Goal: Task Accomplishment & Management: Use online tool/utility

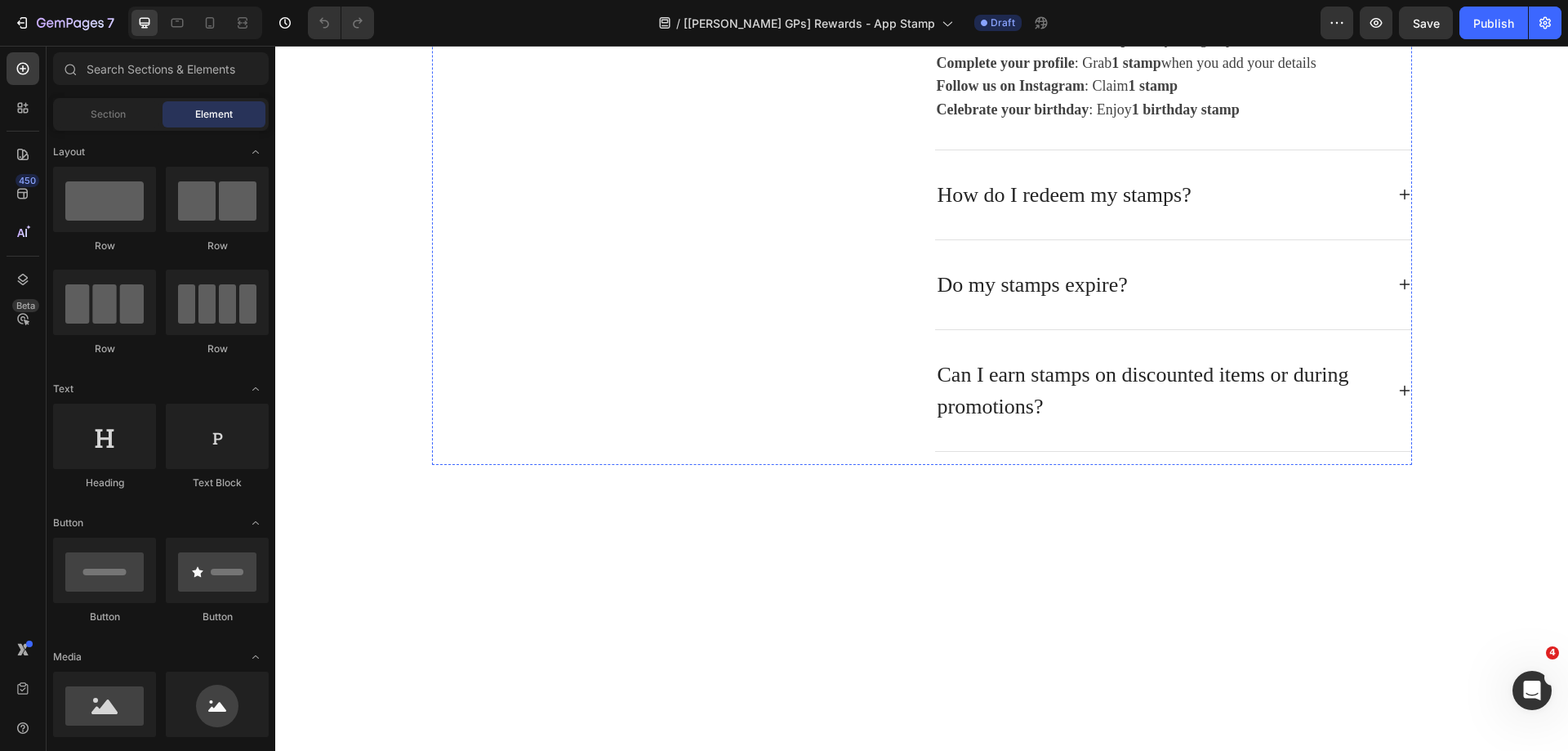
scroll to position [3370, 0]
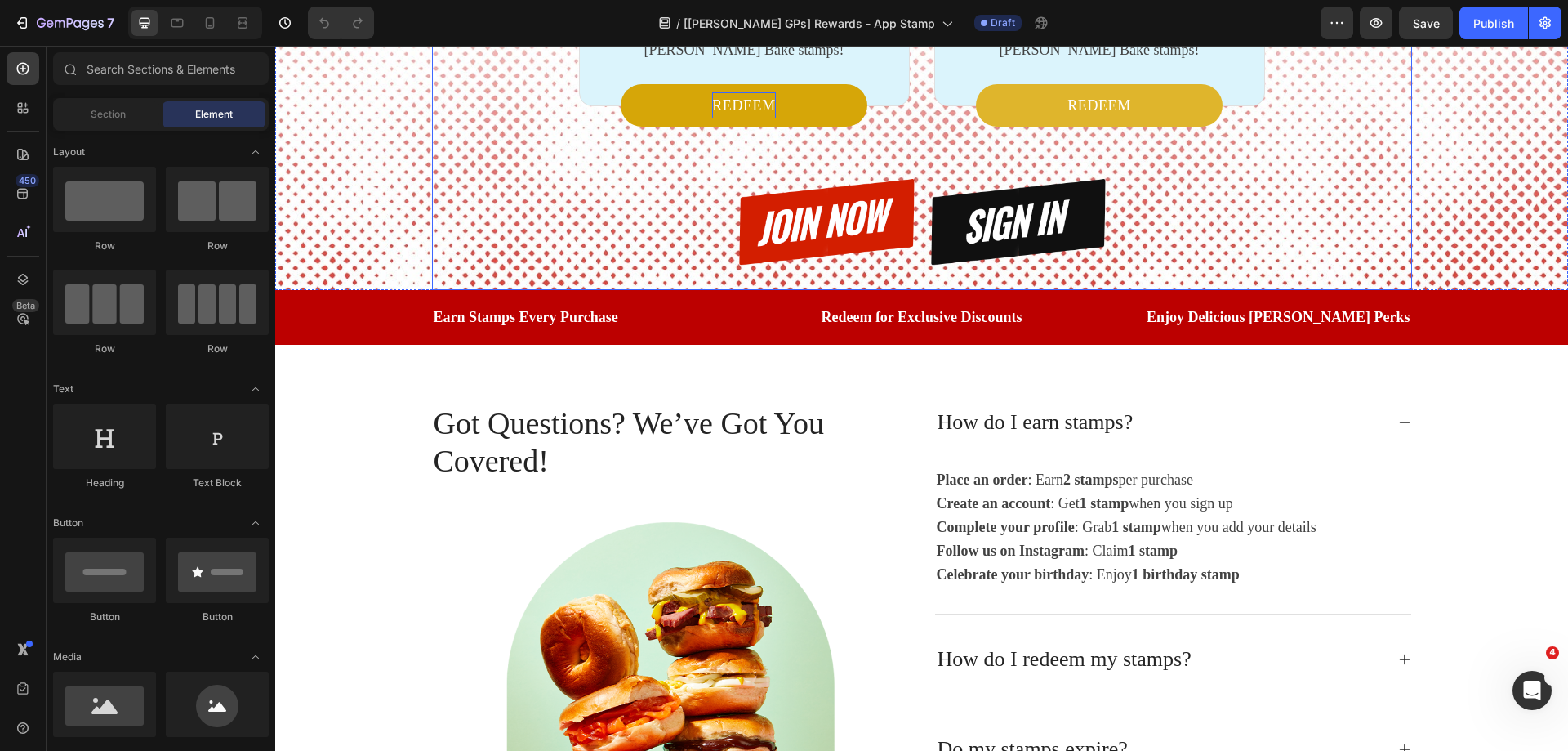
click at [723, 118] on p "REDEEM" at bounding box center [744, 105] width 63 height 26
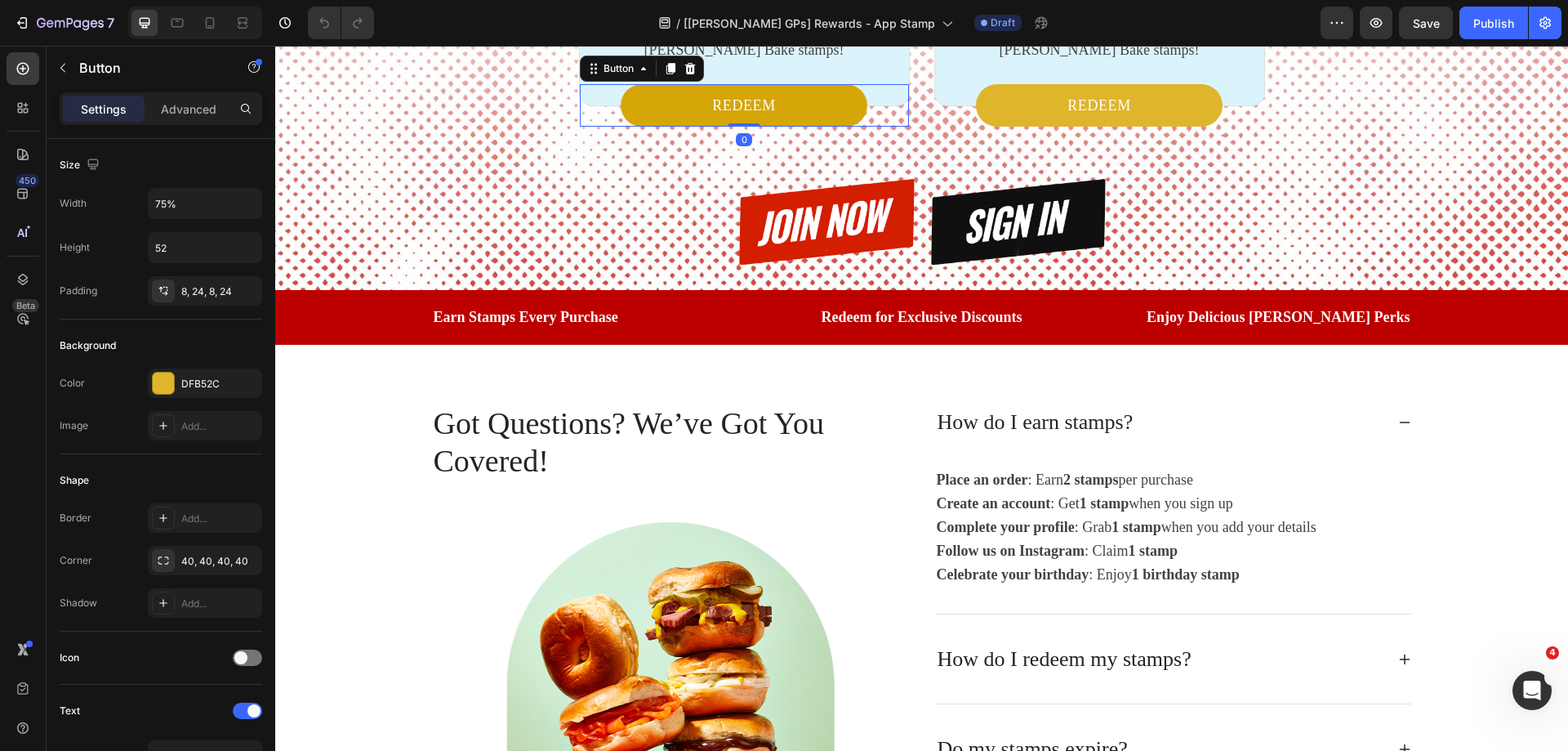
click at [686, 127] on link "REDEEM" at bounding box center [743, 105] width 246 height 43
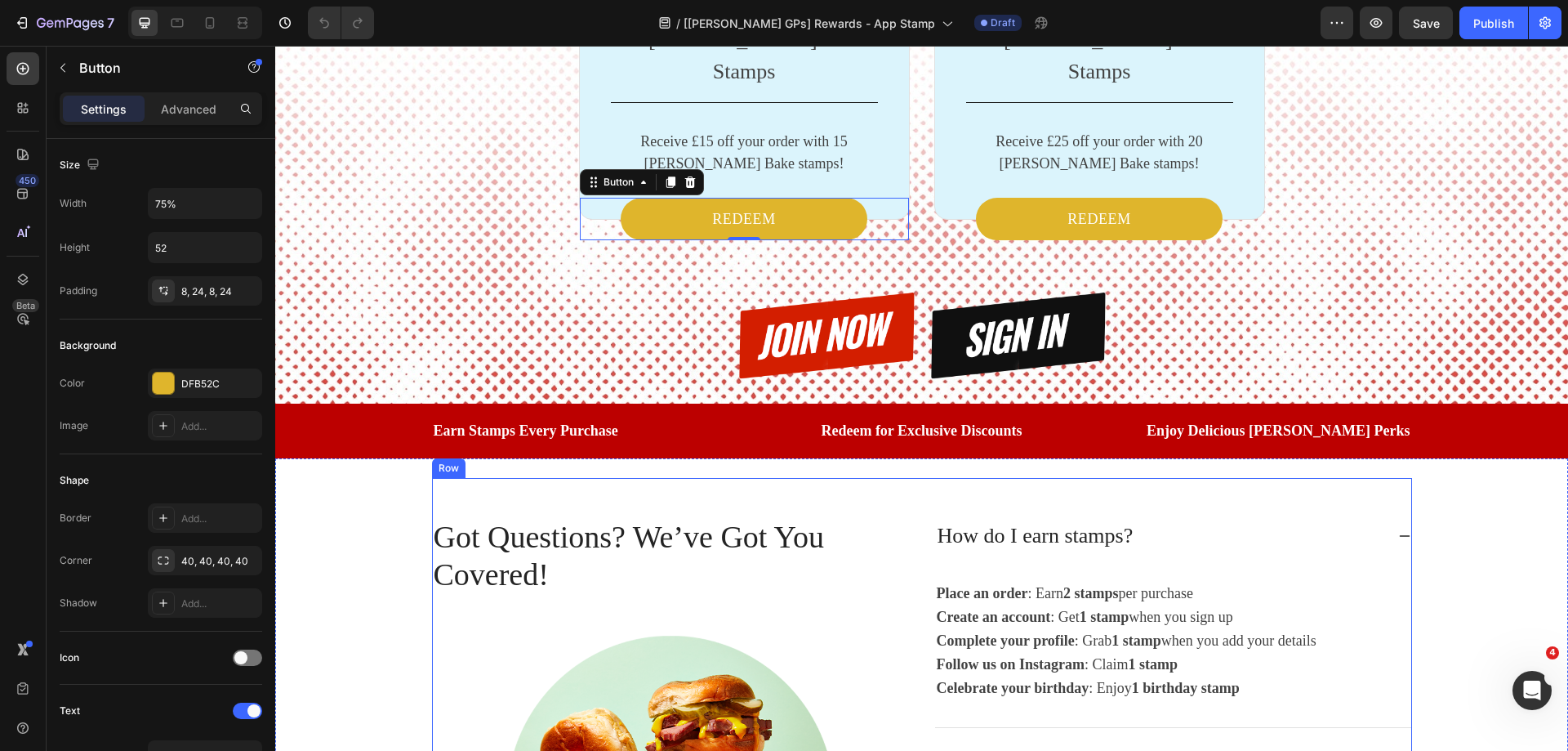
scroll to position [3043, 0]
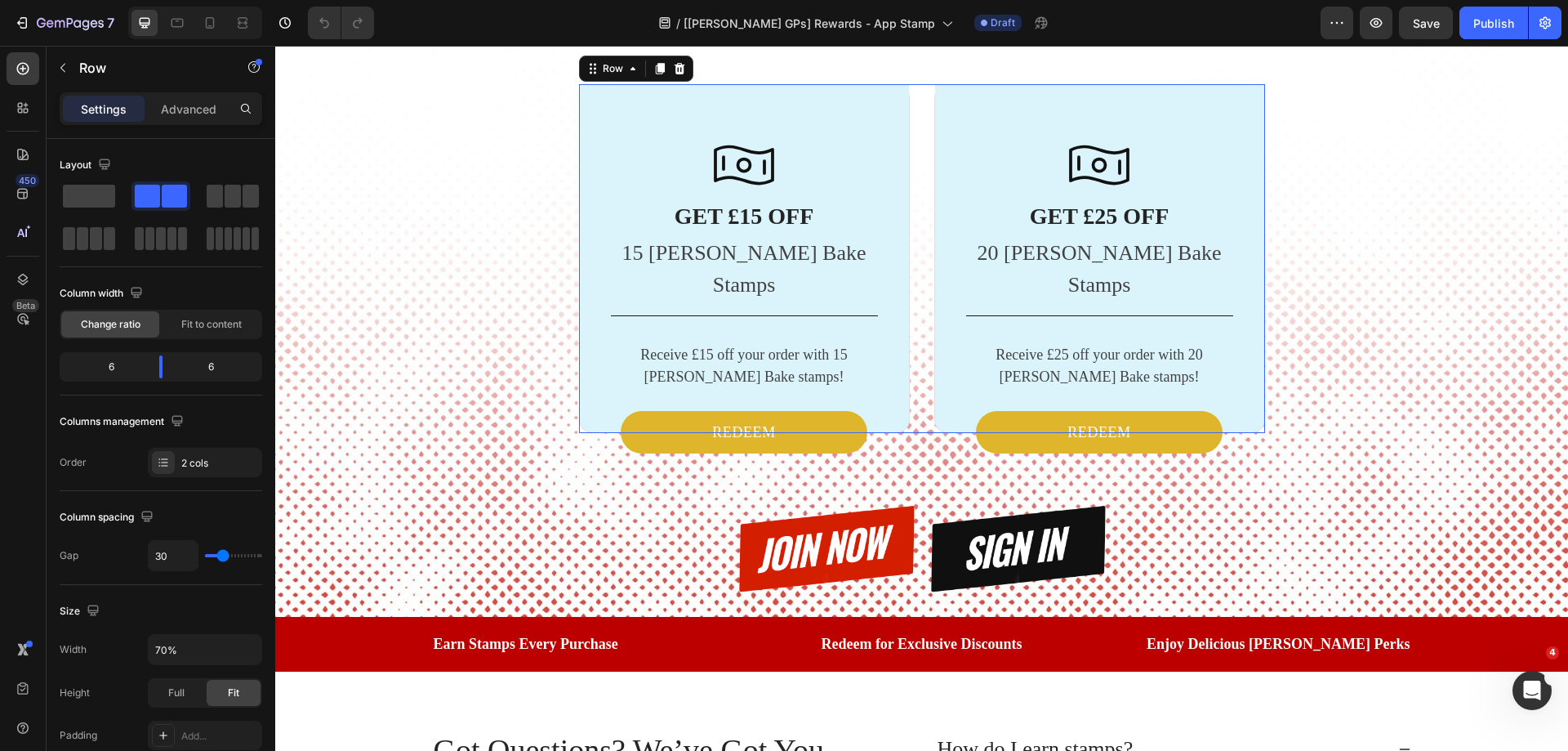
click at [910, 433] on div "Icon GET £15 OFF Heading 15 [PERSON_NAME] Bake Stamps Text block Title Line Rec…" at bounding box center [923, 258] width 686 height 349
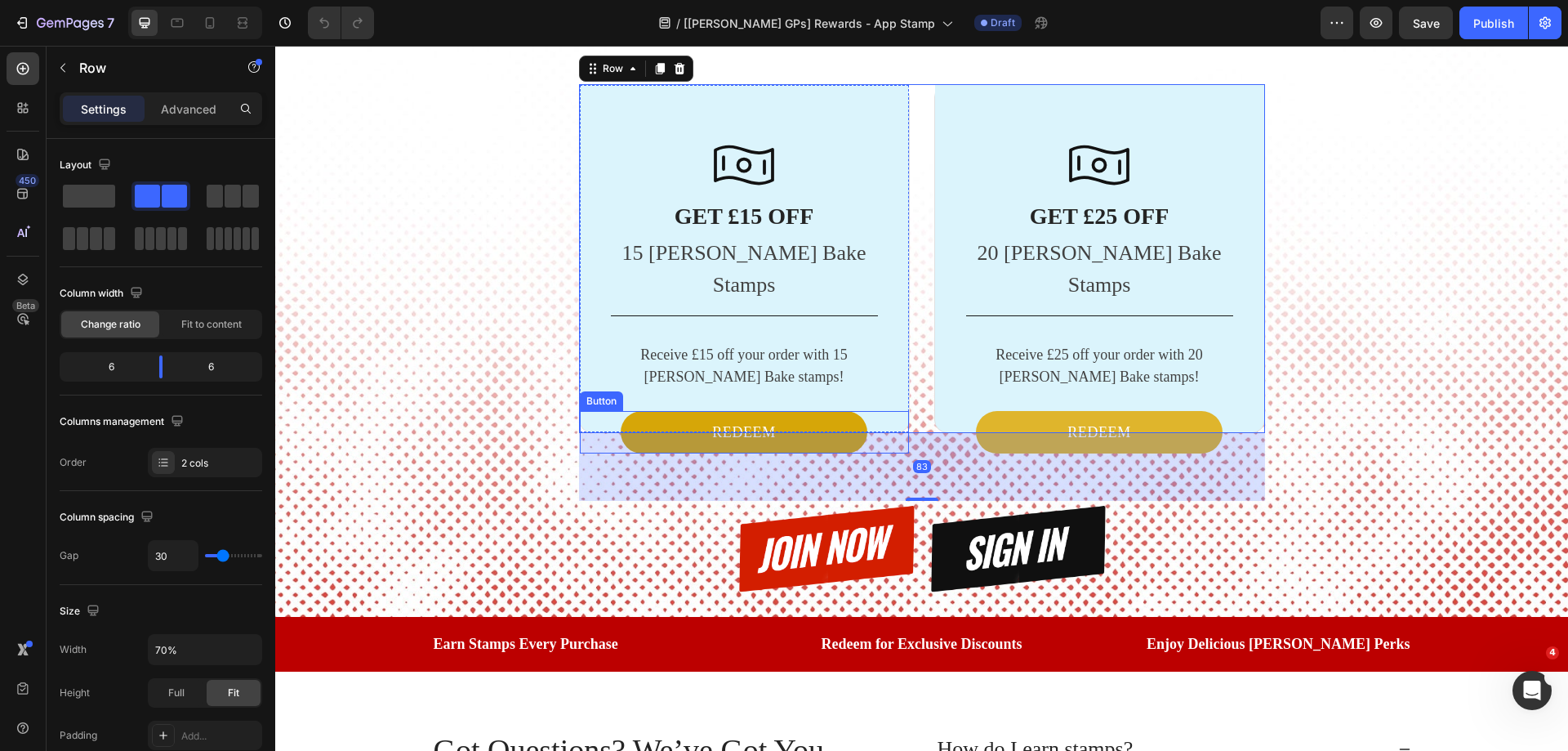
click at [824, 453] on link "REDEEM" at bounding box center [743, 433] width 246 height 43
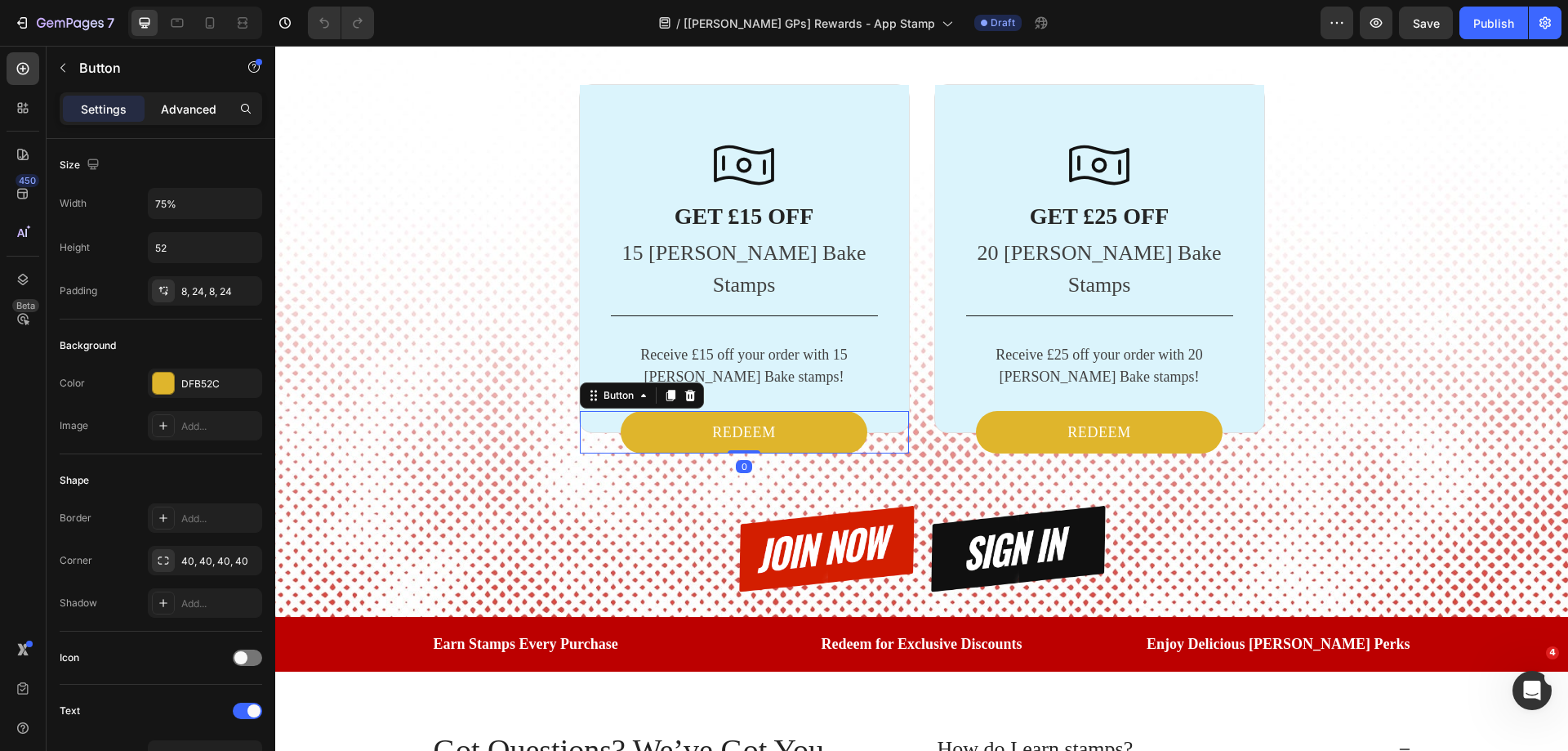
click at [186, 109] on p "Advanced" at bounding box center [189, 109] width 56 height 17
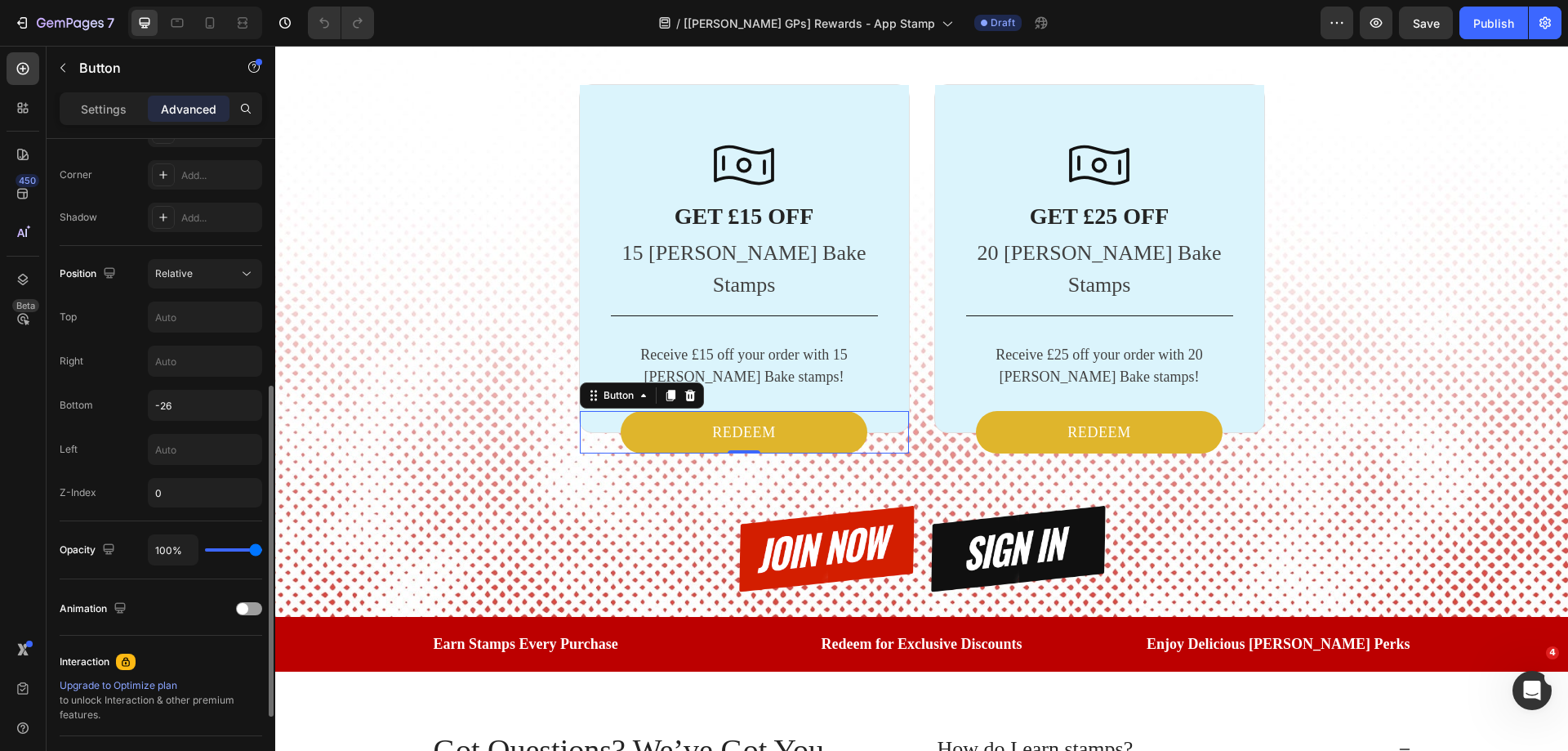
scroll to position [650, 0]
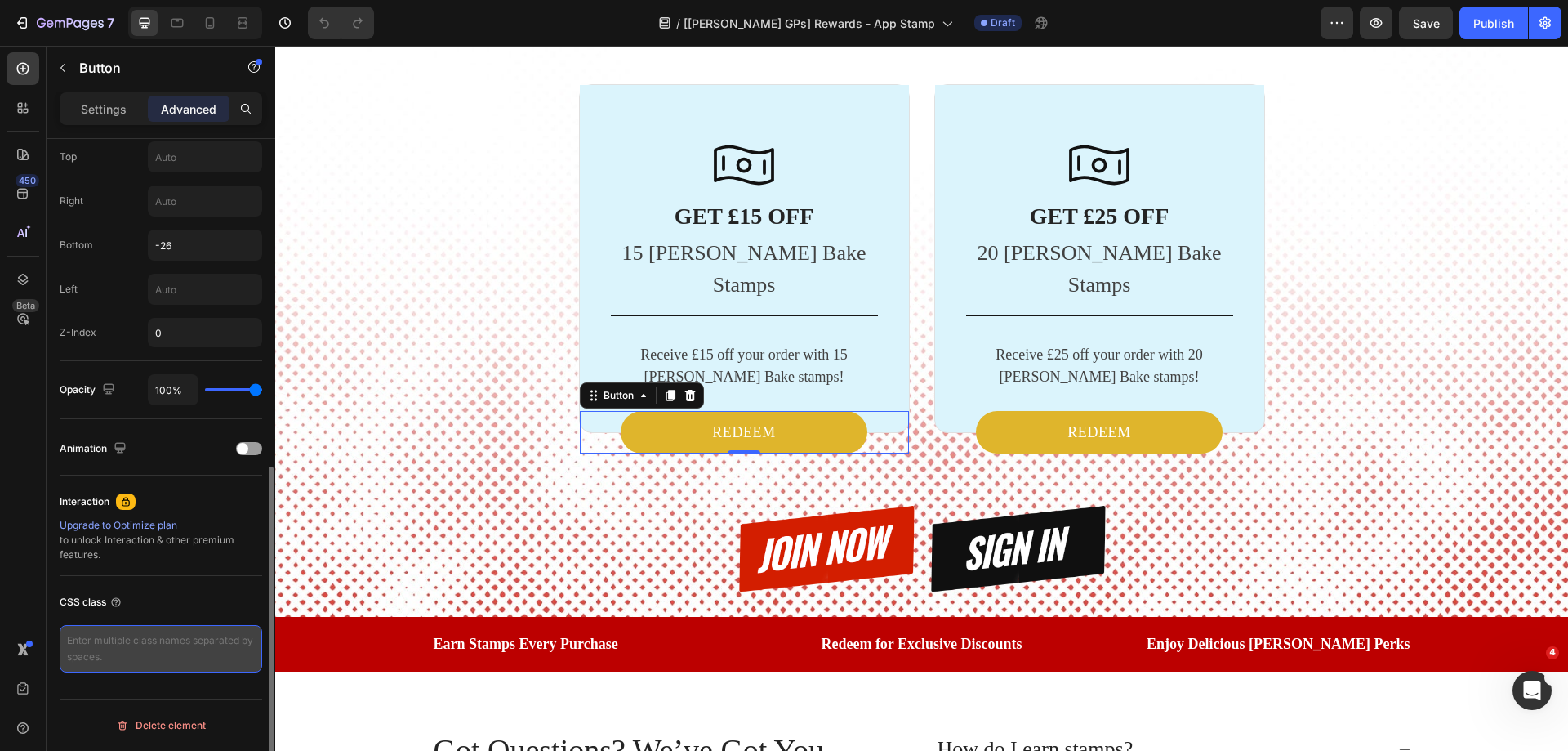
click at [178, 652] on textarea at bounding box center [161, 649] width 203 height 47
type textarea "gp_redeem"
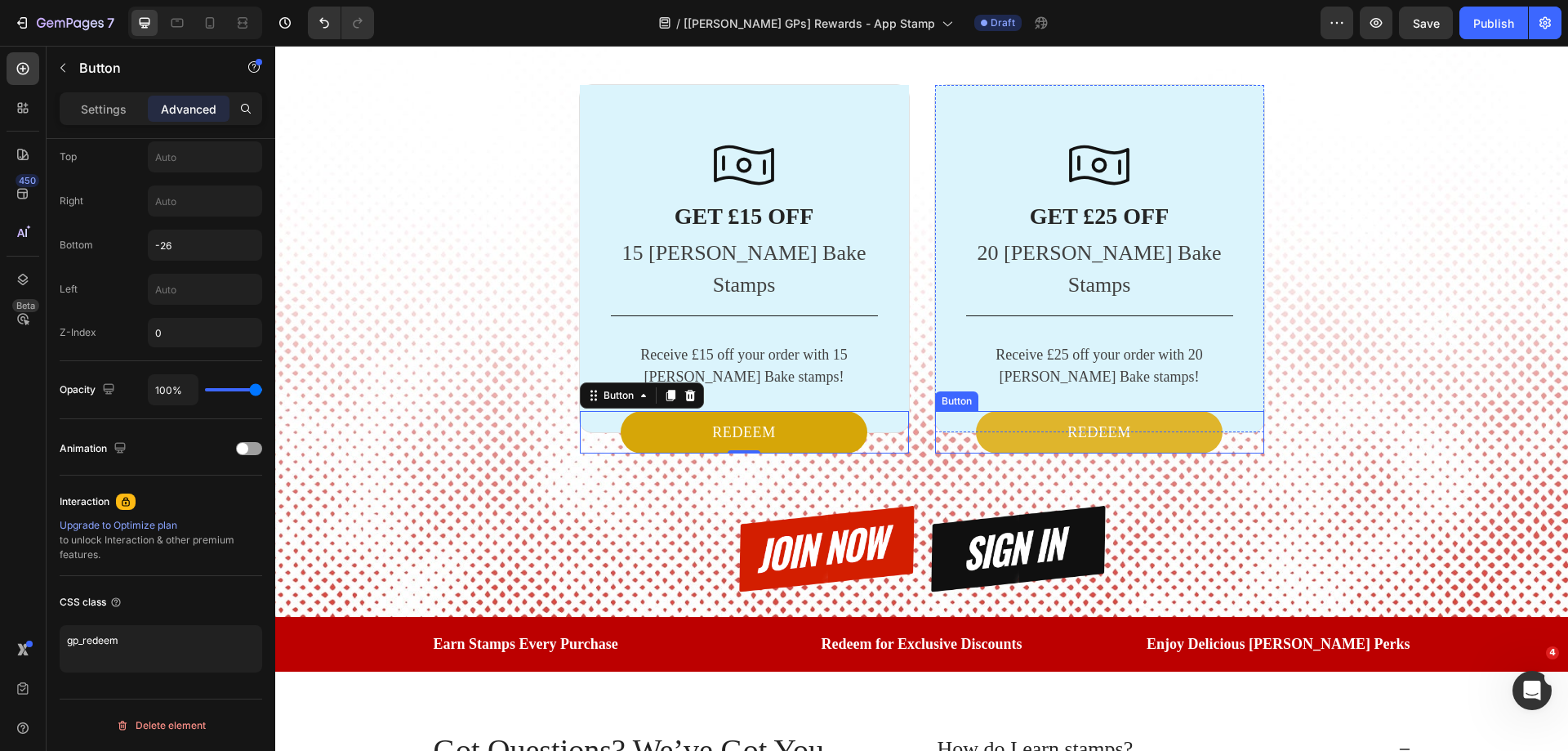
click at [1020, 453] on link "REDEEM" at bounding box center [1098, 433] width 246 height 43
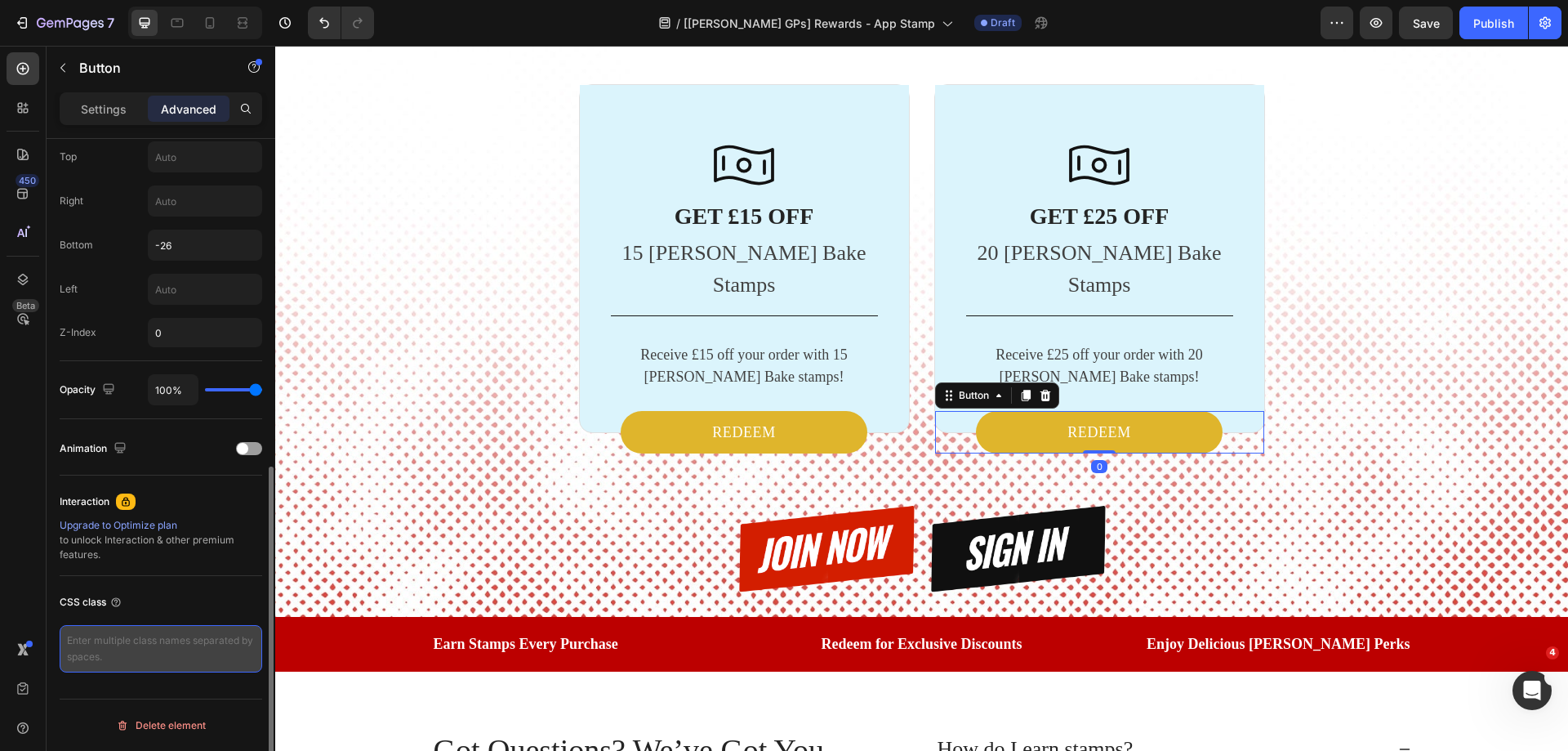
click at [139, 644] on textarea at bounding box center [161, 649] width 203 height 47
type textarea "gp_redeem"
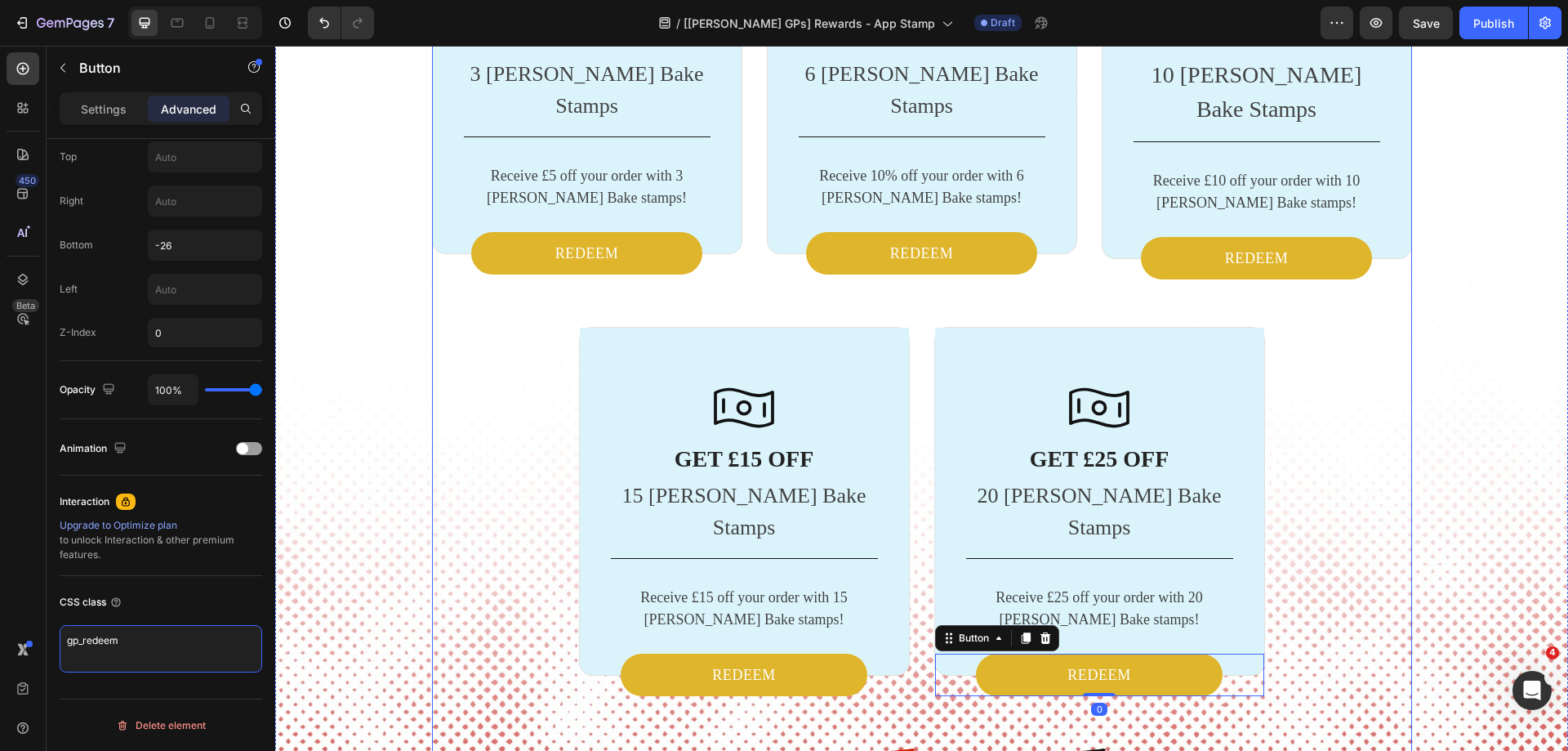
scroll to position [2797, 0]
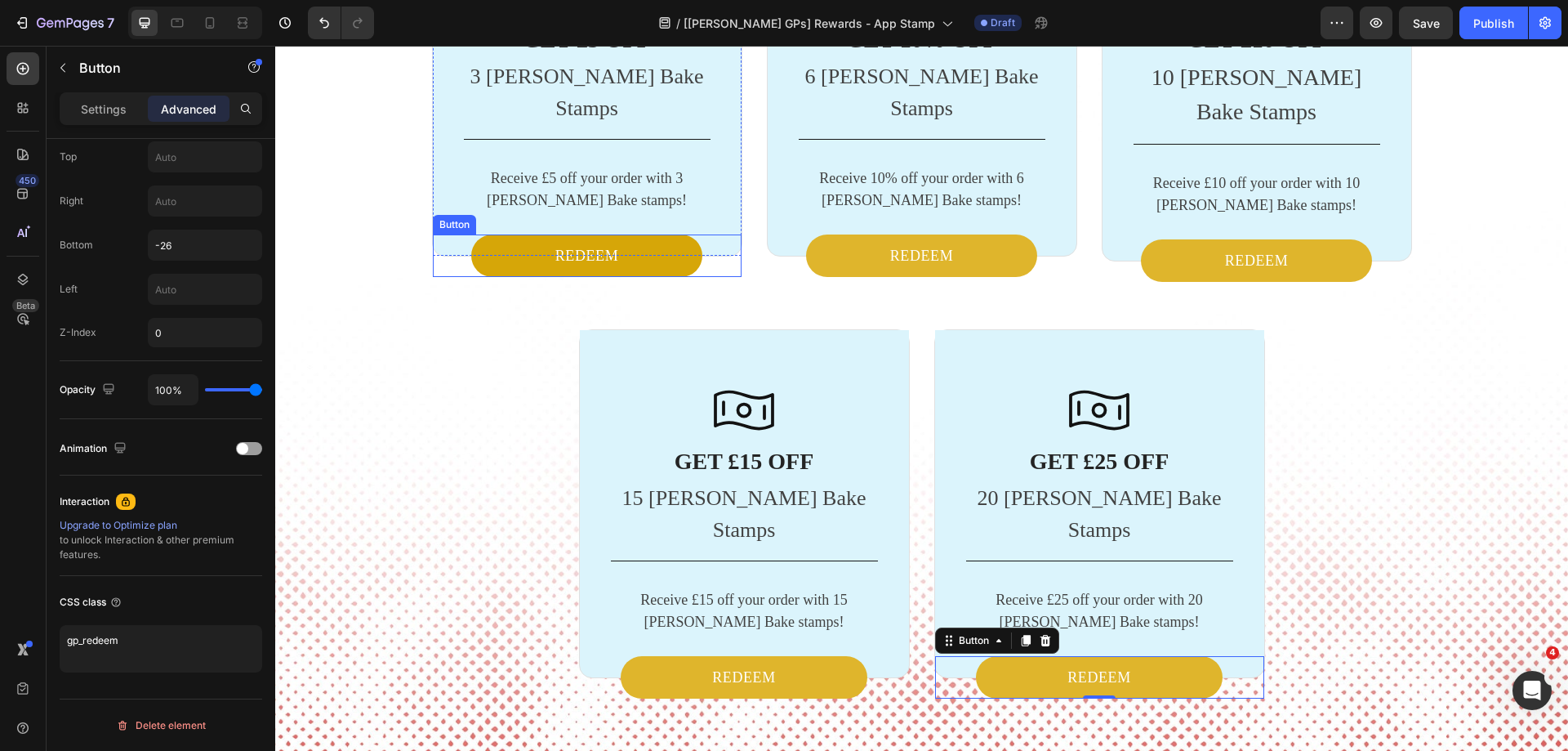
click at [626, 277] on link "REDEEM" at bounding box center [587, 256] width 232 height 43
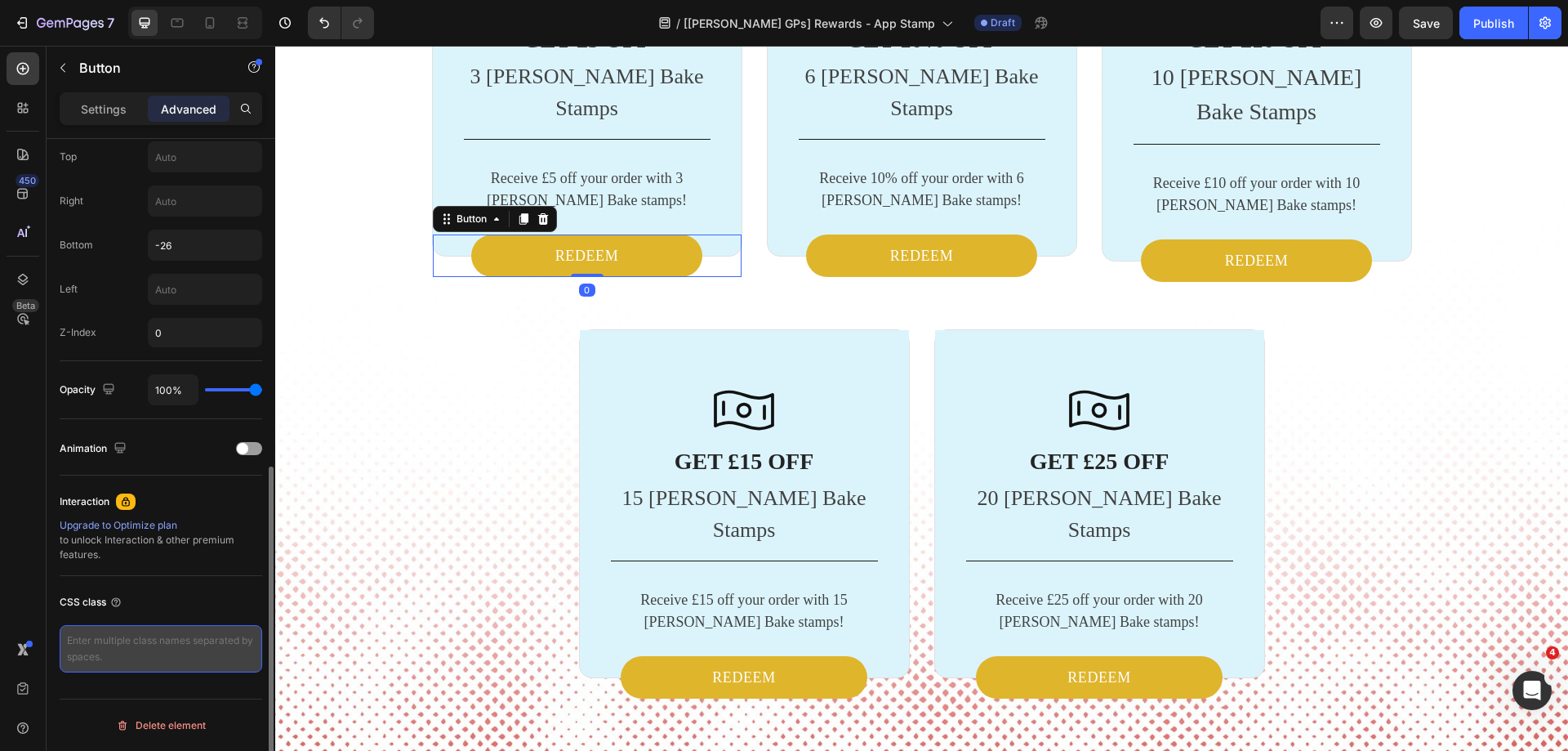
click at [136, 655] on textarea at bounding box center [161, 649] width 203 height 47
paste textarea "gp_redeem"
type textarea "gp_redeem"
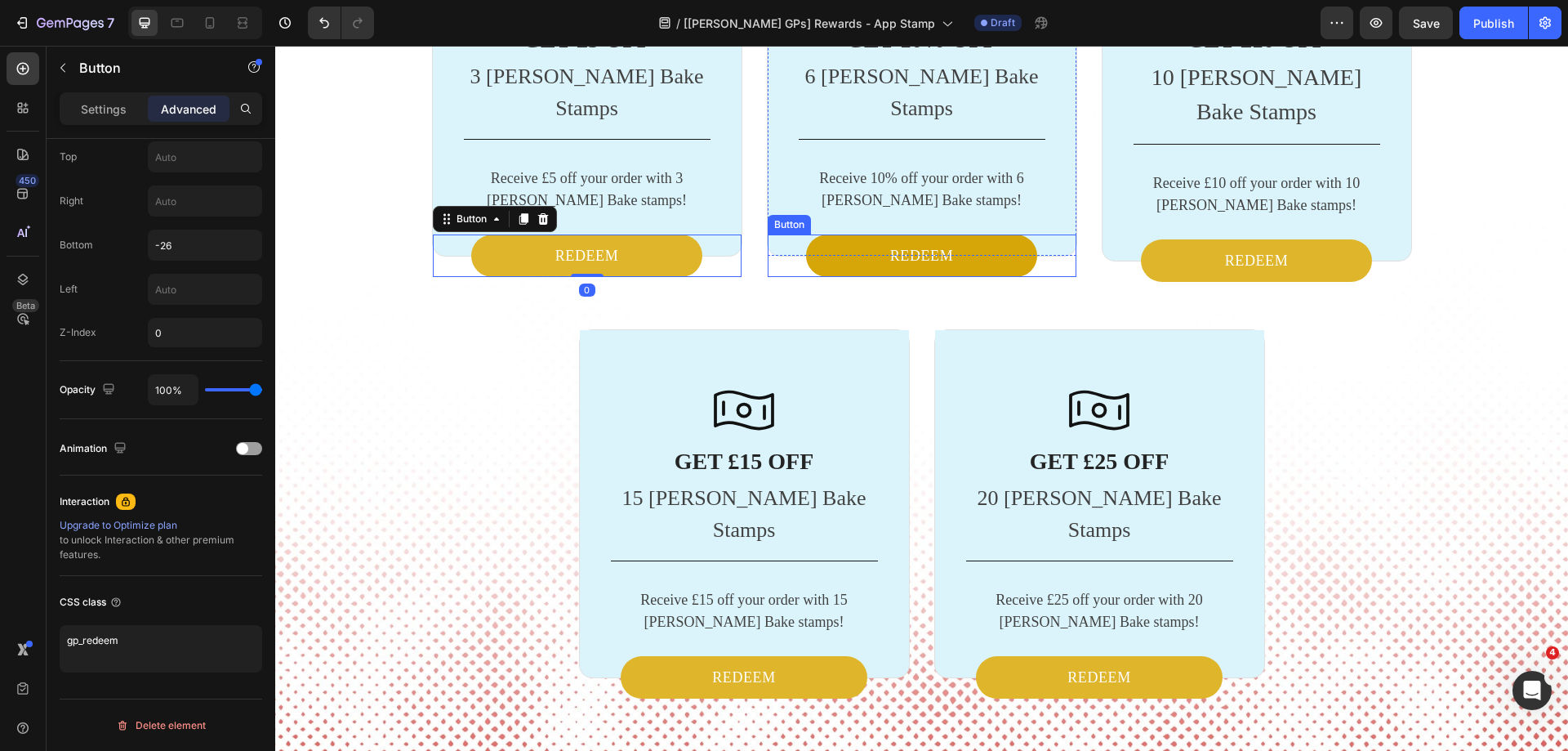
click at [946, 277] on link "REDEEM" at bounding box center [922, 256] width 232 height 43
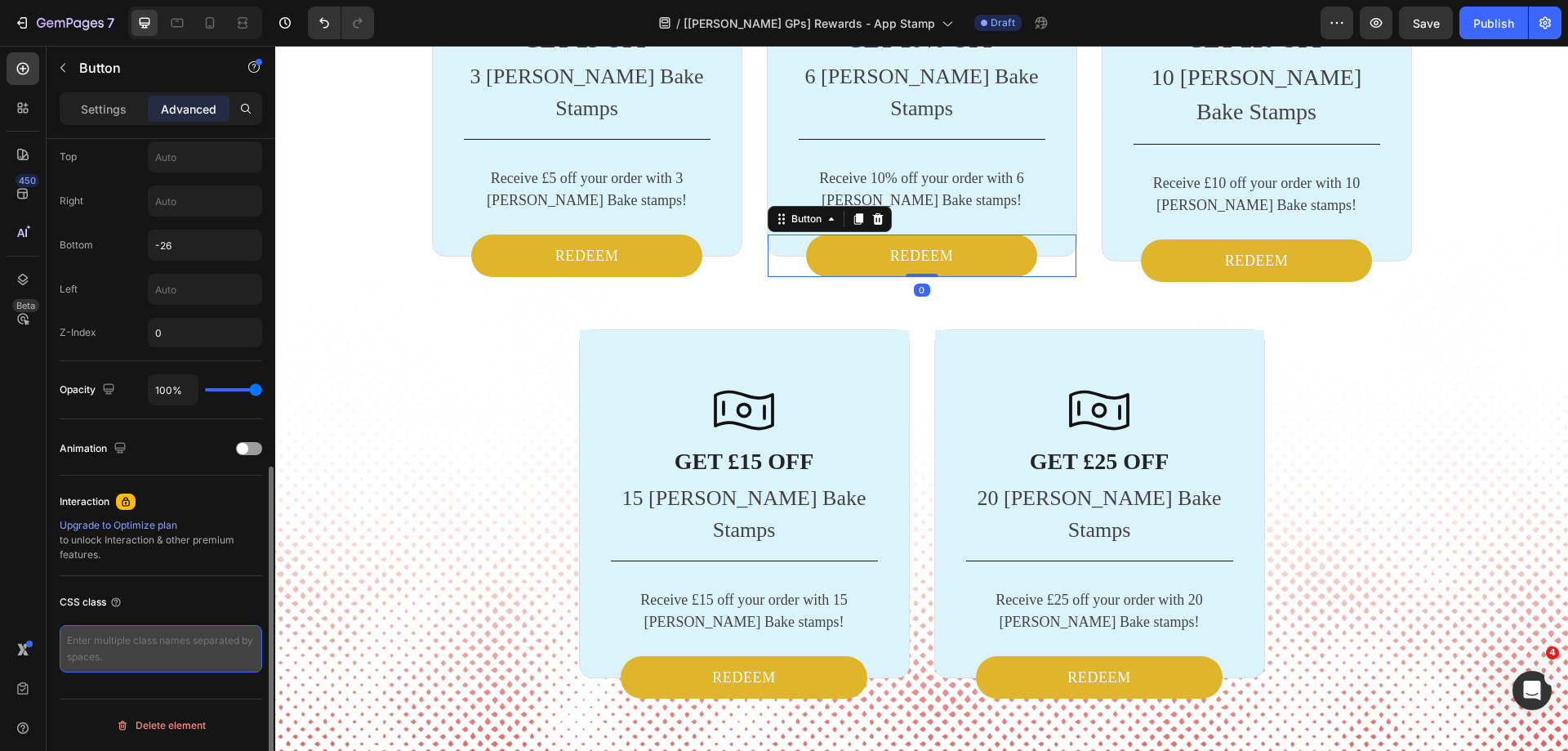
click at [163, 650] on textarea at bounding box center [161, 649] width 203 height 47
paste textarea "gp_redeem"
type textarea "gp_redeem"
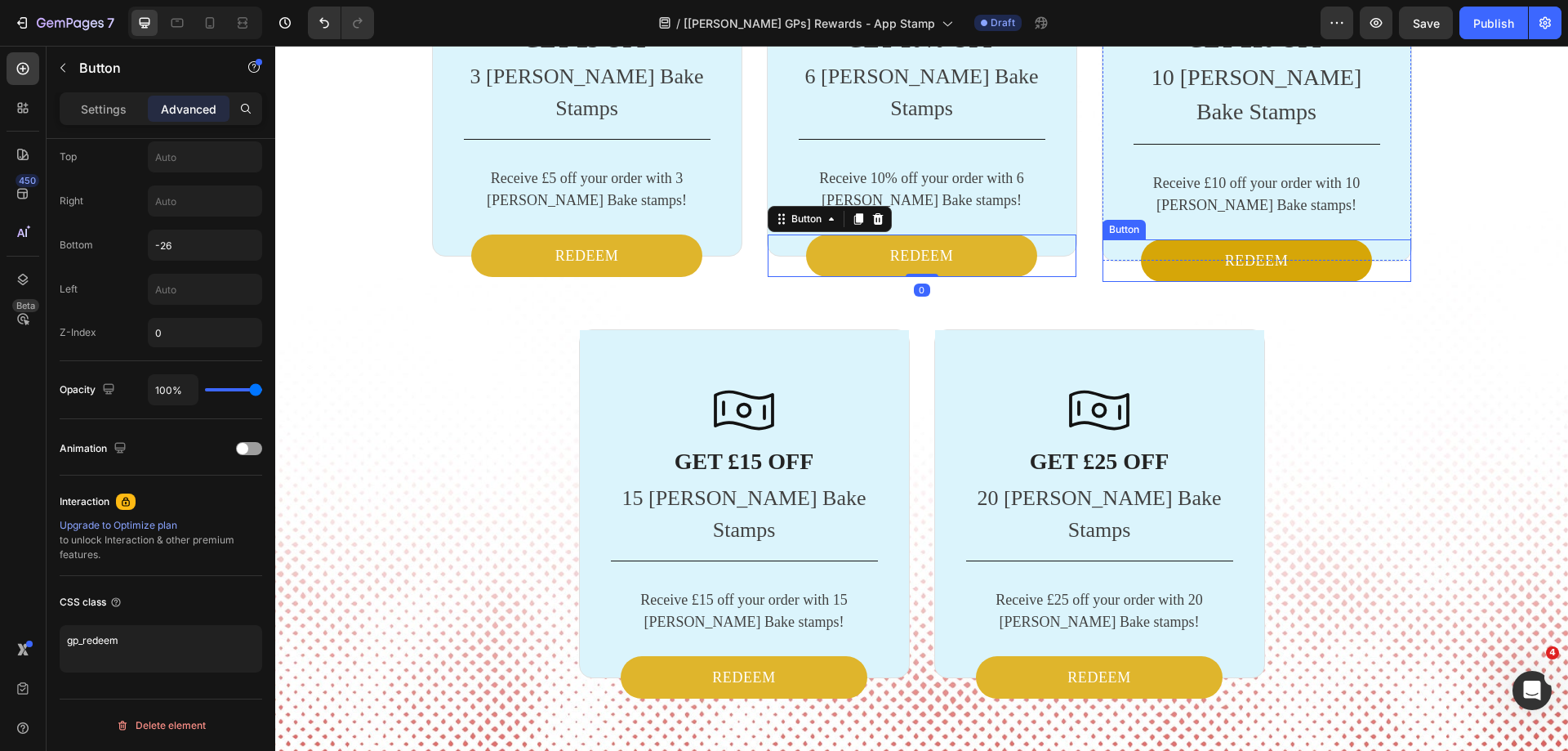
click at [1159, 282] on button "REDEEM" at bounding box center [1256, 261] width 232 height 43
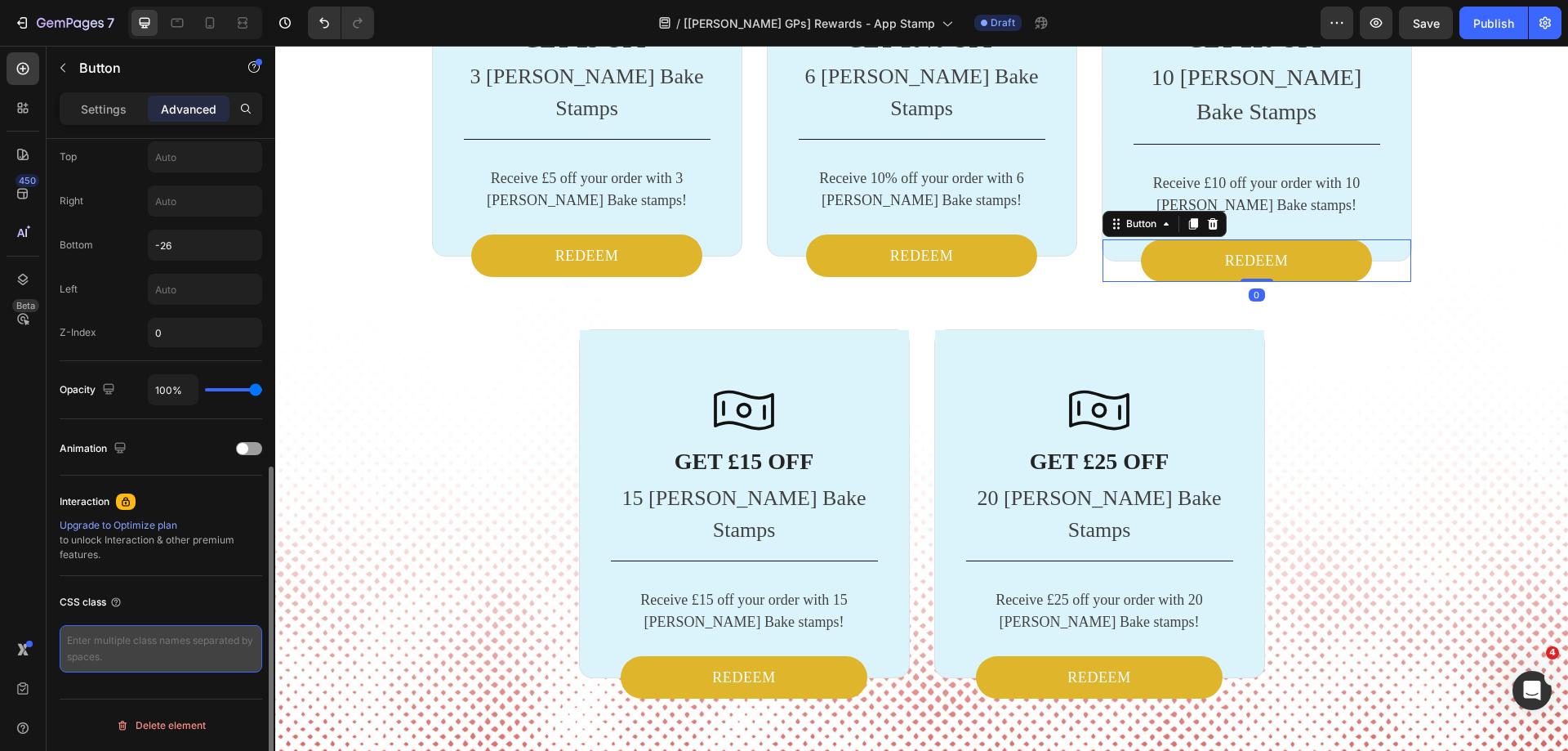
click at [191, 648] on textarea at bounding box center [161, 649] width 203 height 47
type textarea "gp_redeem"
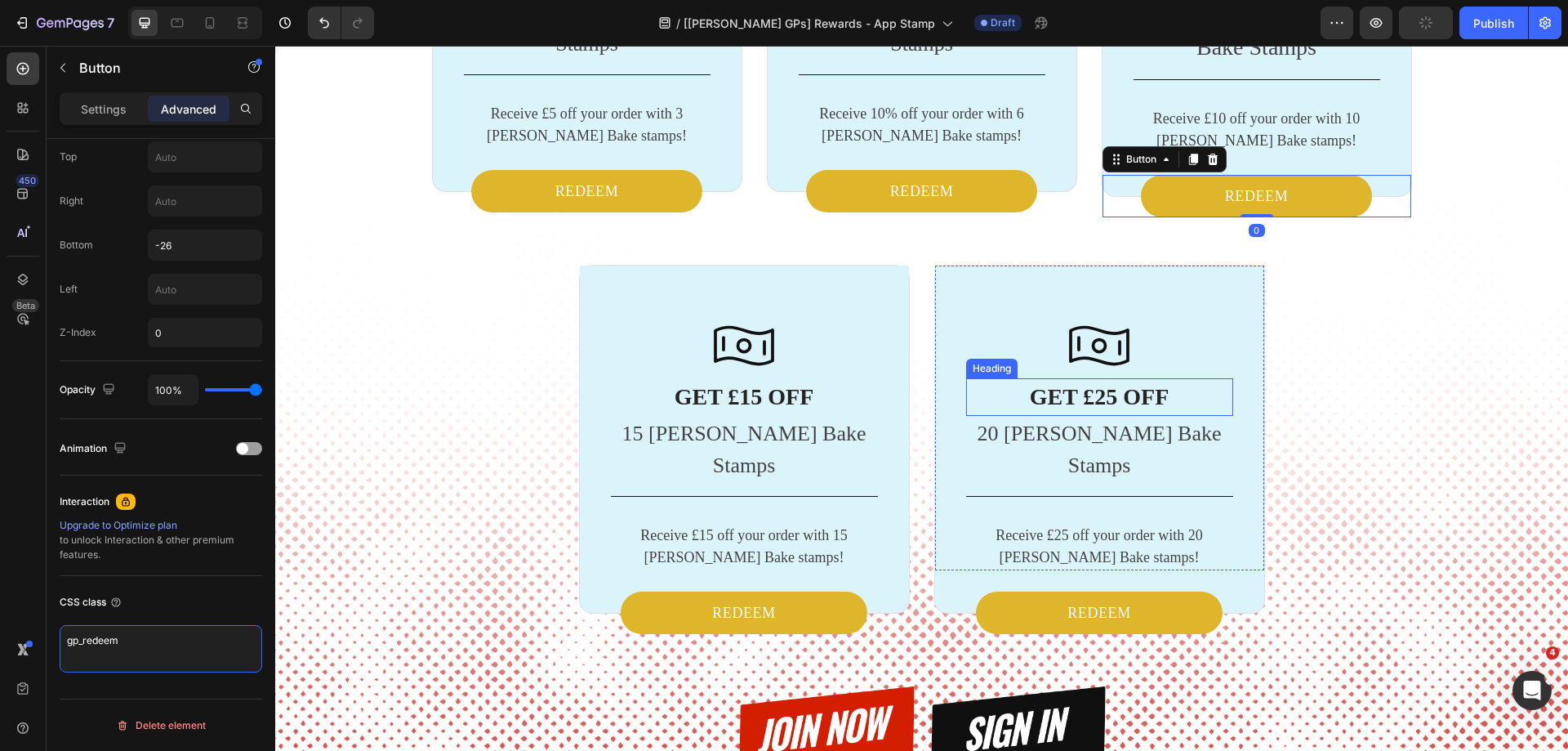
scroll to position [2879, 0]
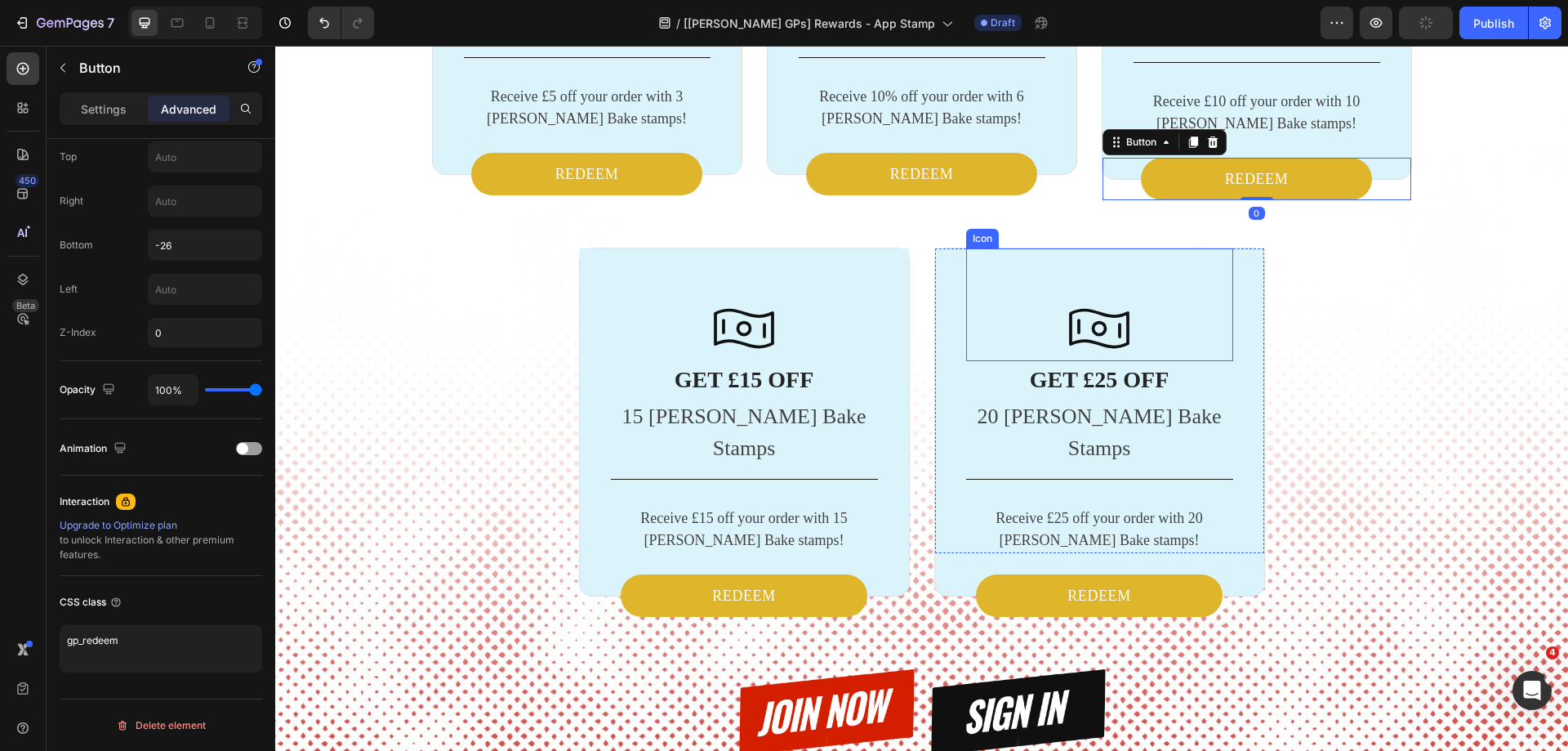
click at [1393, 353] on div "Icon GET £5 OFF Heading 3 [PERSON_NAME] Bake Stamps Text block Title Line Recei…" at bounding box center [922, 303] width 980 height 955
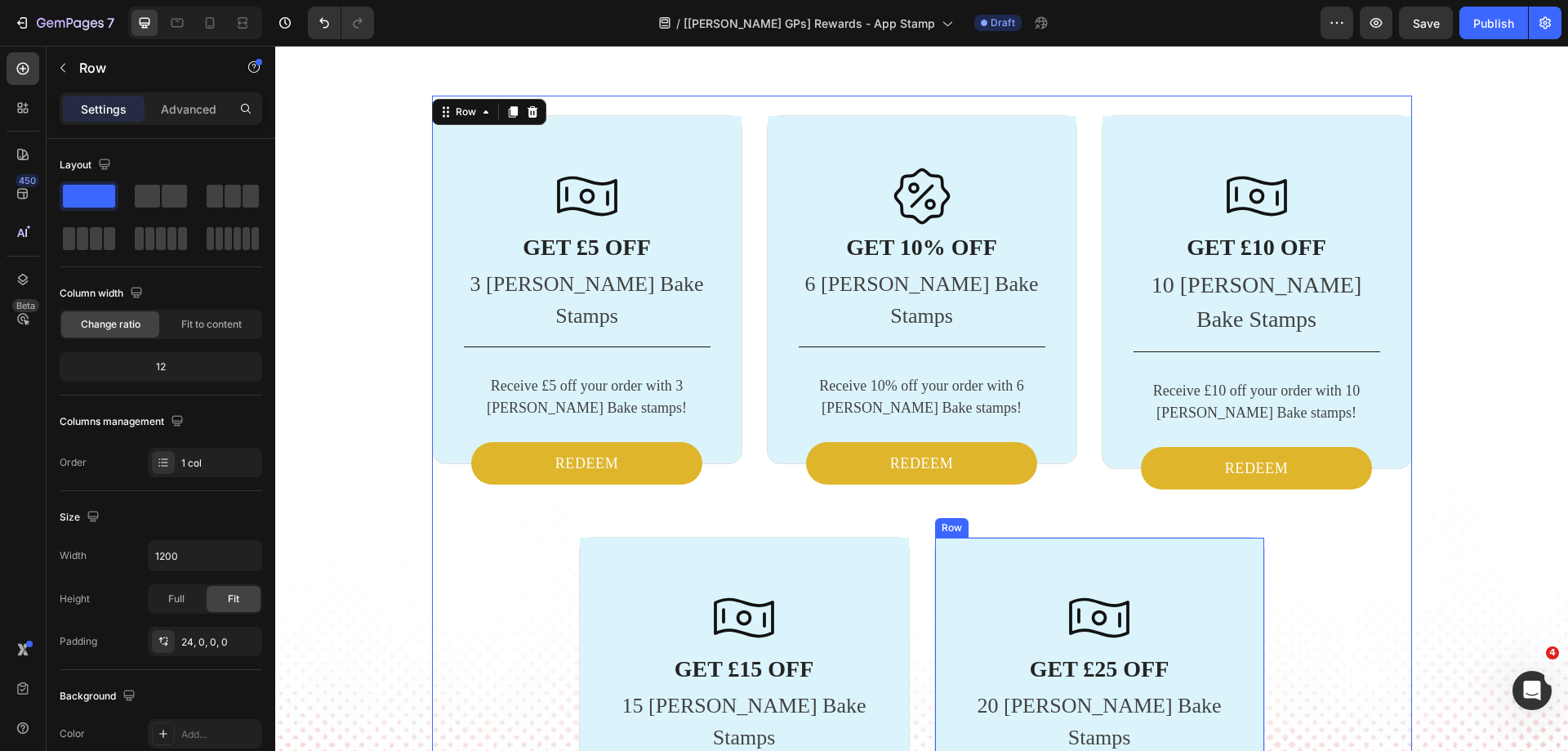
scroll to position [2649, 0]
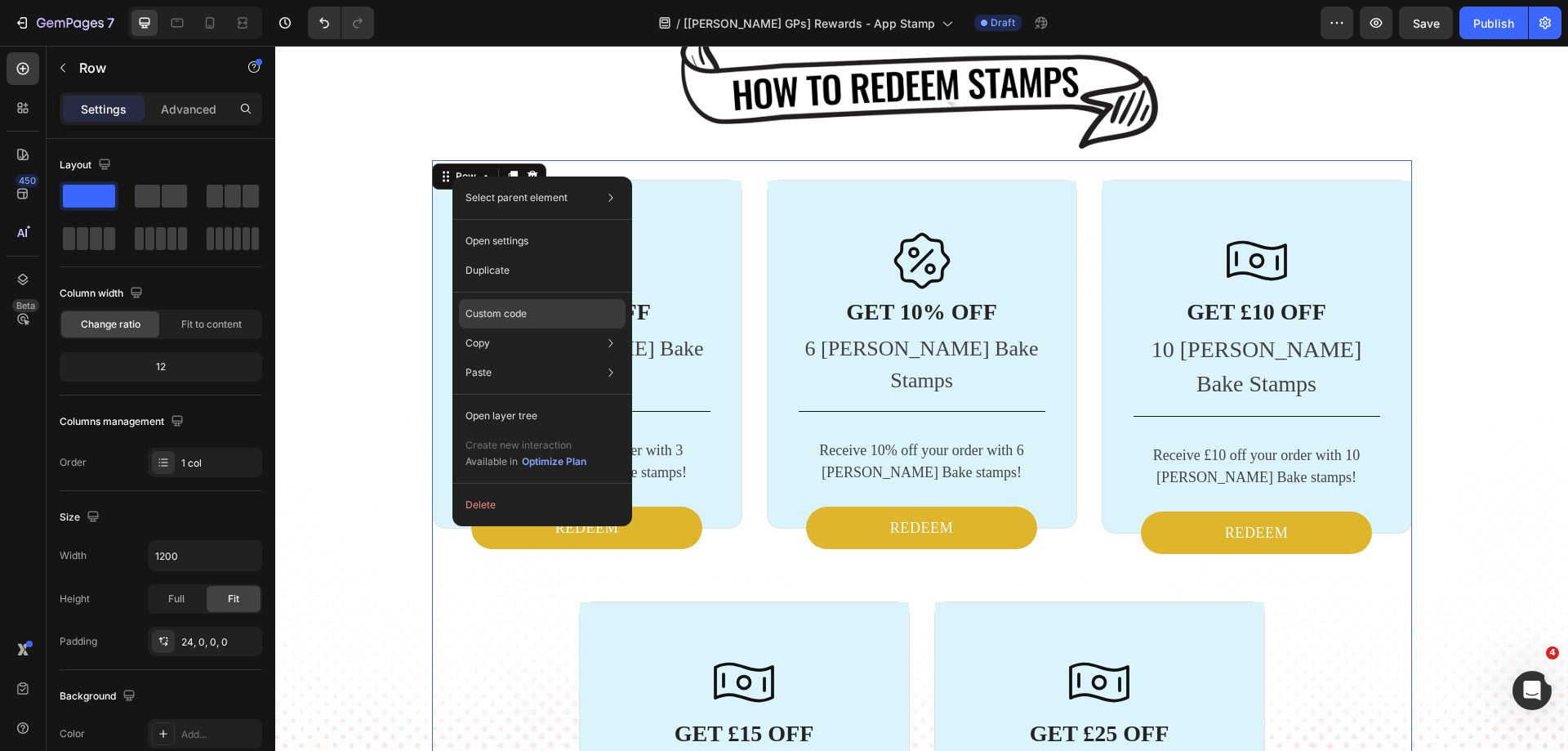
click at [515, 308] on p "Custom code" at bounding box center [496, 314] width 61 height 15
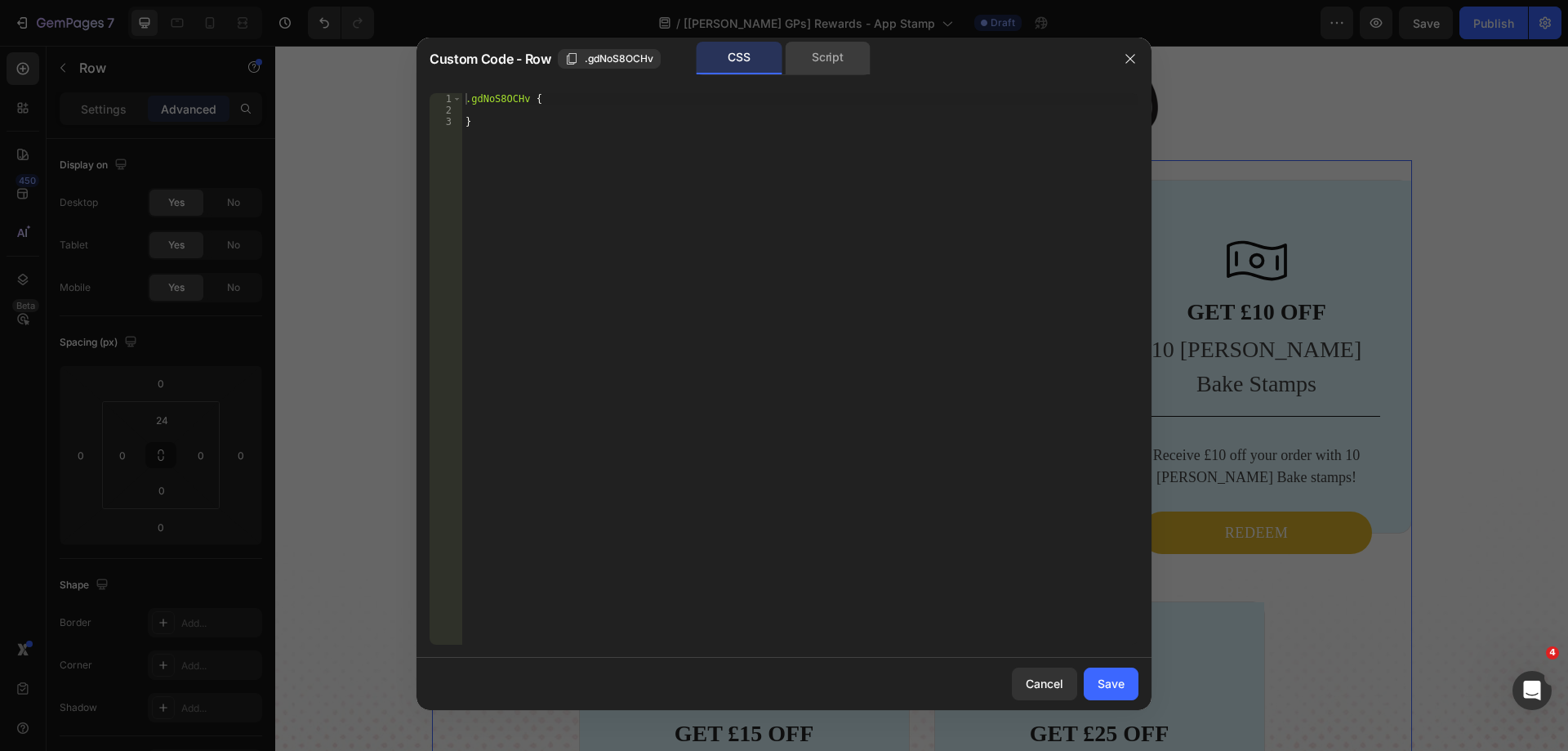
click at [832, 60] on div "Script" at bounding box center [828, 58] width 86 height 33
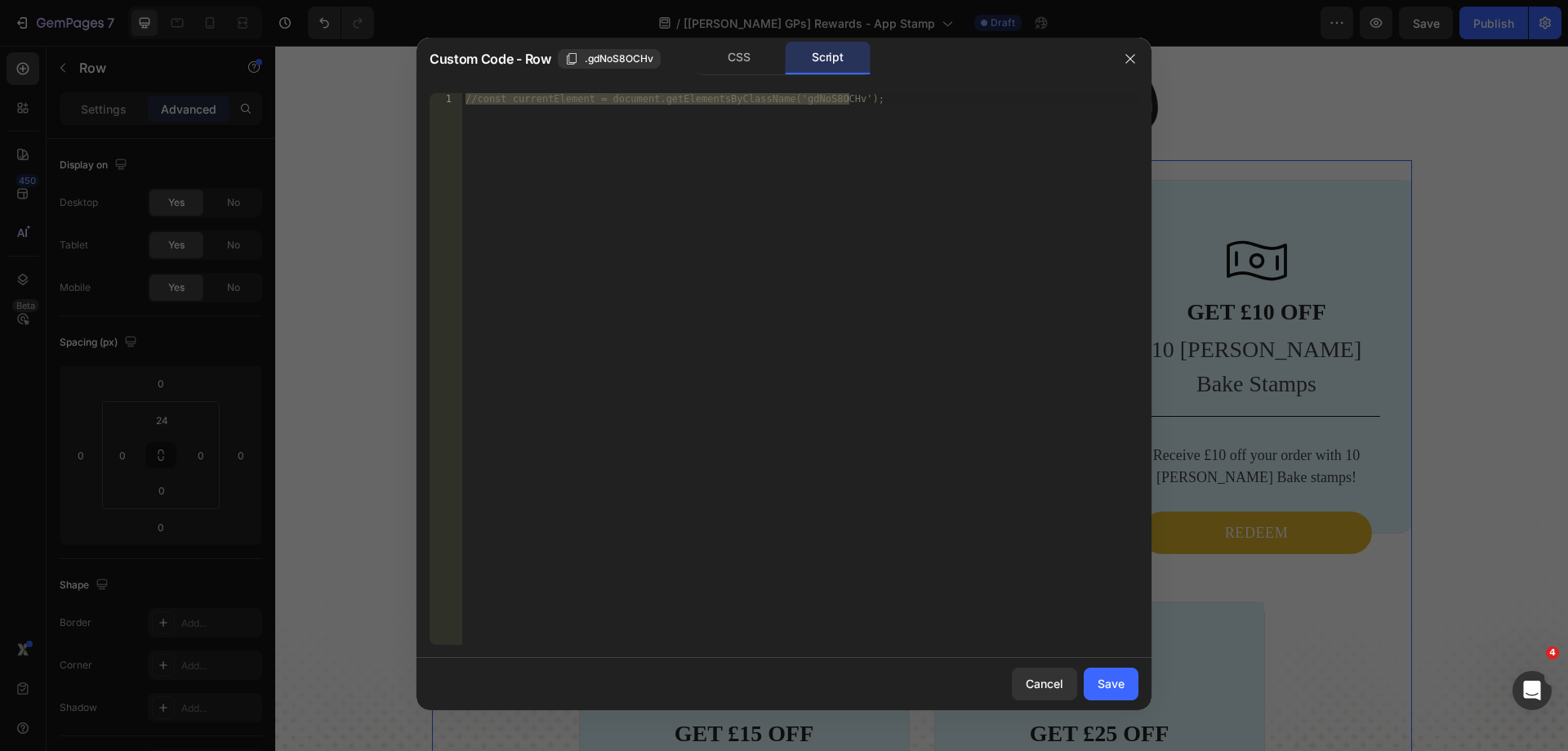
click at [737, 409] on div "//const currentElement = document.getElementsByClassName('gdNoS8OCHv');" at bounding box center [800, 369] width 676 height 552
click at [477, 97] on div "//const currentElement = document.getElementsByClassName('gdNoS8OCHv');" at bounding box center [800, 380] width 676 height 574
type textarea "const currentElement = document.getElementsByClassName('gdNoS8OCHv');"
click at [1313, 548] on div at bounding box center [784, 375] width 1568 height 751
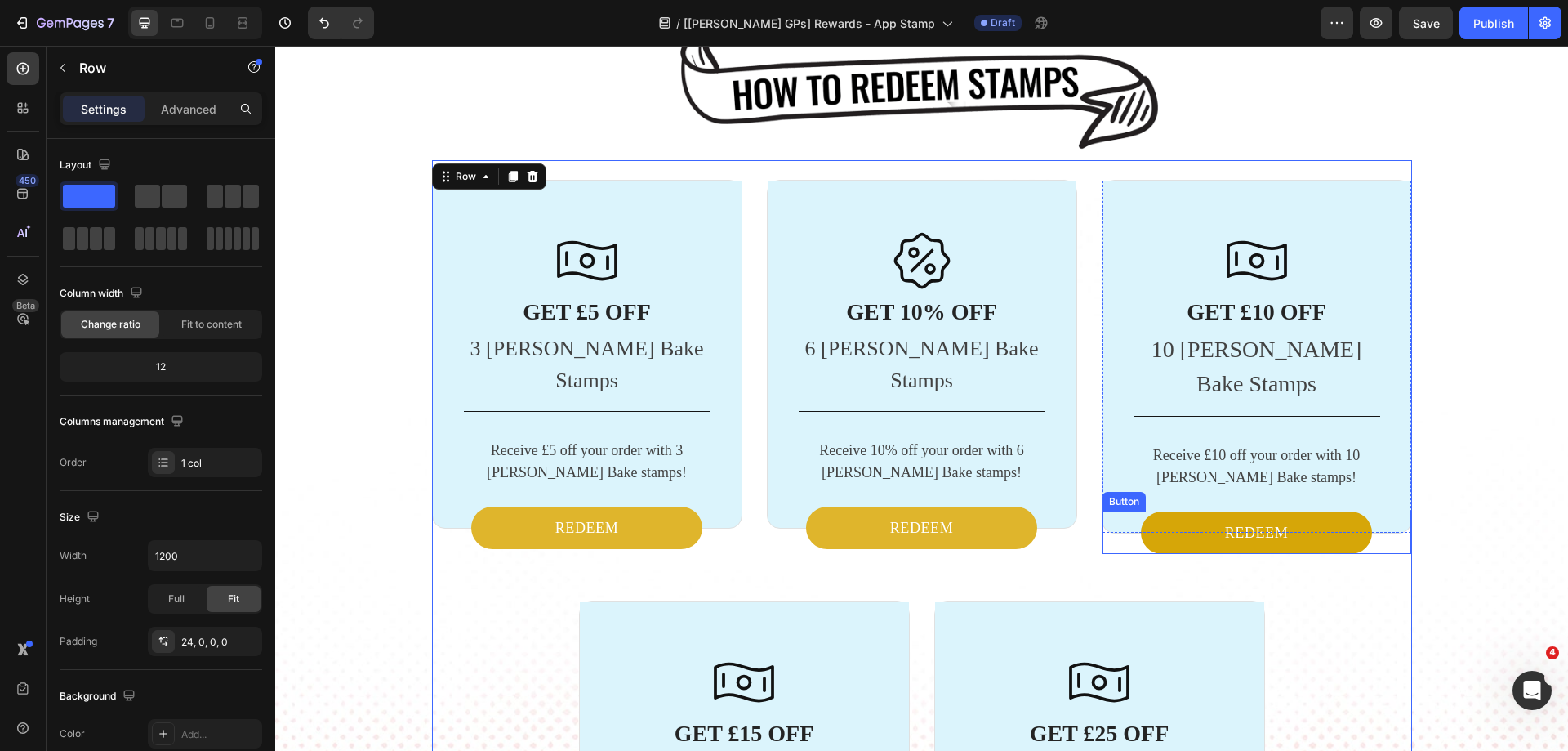
click at [1183, 512] on button "REDEEM" at bounding box center [1256, 533] width 232 height 43
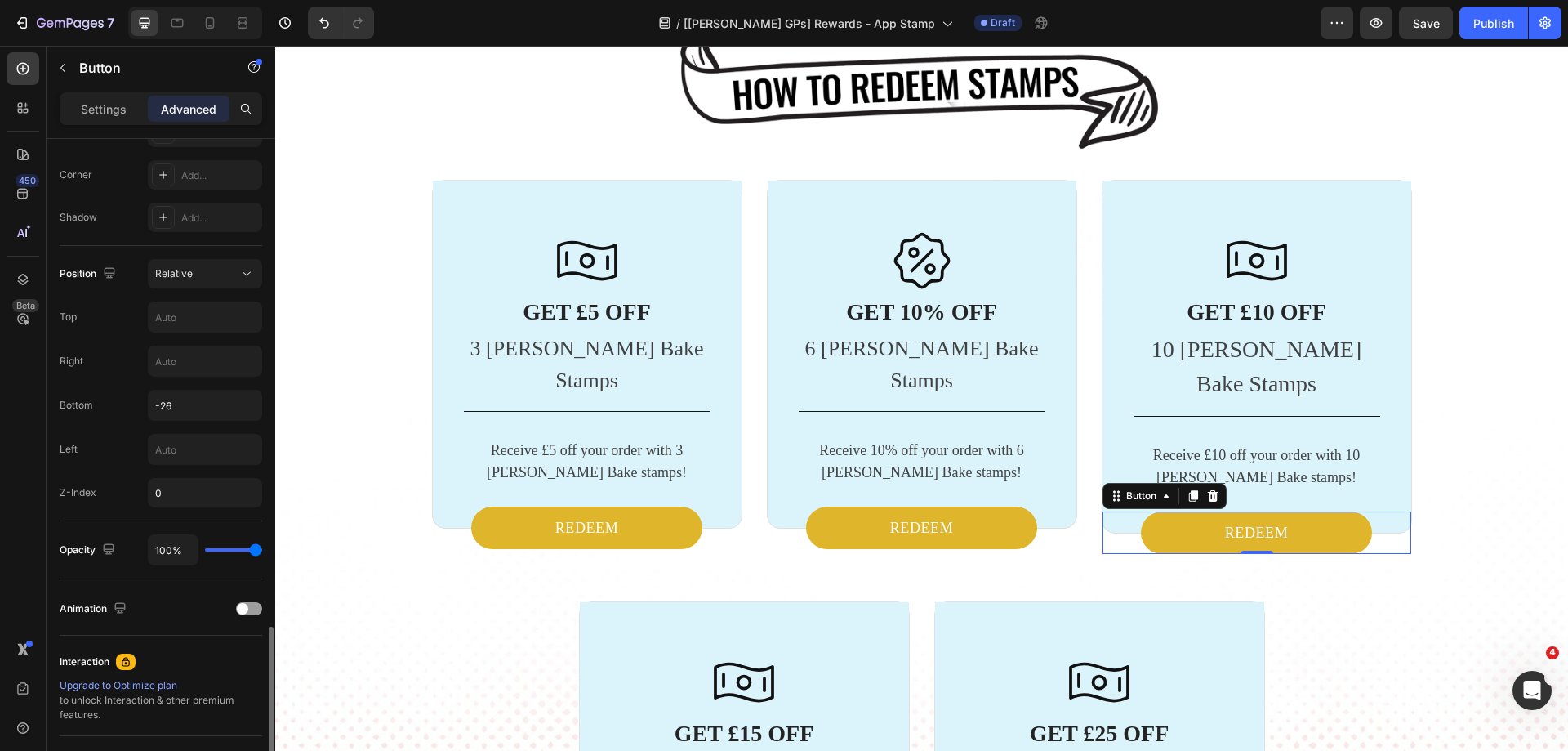
scroll to position [650, 0]
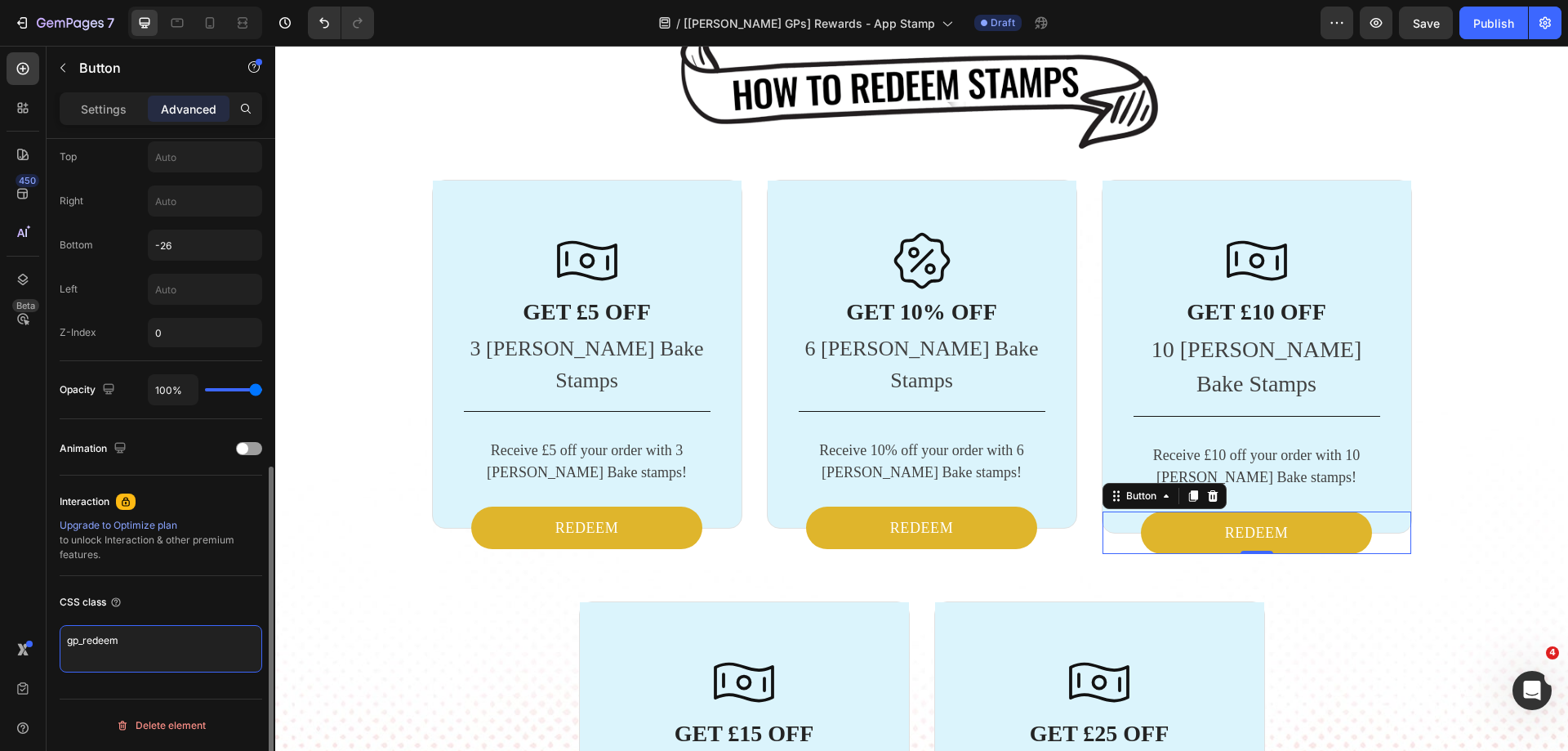
drag, startPoint x: 134, startPoint y: 642, endPoint x: 50, endPoint y: 632, distance: 84.6
click at [50, 632] on div "Display on Desktop Yes No Tablet Yes No Mobile Yes No Spacing (px) 0 0 0 0 0 0 …" at bounding box center [161, 142] width 229 height 1309
click at [471, 537] on div "Icon GET £5 OFF Heading 3 [PERSON_NAME] Bake Stamps Text block Title Line Recei…" at bounding box center [922, 657] width 980 height 955
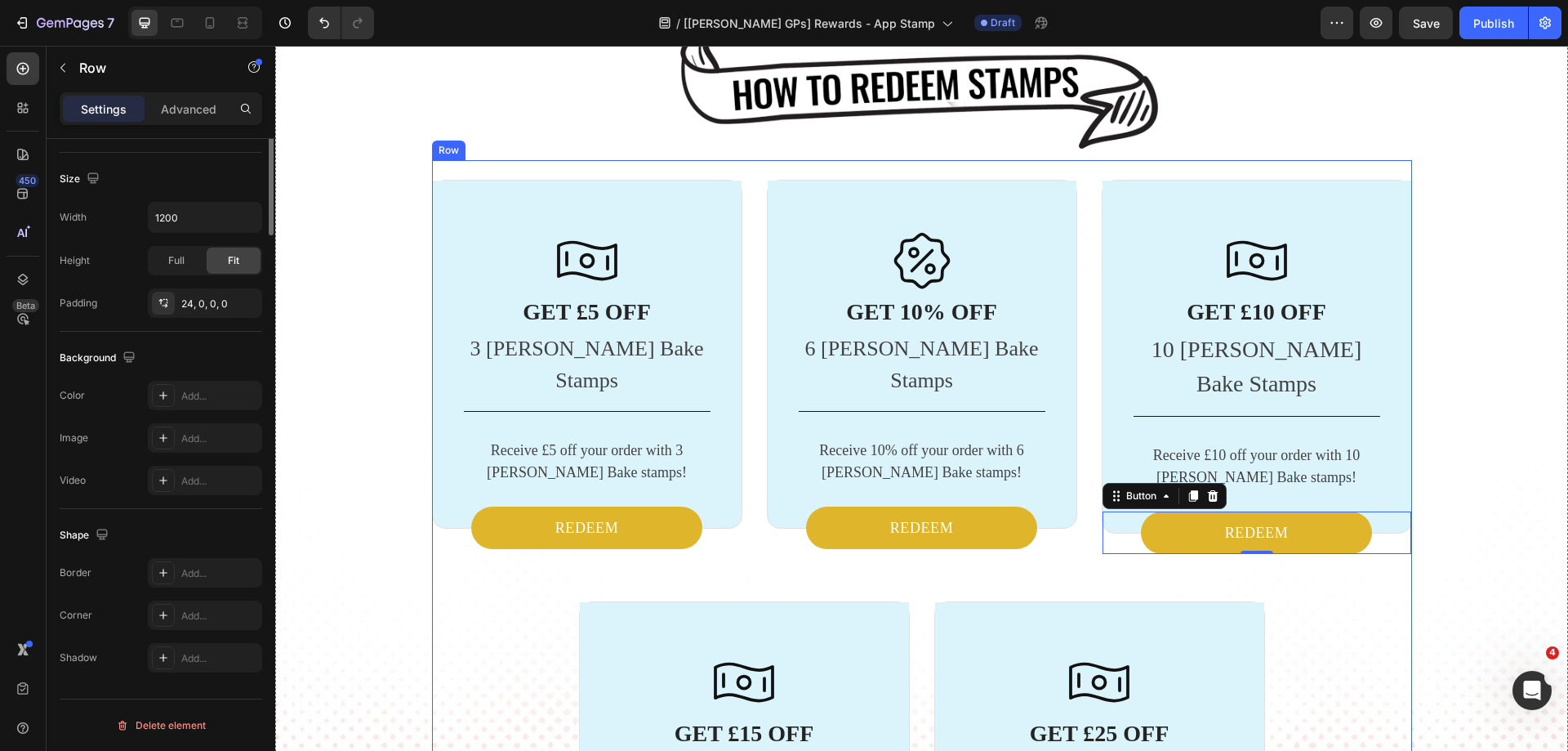
scroll to position [0, 0]
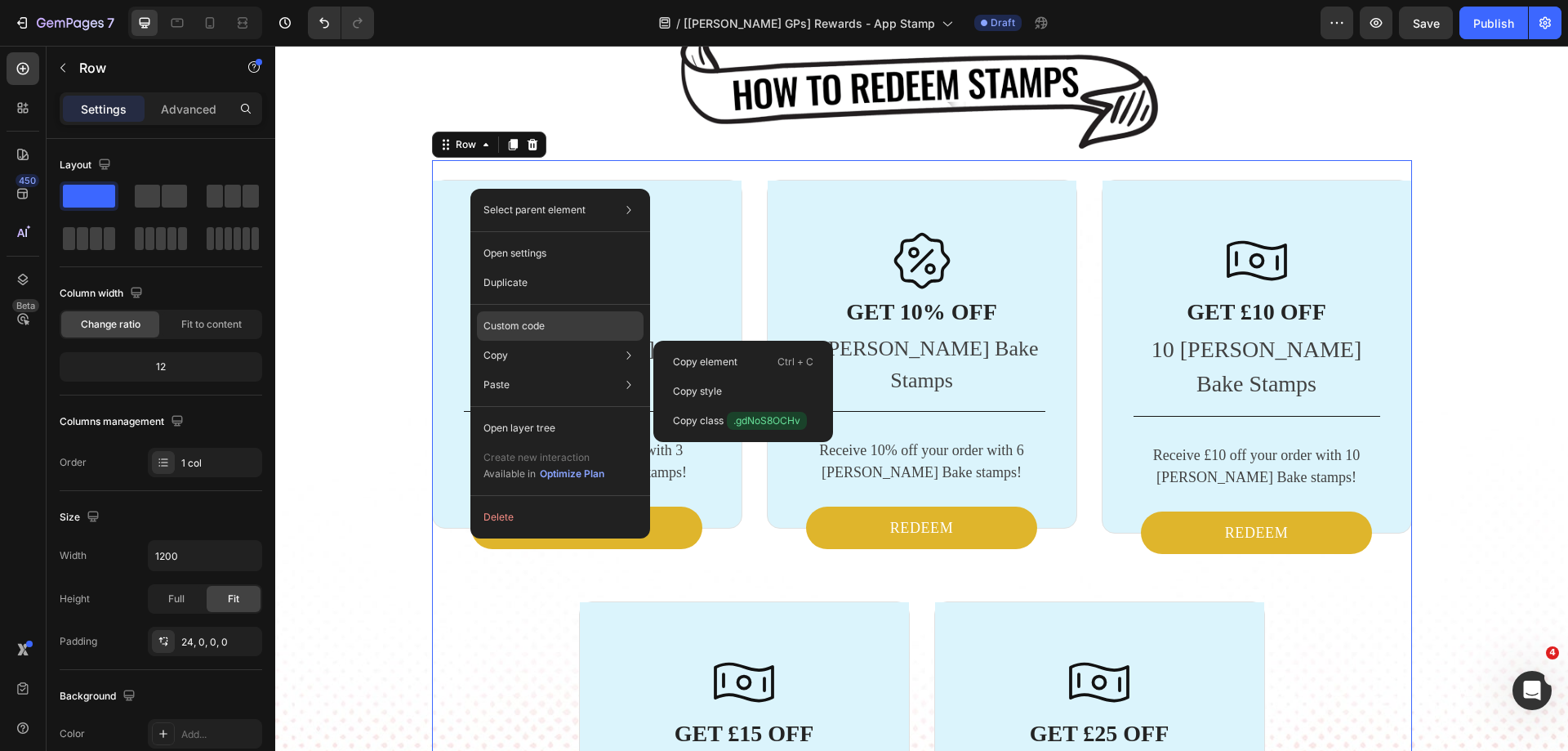
click at [547, 370] on div "Custom code" at bounding box center [560, 385] width 166 height 30
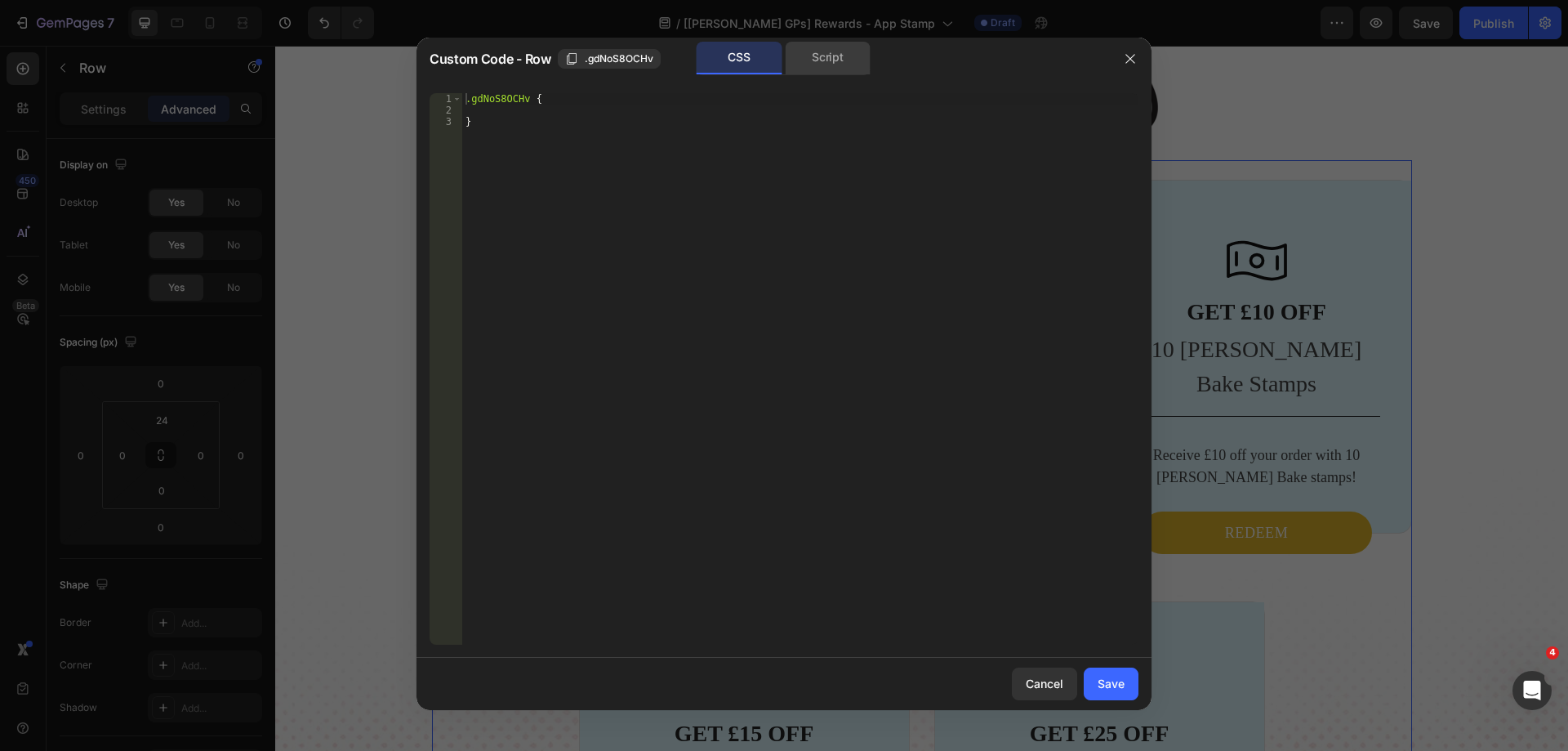
click at [829, 50] on div "Script" at bounding box center [828, 58] width 86 height 33
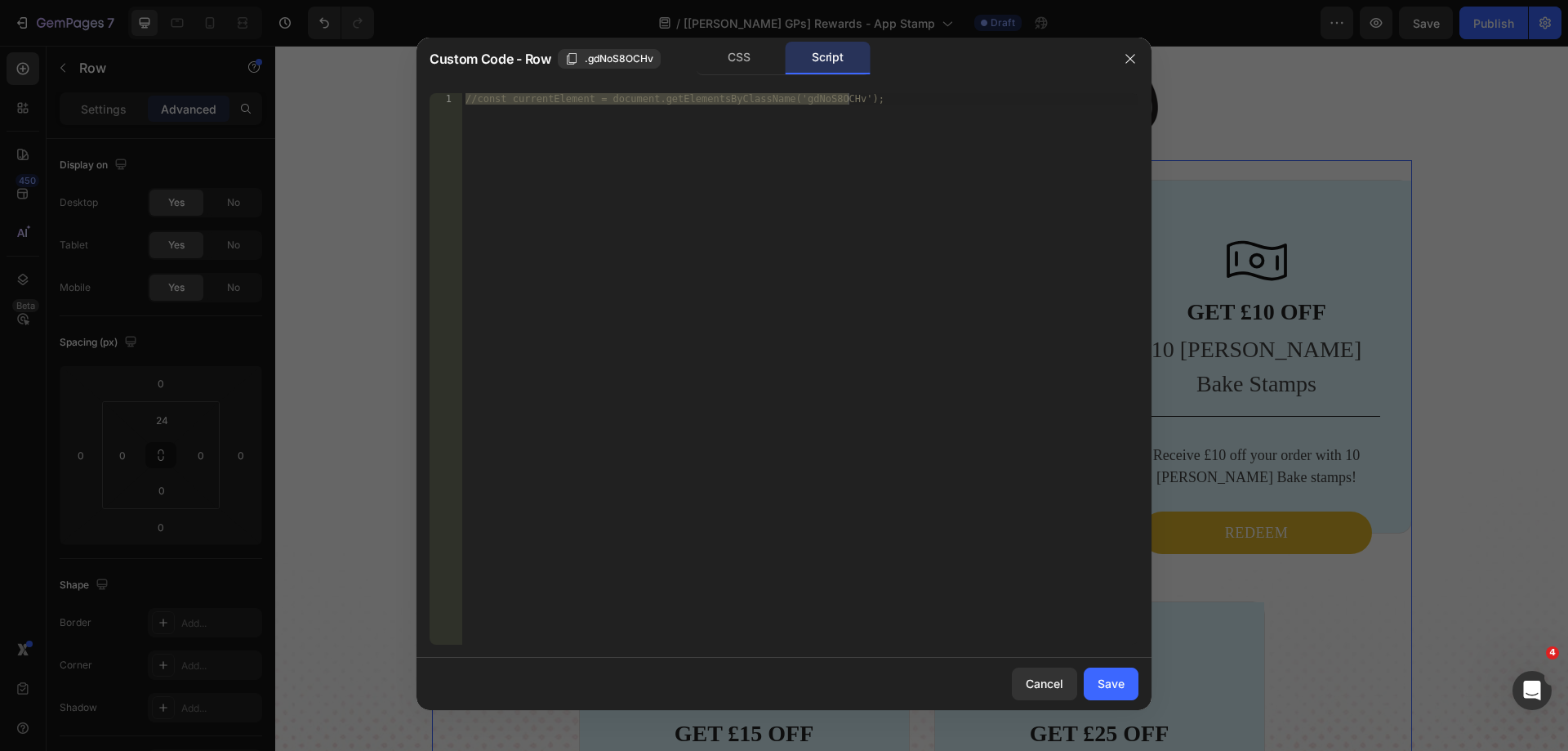
type textarea "//const currentElement = document.getElementsByClassName('gdNoS8OCHv');"
click at [623, 305] on div "//const currentElement = document.getElementsByClassName('gdNoS8OCHv');" at bounding box center [800, 369] width 676 height 552
paste textarea "});"
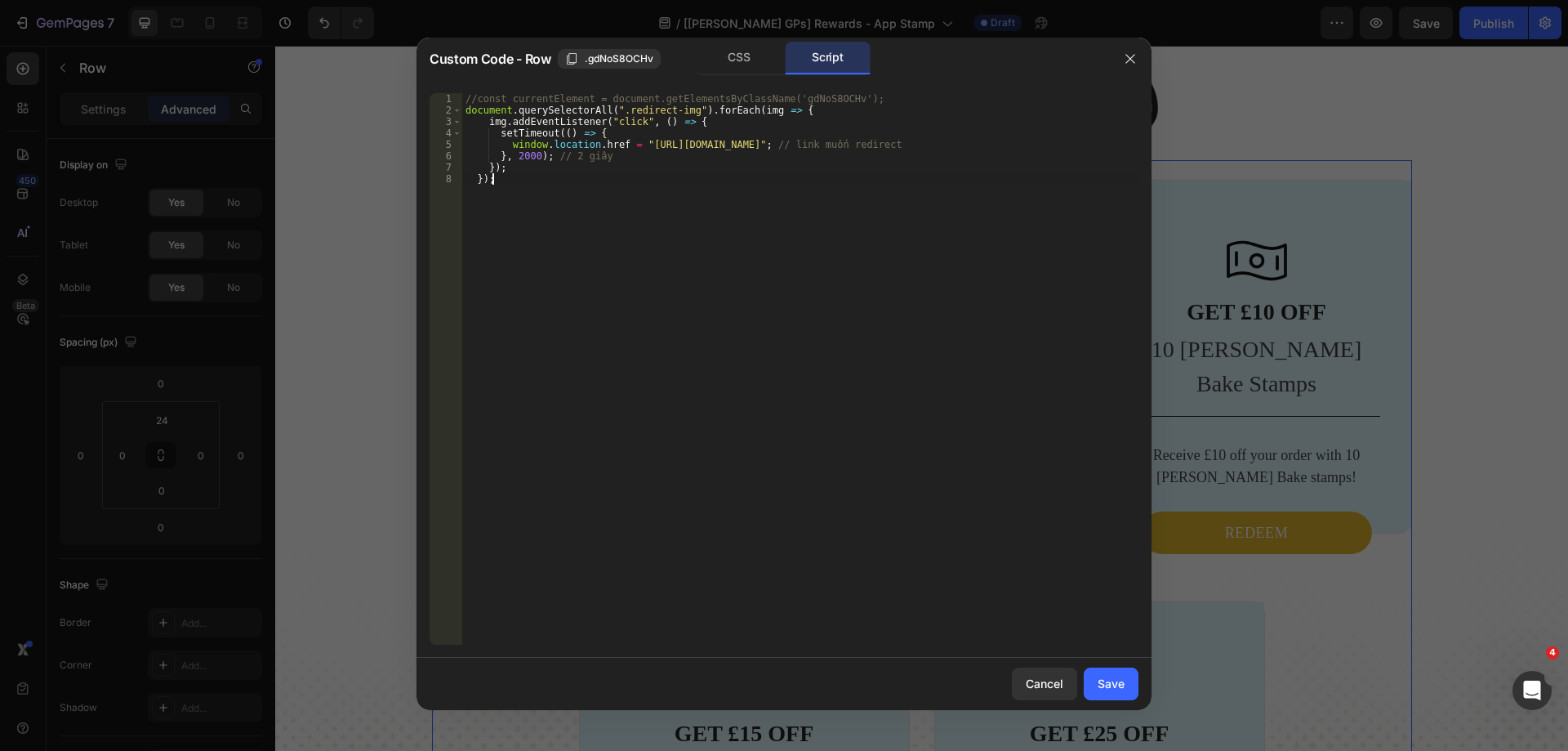
click at [477, 176] on div "//const currentElement = document.getElementsByClassName('gdNoS8OCHv'); documen…" at bounding box center [800, 380] width 676 height 574
type textarea "});"
click at [1110, 689] on div "Save" at bounding box center [1110, 683] width 27 height 17
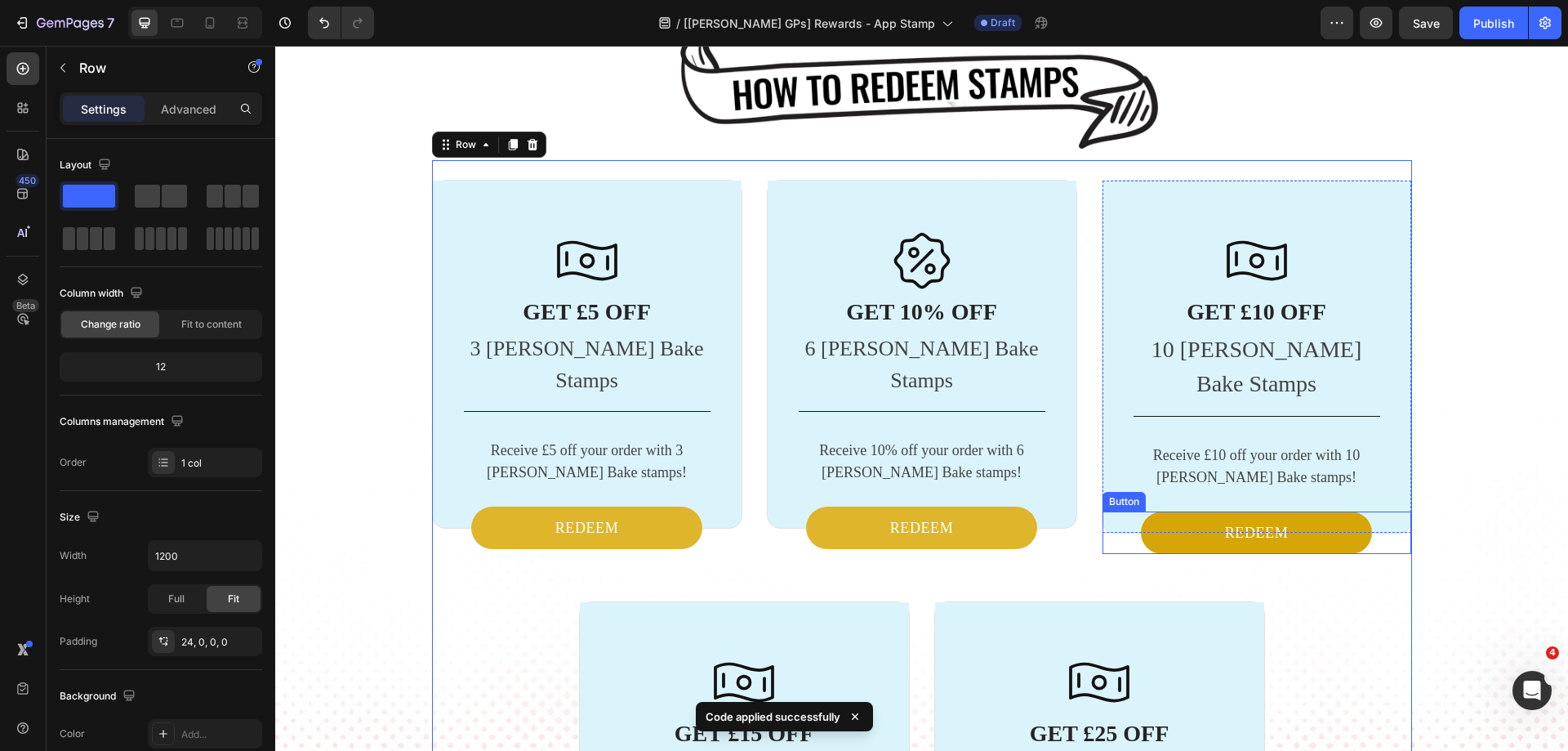
click at [1171, 512] on button "REDEEM" at bounding box center [1256, 533] width 232 height 43
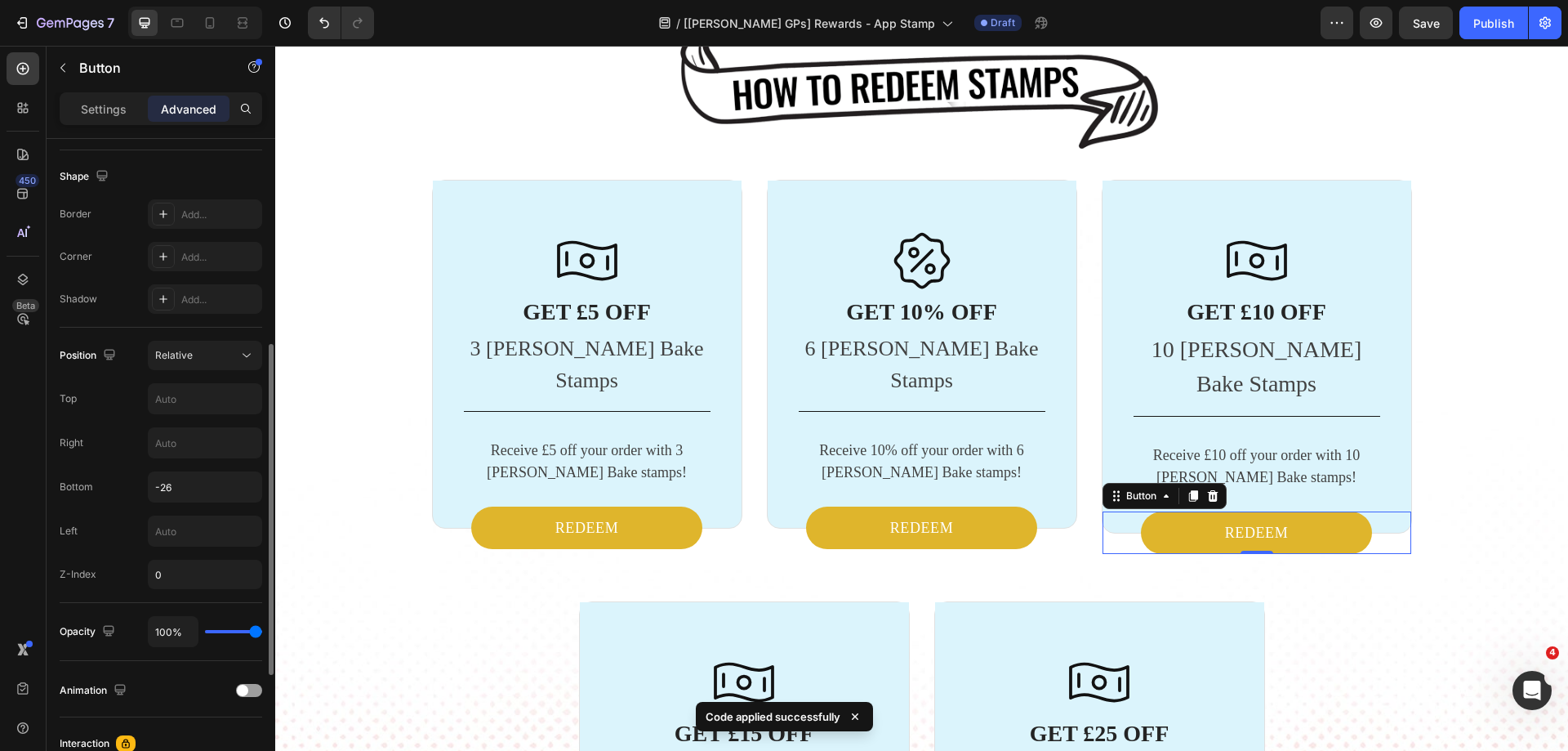
scroll to position [650, 0]
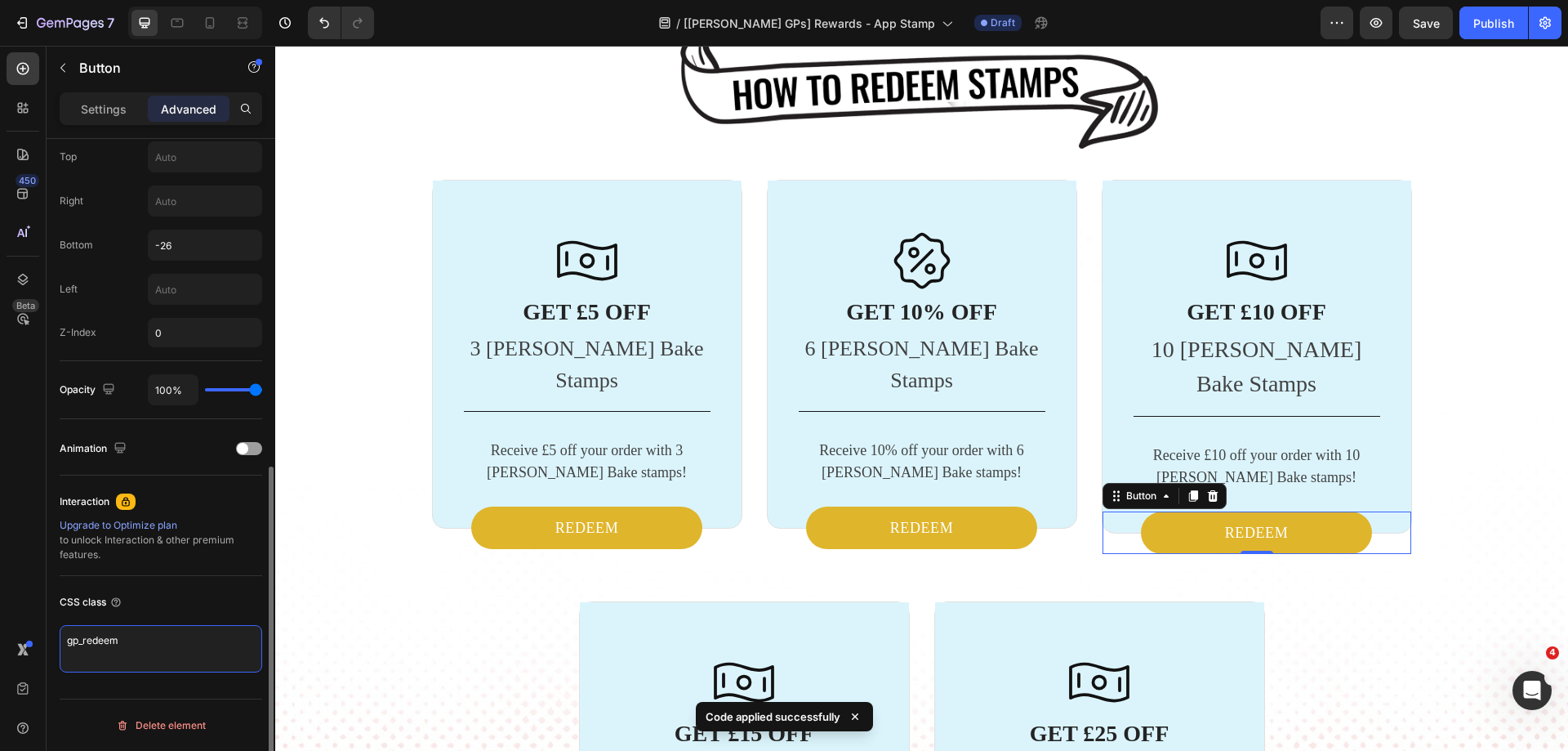
drag, startPoint x: 131, startPoint y: 647, endPoint x: 58, endPoint y: 647, distance: 73.0
click at [58, 647] on div "Display on Desktop Yes No Tablet Yes No Mobile Yes No Spacing (px) 0 0 0 0 0 0 …" at bounding box center [161, 142] width 229 height 1309
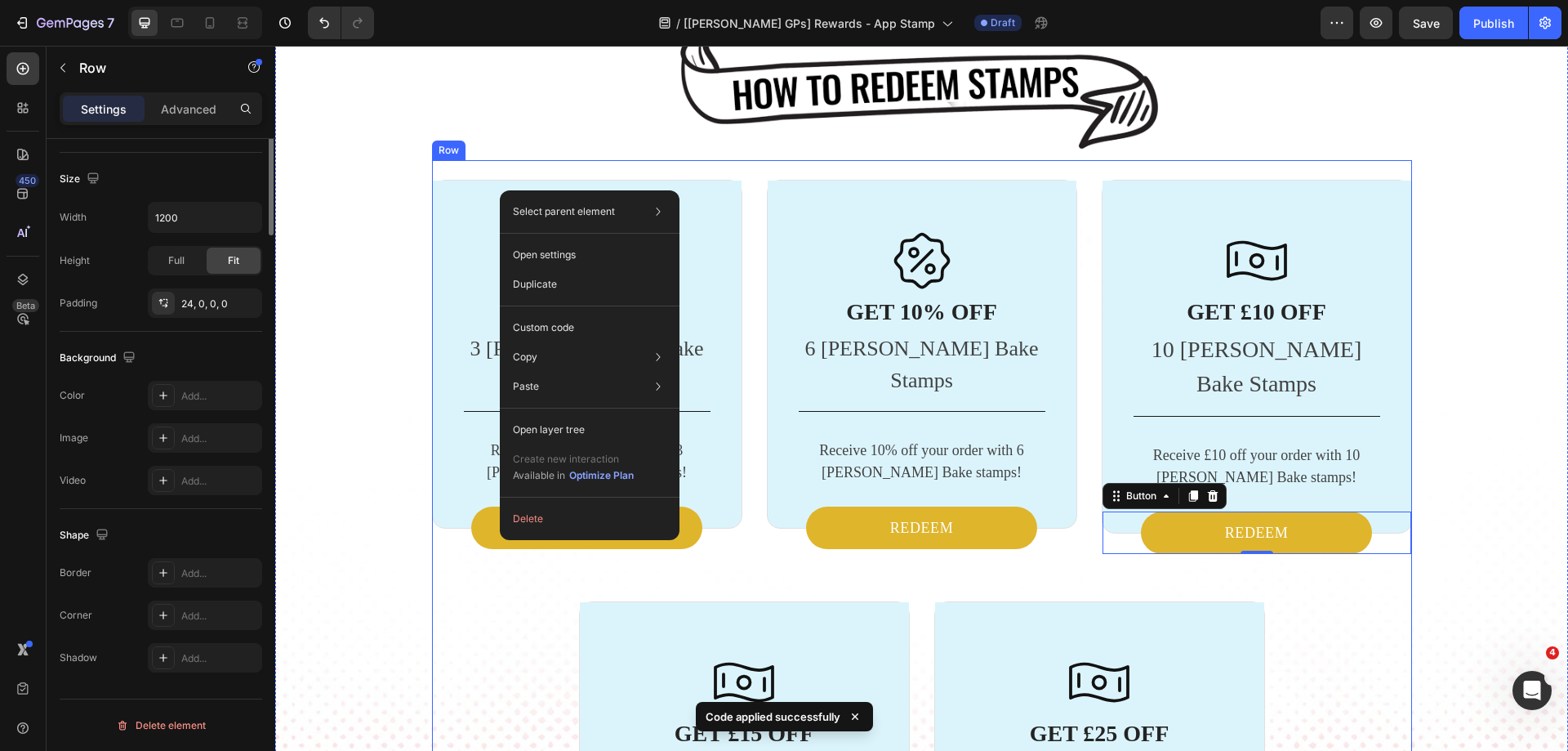
scroll to position [0, 0]
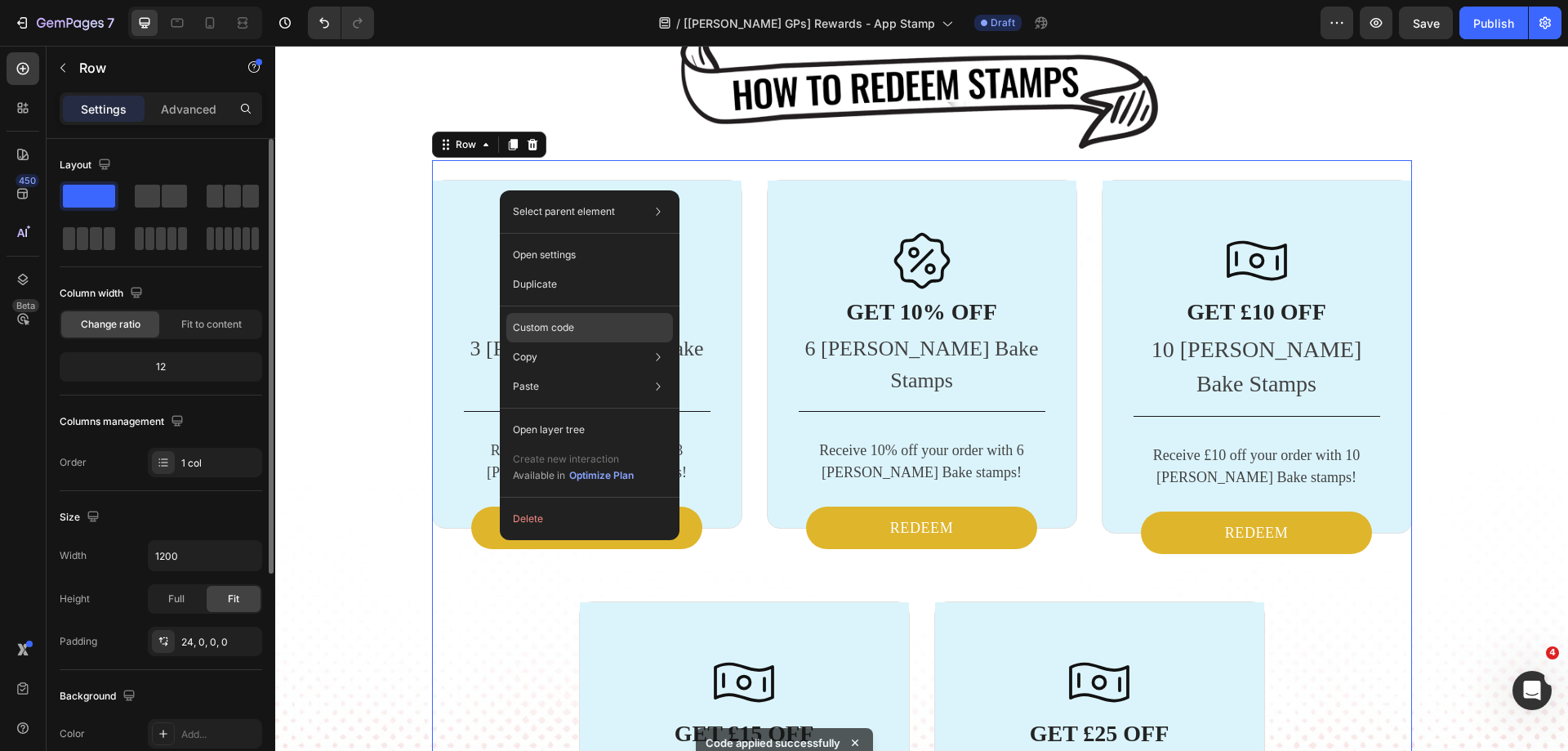
click at [557, 331] on p "Custom code" at bounding box center [543, 328] width 61 height 15
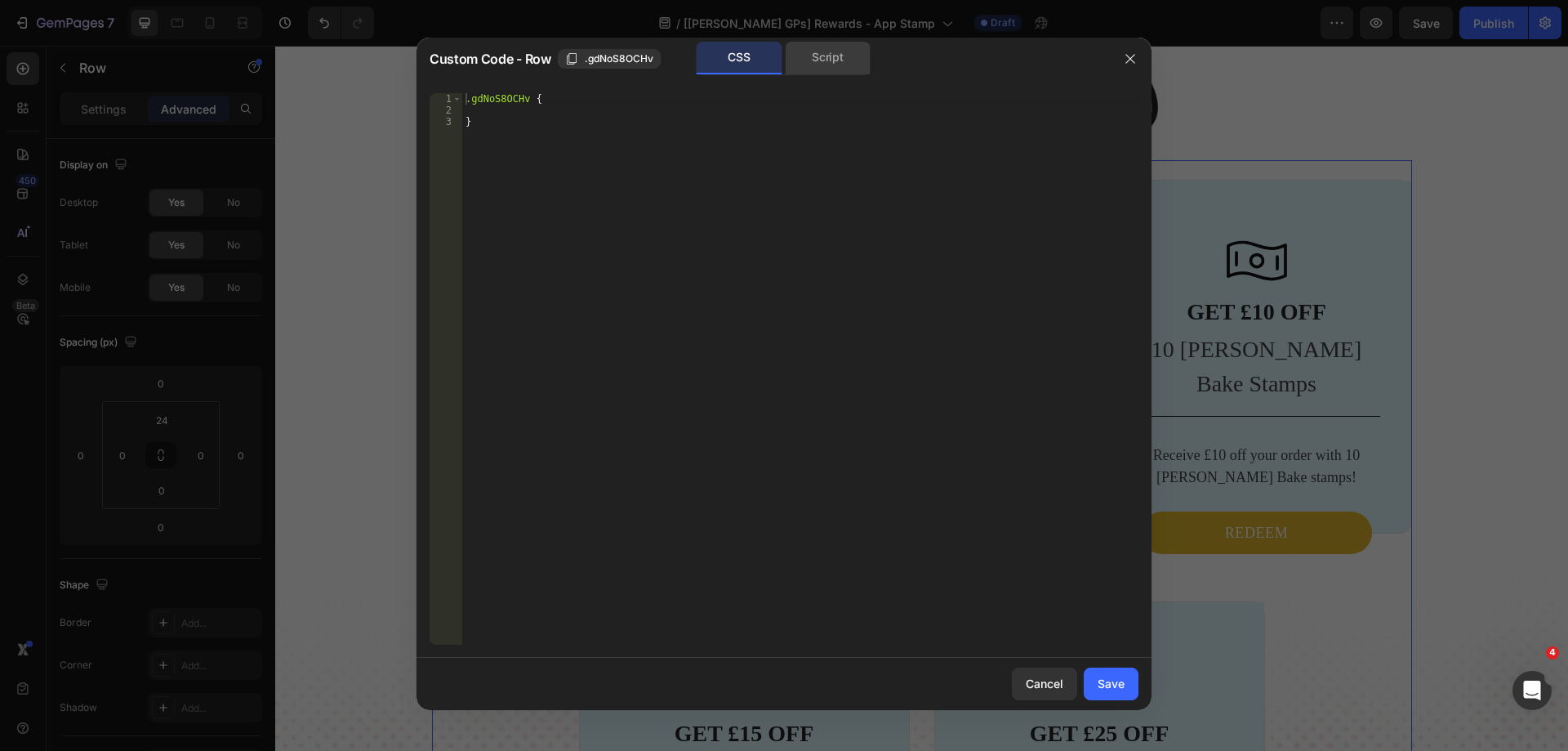
click at [824, 51] on div "Script" at bounding box center [828, 58] width 86 height 33
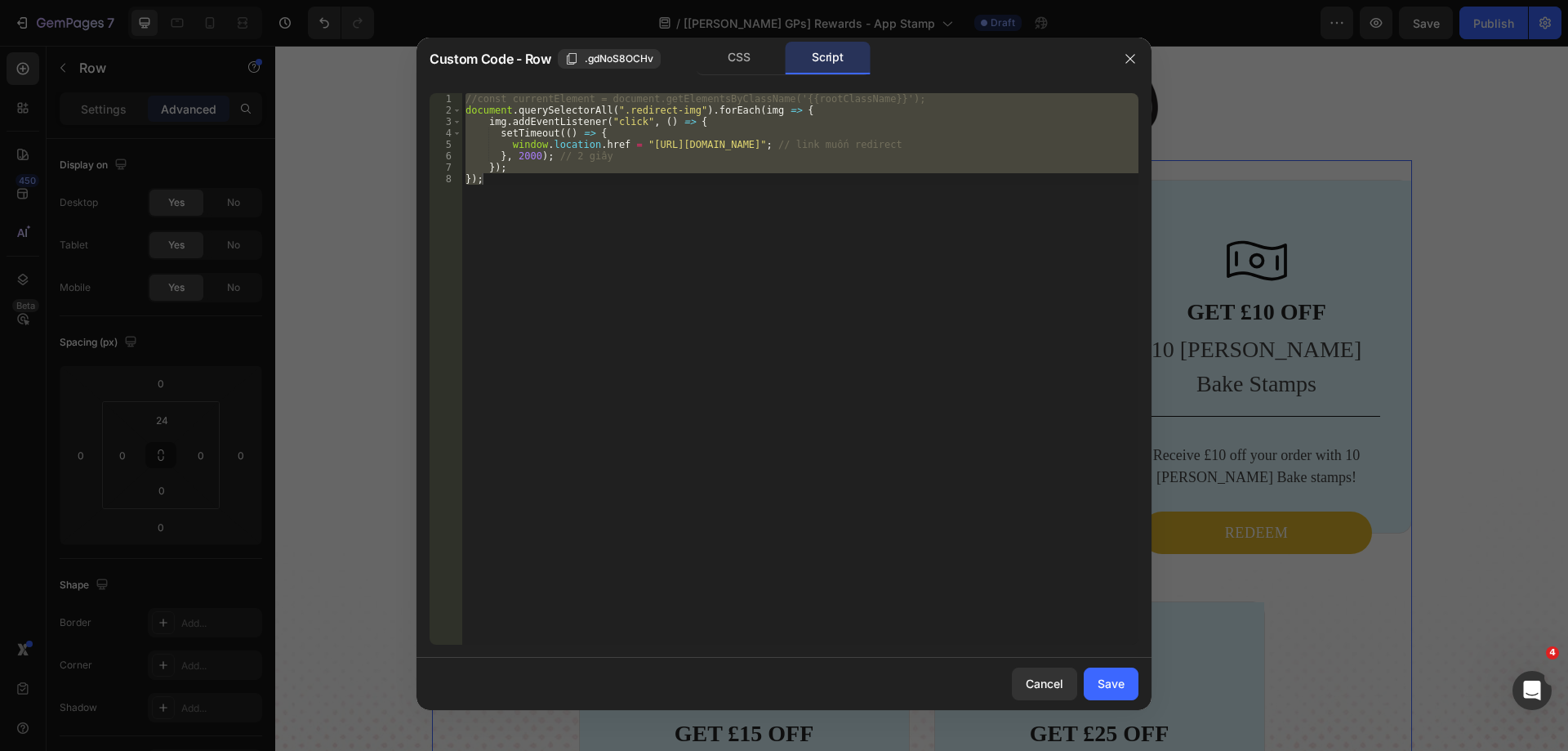
click at [731, 138] on div "//const currentElement = document.getElementsByClassName('{{rootClassName}}'); …" at bounding box center [800, 369] width 676 height 552
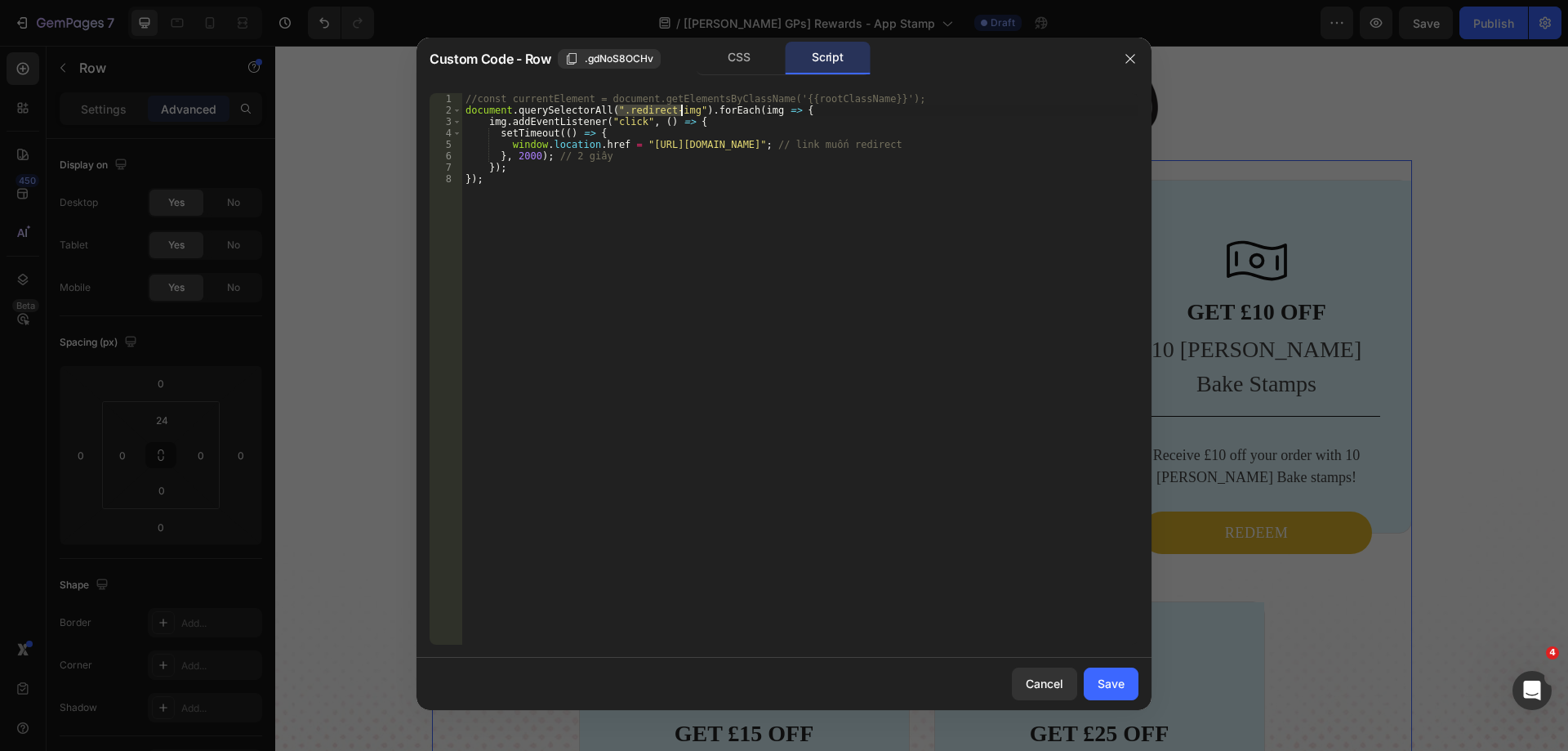
drag, startPoint x: 617, startPoint y: 107, endPoint x: 679, endPoint y: 110, distance: 62.1
click at [679, 110] on div "//const currentElement = document.getElementsByClassName('{{rootClassName}}'); …" at bounding box center [800, 380] width 676 height 574
paste textarea "gp_redeem"
click at [724, 187] on div "//const currentElement = document.getElementsByClassName('{{rootClassName}}'); …" at bounding box center [800, 380] width 676 height 574
click at [775, 190] on div "//const currentElement = document.getElementsByClassName('{{rootClassName}}'); …" at bounding box center [800, 380] width 676 height 574
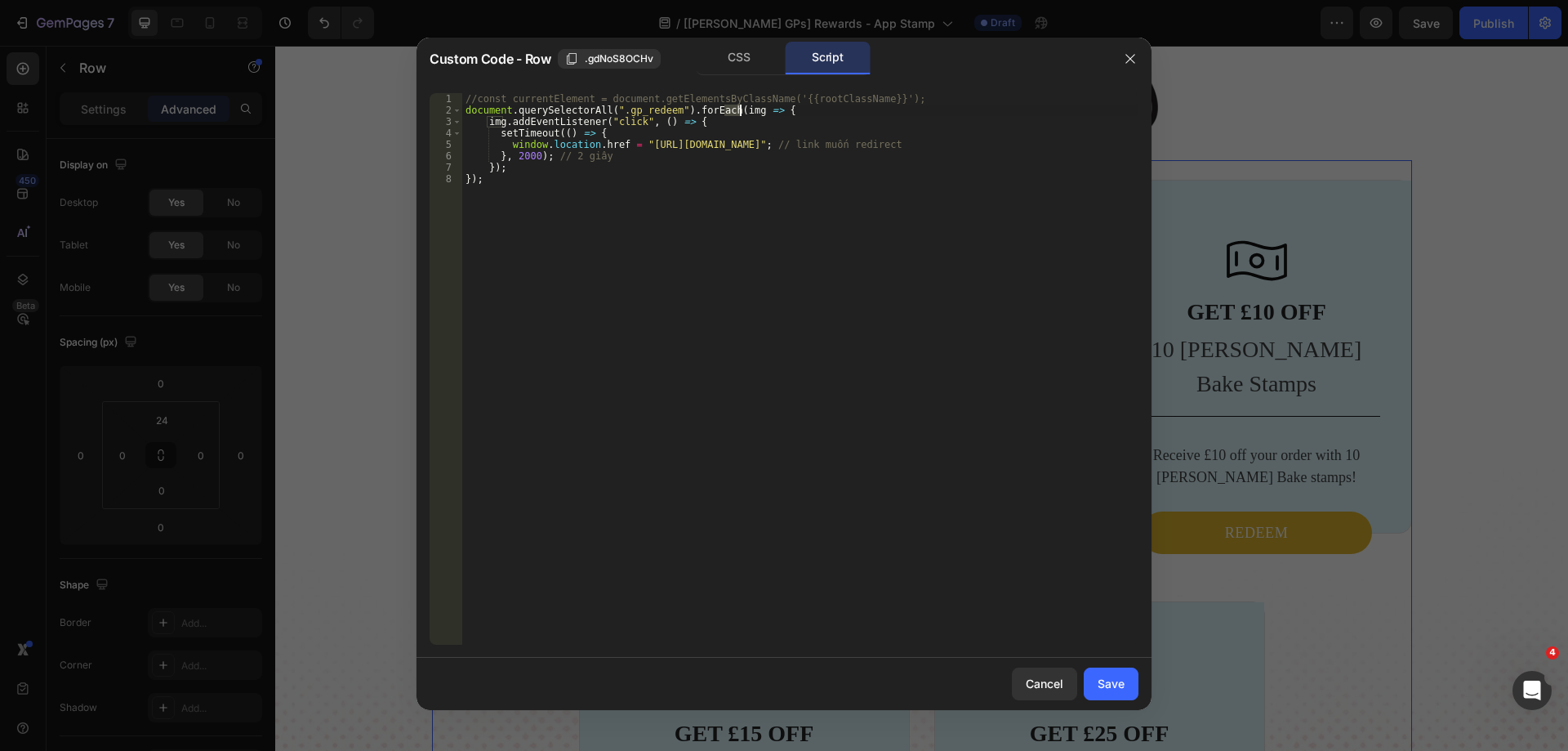
drag, startPoint x: 726, startPoint y: 110, endPoint x: 740, endPoint y: 111, distance: 14.0
click at [740, 111] on div "//const currentElement = document.getElementsByClassName('{{rootClassName}}'); …" at bounding box center [800, 380] width 676 height 574
click at [740, 110] on div "//const currentElement = document.getElementsByClassName('{{rootClassName}}'); …" at bounding box center [800, 380] width 676 height 574
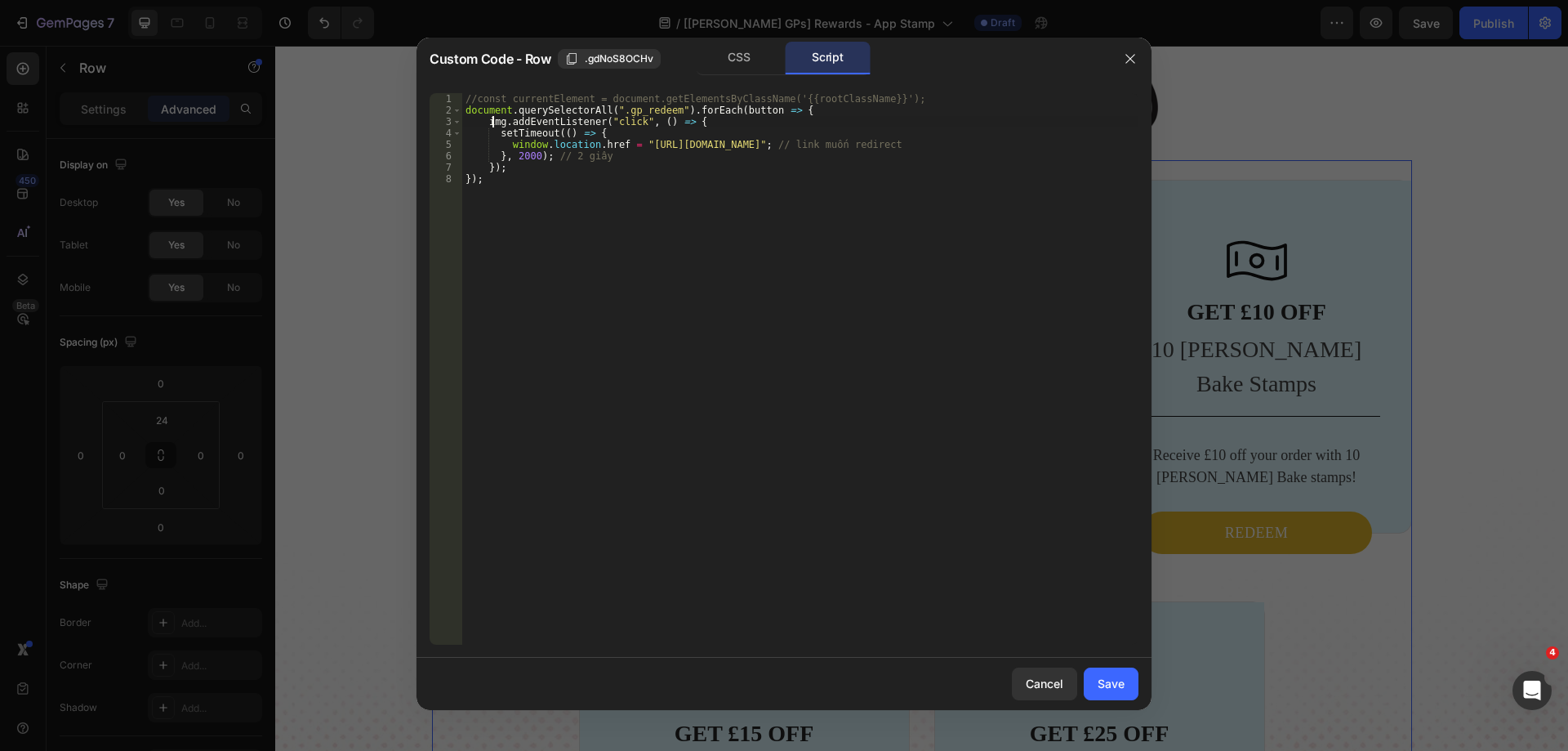
click at [493, 119] on div "//const currentElement = document.getElementsByClassName('{{rootClassName}}'); …" at bounding box center [800, 380] width 676 height 574
paste textarea "button"
click at [498, 133] on div "//const currentElement = document.getElementsByClassName('{{rootClassName}}'); …" at bounding box center [800, 380] width 676 height 574
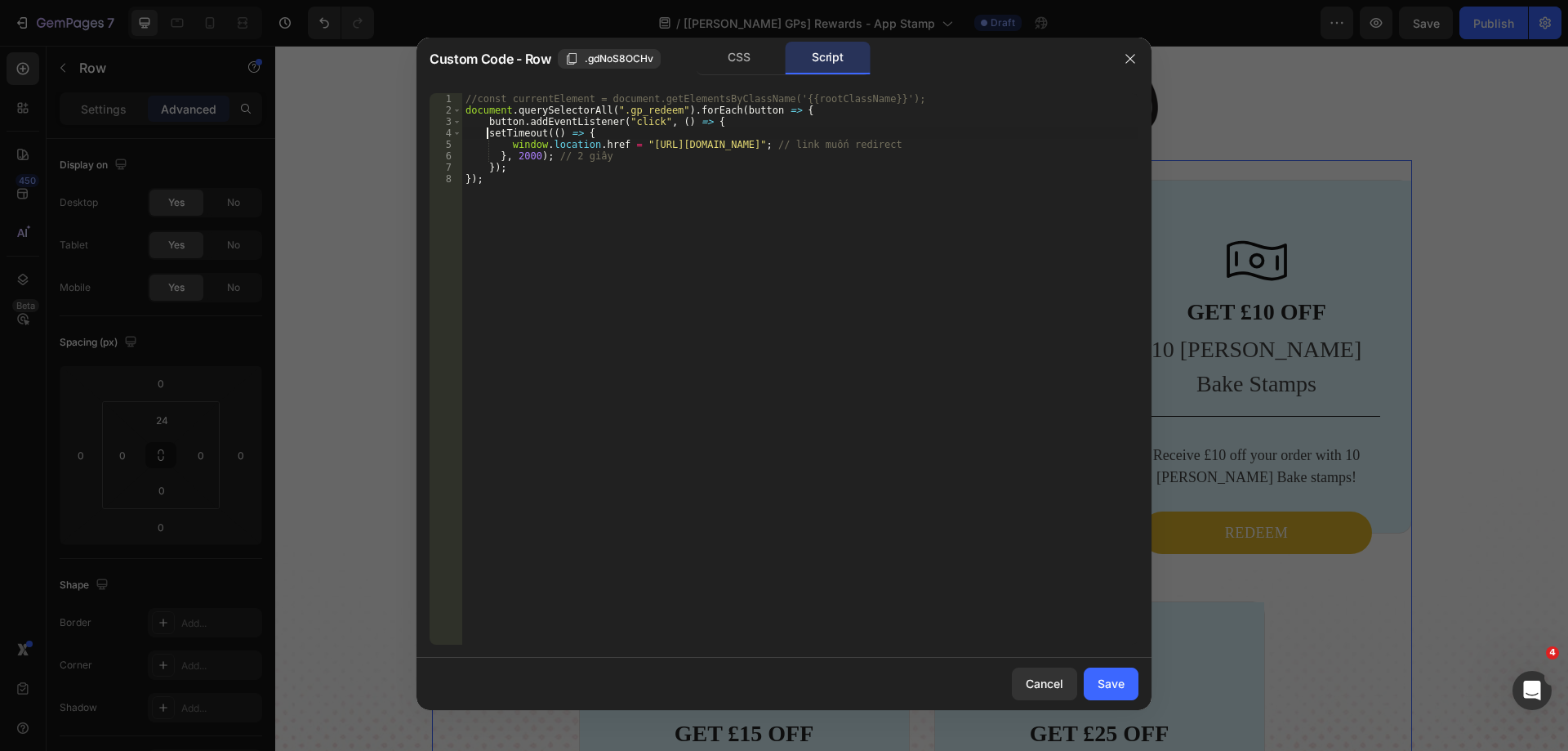
scroll to position [0, 9]
click at [509, 144] on div "//const currentElement = document.getElementsByClassName('{{rootClassName}}'); …" at bounding box center [800, 380] width 676 height 574
click at [498, 156] on div "//const currentElement = document.getElementsByClassName('{{rootClassName}}'); …" at bounding box center [800, 380] width 676 height 574
drag, startPoint x: 557, startPoint y: 155, endPoint x: 668, endPoint y: 155, distance: 111.0
click at [668, 155] on div "//const currentElement = document.getElementsByClassName('{{rootClassName}}'); …" at bounding box center [800, 380] width 676 height 574
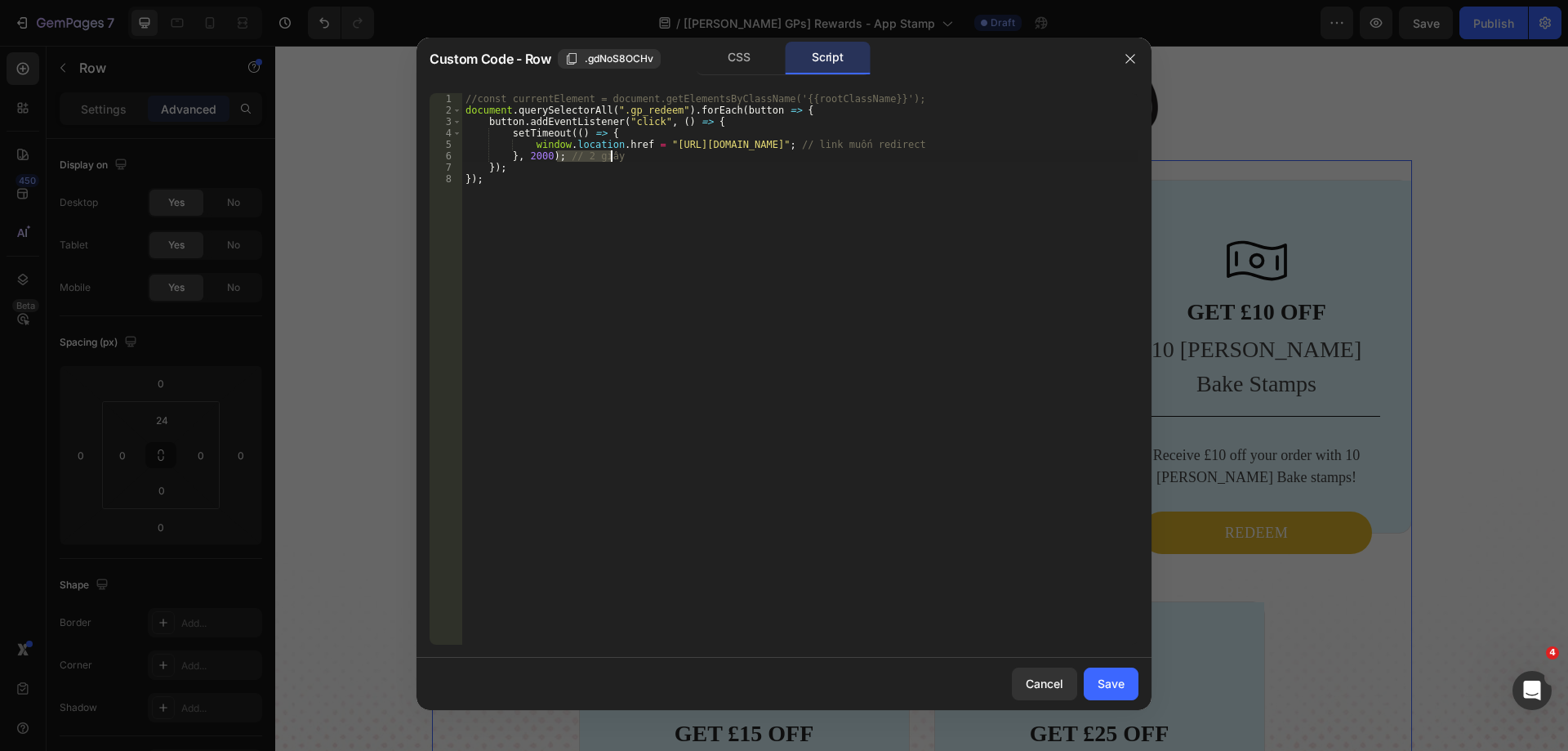
scroll to position [0, 7]
drag, startPoint x: 775, startPoint y: 146, endPoint x: 927, endPoint y: 149, distance: 152.0
click at [927, 149] on div "//const currentElement = document.getElementsByClassName('{{rootClassName}}'); …" at bounding box center [800, 380] width 676 height 574
drag, startPoint x: 530, startPoint y: 141, endPoint x: 820, endPoint y: 146, distance: 290.0
click at [820, 146] on div "//const currentElement = document.getElementsByClassName('{{rootClassName}}'); …" at bounding box center [800, 380] width 676 height 574
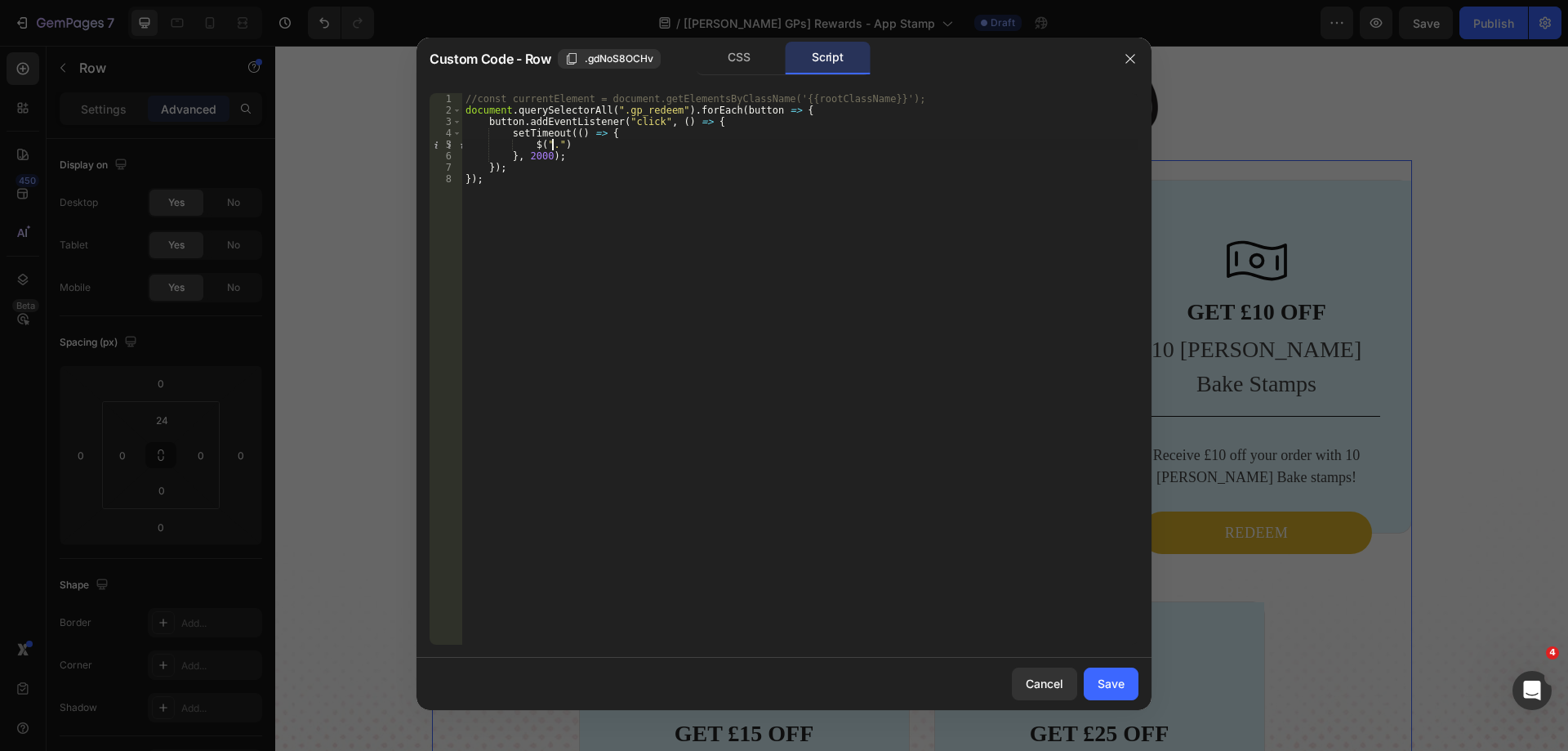
paste textarea "launcher-button"
type textarea "$(".launcher-button").click();"
click at [1113, 680] on div "Save" at bounding box center [1110, 683] width 27 height 17
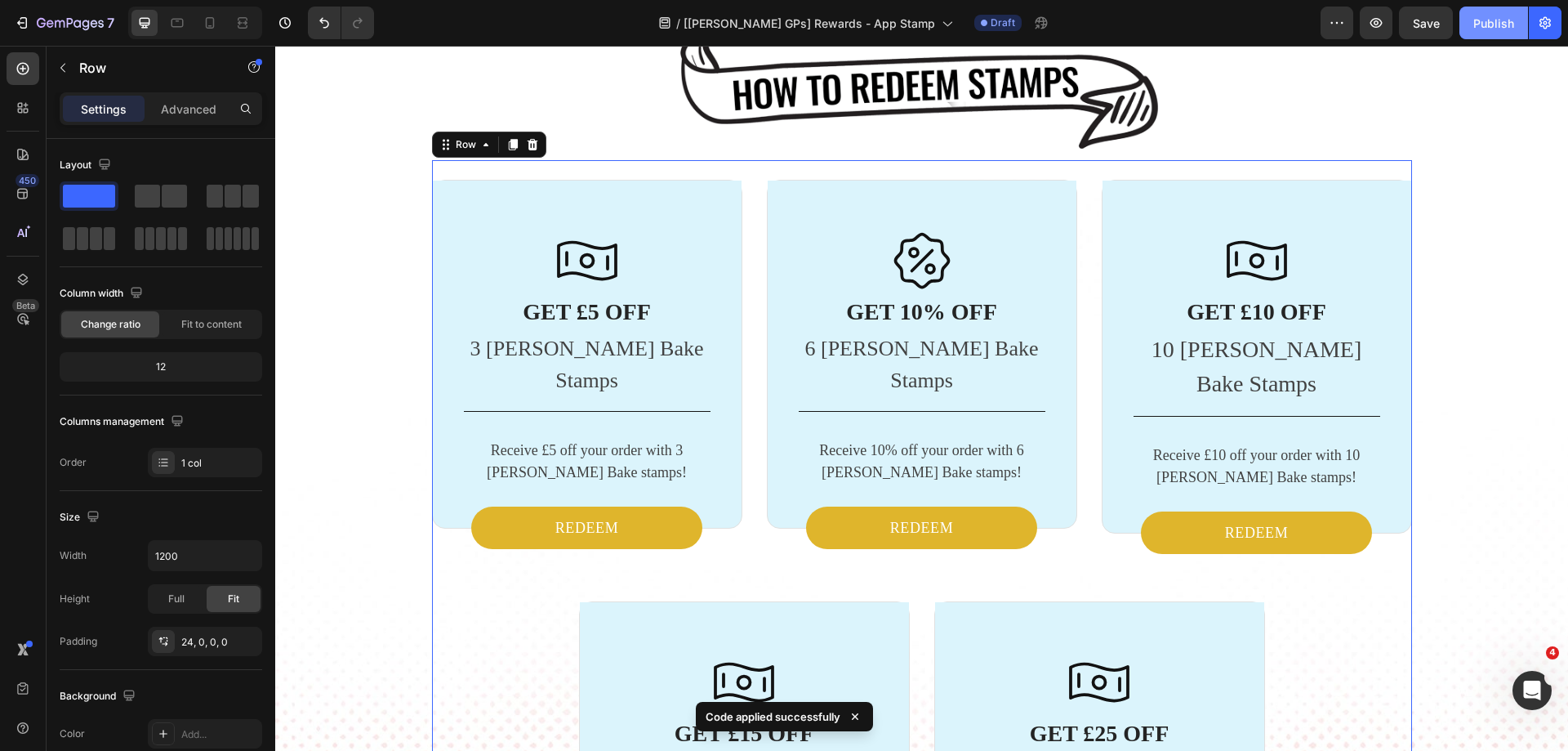
click at [1500, 24] on div "Publish" at bounding box center [1494, 23] width 41 height 17
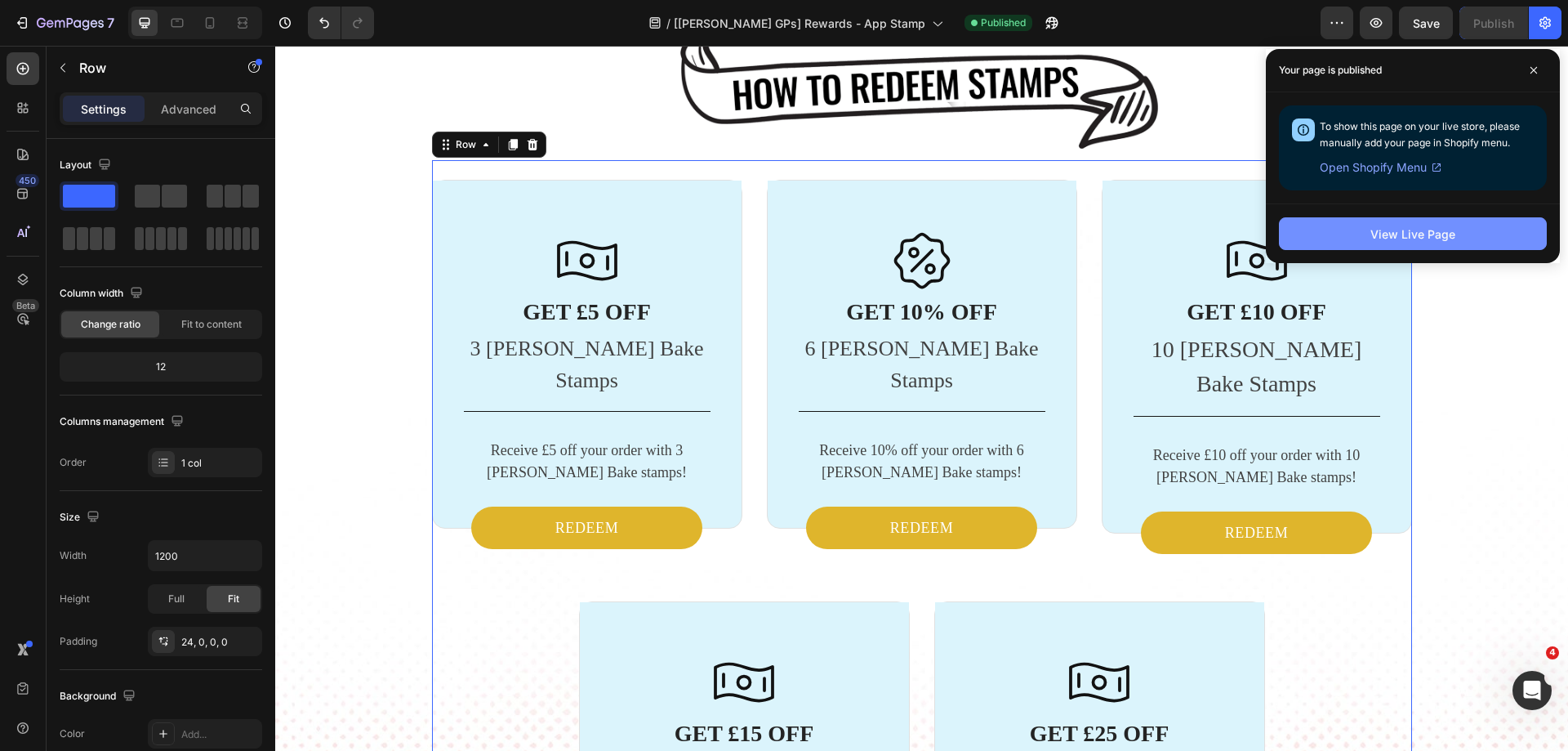
click at [1351, 231] on button "View Live Page" at bounding box center [1413, 234] width 268 height 33
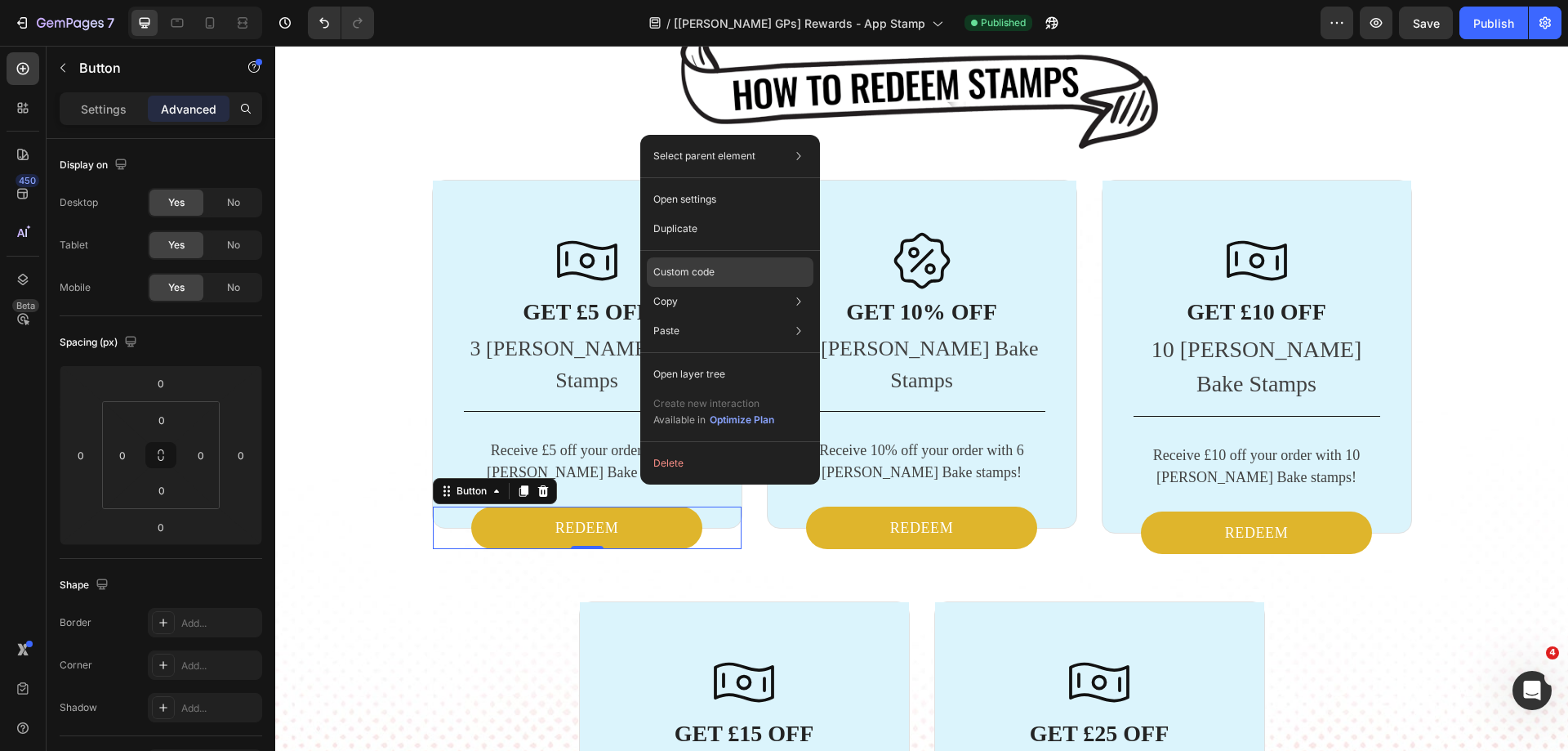
click at [712, 278] on p "Custom code" at bounding box center [684, 272] width 61 height 15
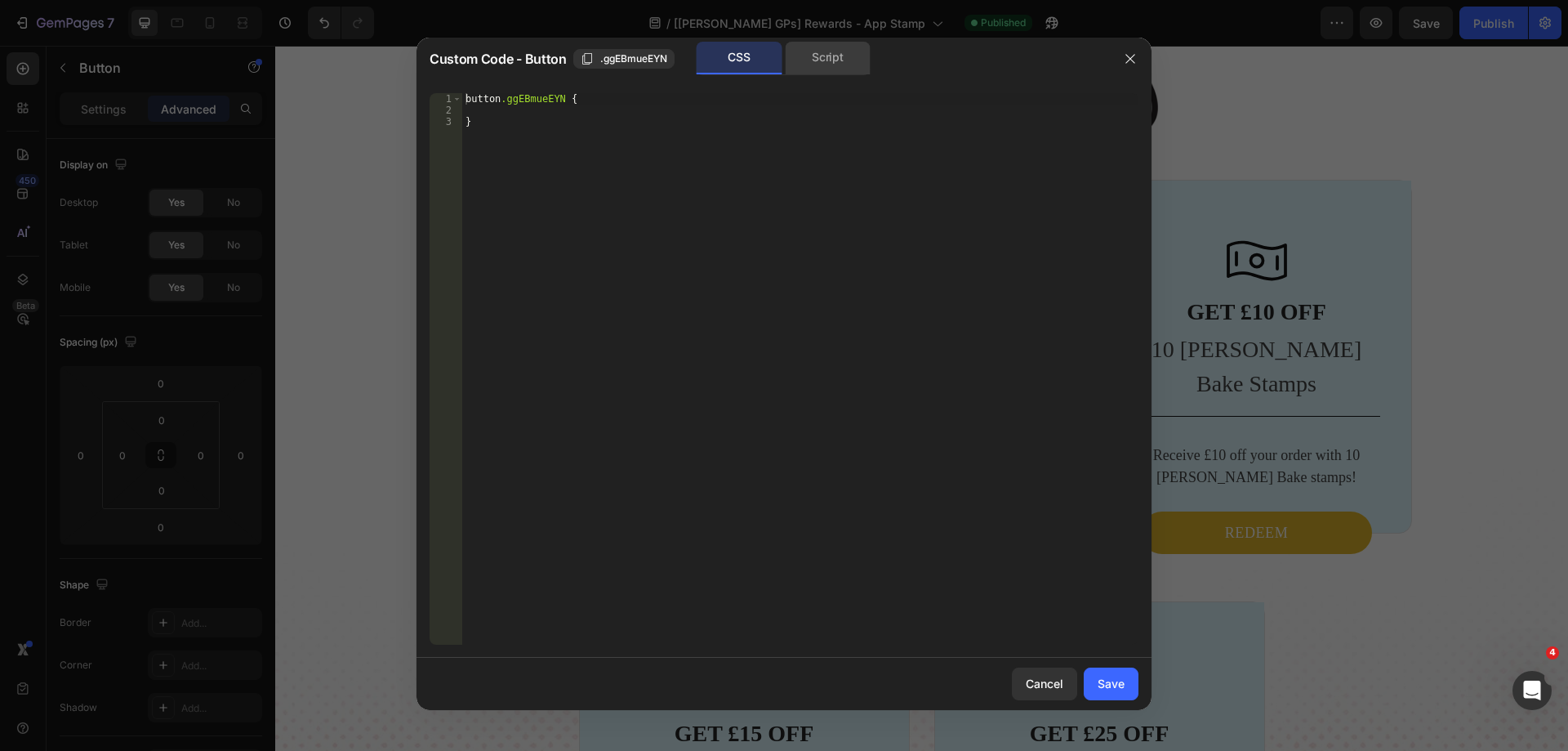
click at [833, 62] on div "Script" at bounding box center [828, 58] width 86 height 33
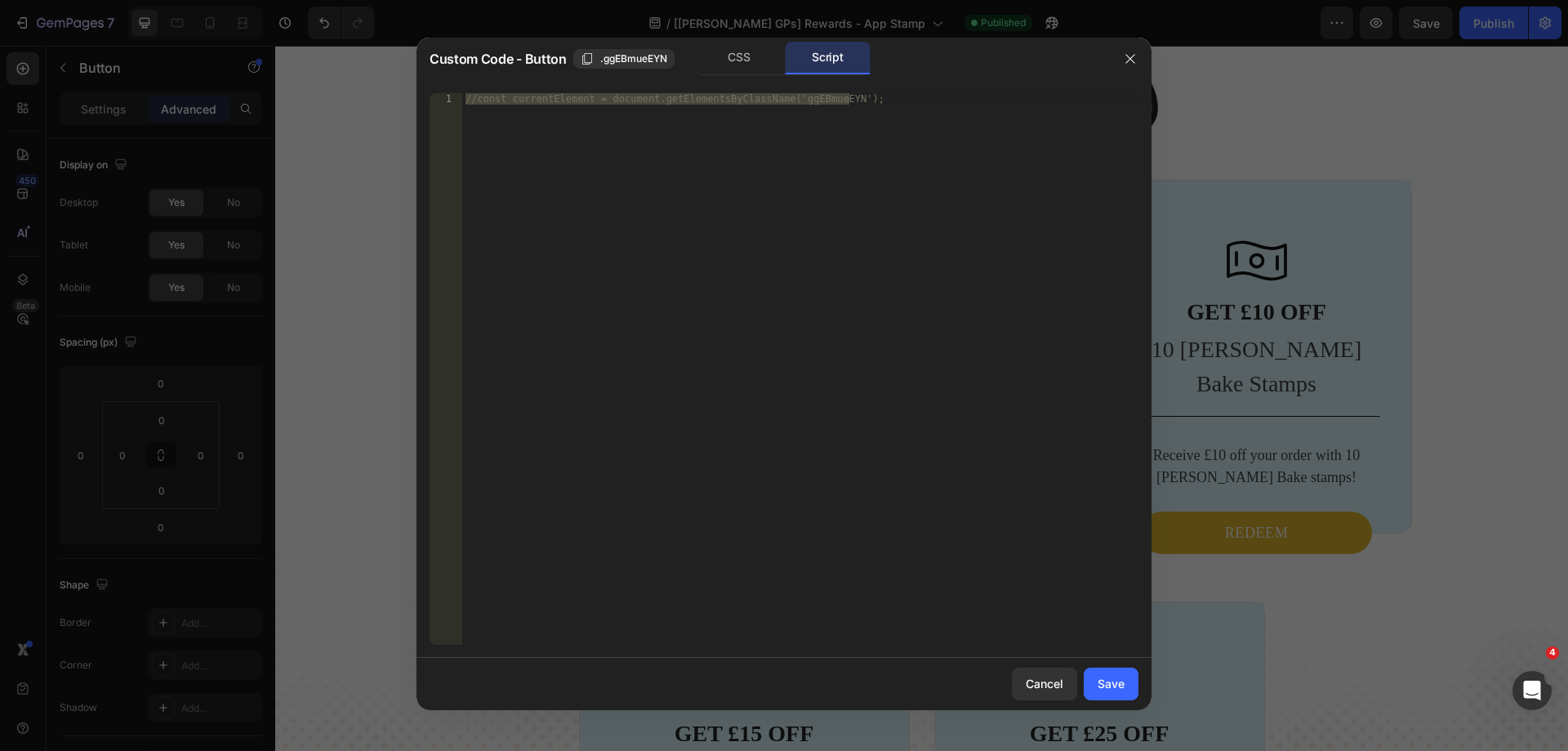
type textarea "//const currentElement = document.getElementsByClassName('ggEBmueEYN');"
click at [631, 148] on div "//const currentElement = document.getElementsByClassName('ggEBmueEYN');" at bounding box center [800, 369] width 676 height 552
click at [1217, 316] on div at bounding box center [784, 375] width 1568 height 751
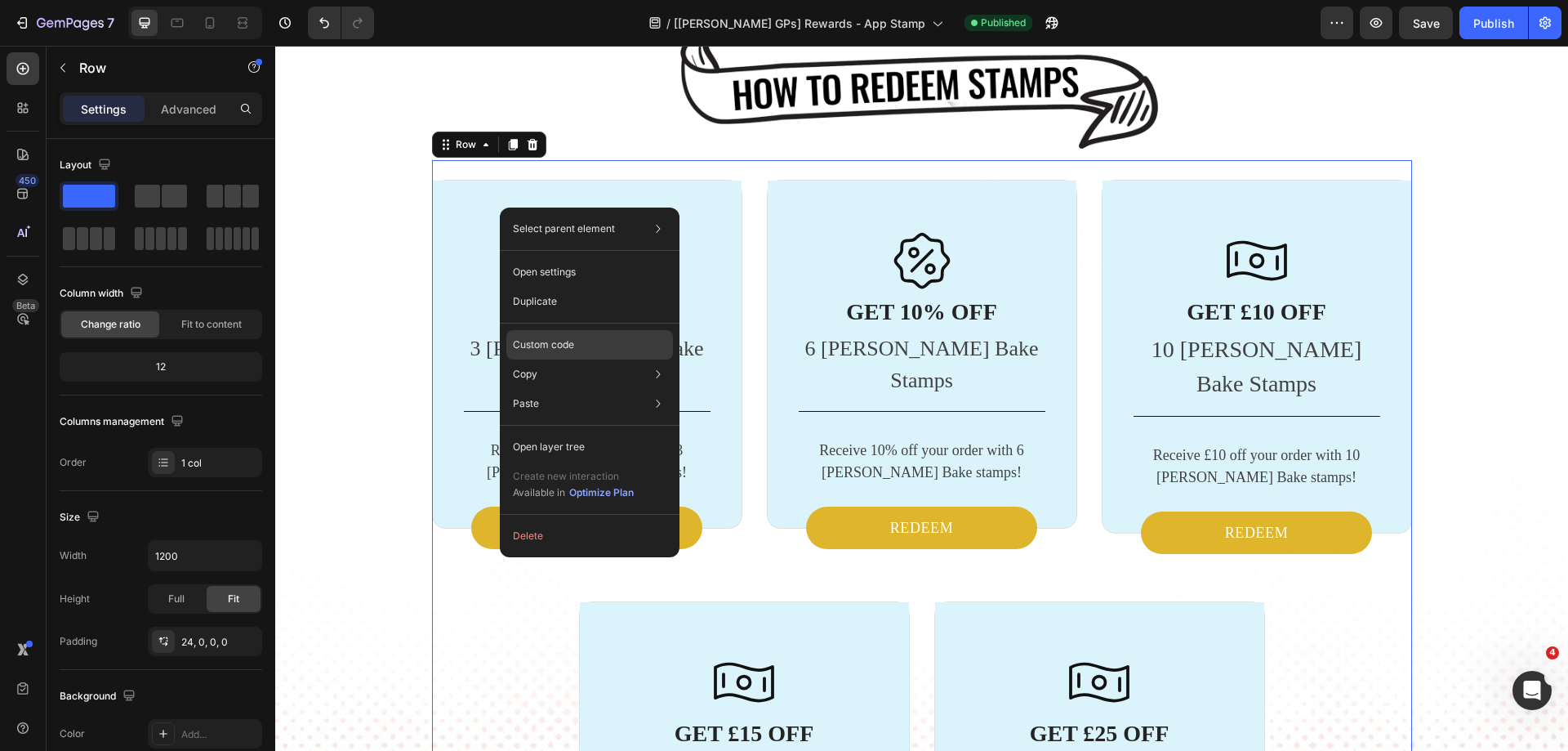
click at [556, 351] on p "Custom code" at bounding box center [543, 345] width 61 height 15
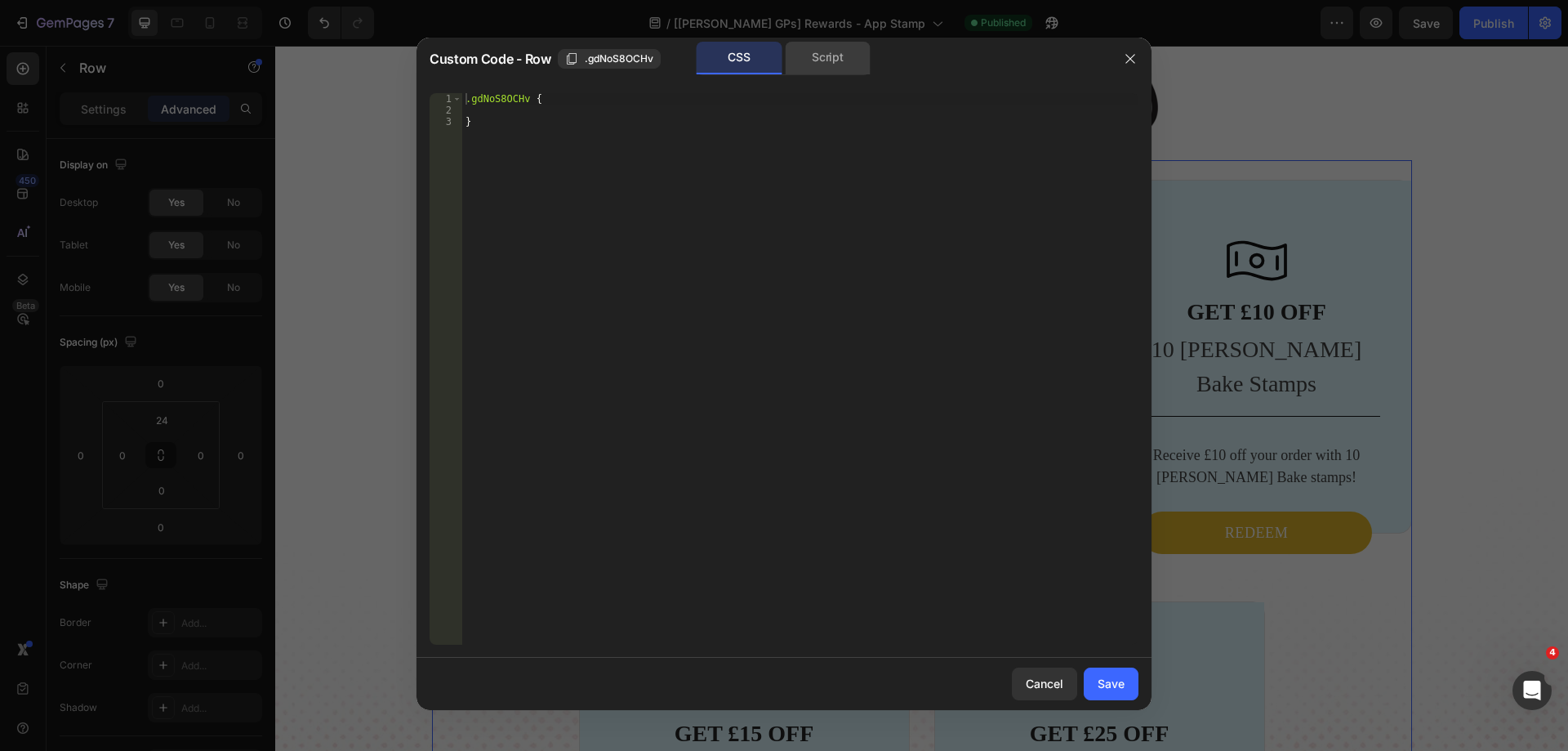
click at [838, 54] on div "Script" at bounding box center [828, 58] width 86 height 33
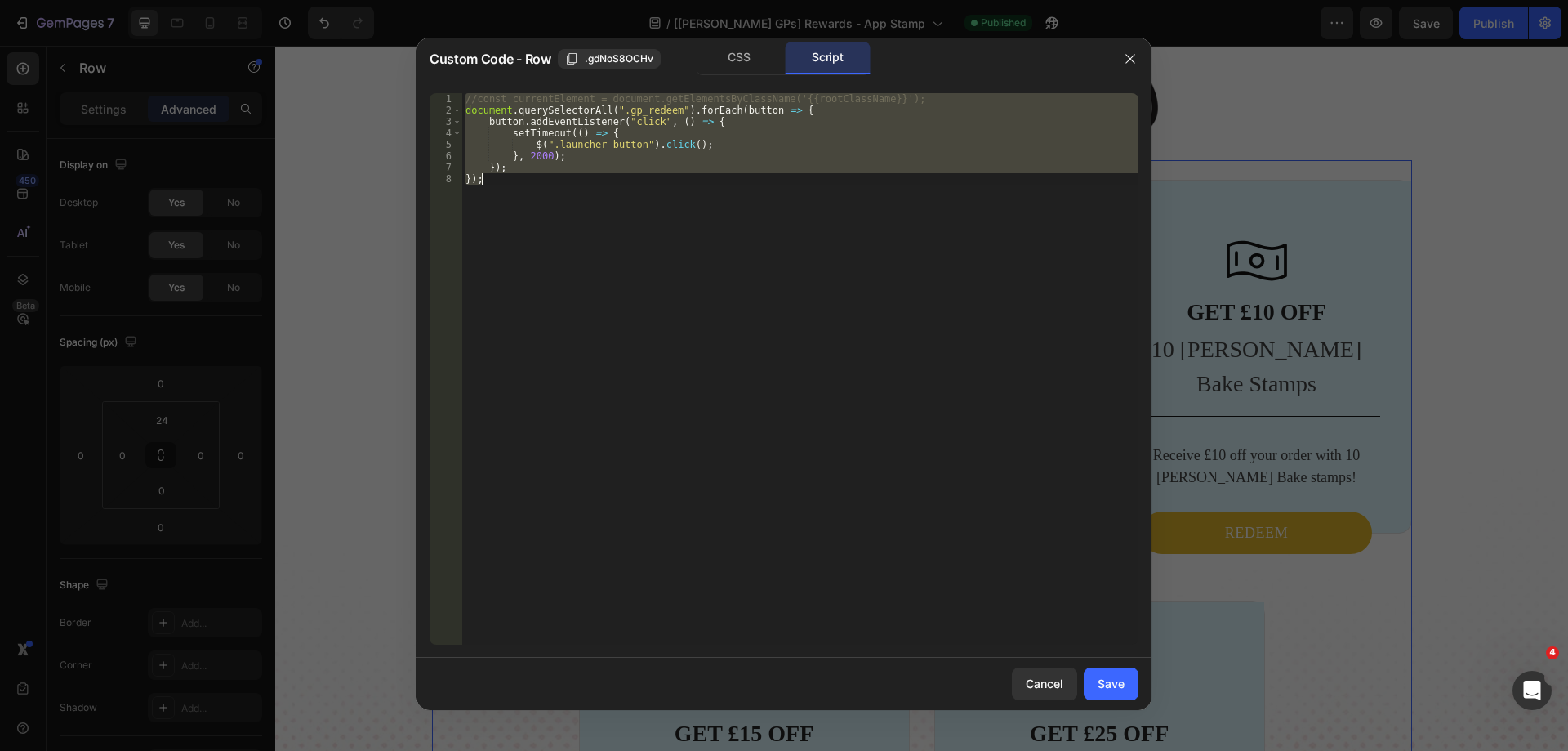
click at [614, 117] on div "//const currentElement = document.getElementsByClassName('{{rootClassName}}'); …" at bounding box center [800, 369] width 676 height 552
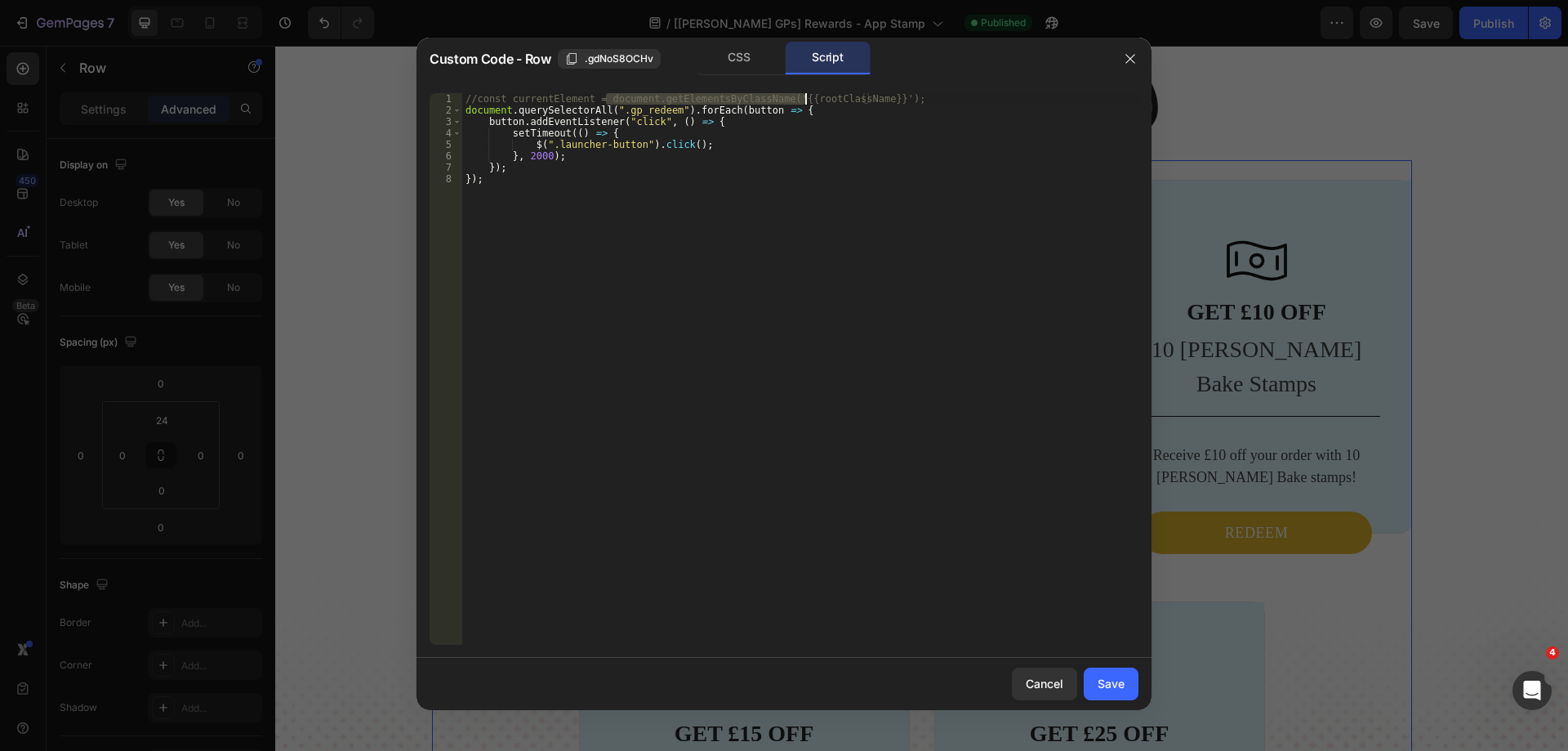
drag, startPoint x: 603, startPoint y: 98, endPoint x: 830, endPoint y: 98, distance: 227.0
click at [830, 98] on div "//const currentElement = document.getElementsByClassName('{{rootClassName}}'); …" at bounding box center [800, 380] width 676 height 574
click at [807, 138] on div "//const currentElement = document.getElementsByClassName('{{rootClassName}}'); …" at bounding box center [800, 380] width 676 height 574
click at [604, 96] on div "//const currentElement = document.getElementsByClassName('{{rootClassName}}'); …" at bounding box center [800, 380] width 676 height 574
drag, startPoint x: 600, startPoint y: 97, endPoint x: 881, endPoint y: 98, distance: 281.0
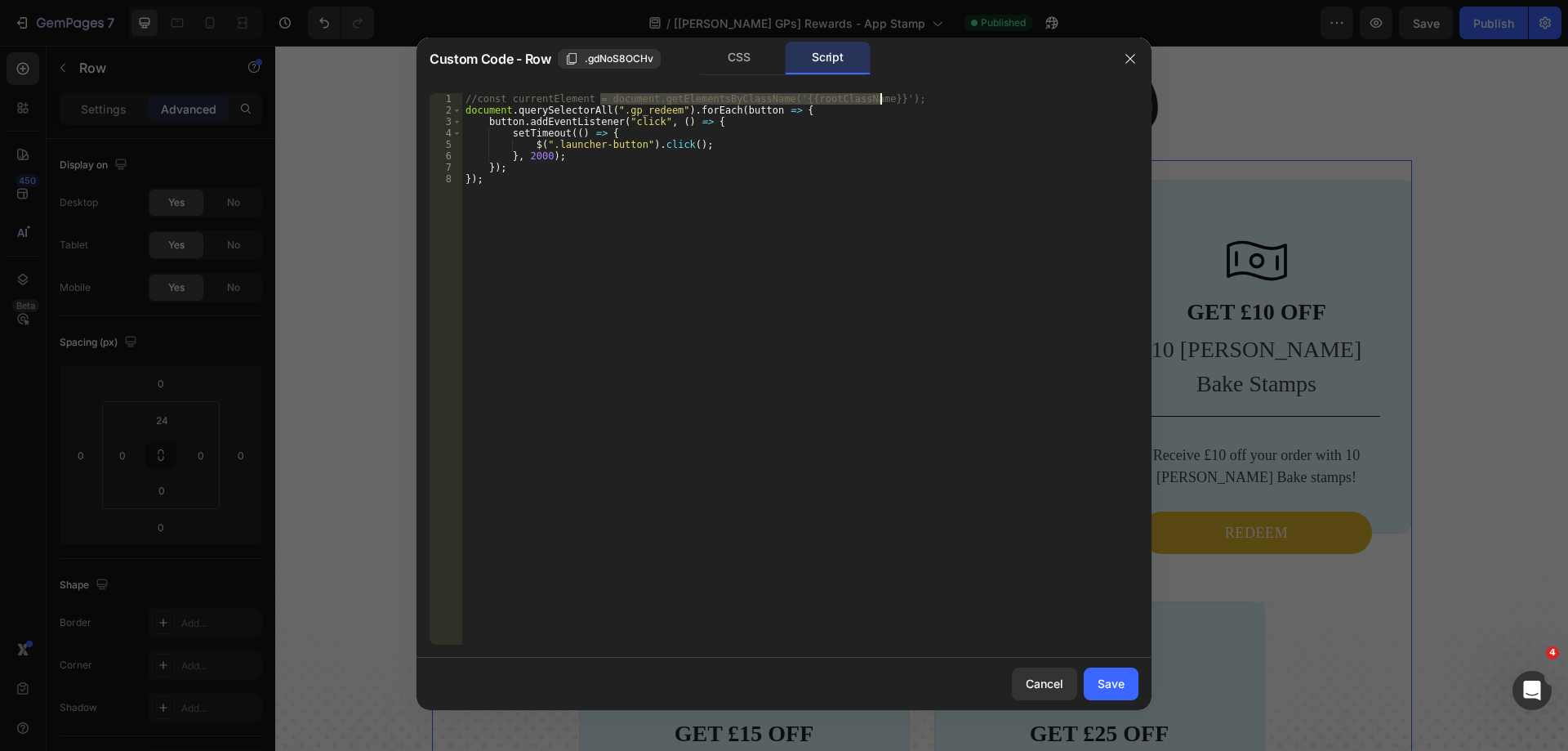
click at [881, 98] on div "//const currentElement = document.getElementsByClassName('{{rootClassName}}'); …" at bounding box center [800, 380] width 676 height 574
click at [530, 144] on div "//const currentElement = document.getElementsByClassName('{{rootClassName}}'); …" at bounding box center [800, 380] width 676 height 574
click at [627, 130] on div "//const currentElement = document.getElementsByClassName('{{rootClassName}}'); …" at bounding box center [800, 380] width 676 height 574
type textarea "setTimeout(() => {"
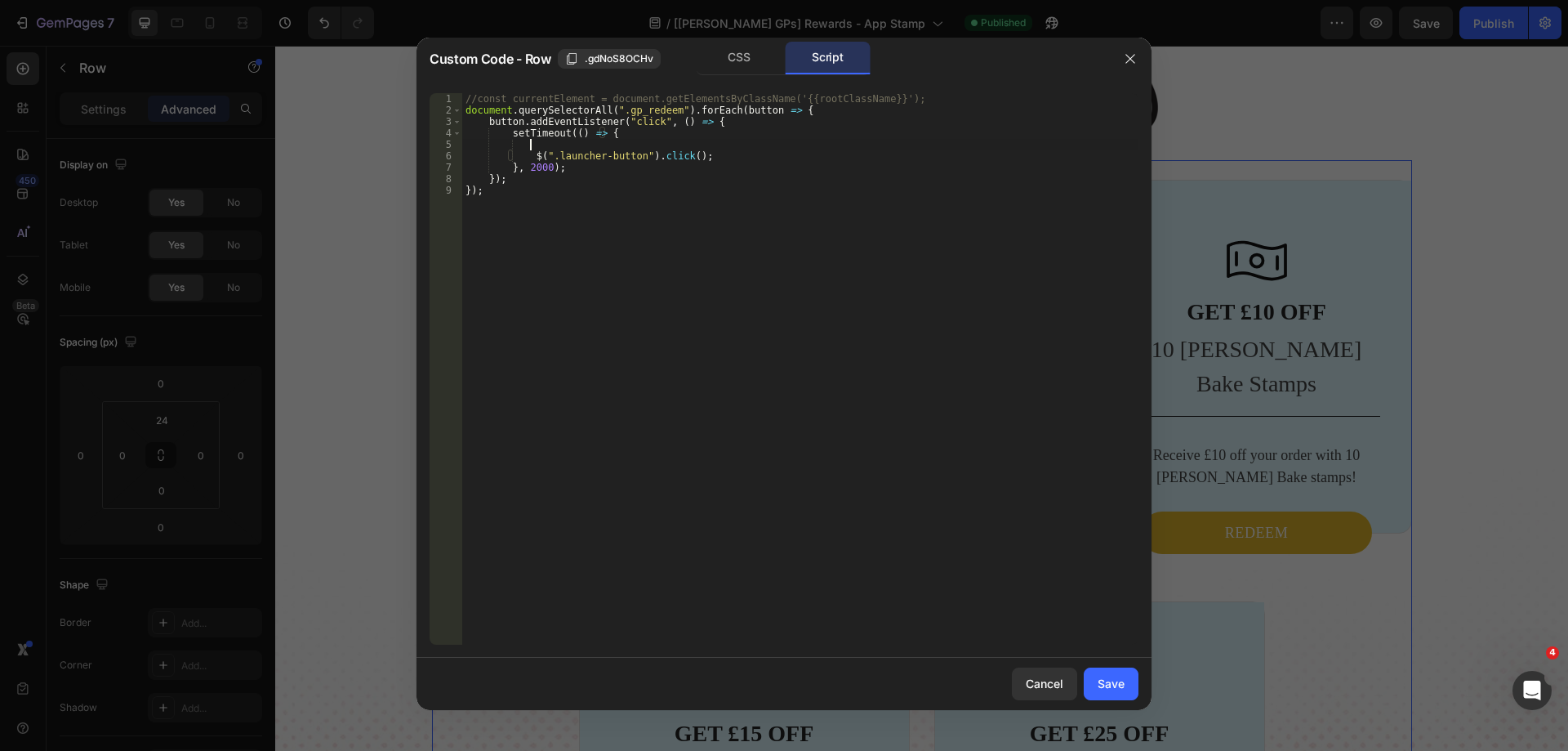
paste textarea "document.getElementsByClassName('{{rootClassName}}')"
drag, startPoint x: 547, startPoint y: 155, endPoint x: 632, endPoint y: 155, distance: 85.0
click at [632, 155] on div "//const currentElement = document.getElementsByClassName('{{rootClassName}}'); …" at bounding box center [800, 380] width 676 height 574
drag, startPoint x: 707, startPoint y: 145, endPoint x: 800, endPoint y: 149, distance: 93.1
click at [800, 149] on div "//const currentElement = document.getElementsByClassName('{{rootClassName}}'); …" at bounding box center [800, 380] width 676 height 574
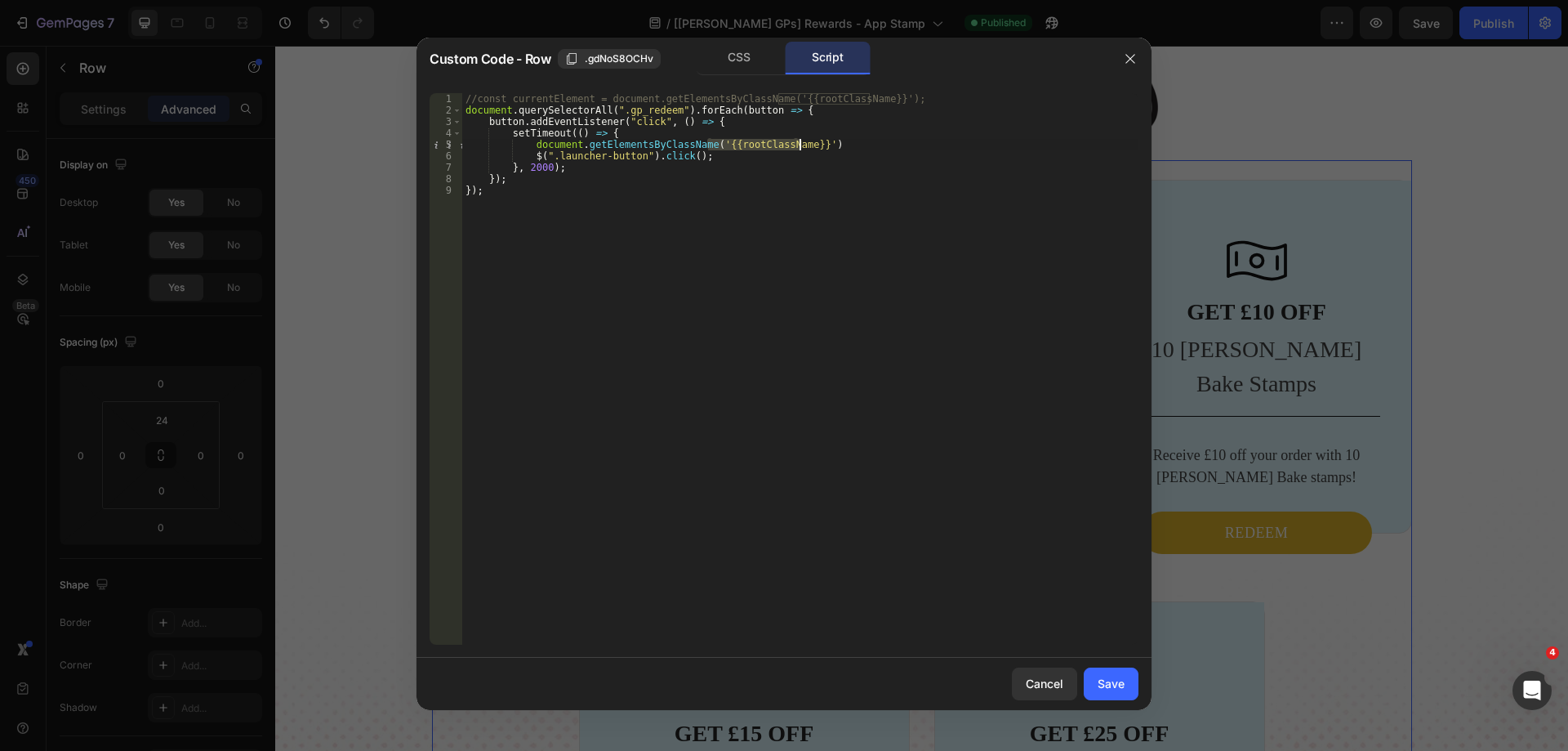
paste textarea ".launcher-button"
click at [822, 143] on div "//const currentElement = document.getElementsByClassName('{{rootClassName}}'); …" at bounding box center [800, 380] width 676 height 574
click at [529, 154] on div "//const currentElement = document.getElementsByClassName('{{rootClassName}}'); …" at bounding box center [800, 380] width 676 height 574
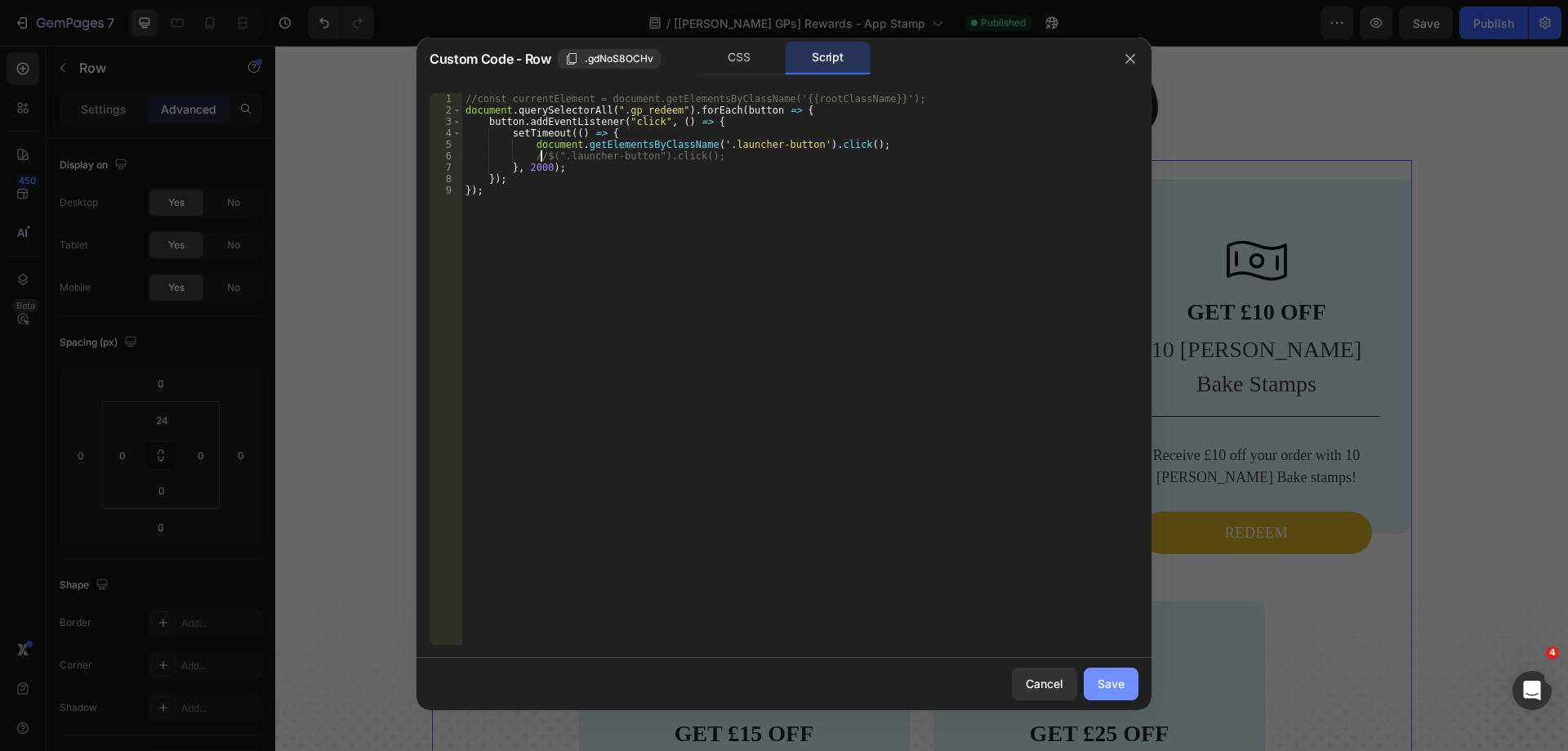
type textarea "//$(".launcher-button").click();"
drag, startPoint x: 1106, startPoint y: 677, endPoint x: 1002, endPoint y: 320, distance: 371.8
click at [1106, 677] on div "Save" at bounding box center [1110, 683] width 27 height 17
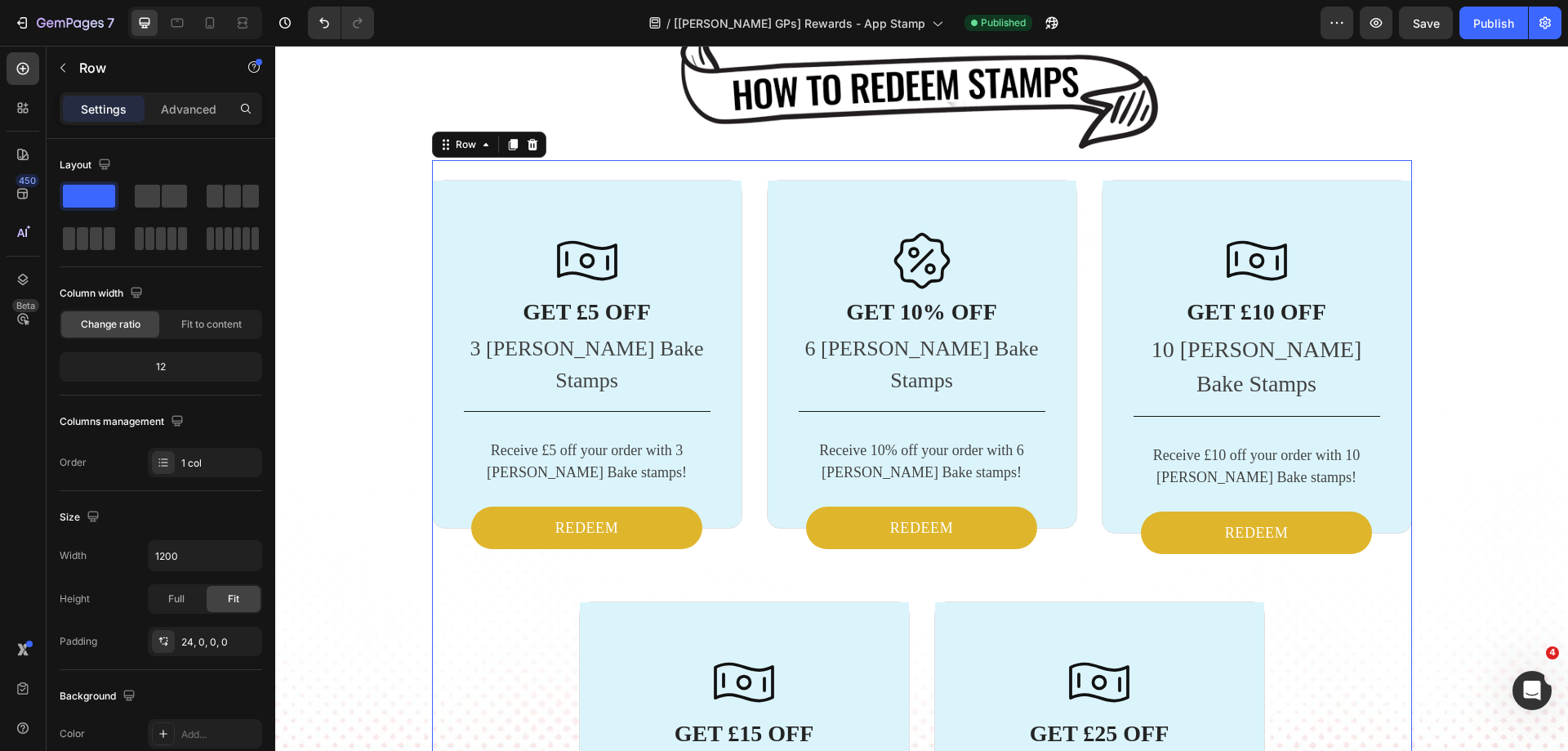
click at [1494, 6] on div "7 Version history / [[PERSON_NAME] GPs] Rewards - App Stamp Published Preview S…" at bounding box center [784, 23] width 1568 height 47
click at [1476, 26] on div "Publish" at bounding box center [1494, 23] width 41 height 17
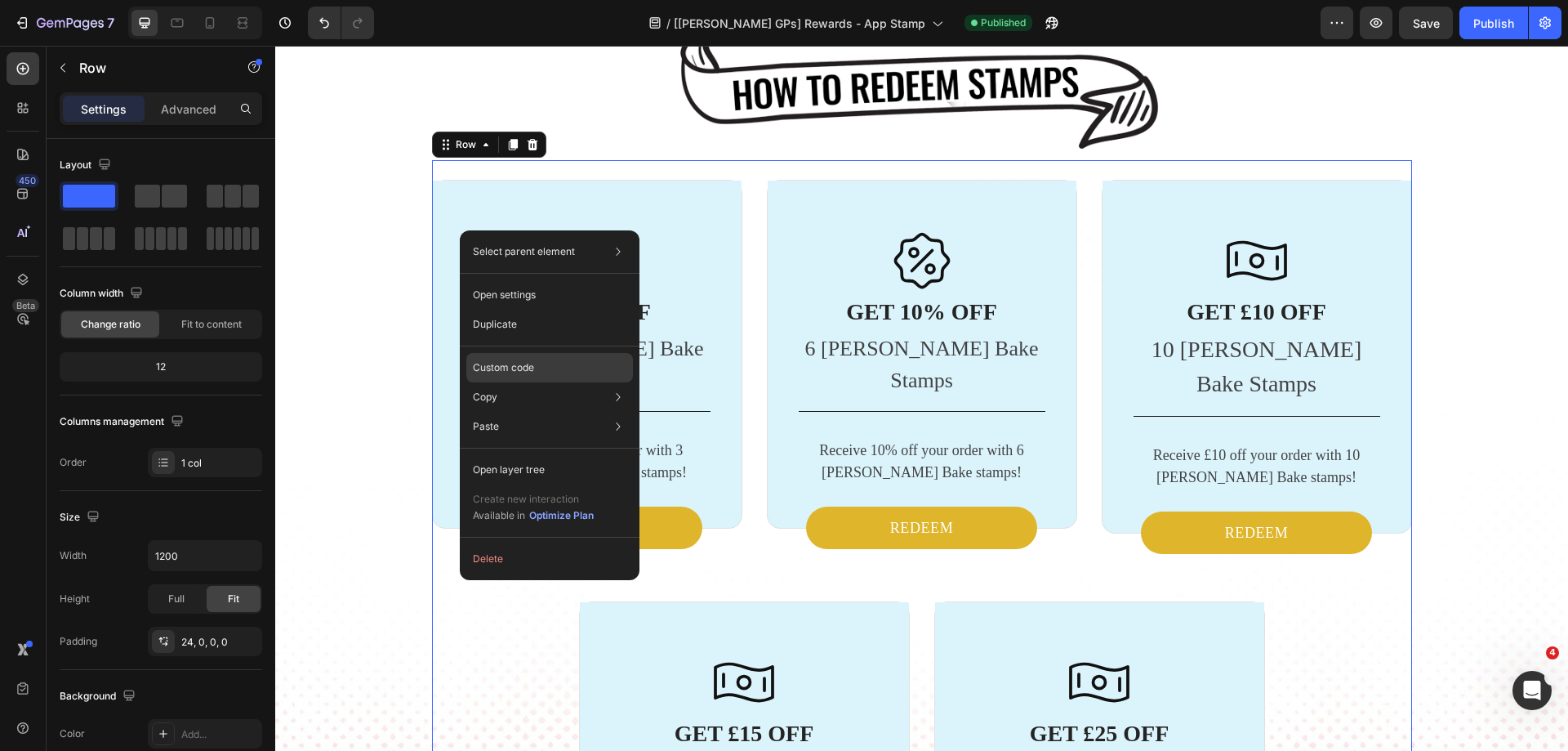
click at [519, 412] on div "Custom code" at bounding box center [549, 427] width 166 height 30
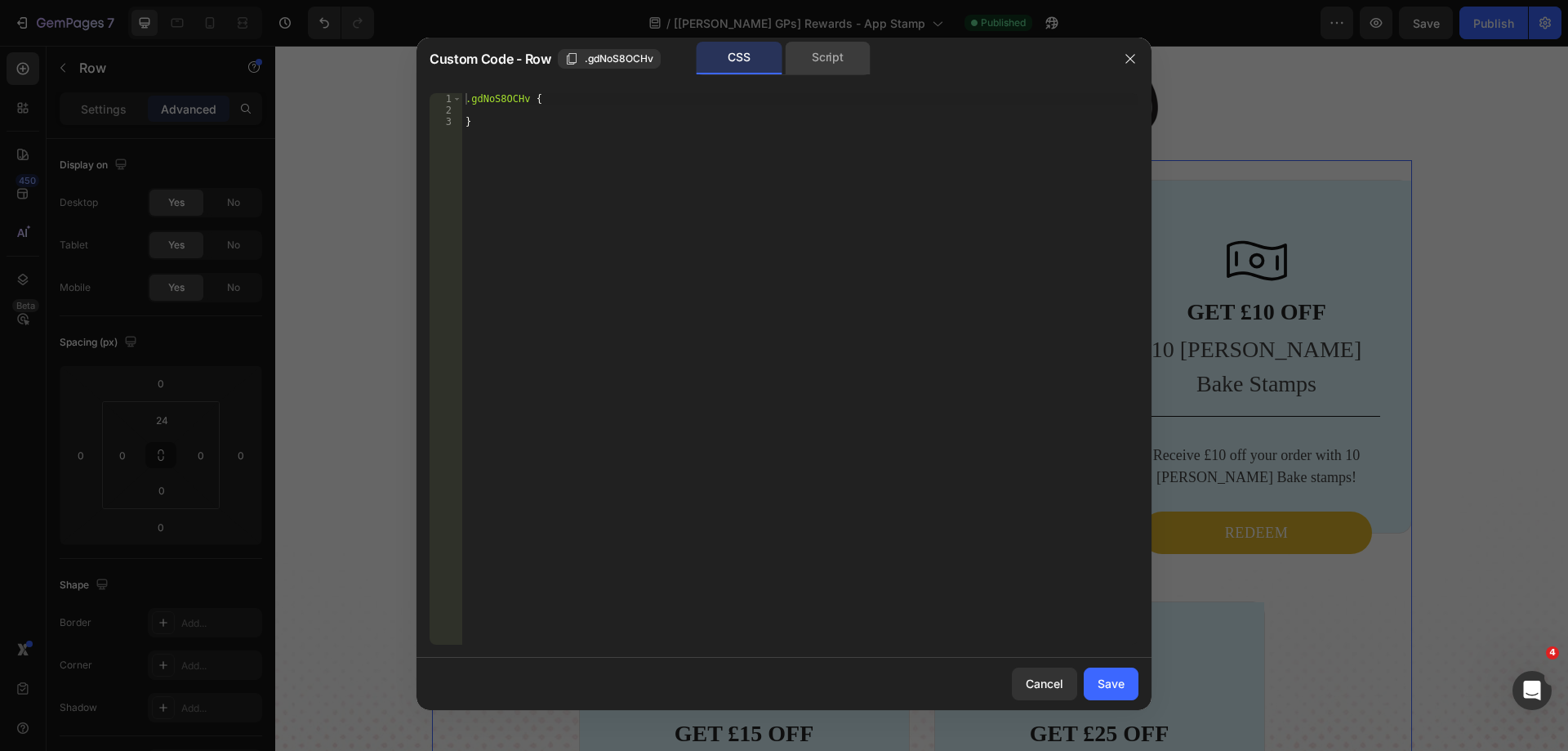
click at [831, 64] on div "Script" at bounding box center [828, 58] width 86 height 33
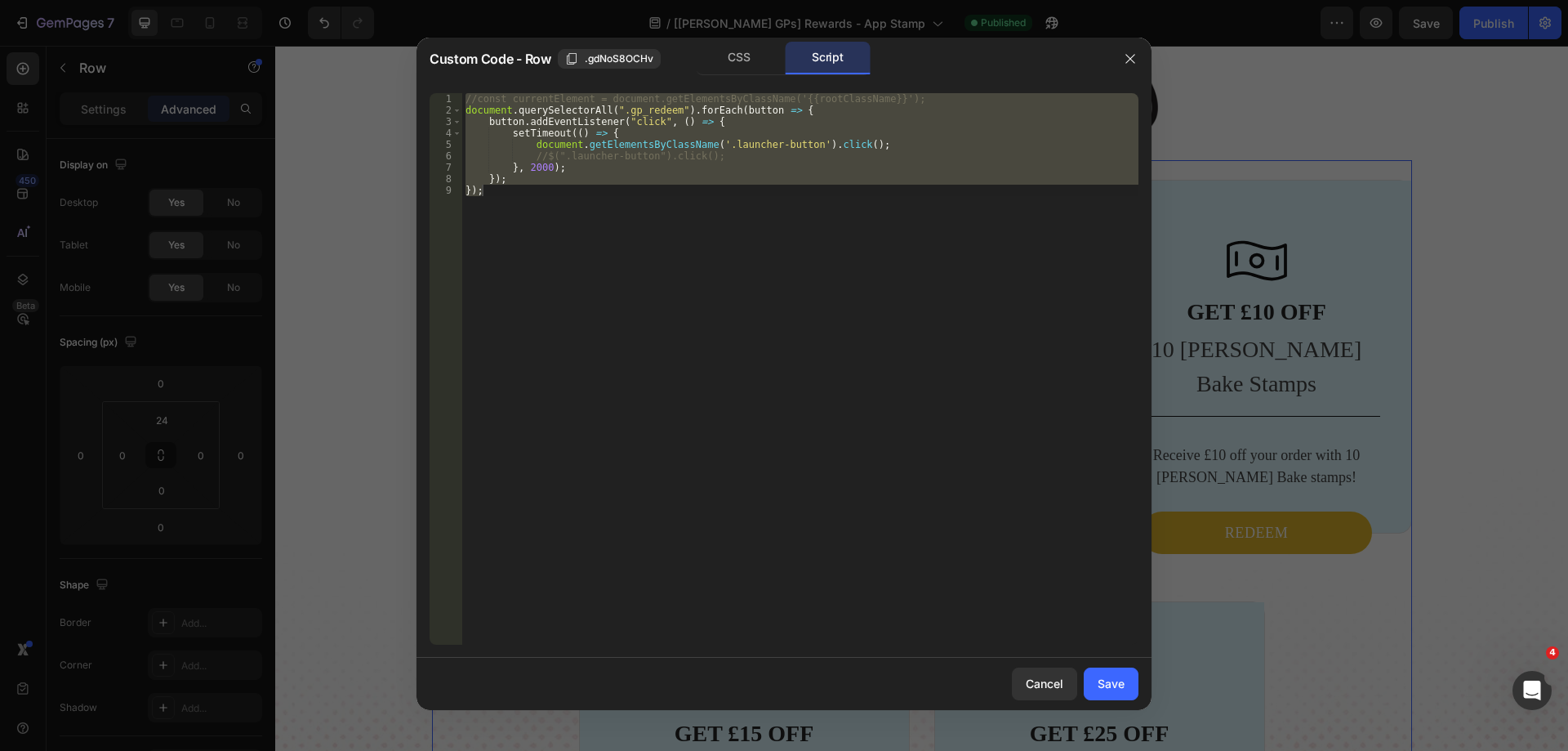
click at [529, 189] on div "//const currentElement = document.getElementsByClassName('{{rootClassName}}'); …" at bounding box center [800, 369] width 676 height 552
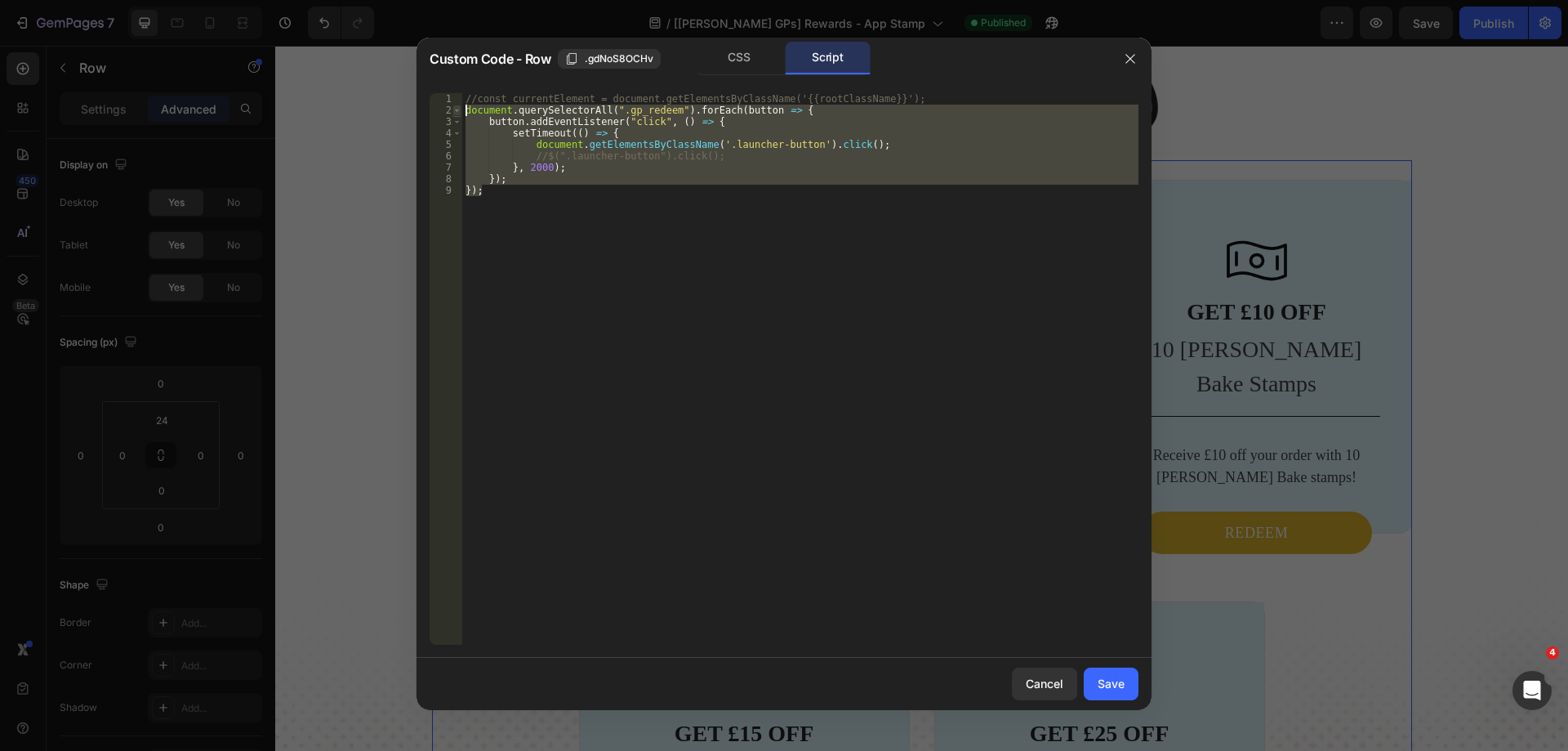
drag, startPoint x: 506, startPoint y: 192, endPoint x: 458, endPoint y: 112, distance: 93.3
click at [458, 112] on div "}); 1 2 3 4 5 6 7 8 9 //const currentElement = document.getElementsByClassName(…" at bounding box center [784, 369] width 709 height 552
click at [751, 371] on div "//const currentElement = document.getElementsByClassName('{{rootClassName}}'); …" at bounding box center [800, 369] width 676 height 552
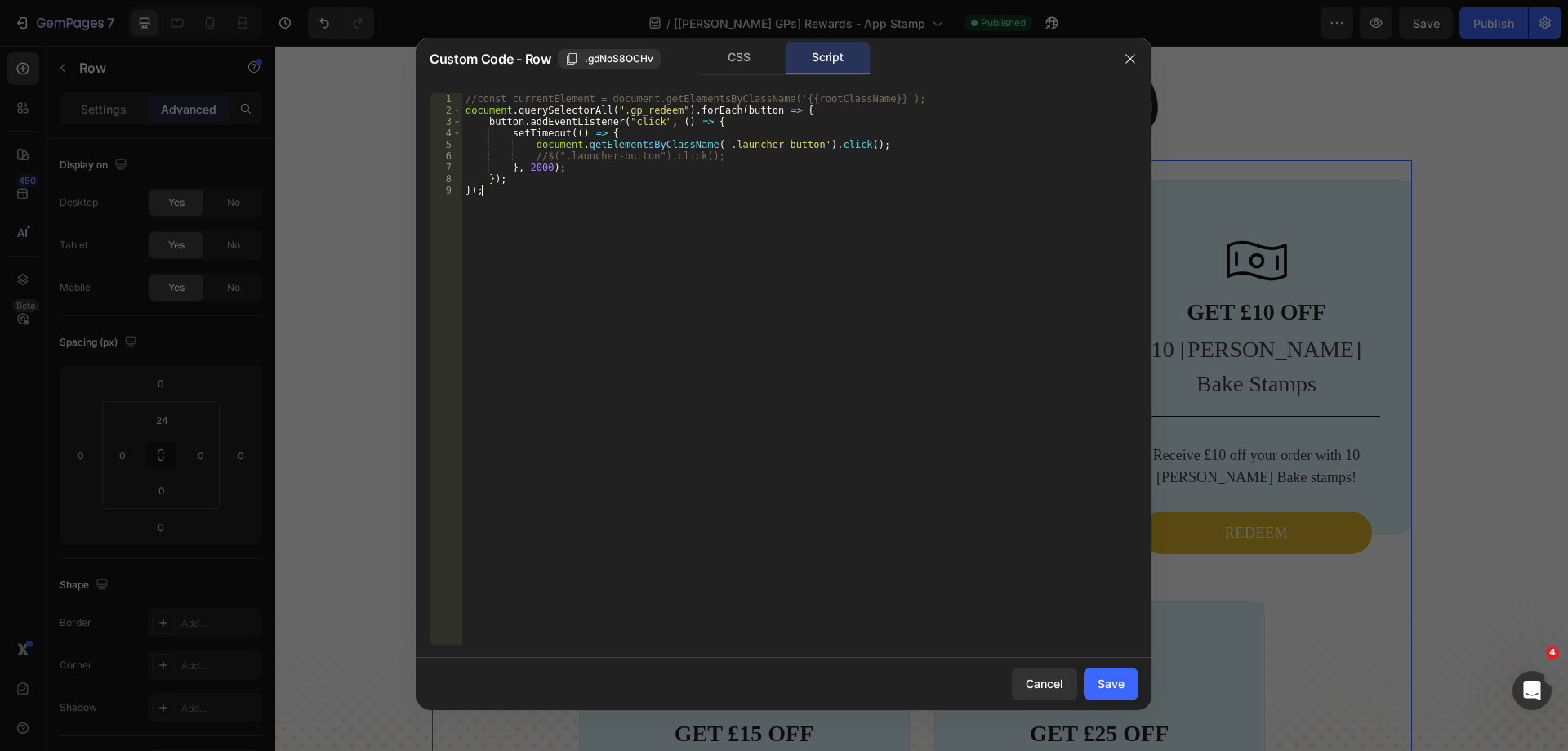
click at [715, 141] on div "//const currentElement = document.getElementsByClassName('{{rootClassName}}'); …" at bounding box center [800, 380] width 676 height 574
type textarea "document.getElementsByClassName('launcher-button').click();"
click at [1122, 685] on div "Save" at bounding box center [1110, 683] width 27 height 17
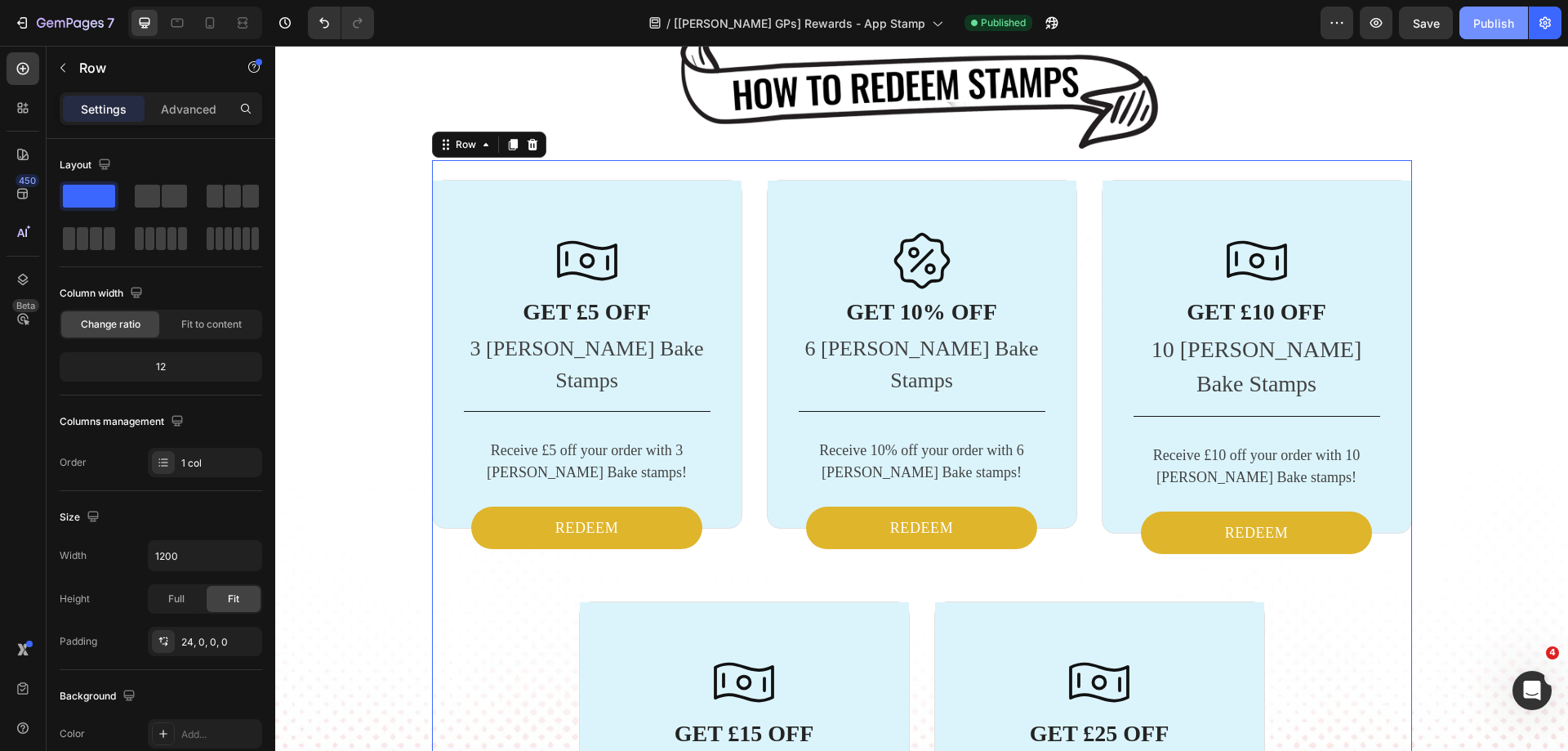
click at [1482, 34] on button "Publish" at bounding box center [1494, 22] width 69 height 33
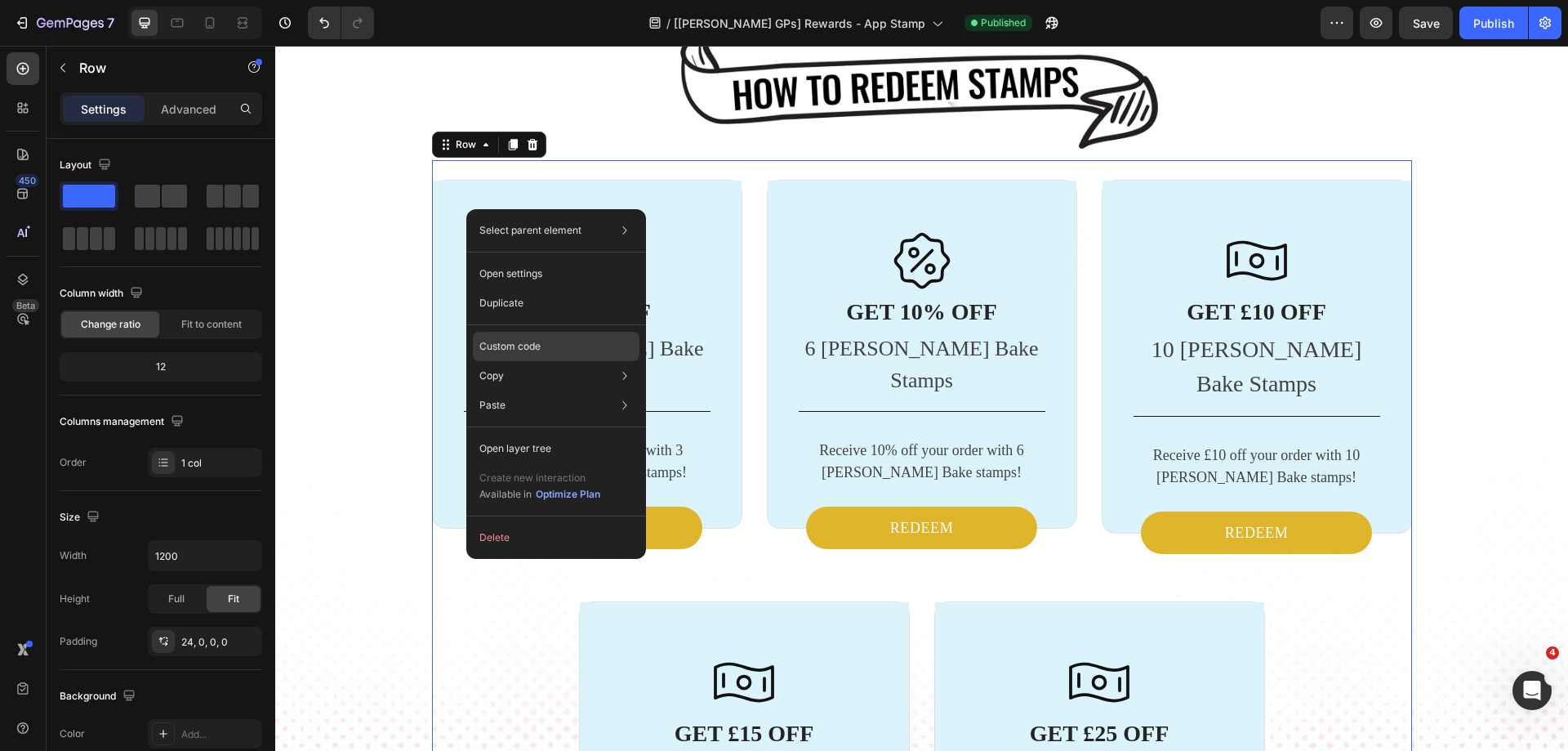
click at [512, 352] on p "Custom code" at bounding box center [510, 346] width 61 height 15
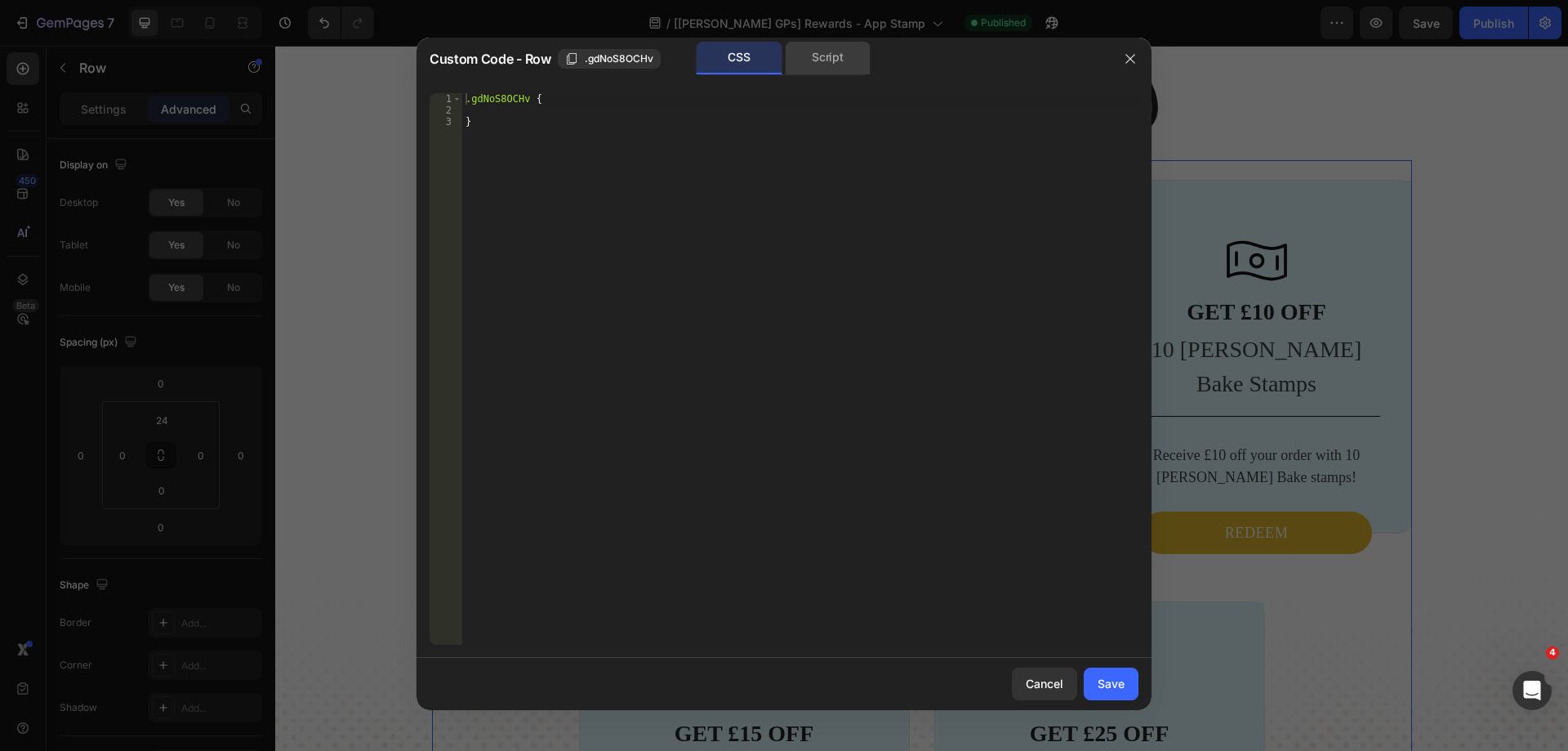
click at [833, 70] on div "Script" at bounding box center [828, 58] width 86 height 33
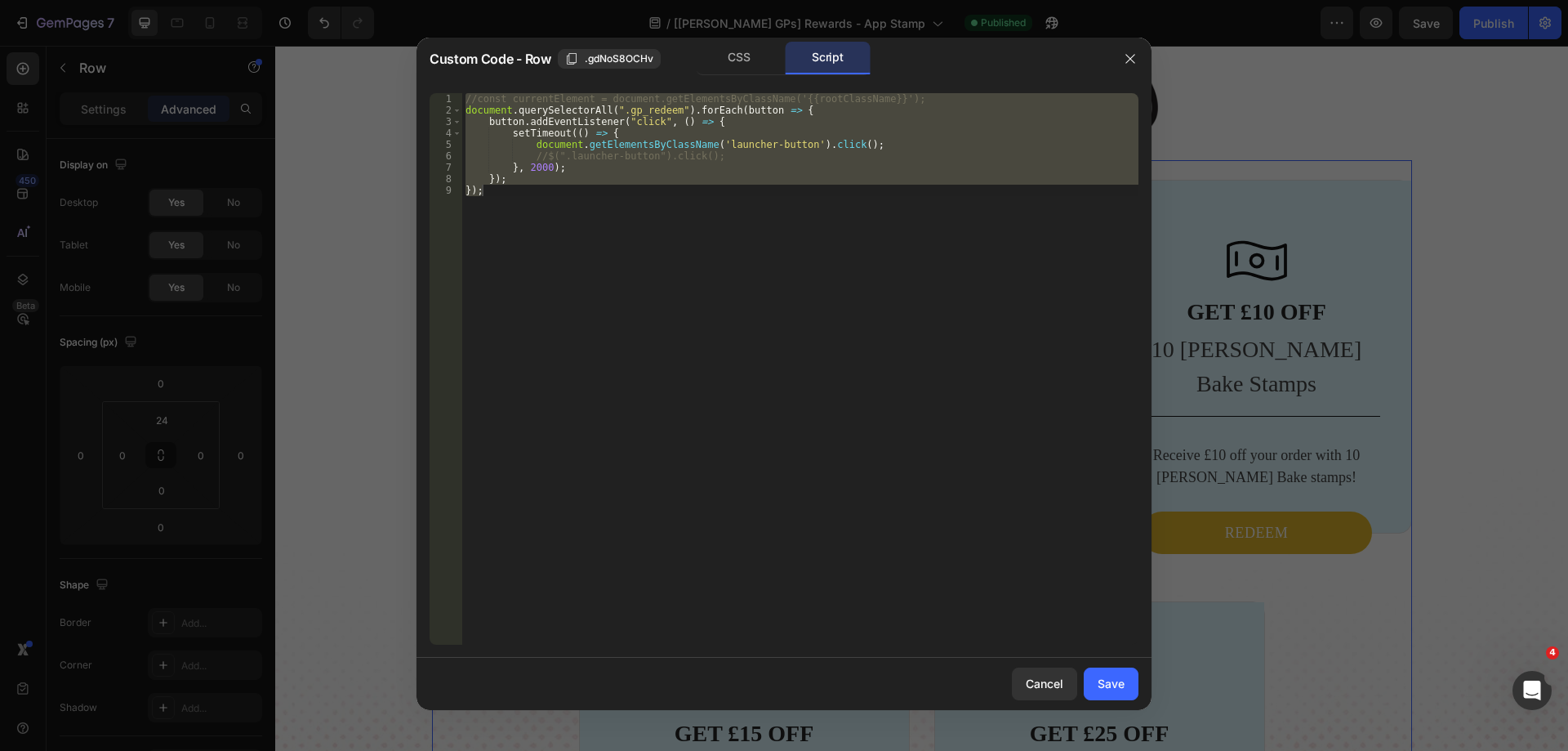
click at [625, 312] on div "//const currentElement = document.getElementsByClassName('{{rootClassName}}'); …" at bounding box center [800, 369] width 676 height 552
paste textarea
type textarea "});"
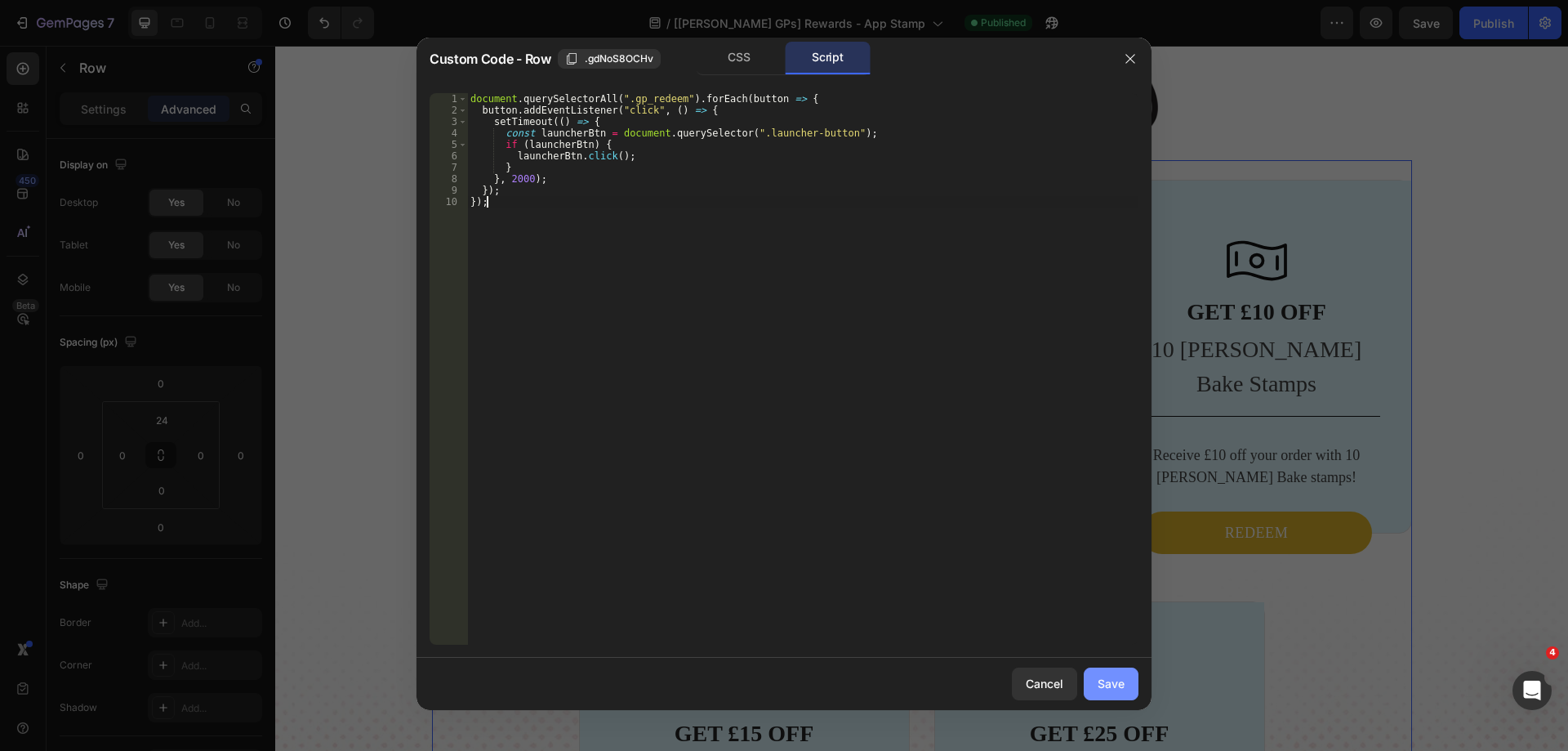
click at [1104, 685] on div "Save" at bounding box center [1110, 683] width 27 height 17
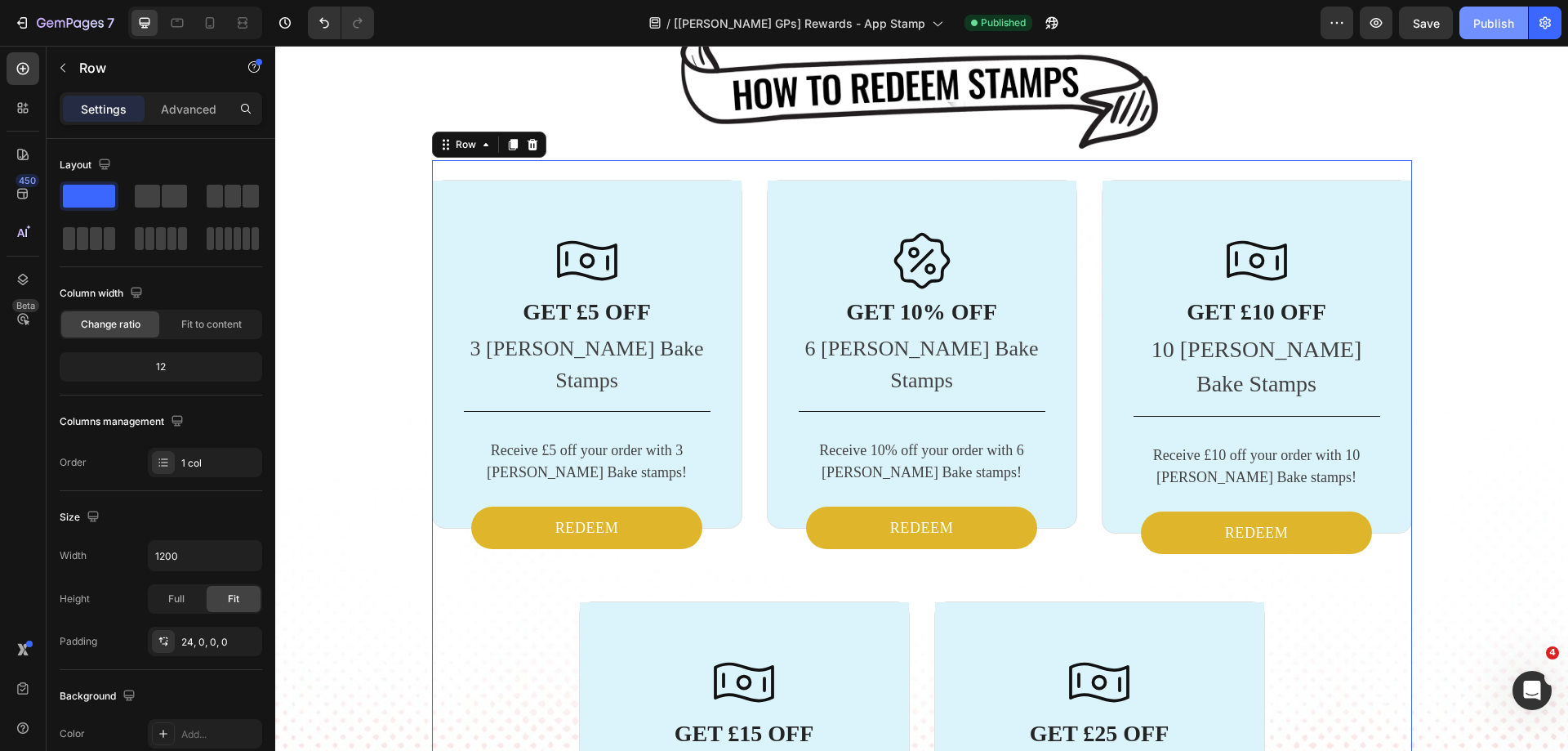
click at [1509, 12] on button "Publish" at bounding box center [1494, 22] width 69 height 33
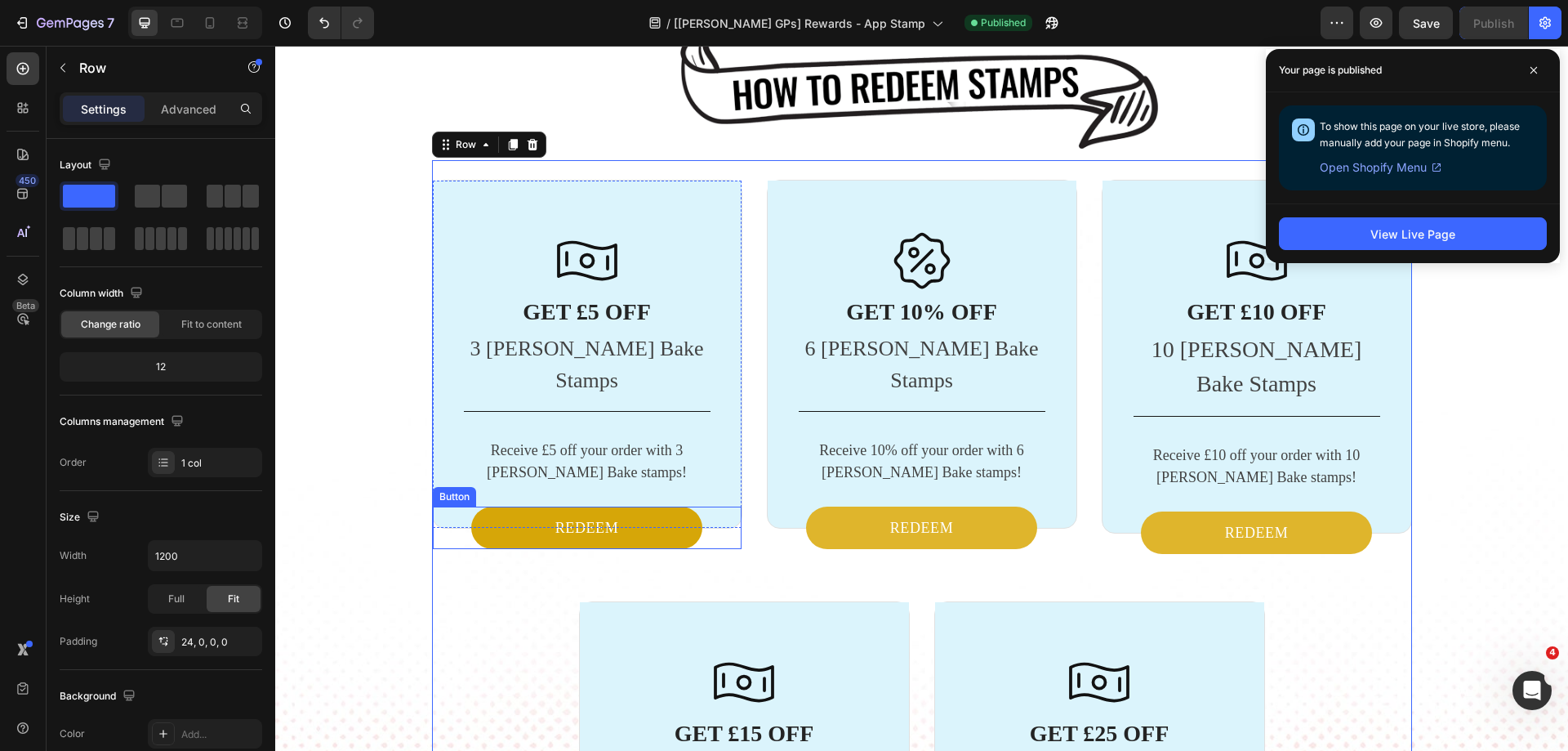
click at [485, 506] on link "REDEEM" at bounding box center [587, 528] width 232 height 43
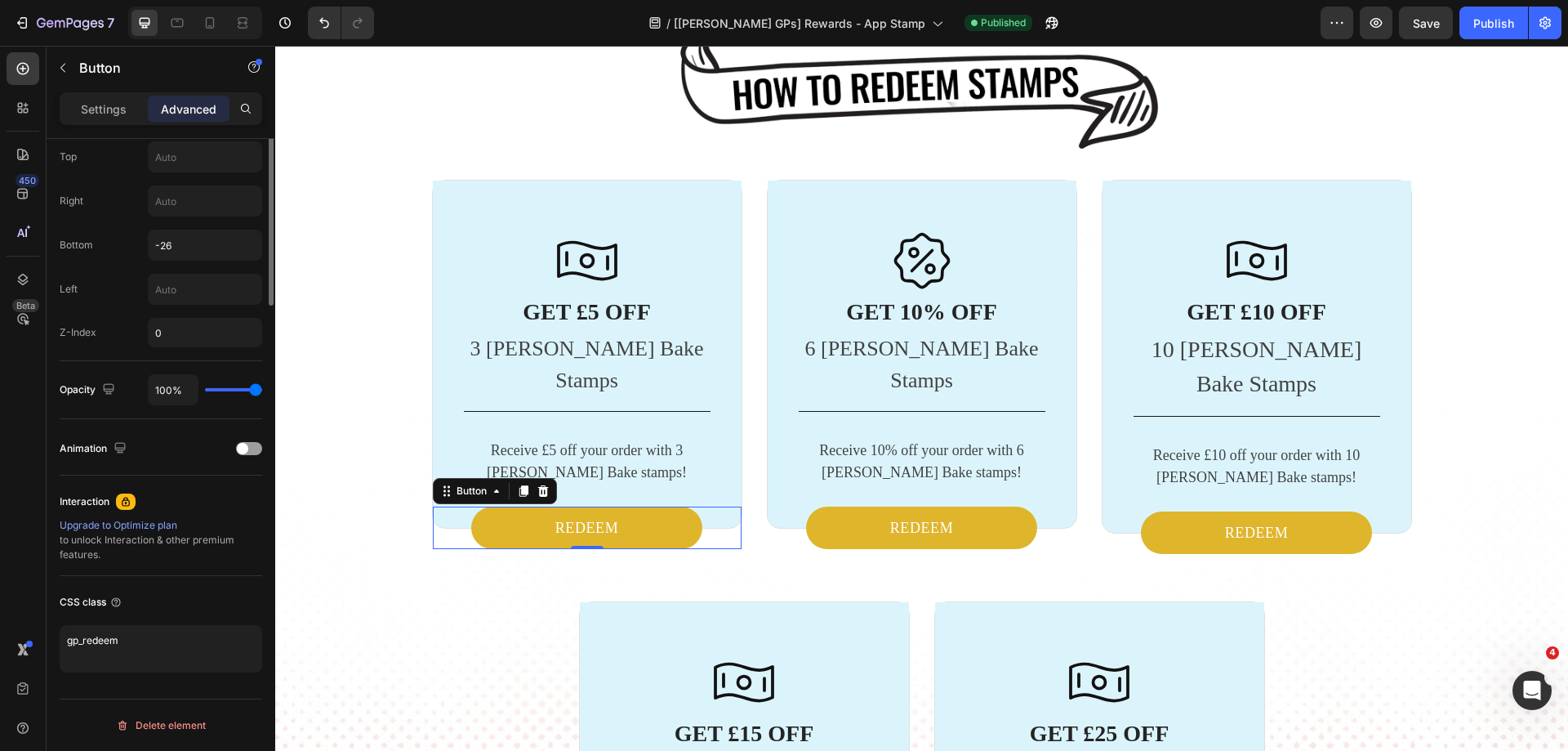
scroll to position [242, 0]
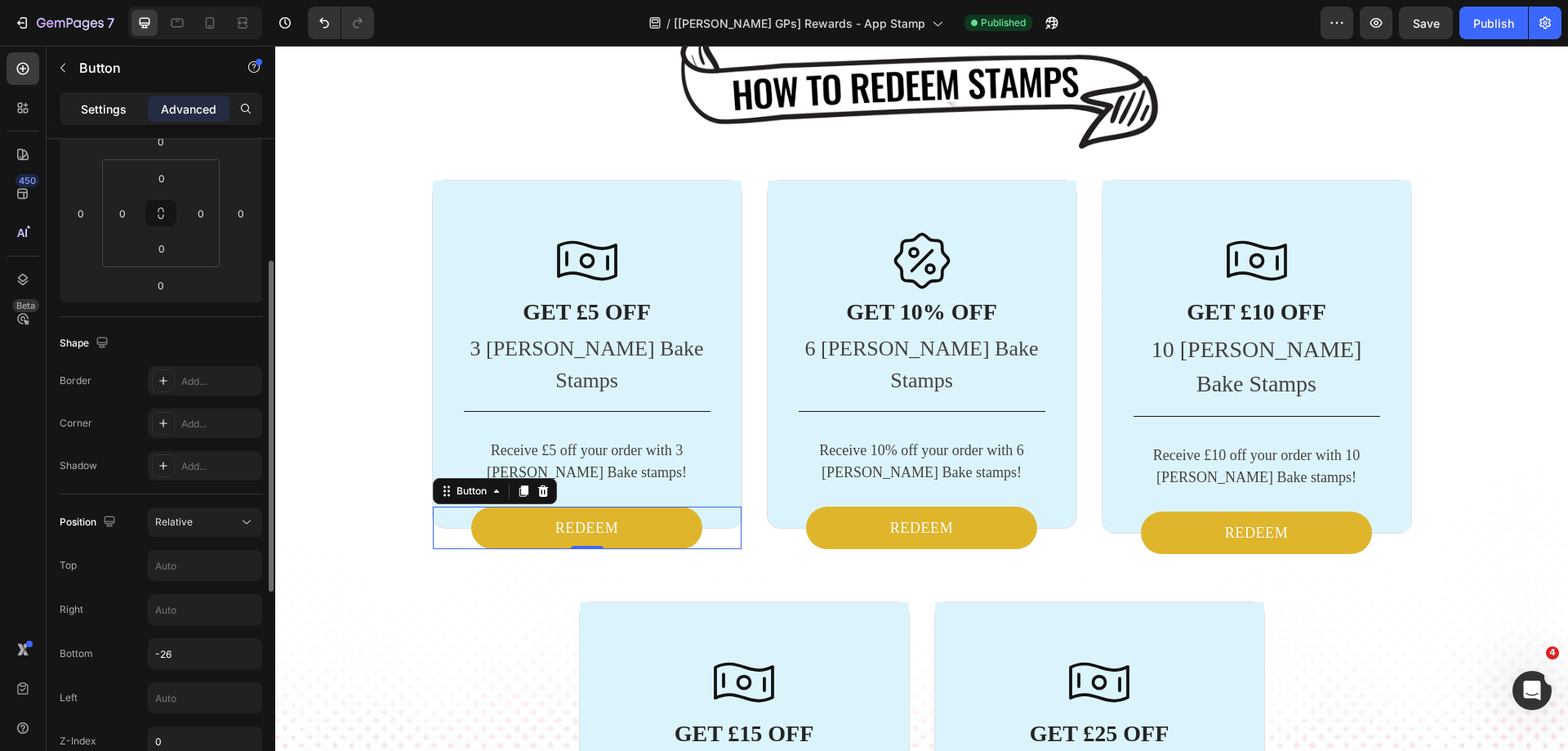
click at [106, 108] on p "Settings" at bounding box center [103, 109] width 46 height 17
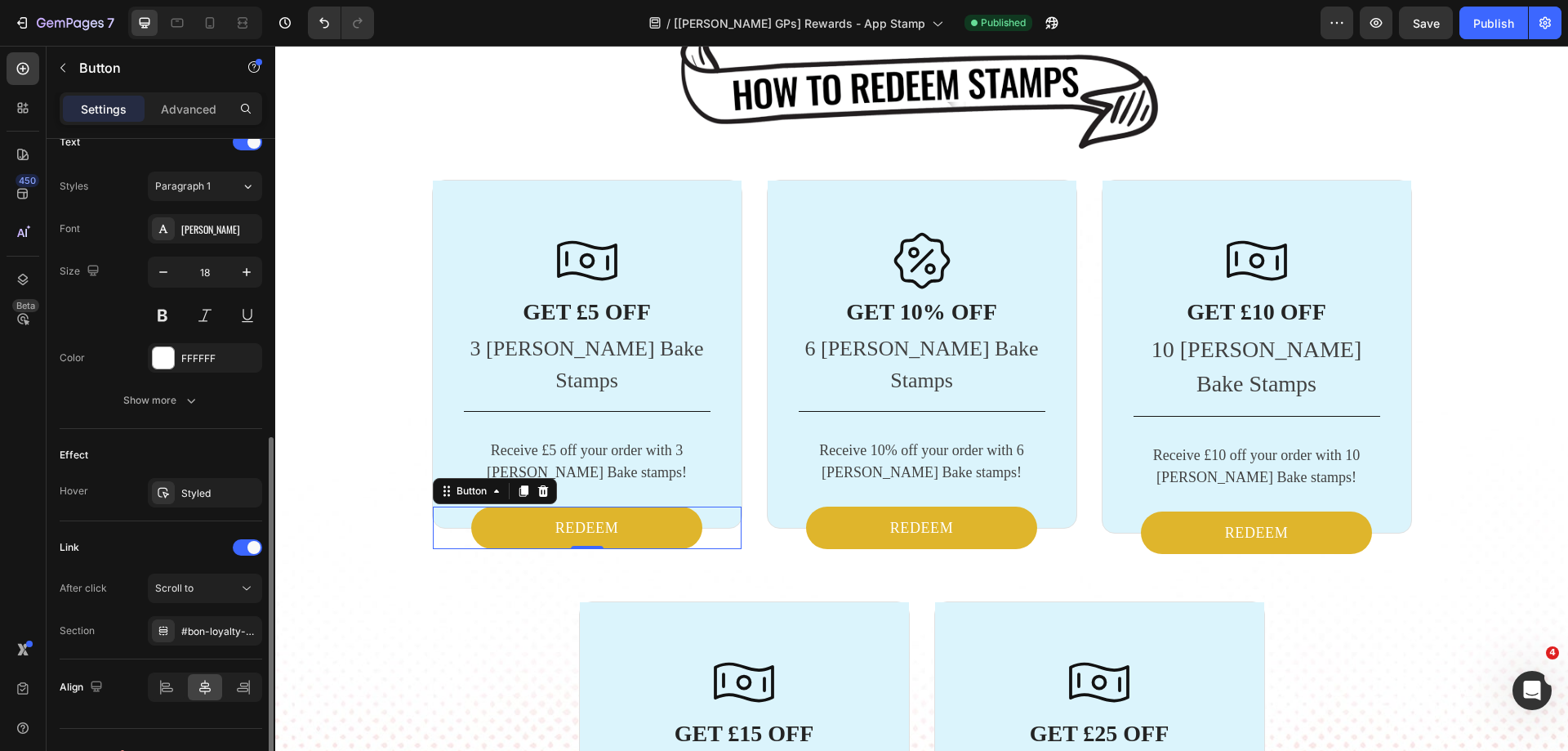
scroll to position [598, 0]
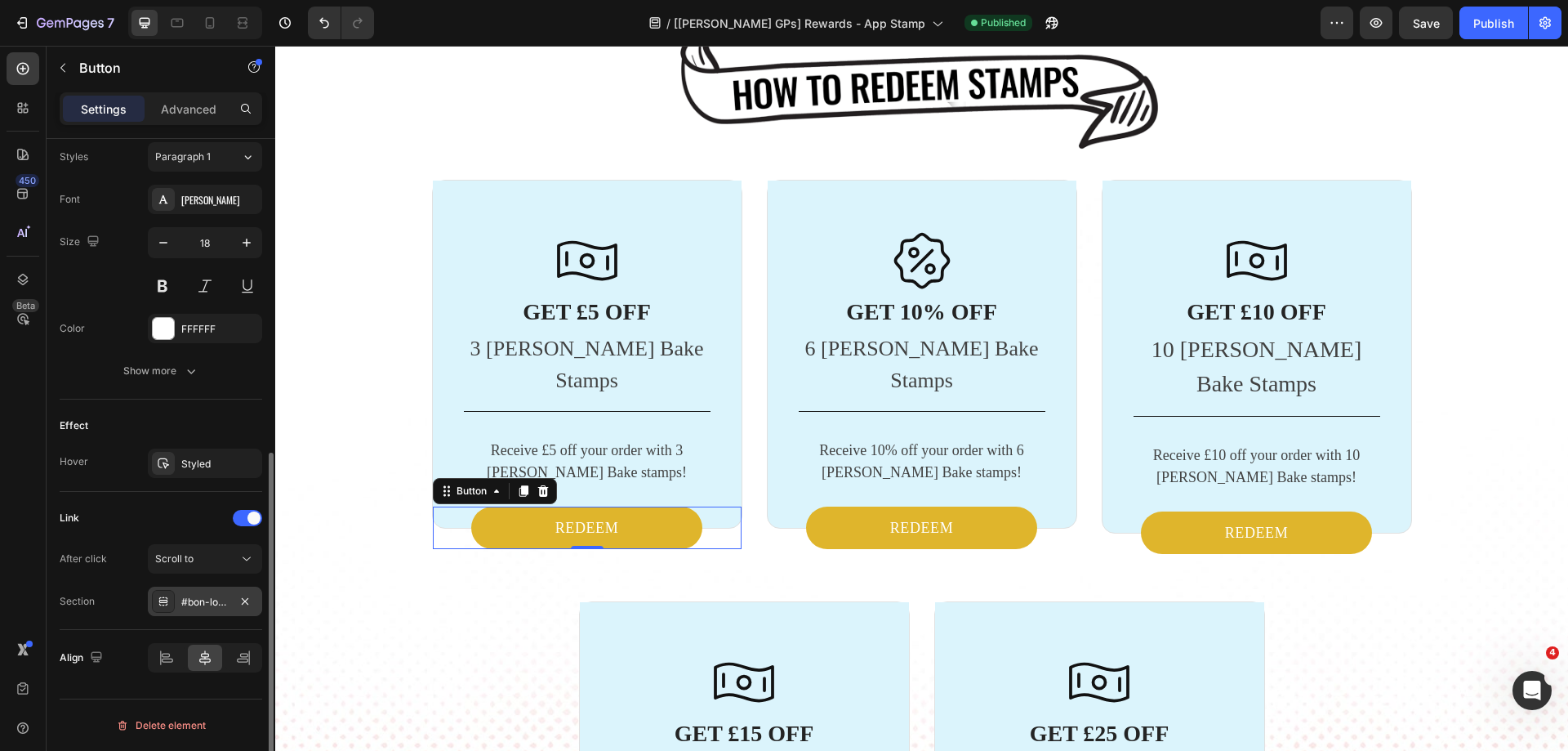
click at [198, 599] on div "#bon-loyalty-widget-toggle" at bounding box center [205, 602] width 47 height 15
click at [243, 515] on div at bounding box center [247, 518] width 30 height 17
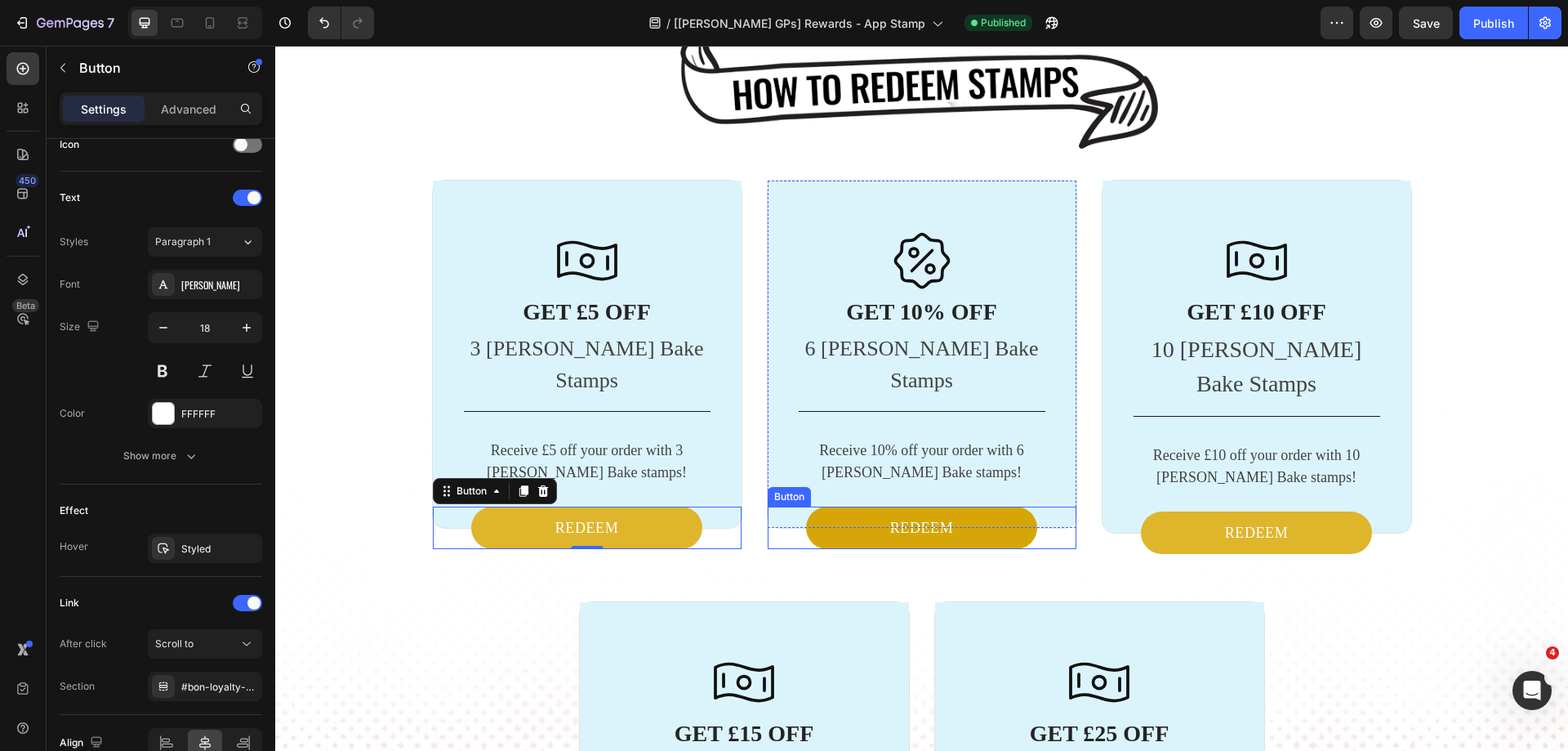
click at [847, 506] on link "REDEEM" at bounding box center [922, 528] width 232 height 43
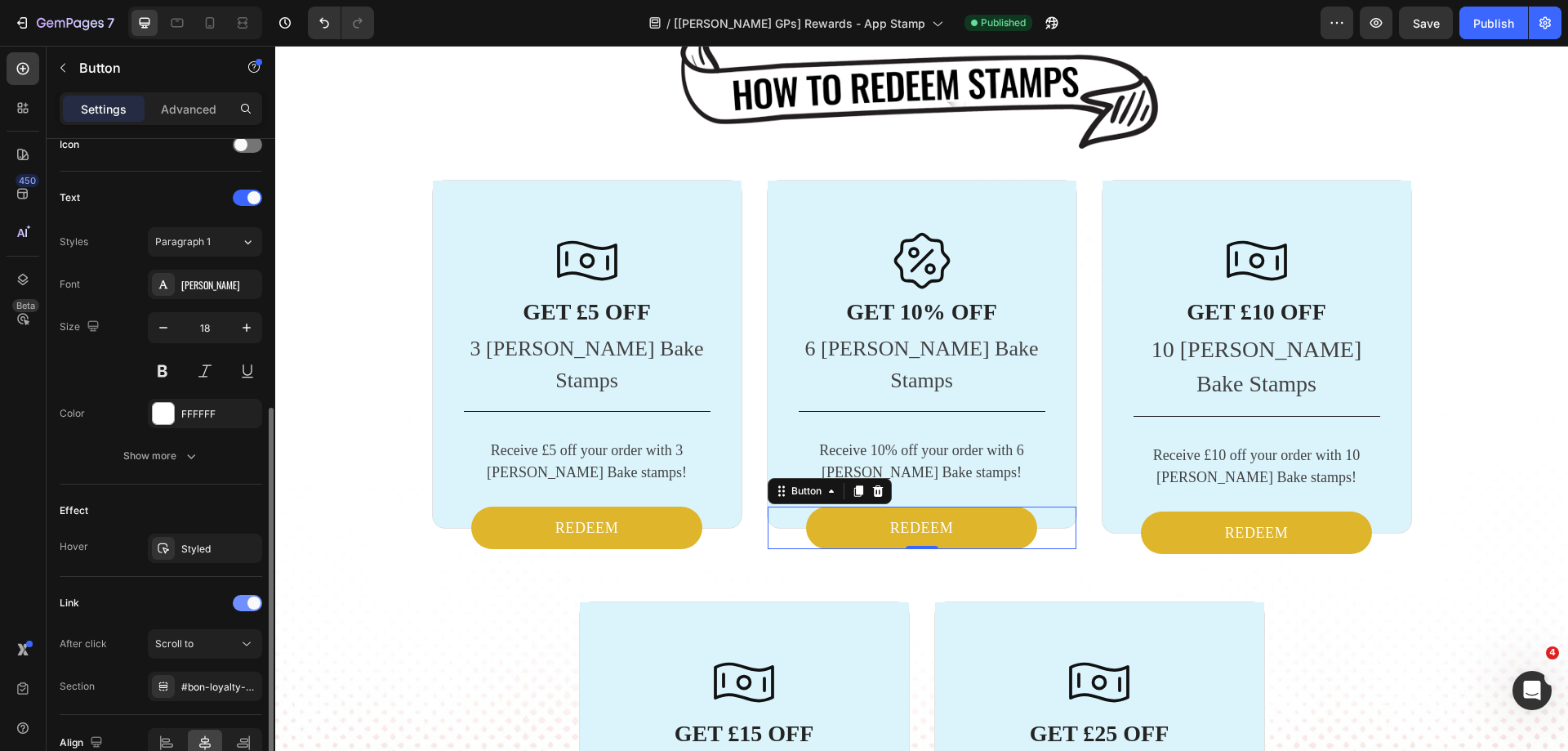
click at [245, 601] on div at bounding box center [247, 603] width 30 height 17
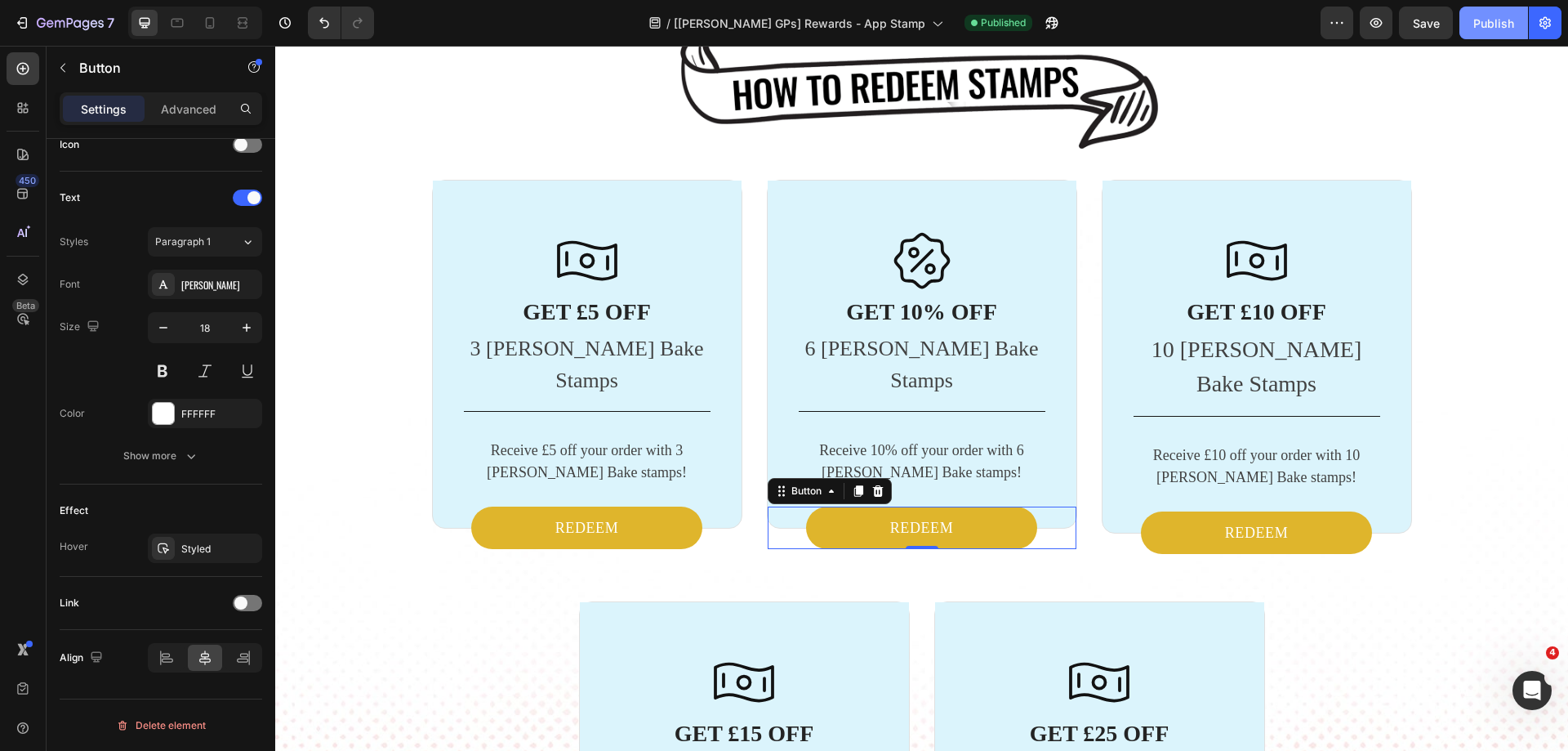
click at [1484, 29] on div "Publish" at bounding box center [1494, 23] width 41 height 17
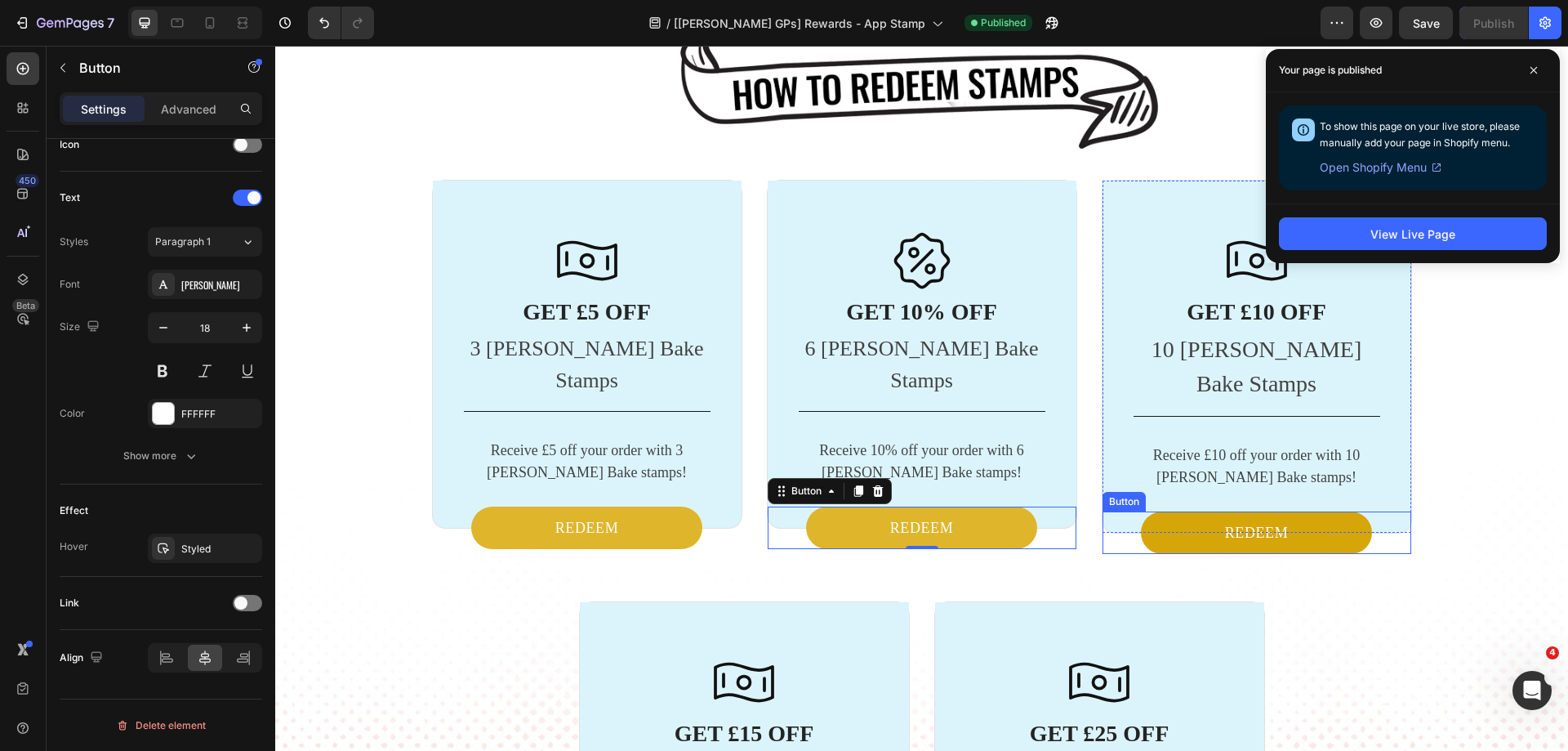
click at [1173, 512] on button "REDEEM" at bounding box center [1256, 533] width 232 height 43
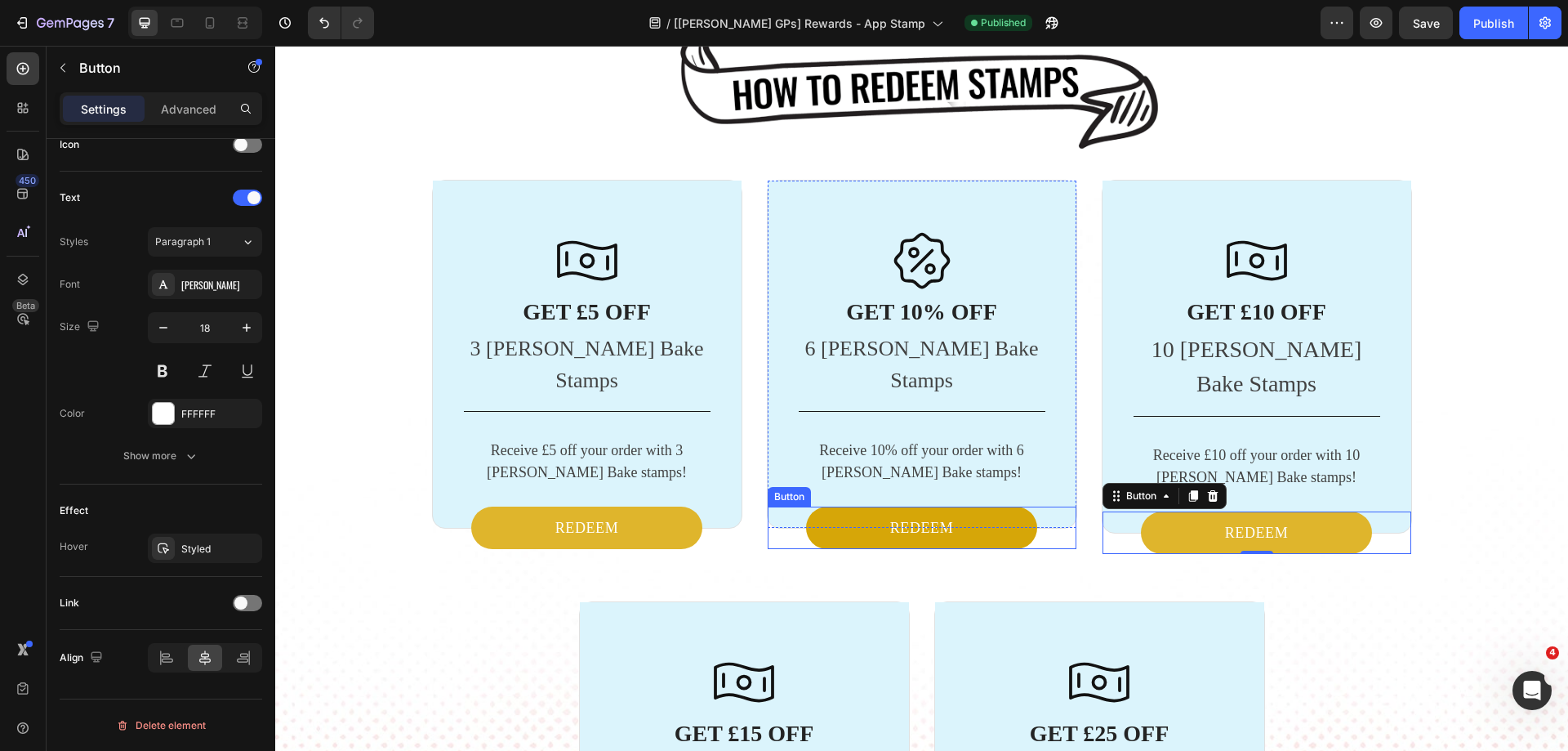
click at [876, 506] on button "REDEEM" at bounding box center [922, 528] width 232 height 43
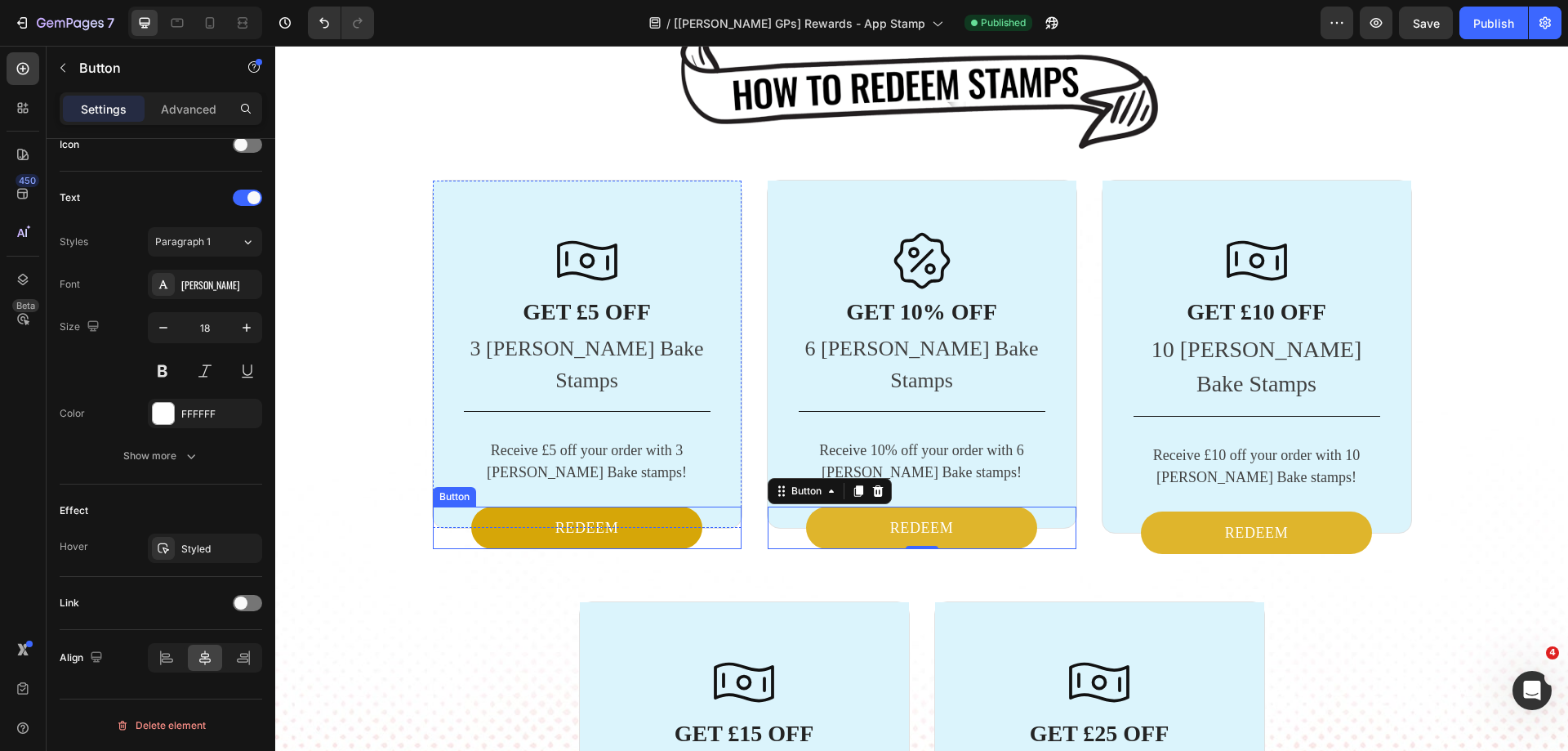
click at [499, 506] on button "REDEEM" at bounding box center [587, 528] width 232 height 43
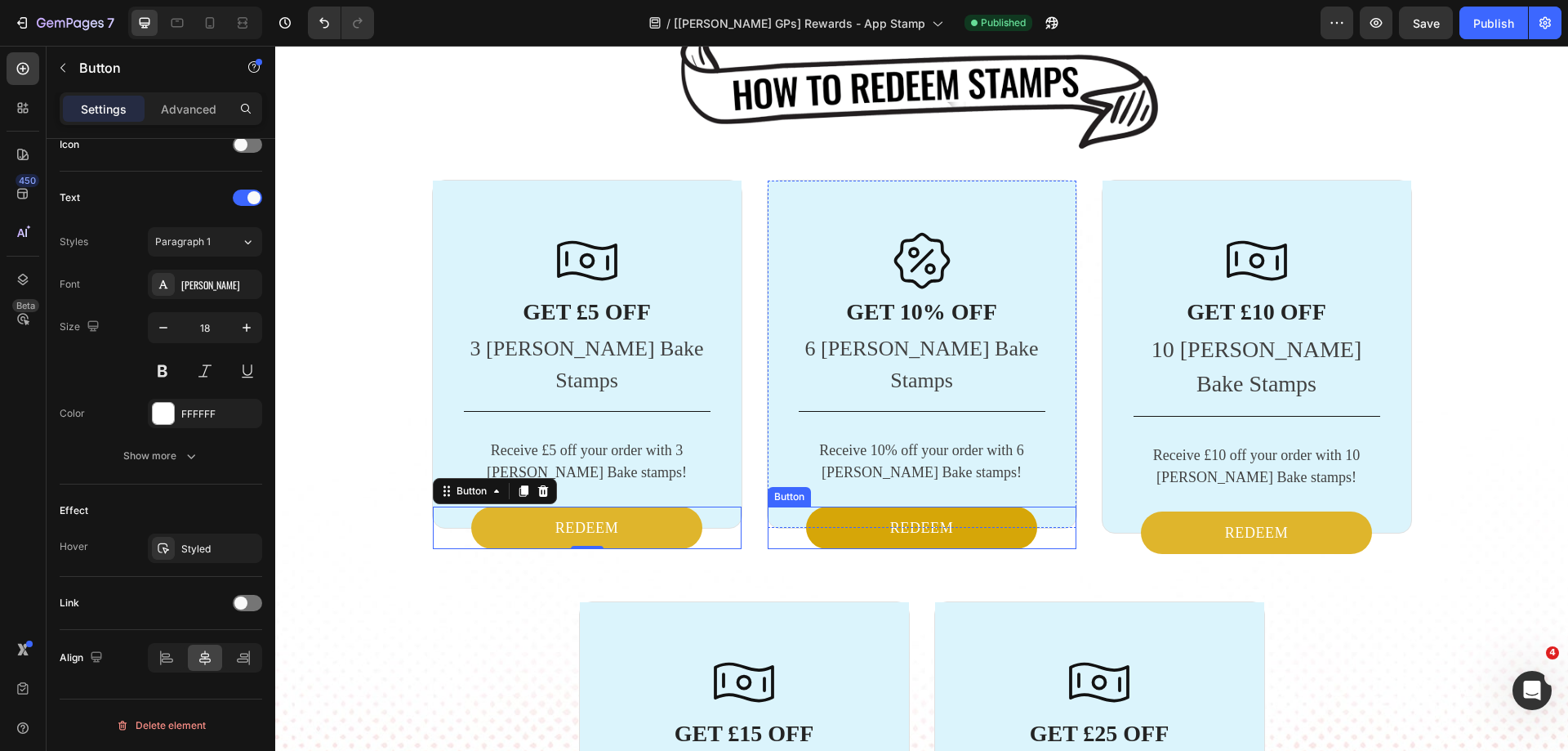
click at [844, 506] on button "REDEEM" at bounding box center [922, 528] width 232 height 43
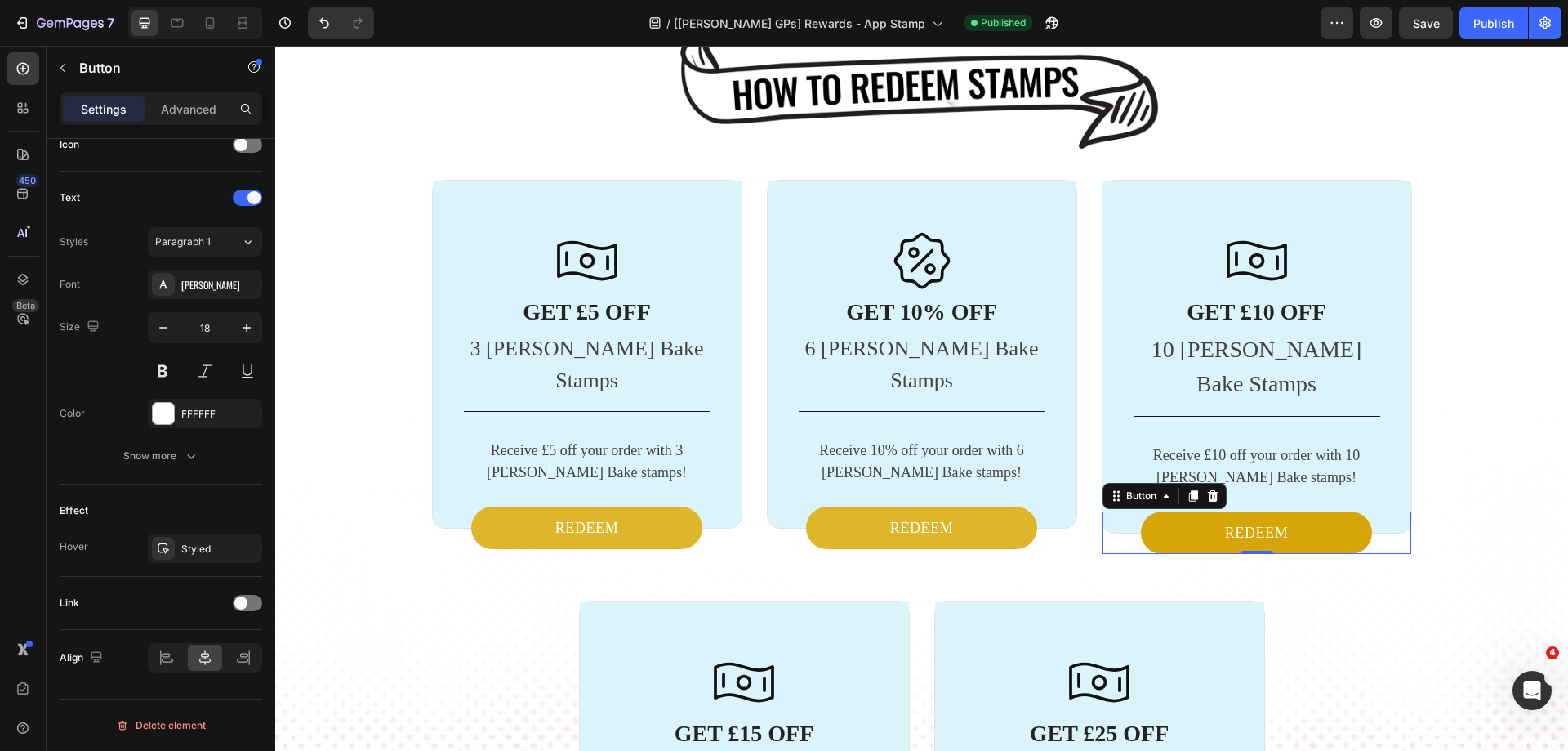
click at [1162, 512] on button "REDEEM" at bounding box center [1256, 533] width 232 height 43
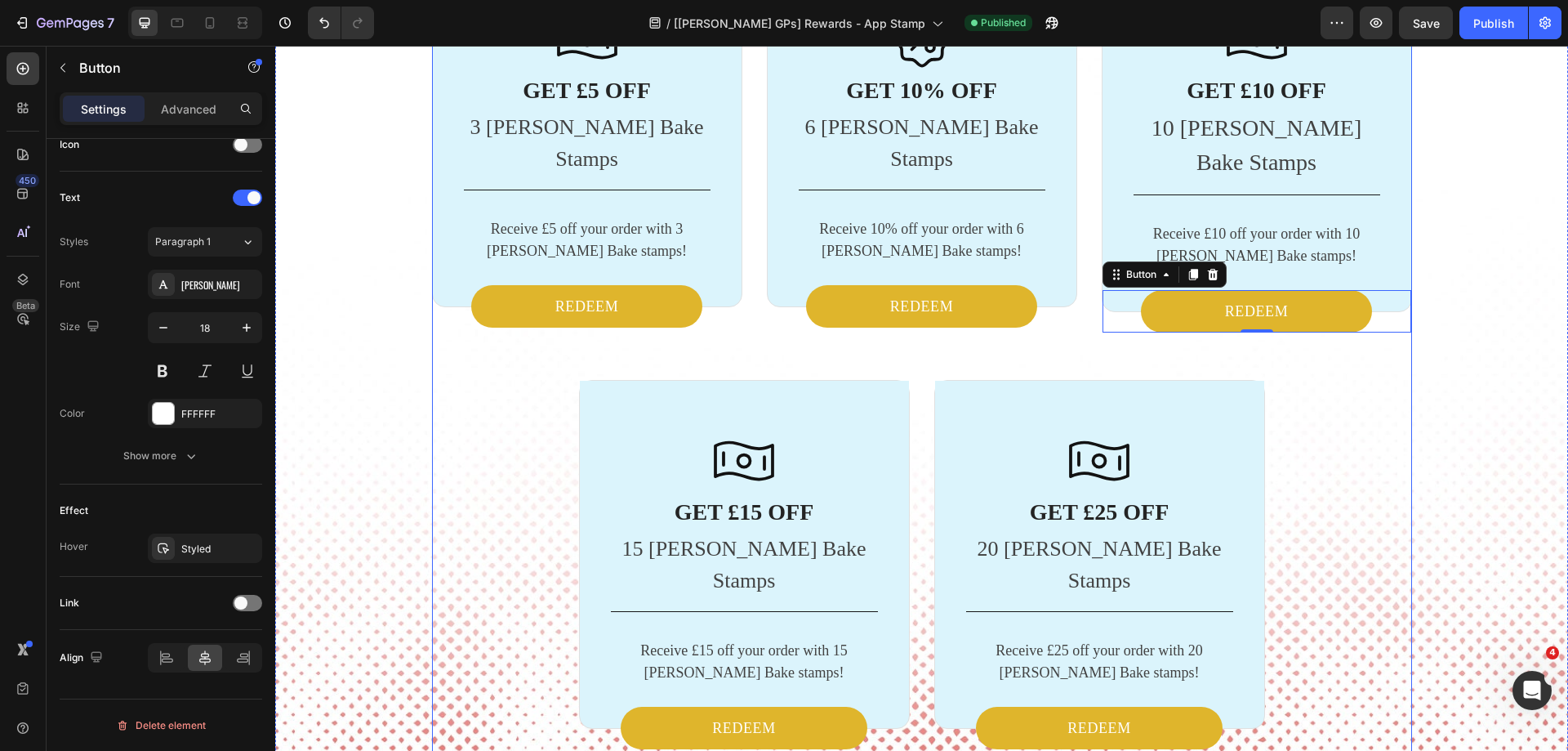
scroll to position [2977, 0]
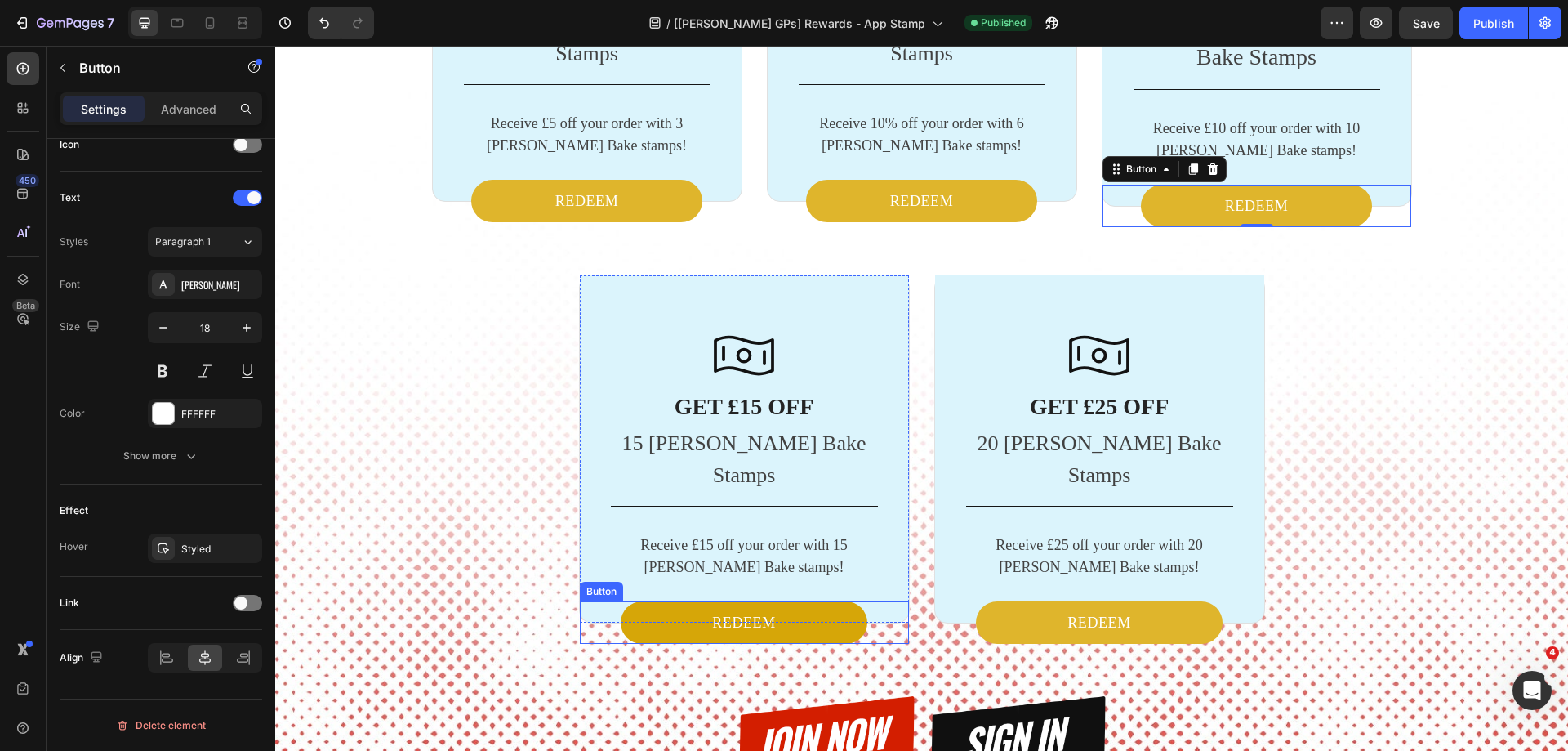
click at [652, 601] on link "REDEEM" at bounding box center [743, 623] width 246 height 43
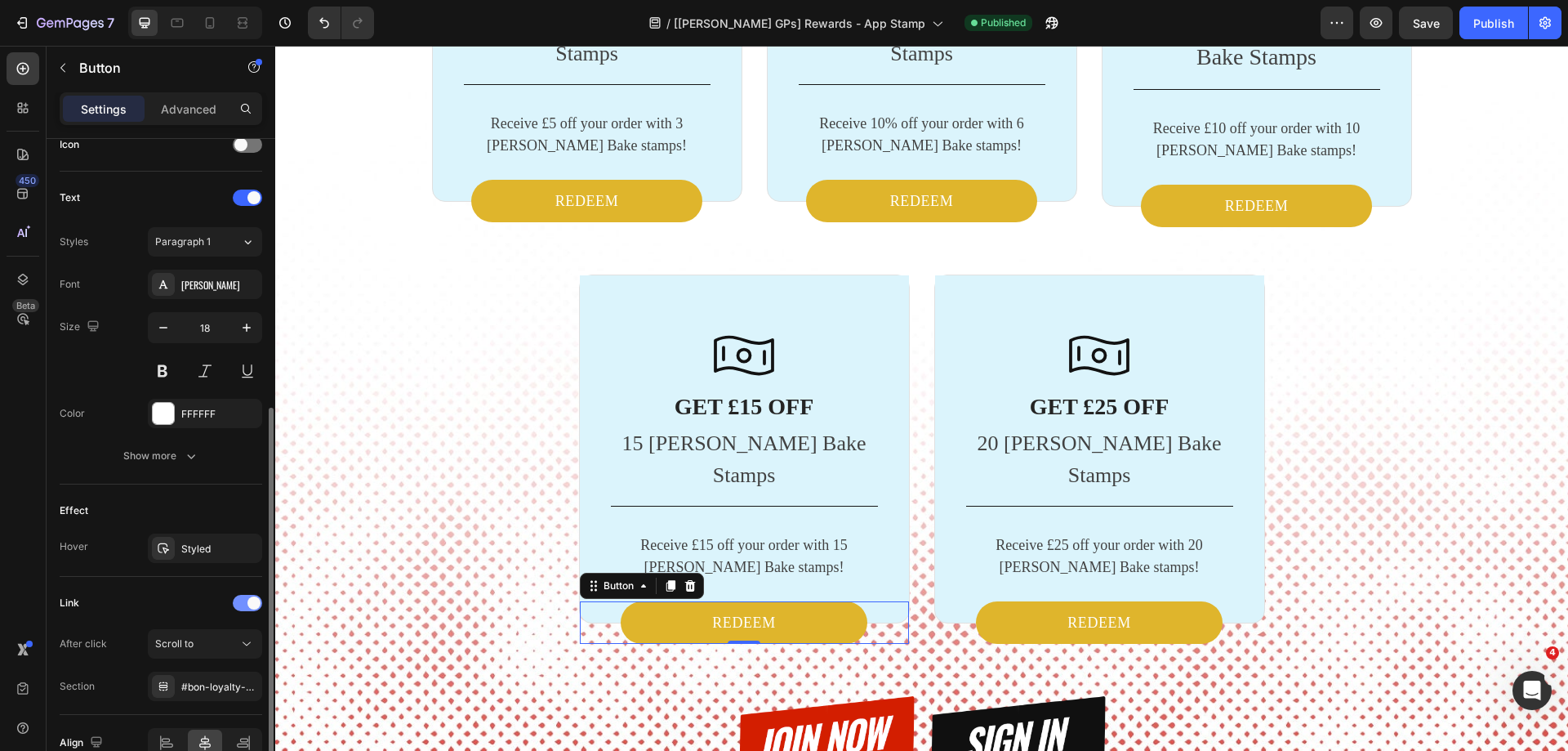
click at [246, 601] on div at bounding box center [247, 603] width 30 height 17
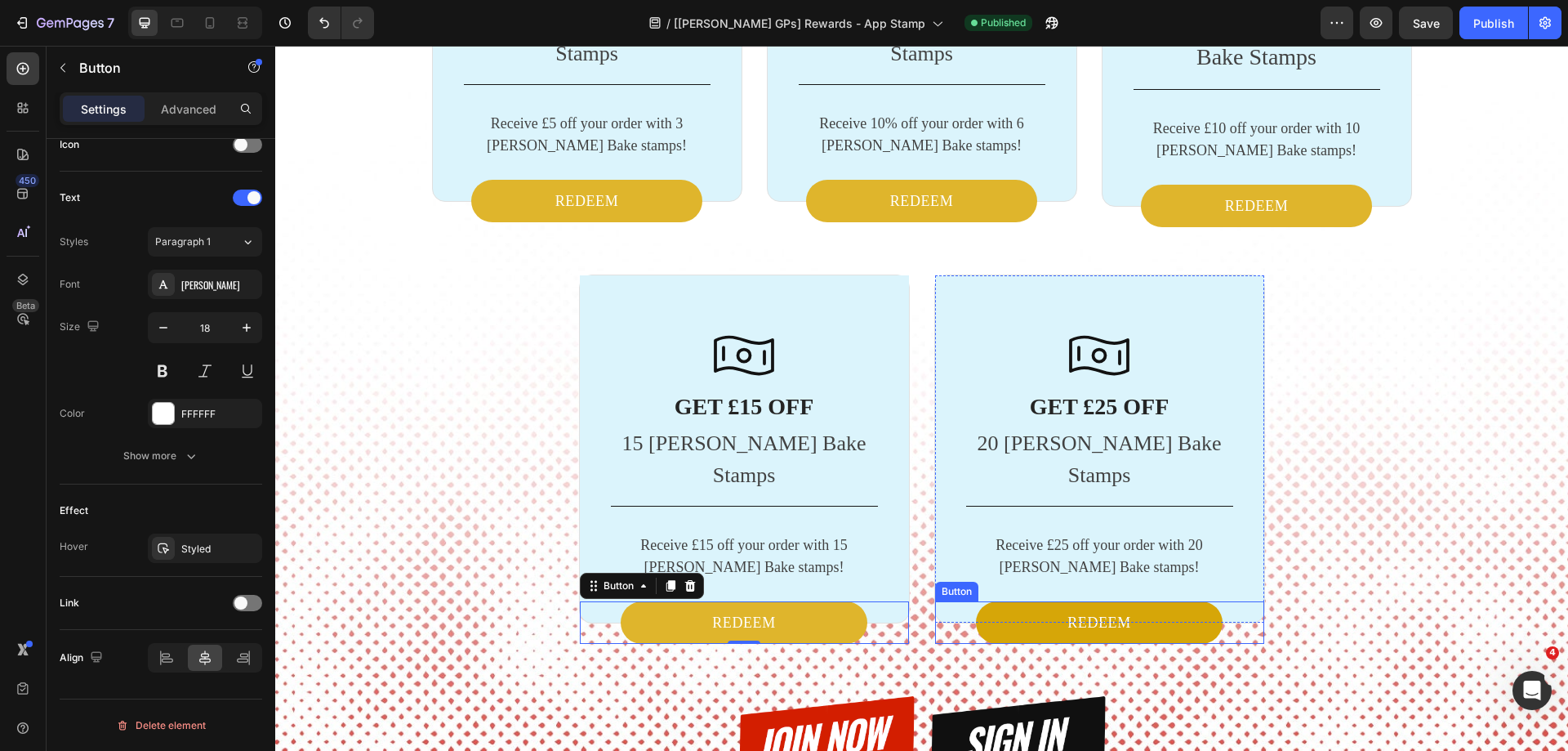
click at [1041, 601] on link "REDEEM" at bounding box center [1098, 623] width 246 height 43
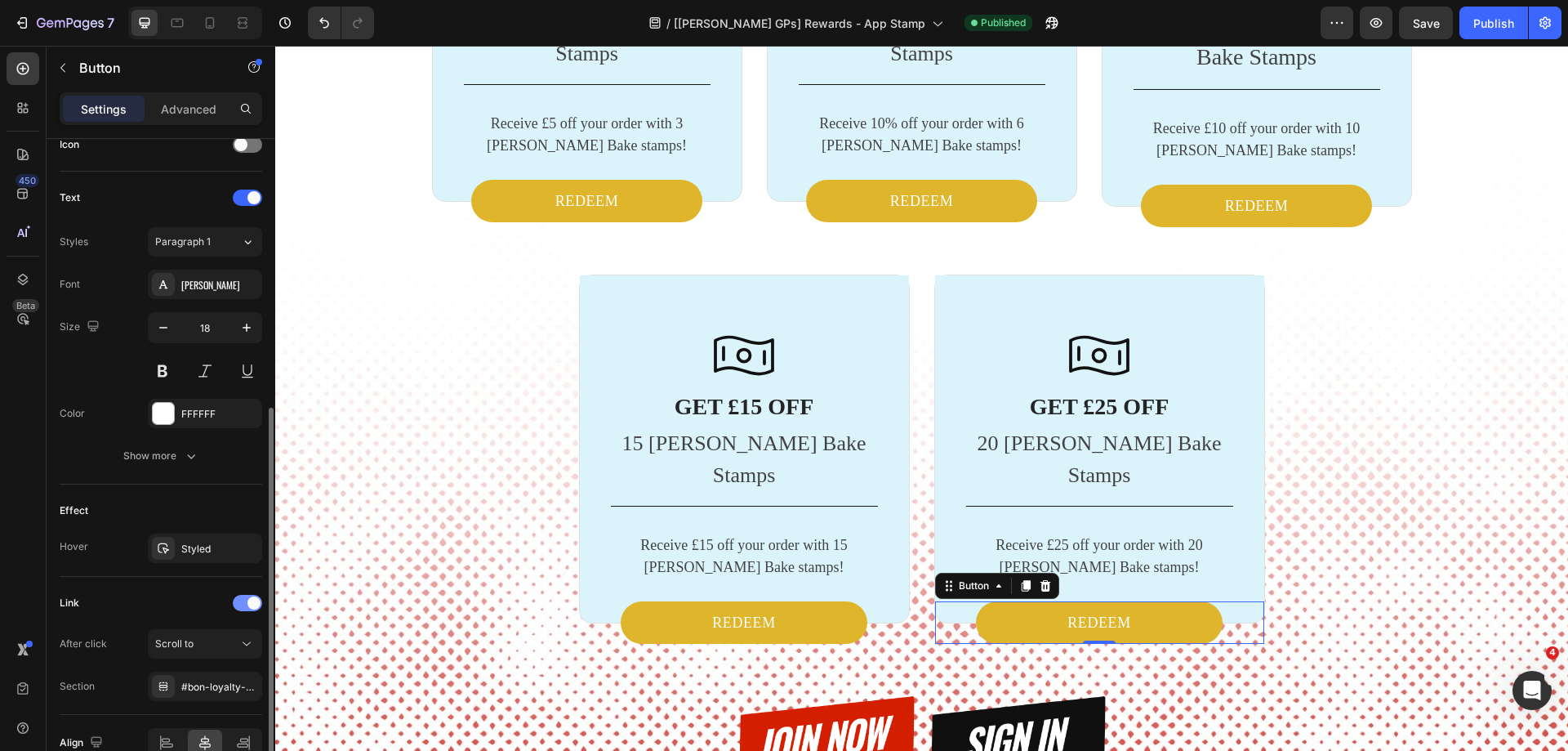
click at [243, 601] on div at bounding box center [247, 603] width 30 height 17
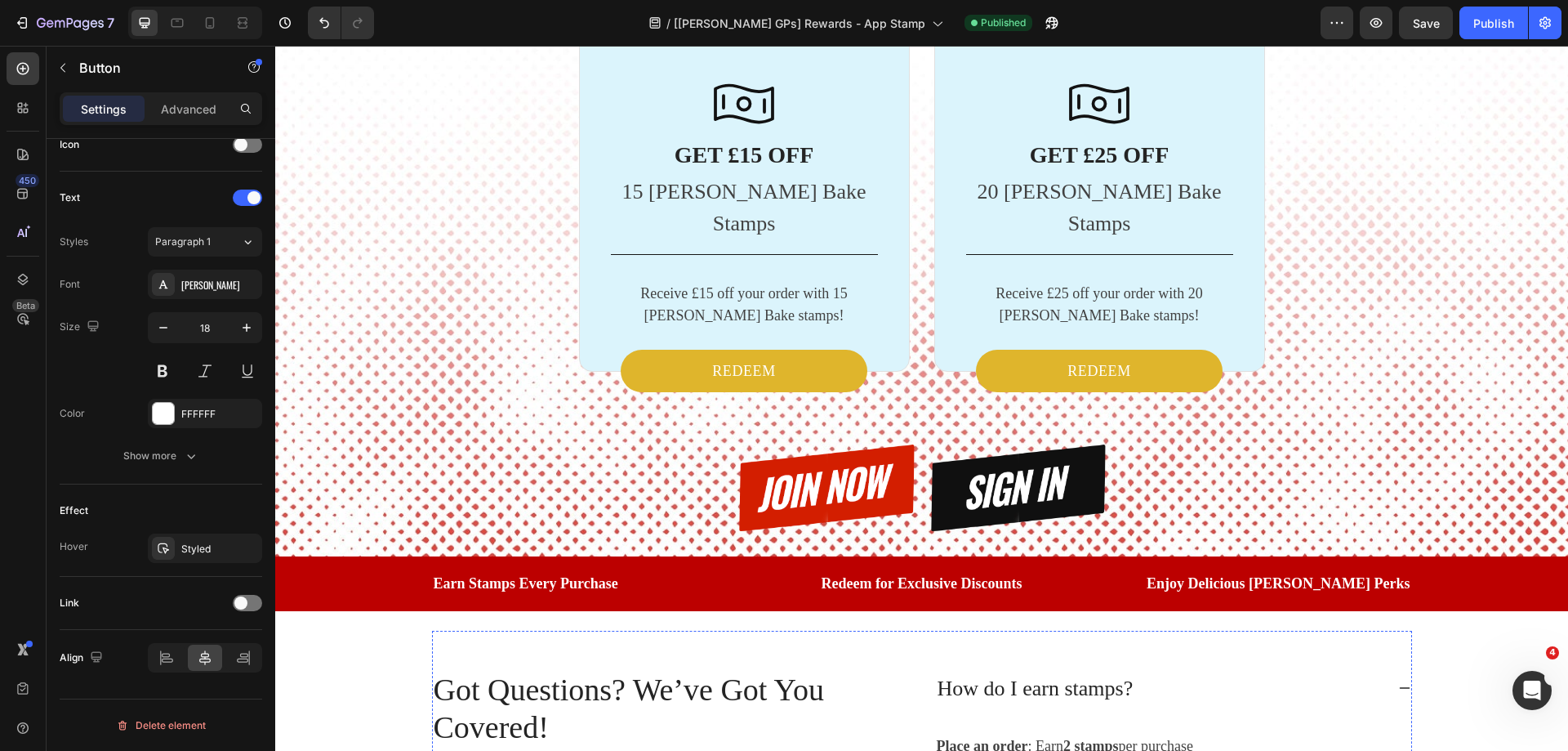
scroll to position [3222, 0]
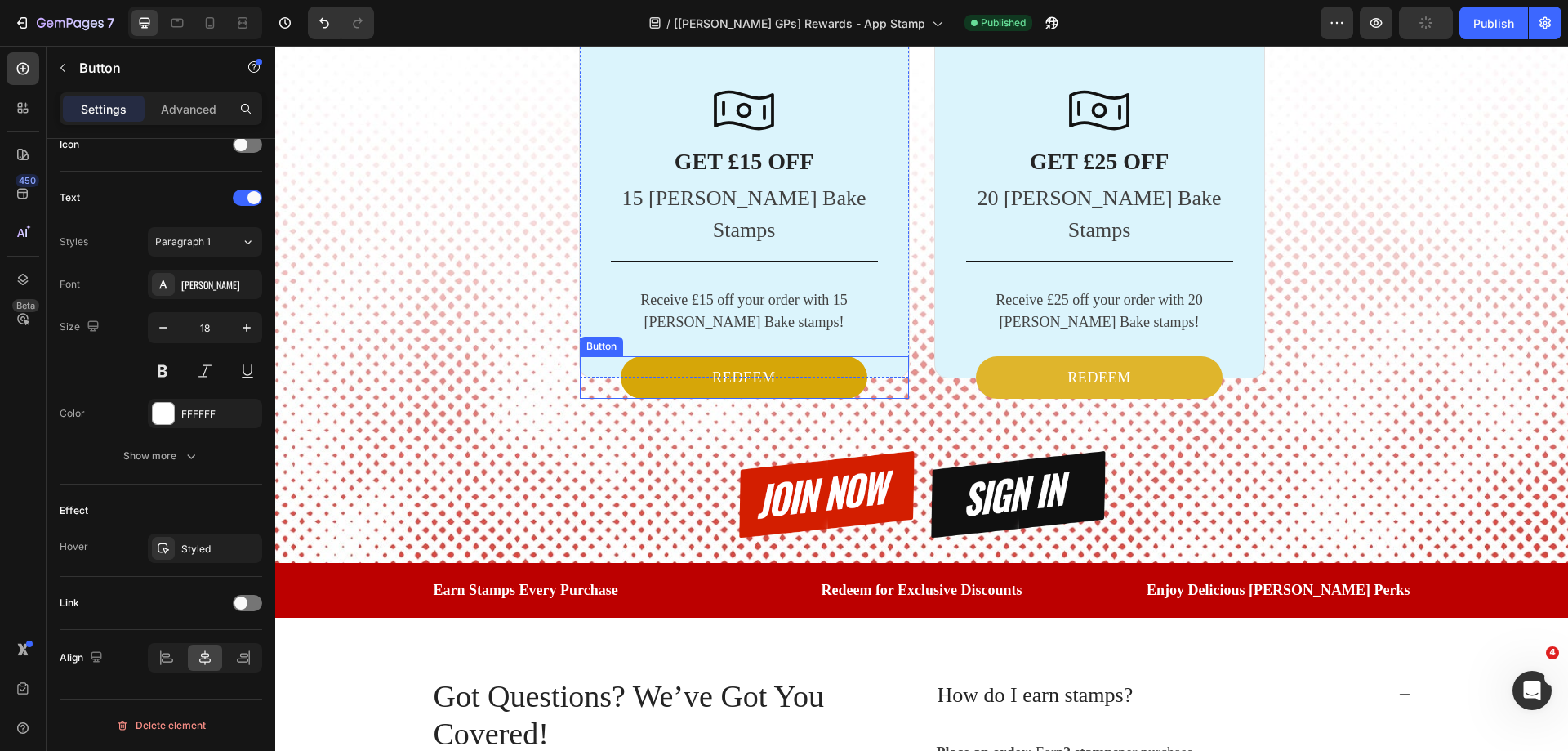
click at [667, 356] on button "REDEEM" at bounding box center [743, 378] width 246 height 43
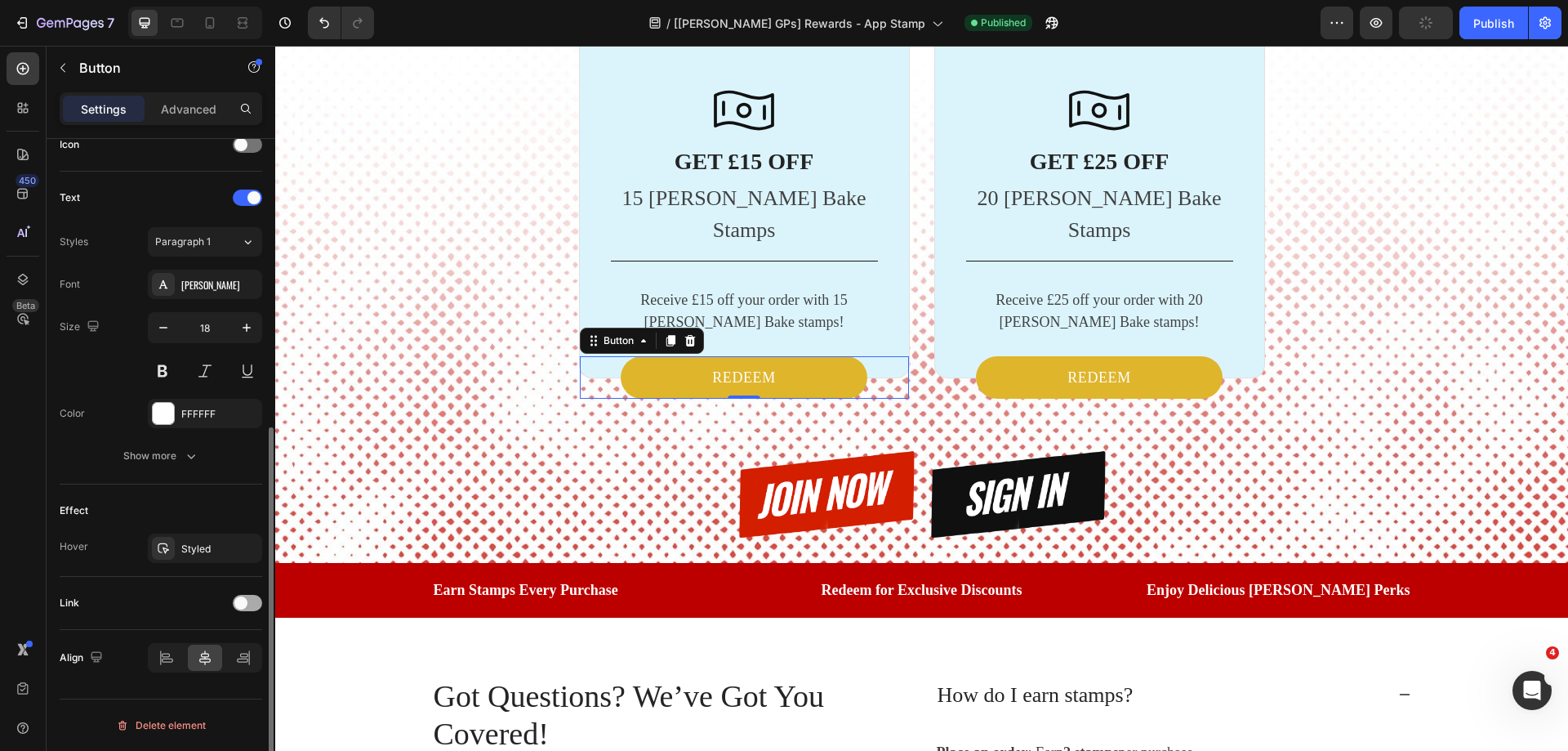
click at [252, 597] on div at bounding box center [247, 603] width 30 height 17
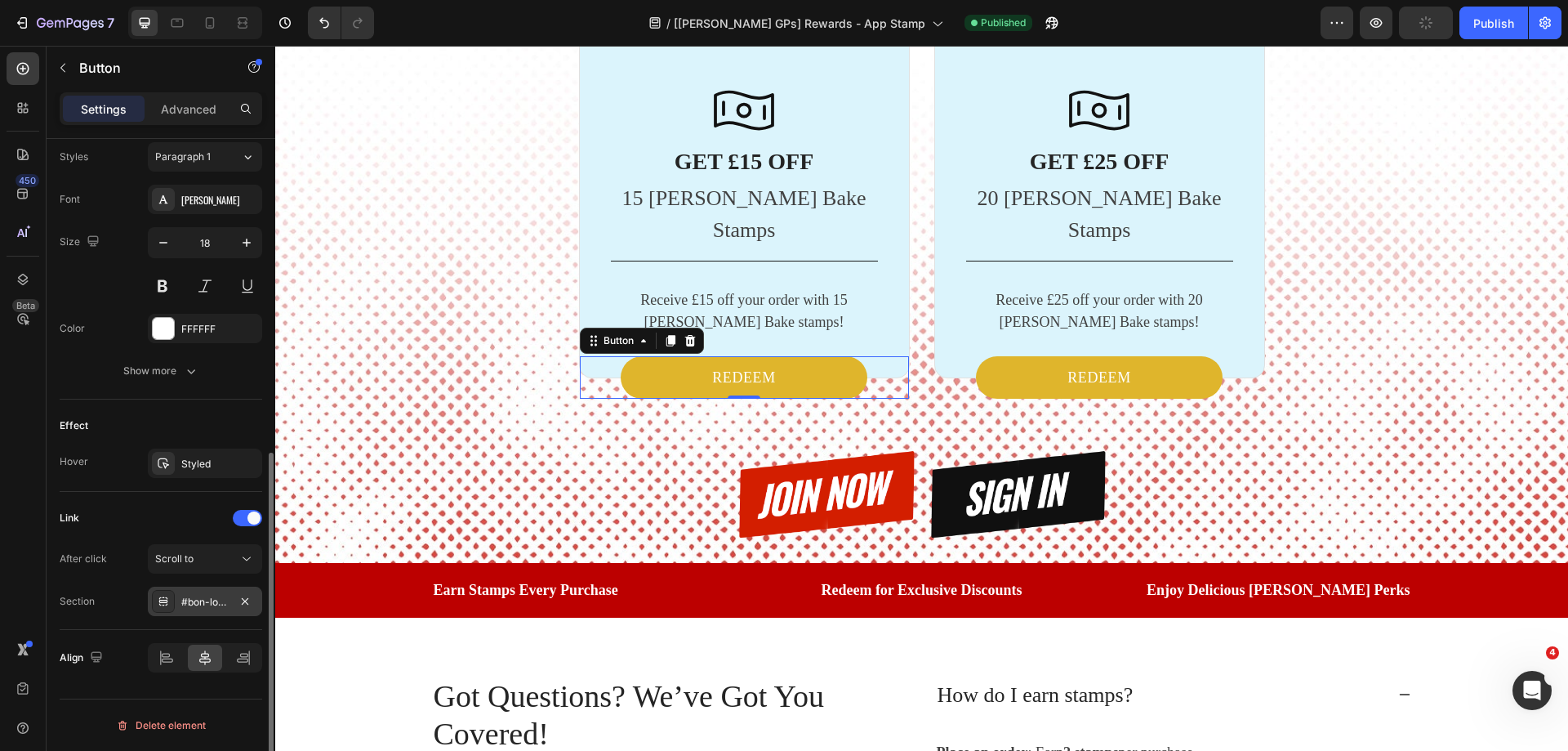
click at [203, 599] on div "#bon-loyalty-widget-toggle" at bounding box center [205, 602] width 47 height 15
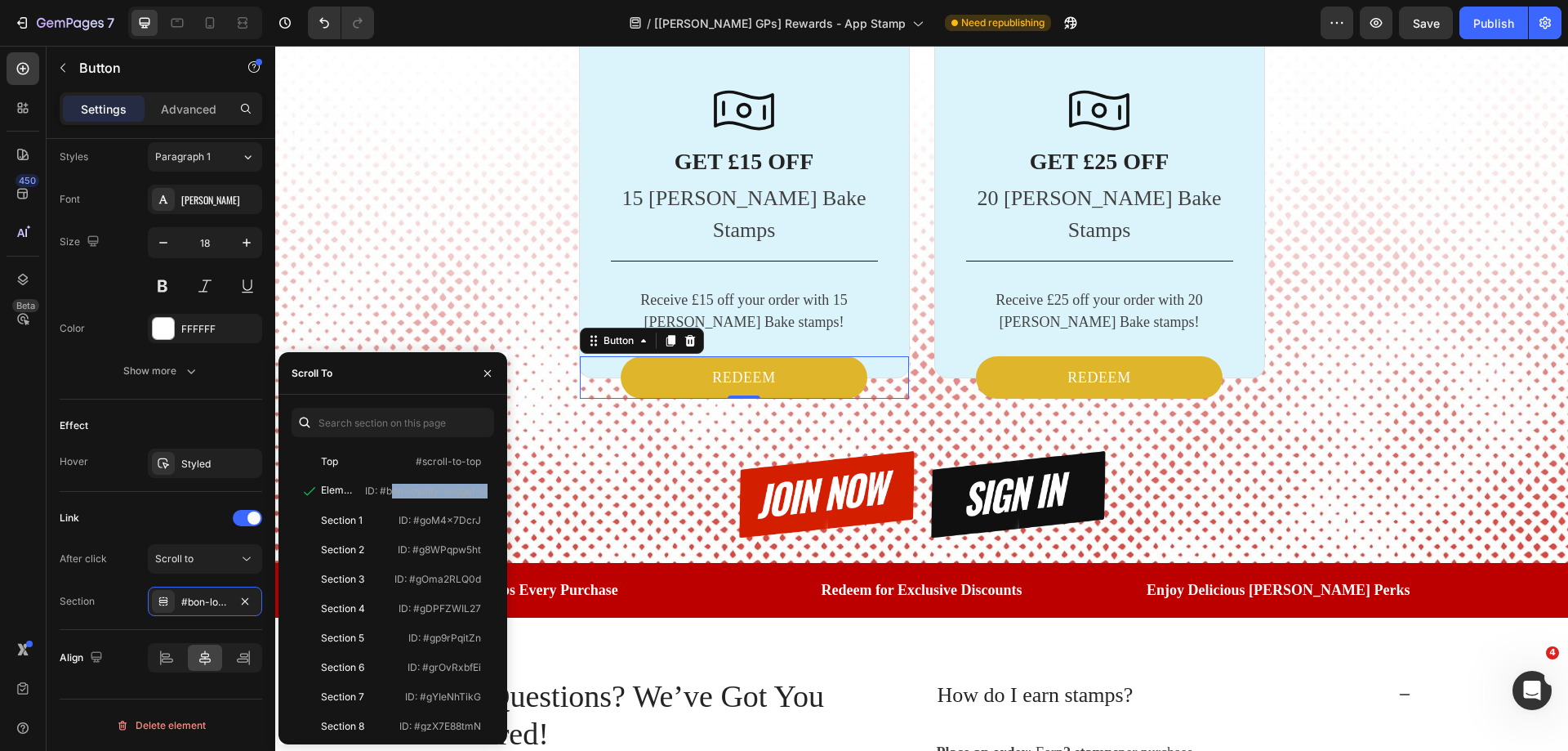
copy p "bon-loyalty-widget-tog"
drag, startPoint x: 385, startPoint y: 491, endPoint x: 497, endPoint y: 492, distance: 112.0
click at [497, 492] on div "Top #scroll-to-top Element ID: #bon-loyalty-widget-toggle Section 1 ID: #goM4x7…" at bounding box center [392, 570] width 229 height 324
click at [824, 356] on link "REDEEM" at bounding box center [743, 378] width 246 height 43
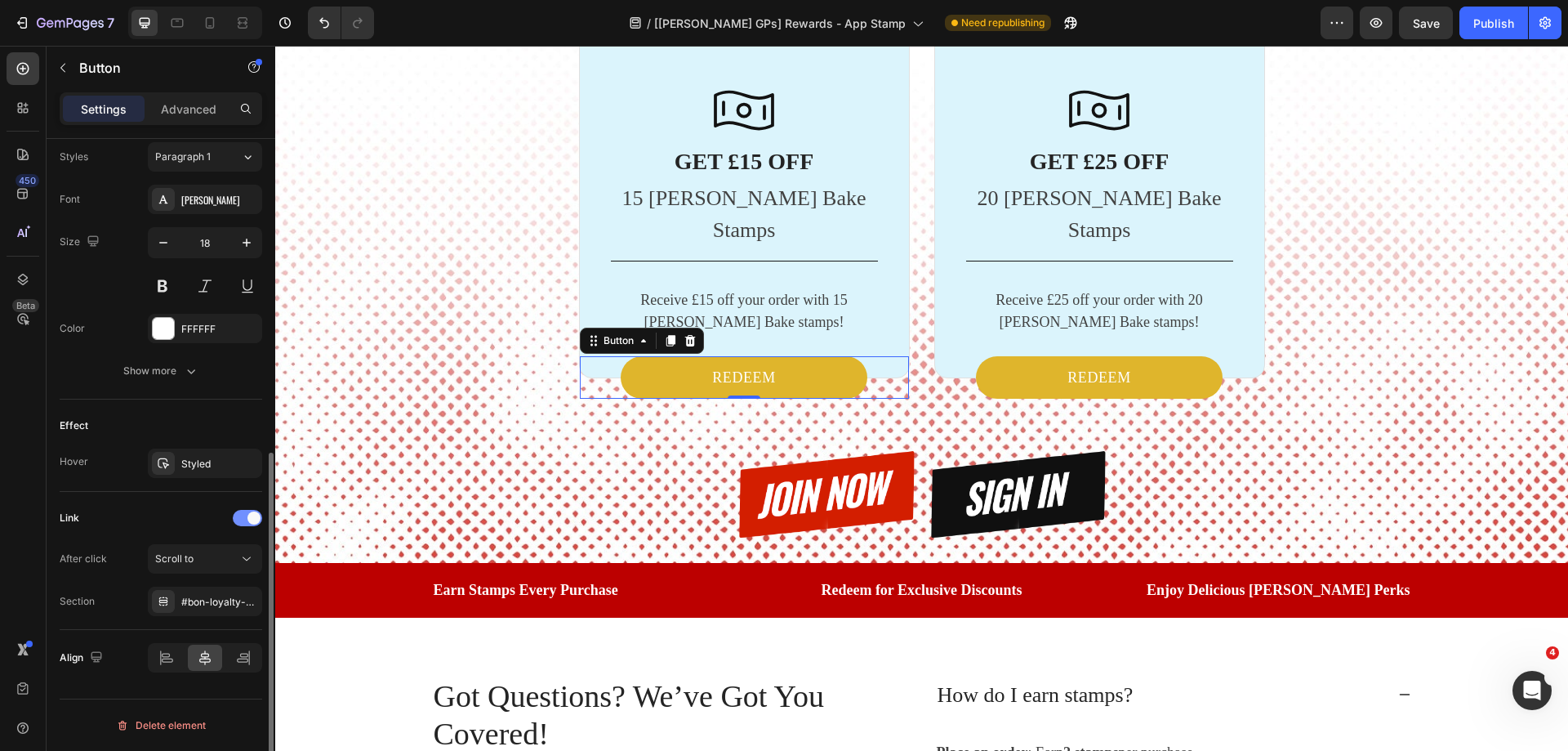
click at [238, 518] on div at bounding box center [247, 518] width 30 height 17
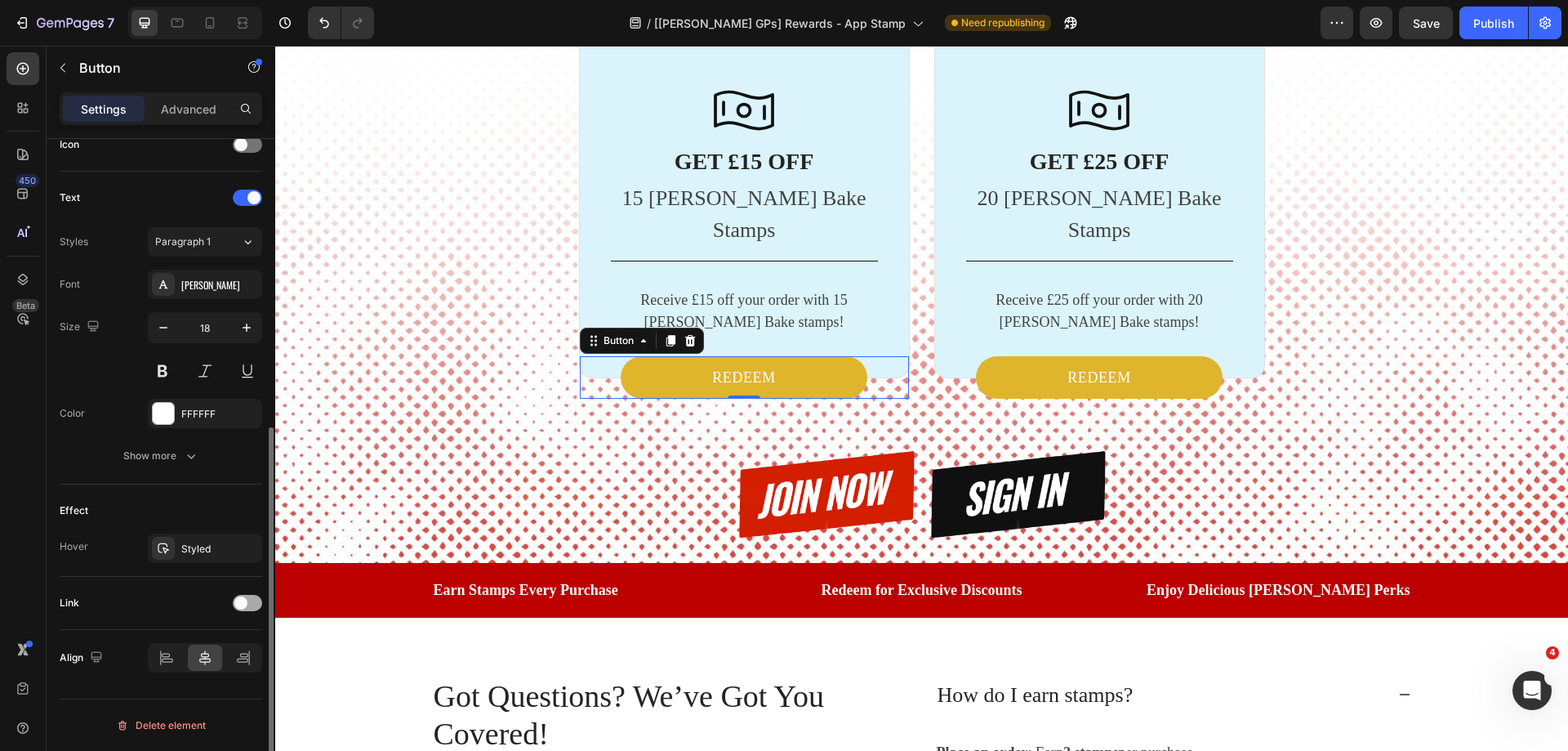
scroll to position [513, 0]
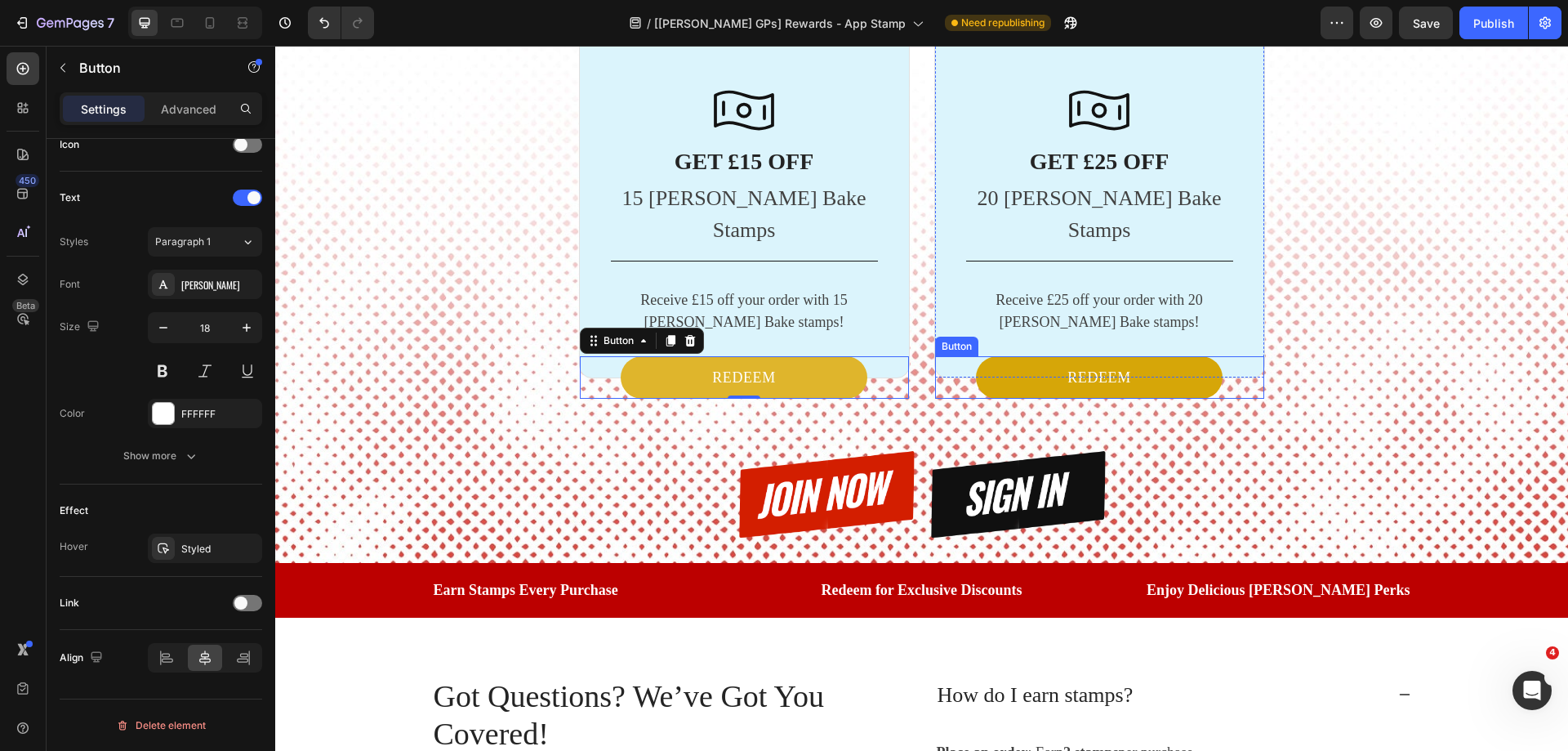
click at [1007, 356] on button "REDEEM" at bounding box center [1098, 378] width 246 height 43
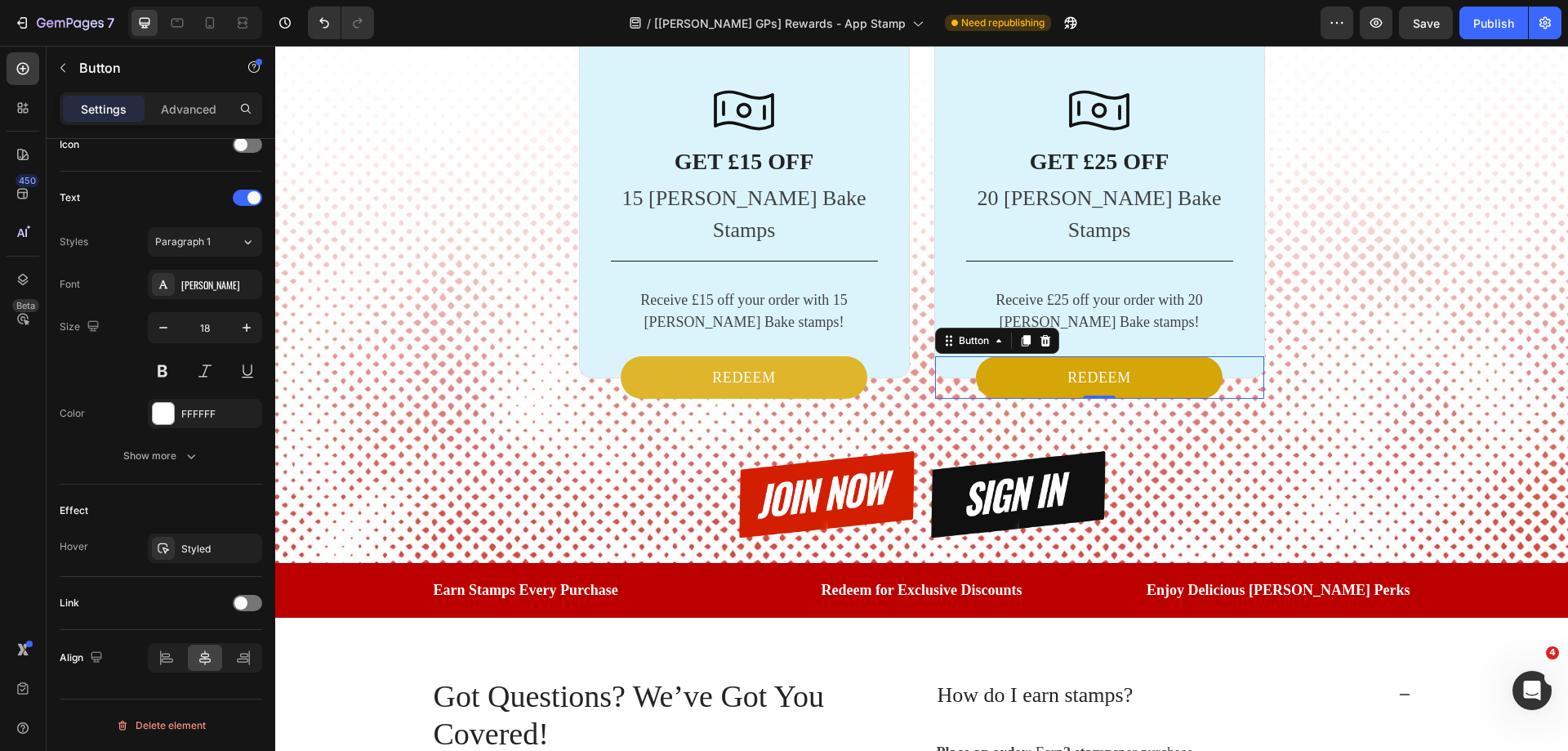
click at [1007, 356] on button "REDEEM" at bounding box center [1098, 378] width 246 height 43
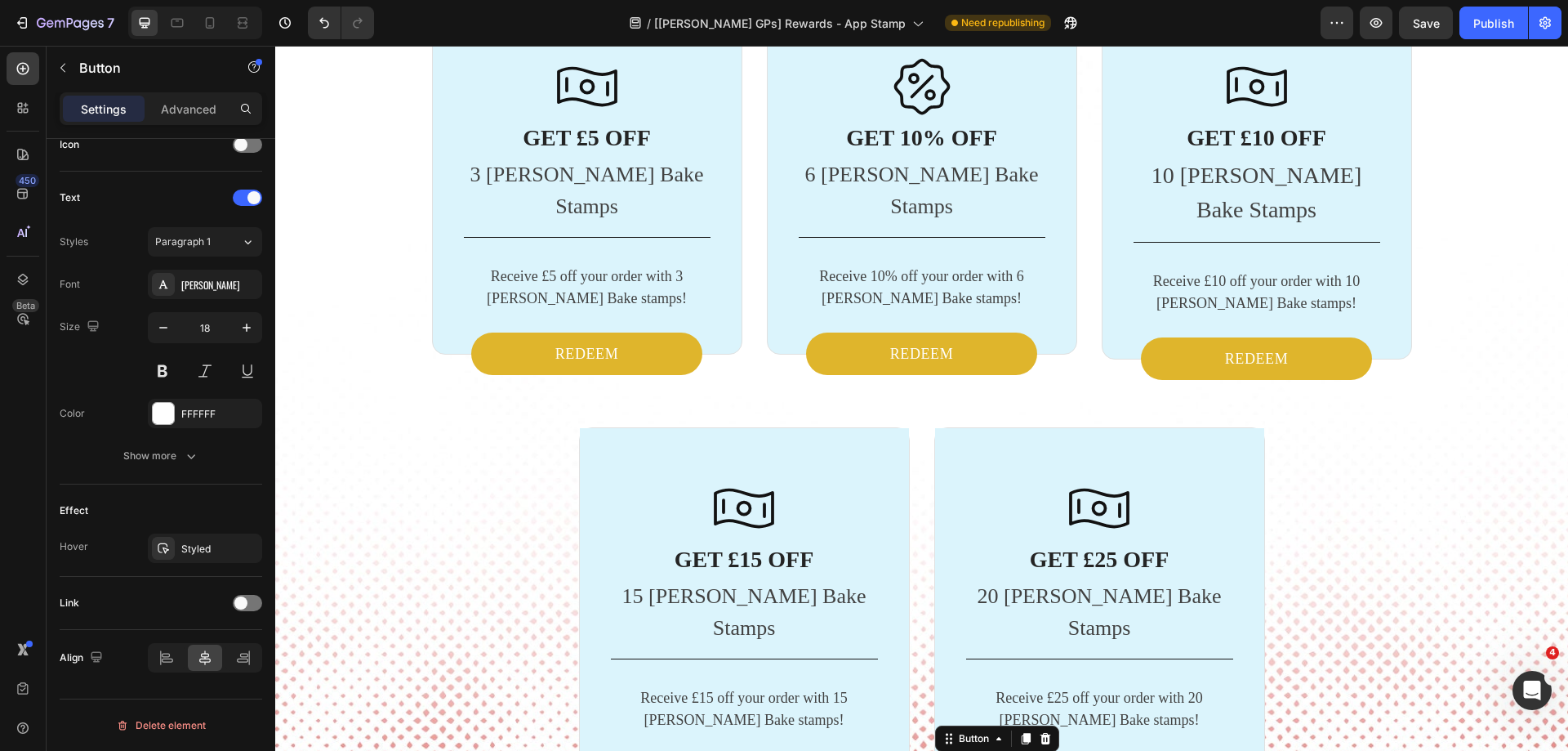
scroll to position [2813, 0]
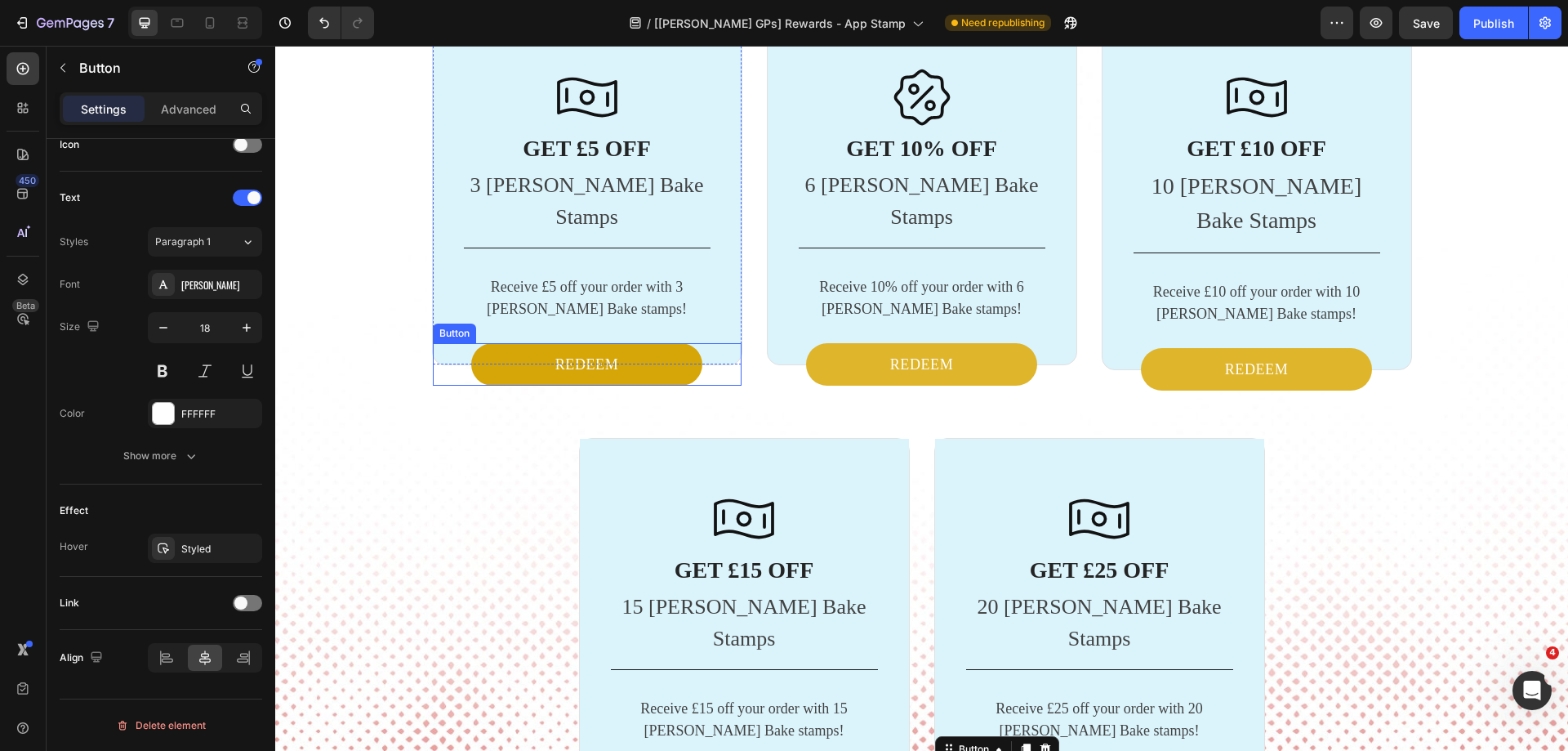
click at [645, 343] on button "REDEEM" at bounding box center [587, 365] width 232 height 43
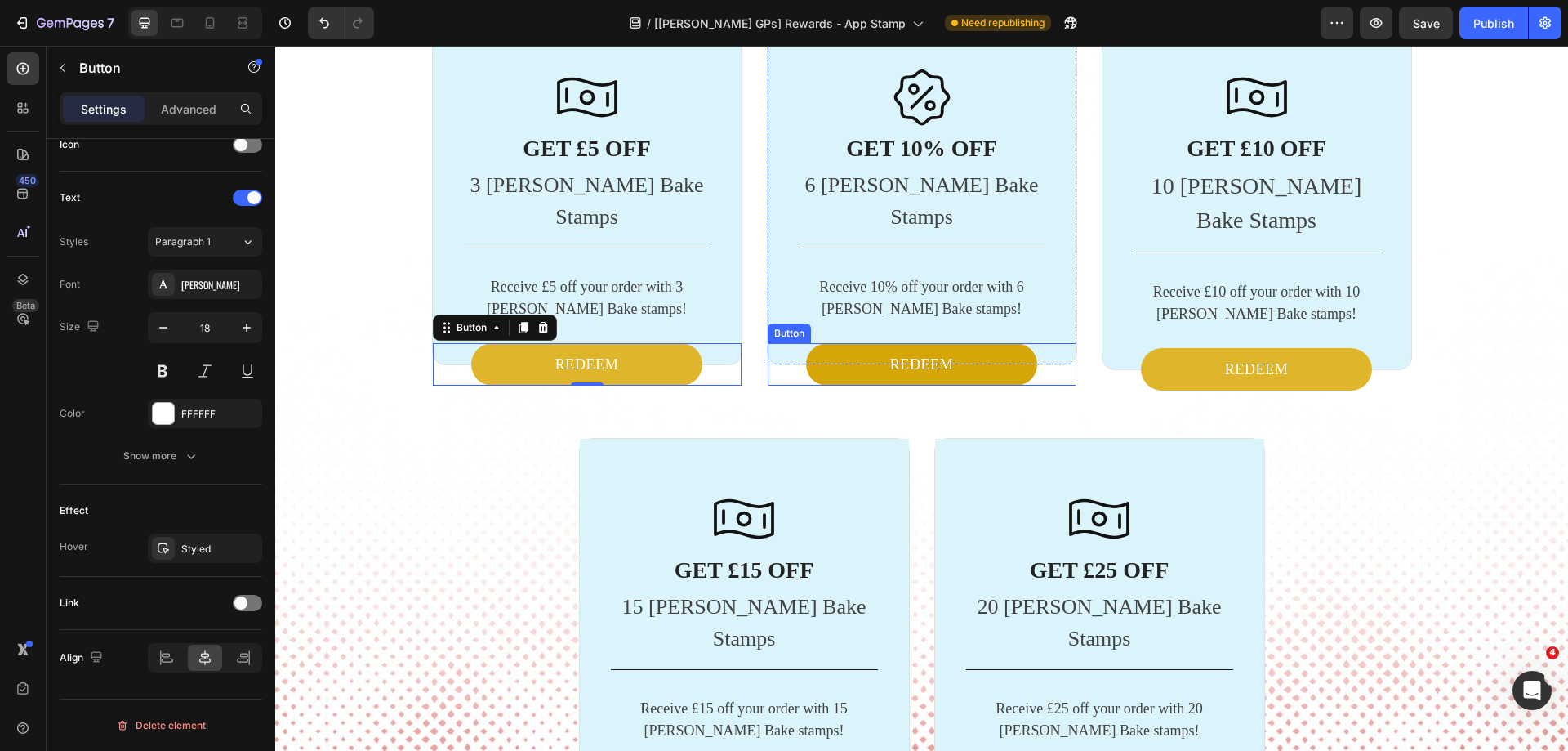
click at [833, 343] on button "REDEEM" at bounding box center [922, 365] width 232 height 43
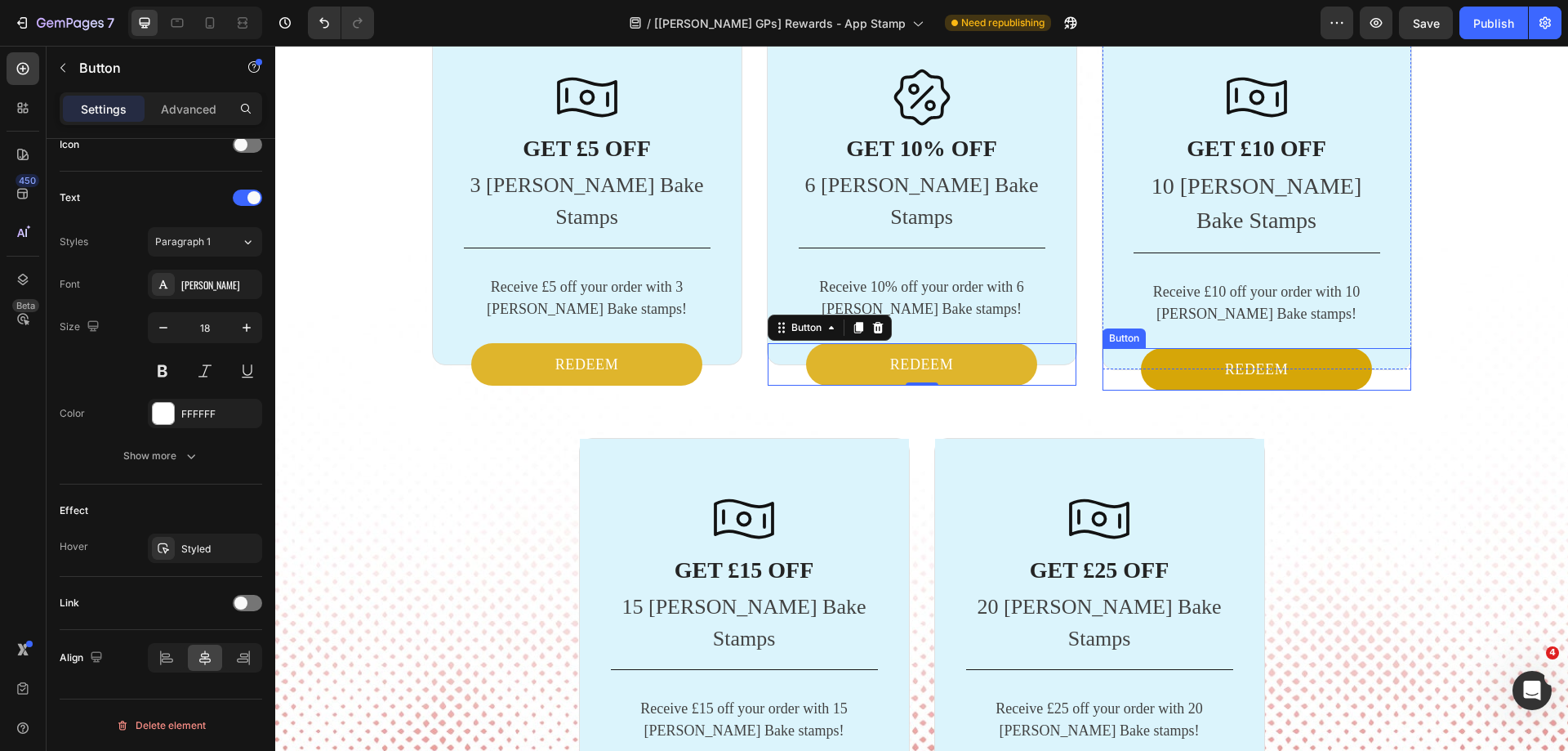
click at [1192, 348] on button "REDEEM" at bounding box center [1256, 369] width 232 height 43
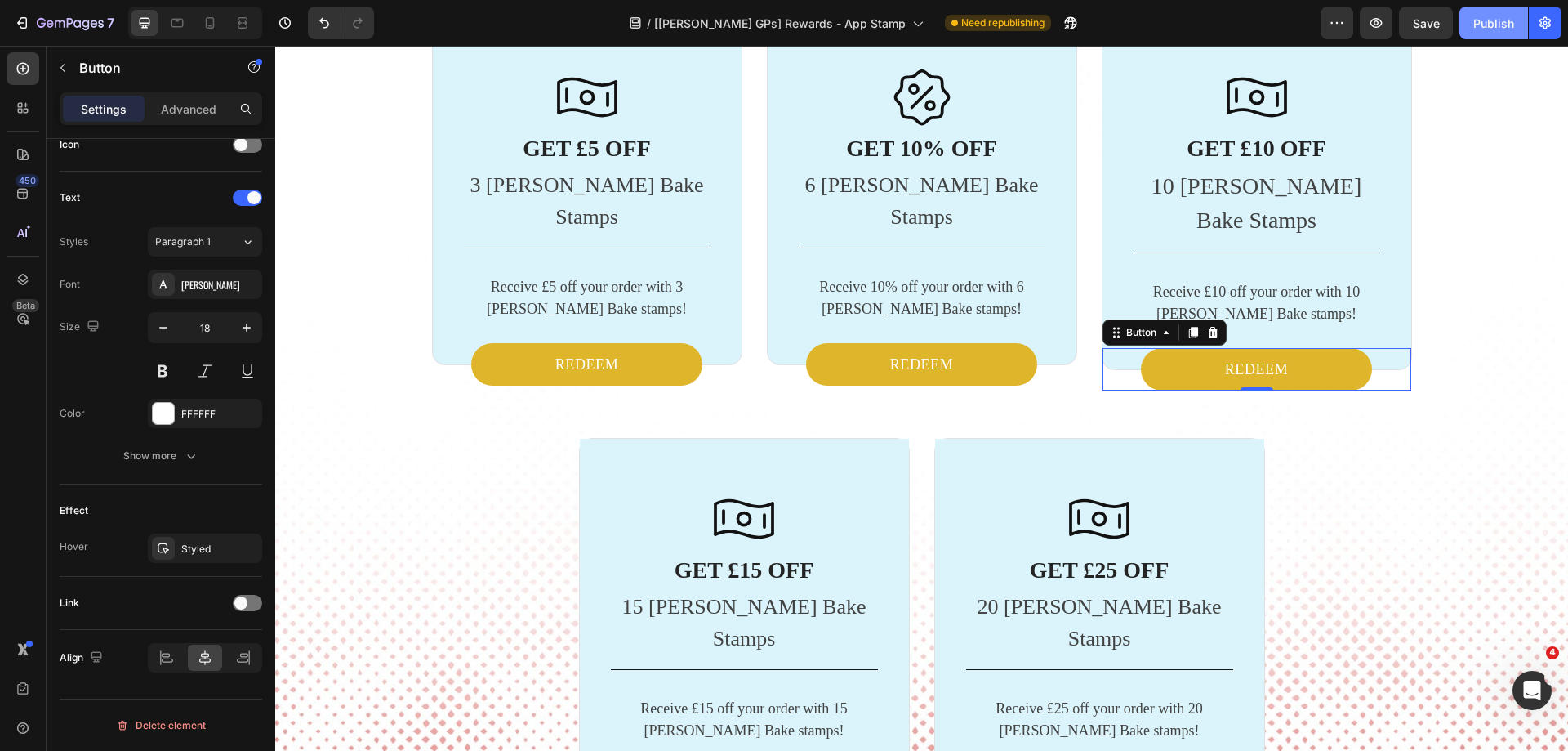
click at [1487, 21] on div "Publish" at bounding box center [1494, 23] width 41 height 17
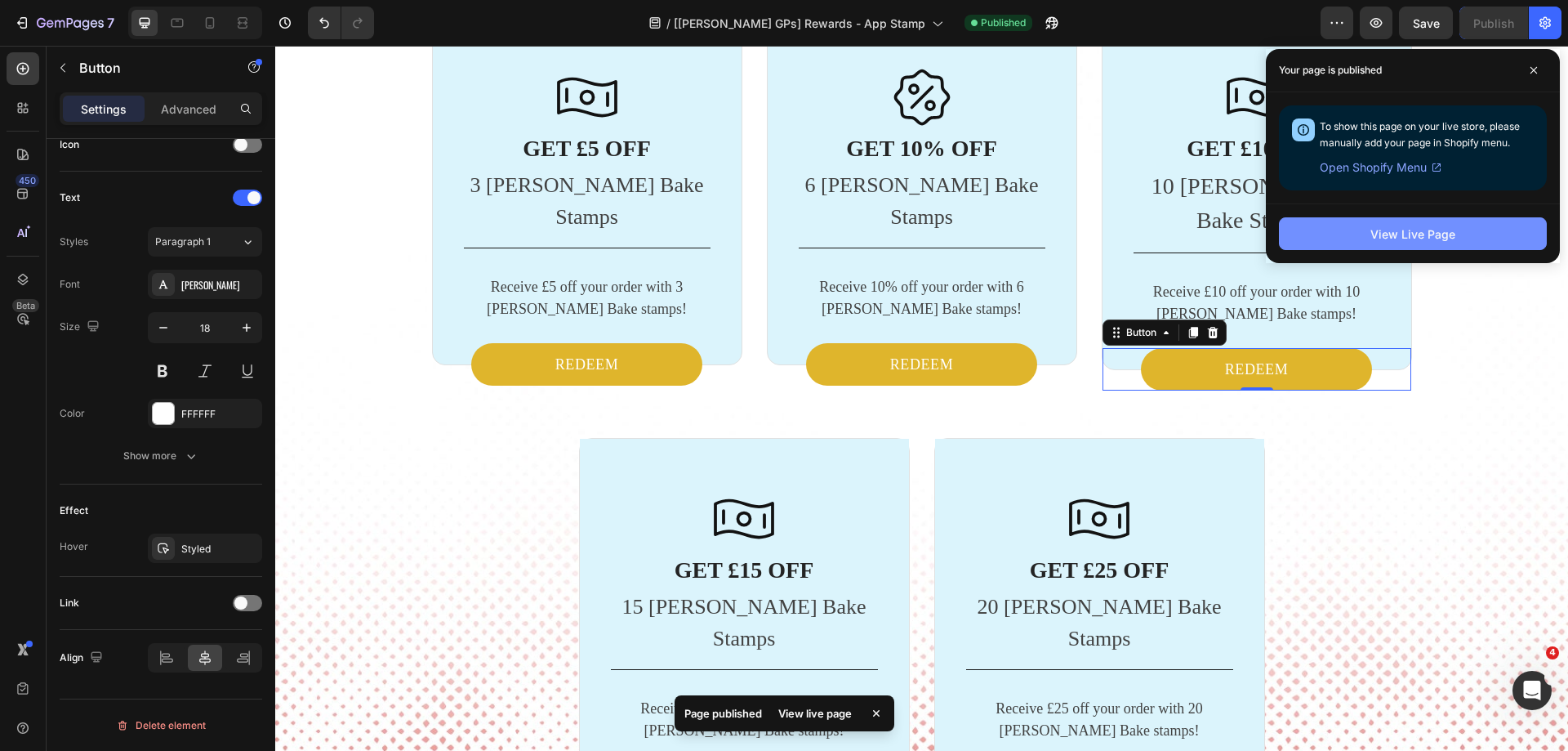
click at [1416, 241] on div "View Live Page" at bounding box center [1412, 234] width 85 height 17
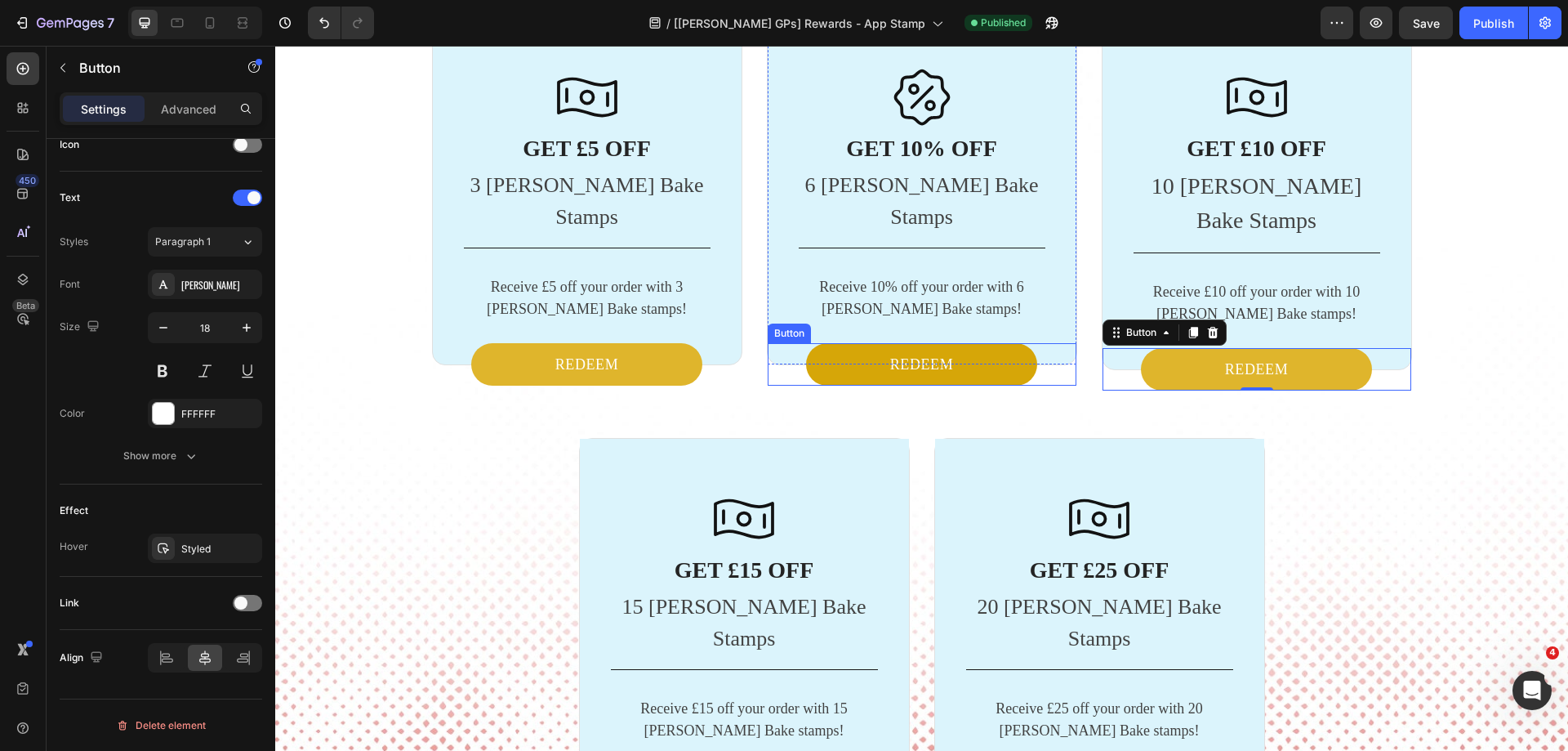
click at [841, 343] on button "REDEEM" at bounding box center [922, 365] width 232 height 43
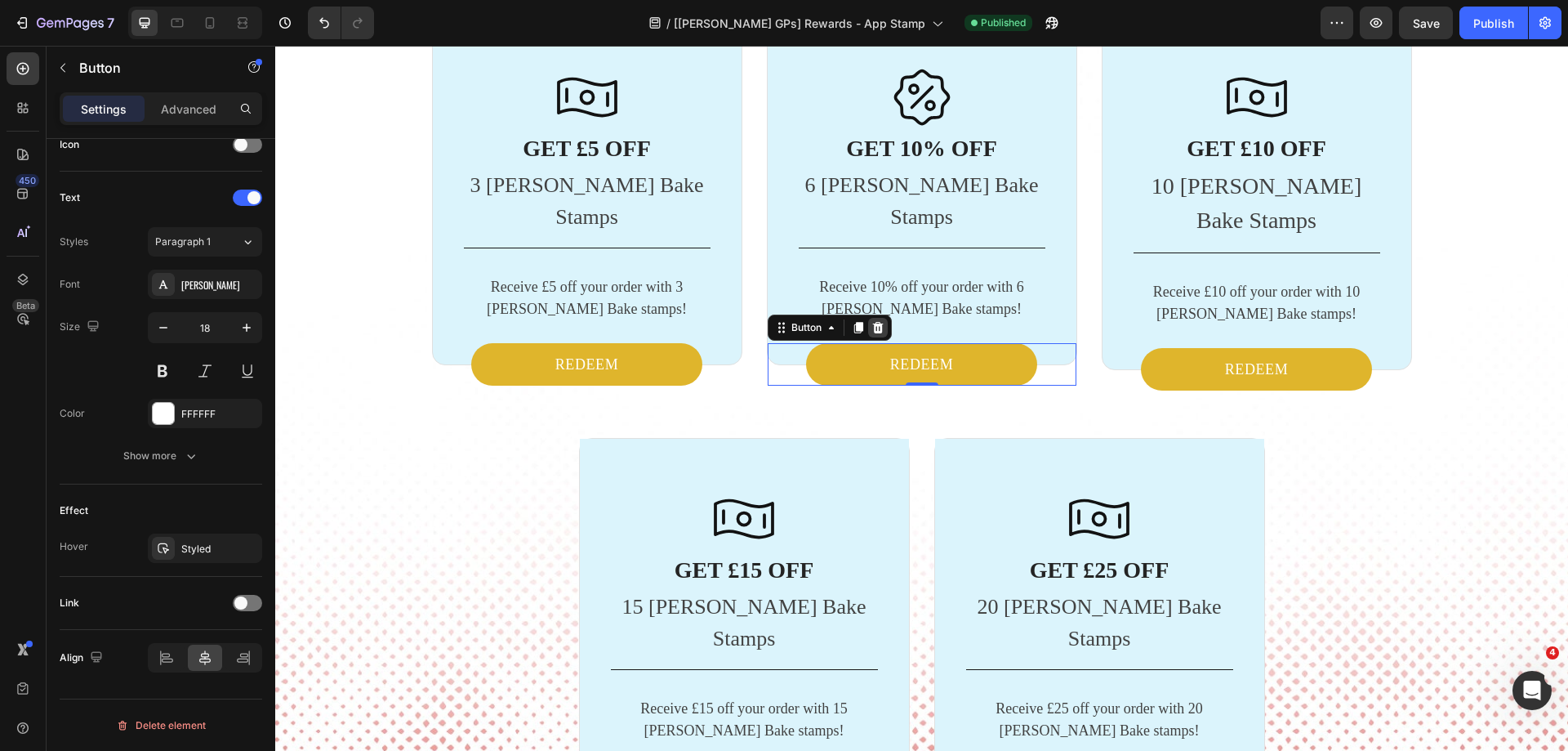
click at [872, 322] on icon at bounding box center [877, 328] width 10 height 11
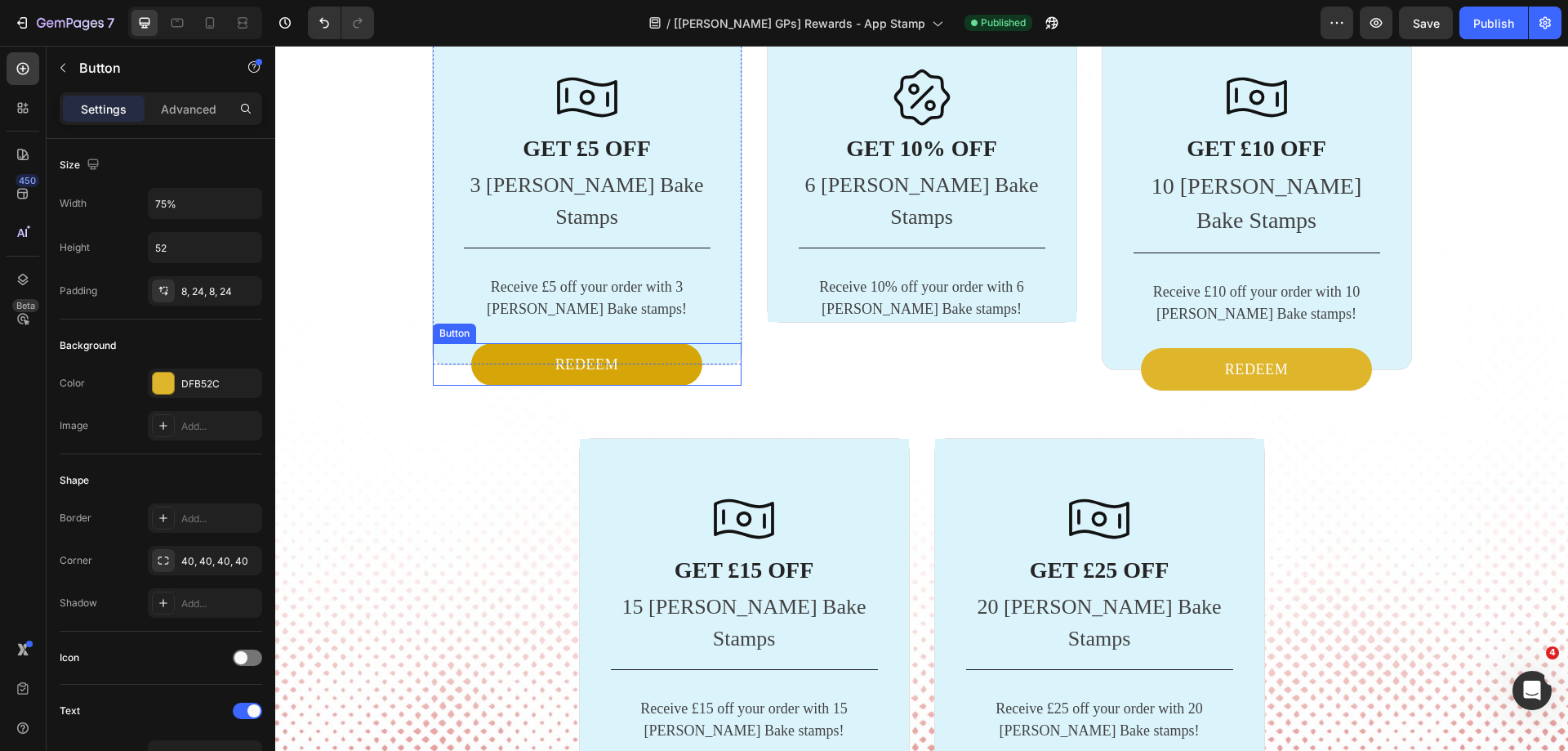
click at [618, 343] on button "REDEEM" at bounding box center [587, 365] width 232 height 43
click at [538, 322] on icon at bounding box center [542, 328] width 10 height 11
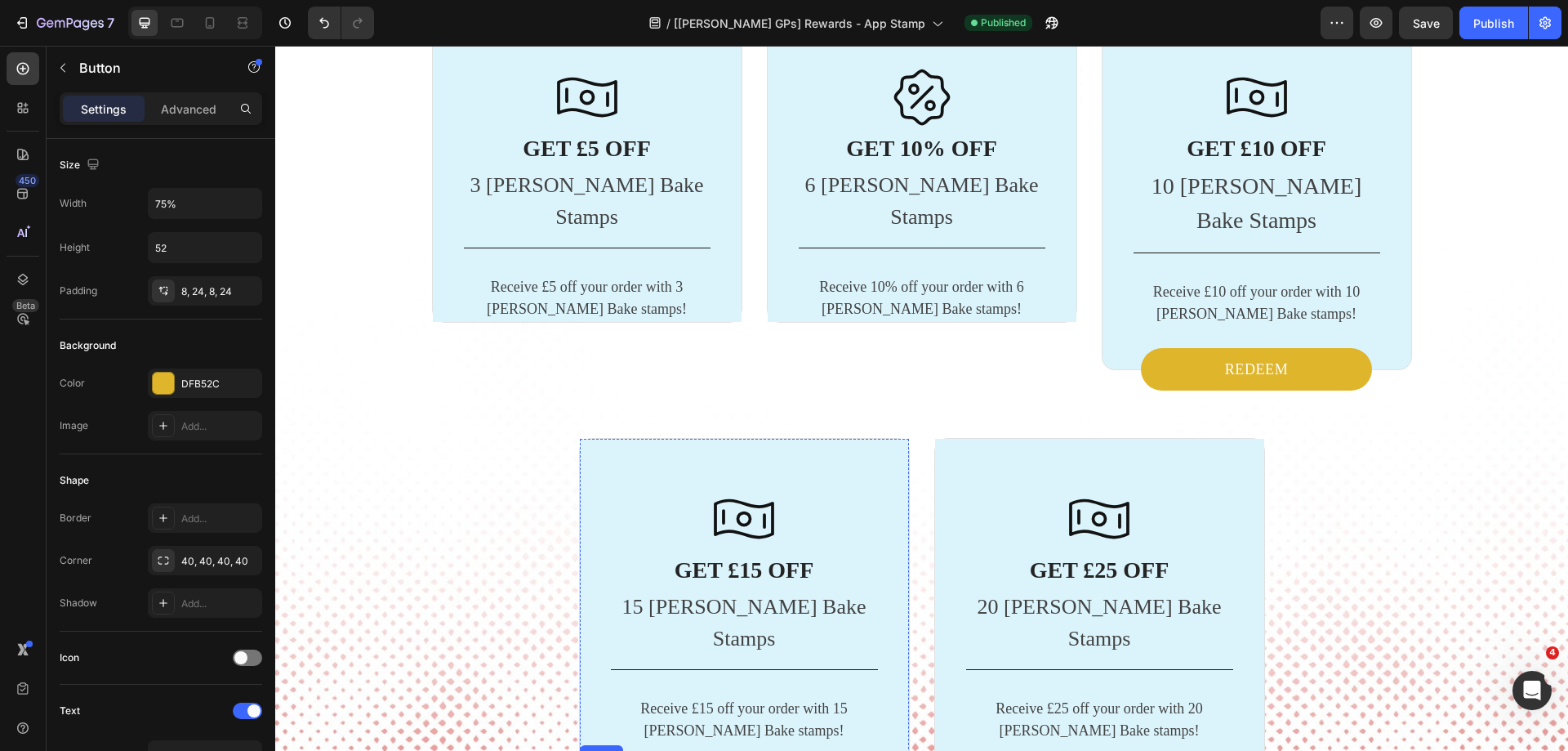
click at [686, 744] on icon at bounding box center [689, 749] width 10 height 11
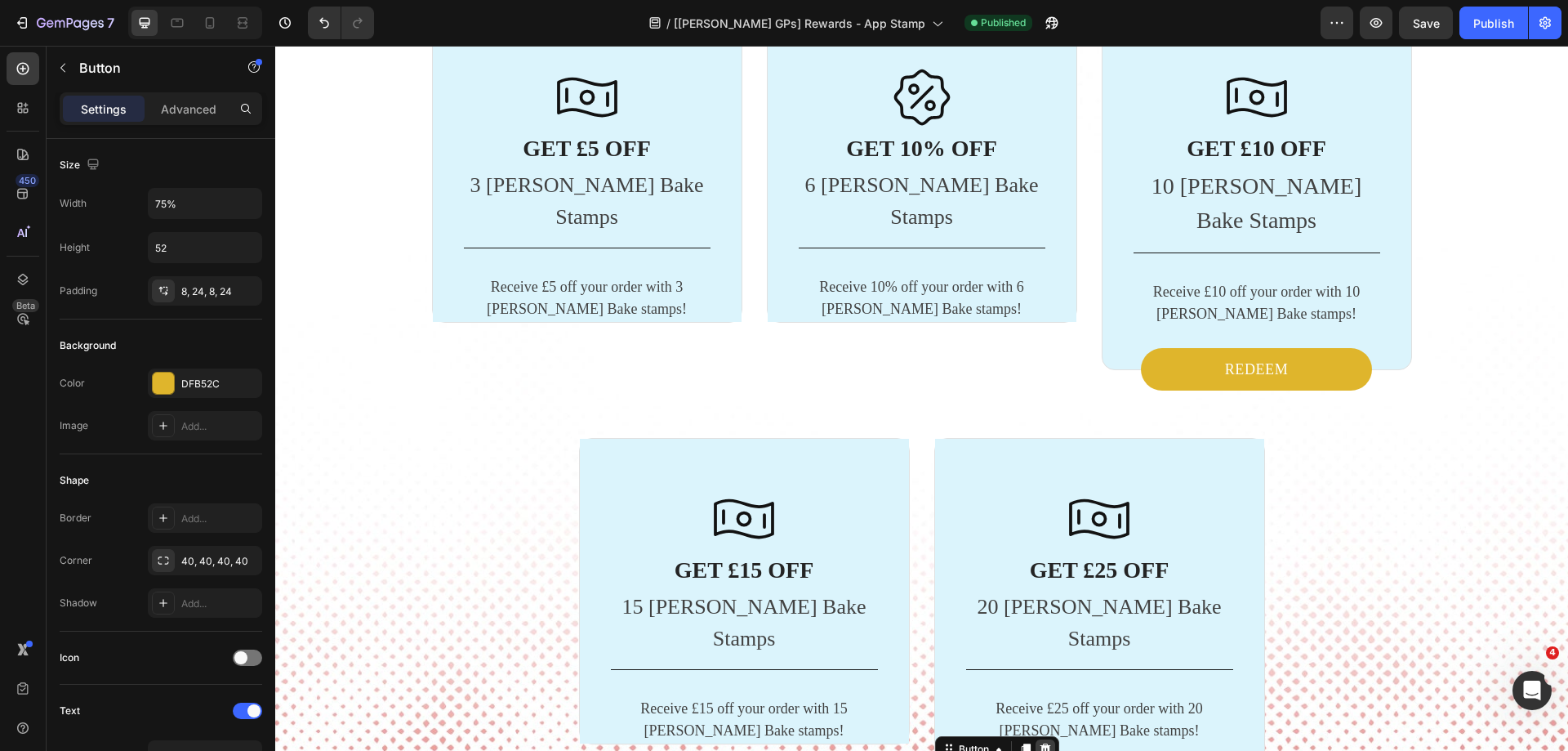
click at [1042, 744] on icon at bounding box center [1044, 749] width 10 height 11
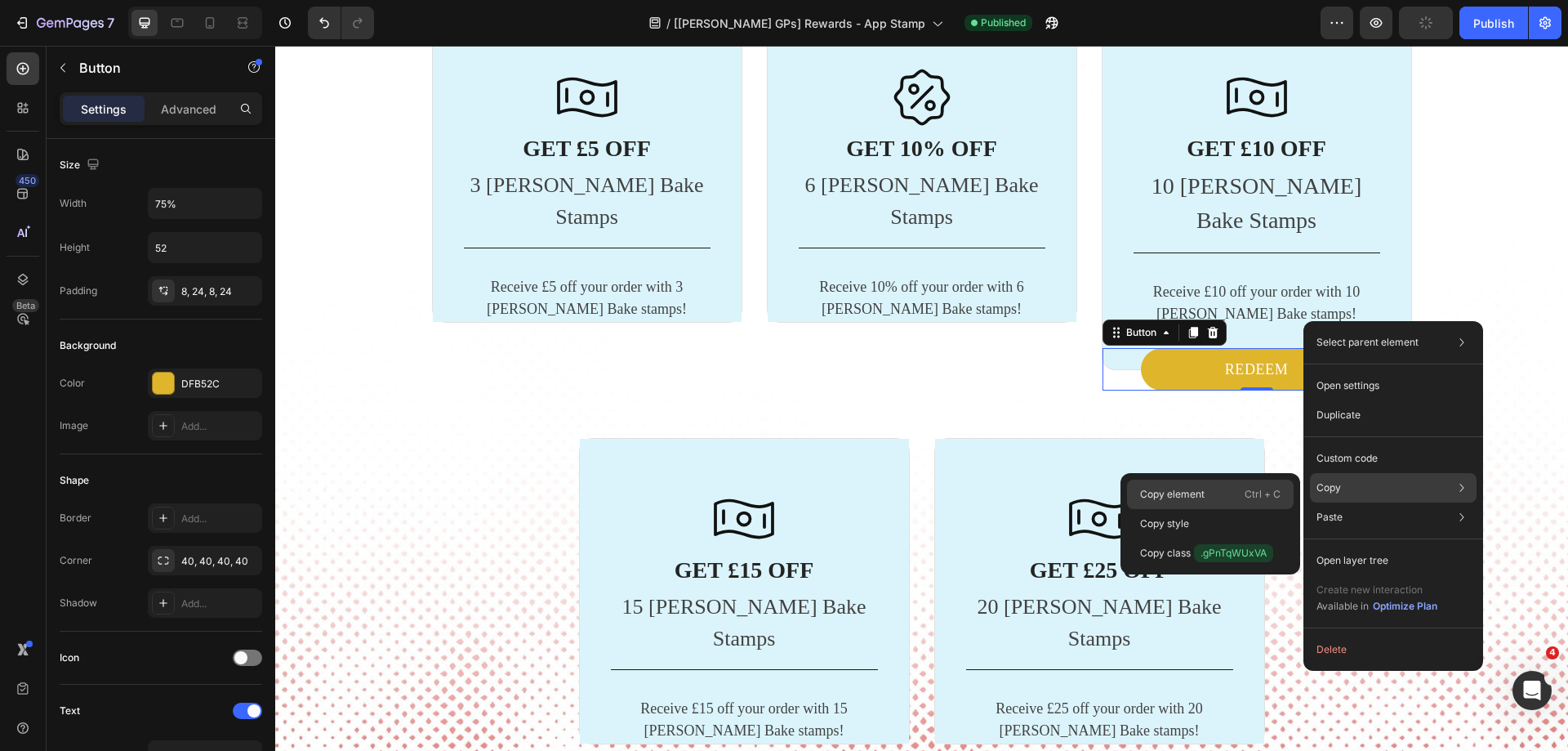
drag, startPoint x: 1182, startPoint y: 493, endPoint x: 620, endPoint y: 364, distance: 576.6
click at [1182, 493] on p "Copy element" at bounding box center [1172, 494] width 64 height 15
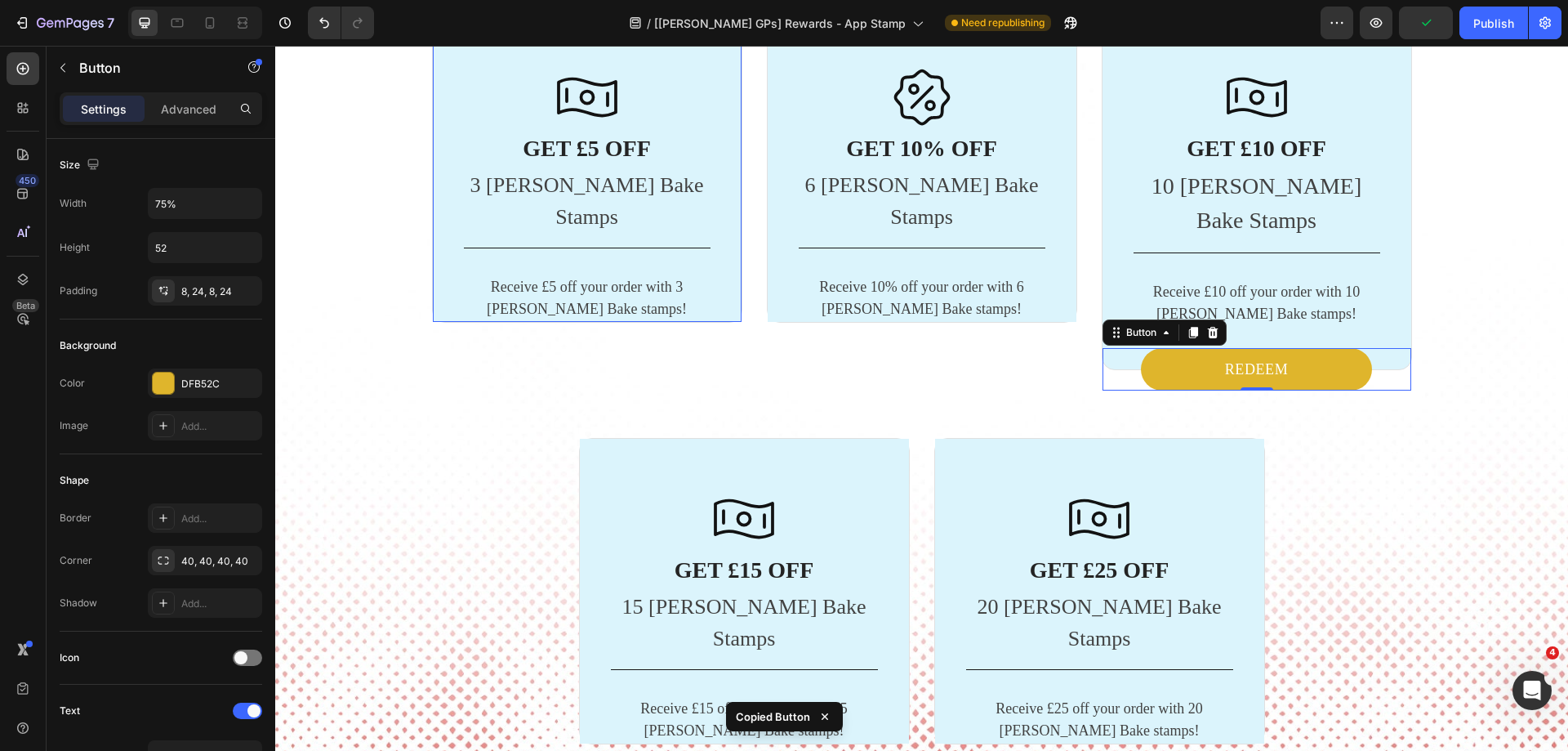
click at [447, 281] on div "Icon GET £5 OFF Heading 3 [PERSON_NAME] Bake Stamps Text block Title Line Recei…" at bounding box center [587, 169] width 309 height 305
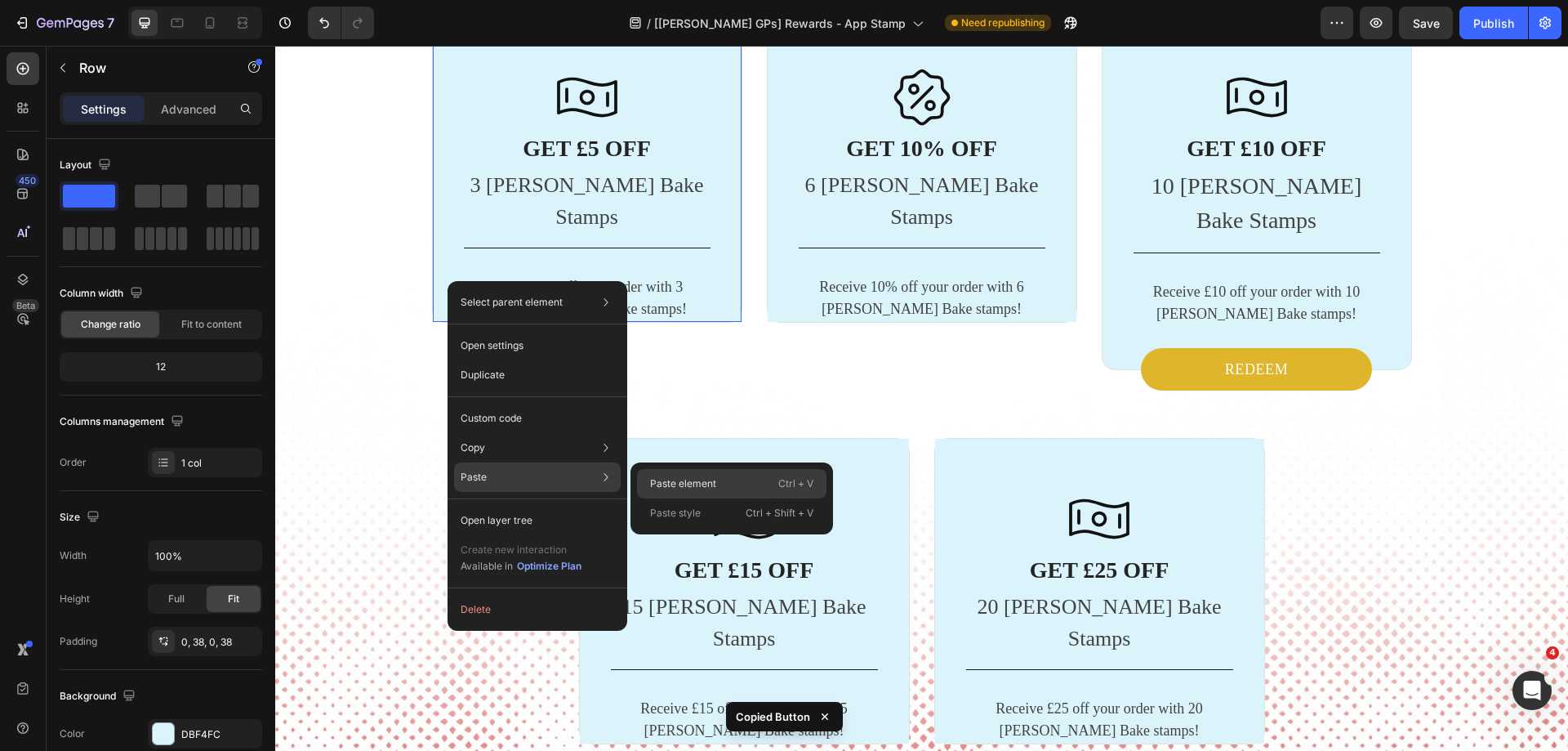
click at [673, 481] on p "Paste element" at bounding box center [683, 484] width 66 height 15
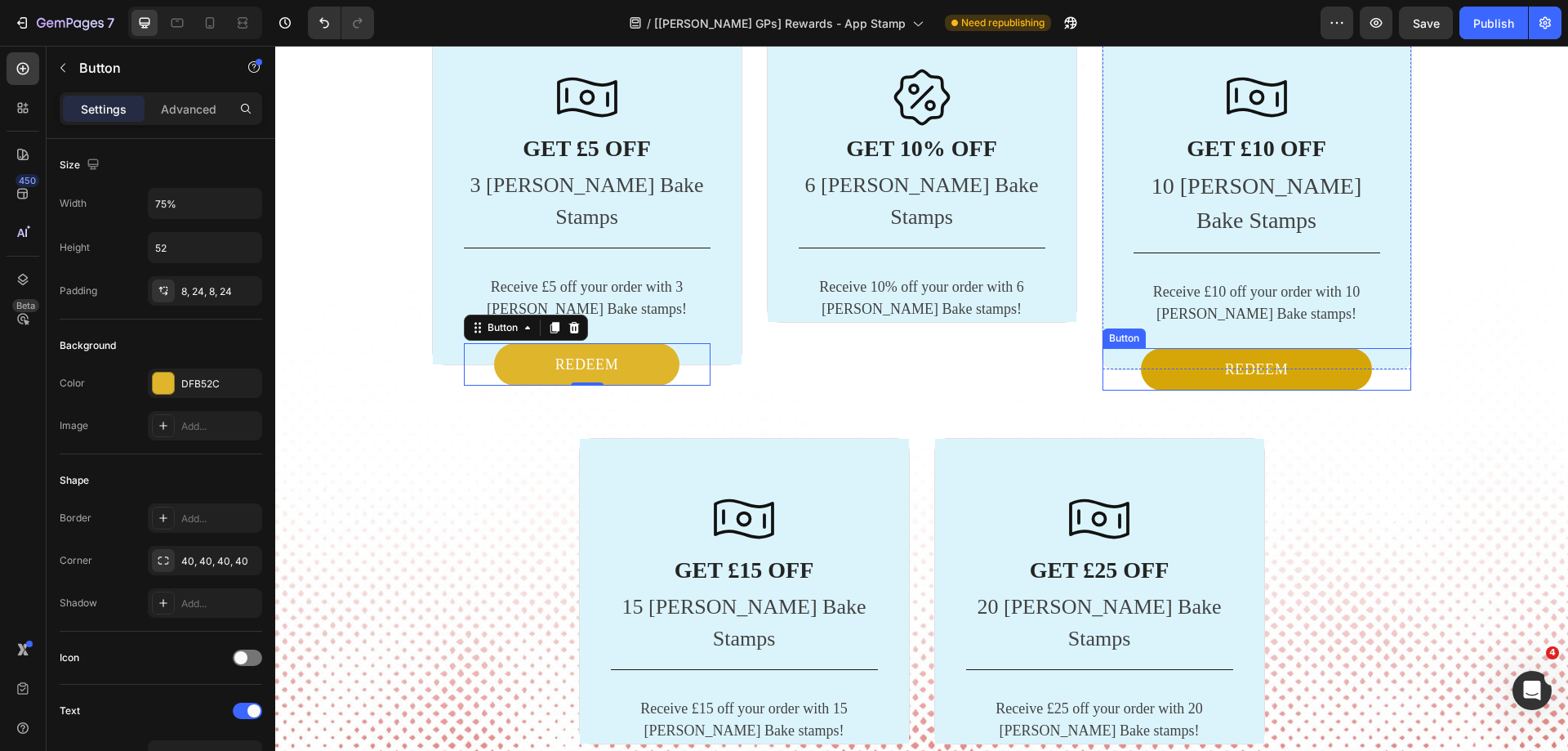
click at [1154, 348] on button "REDEEM" at bounding box center [1256, 369] width 232 height 43
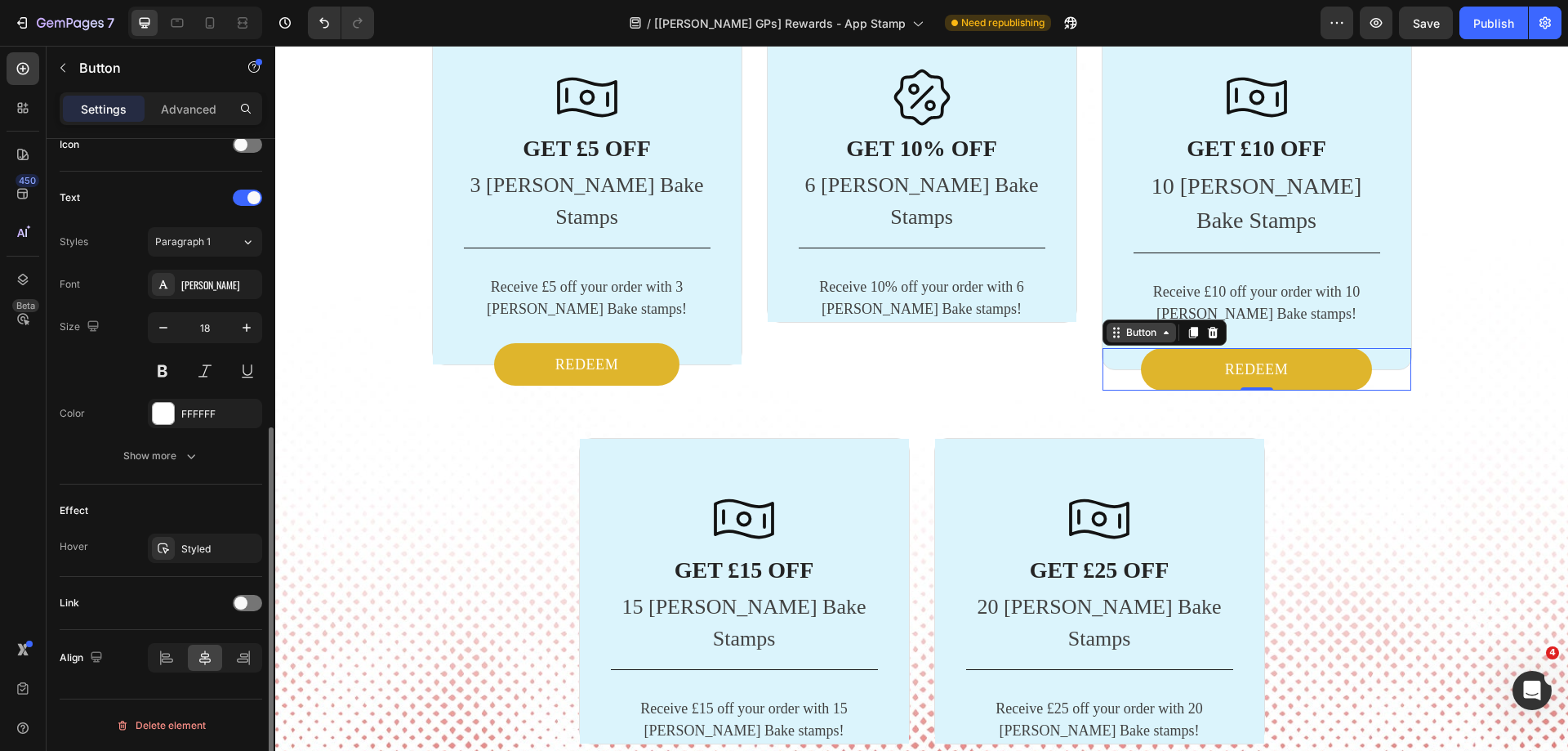
click at [1144, 325] on div "Button" at bounding box center [1141, 332] width 37 height 15
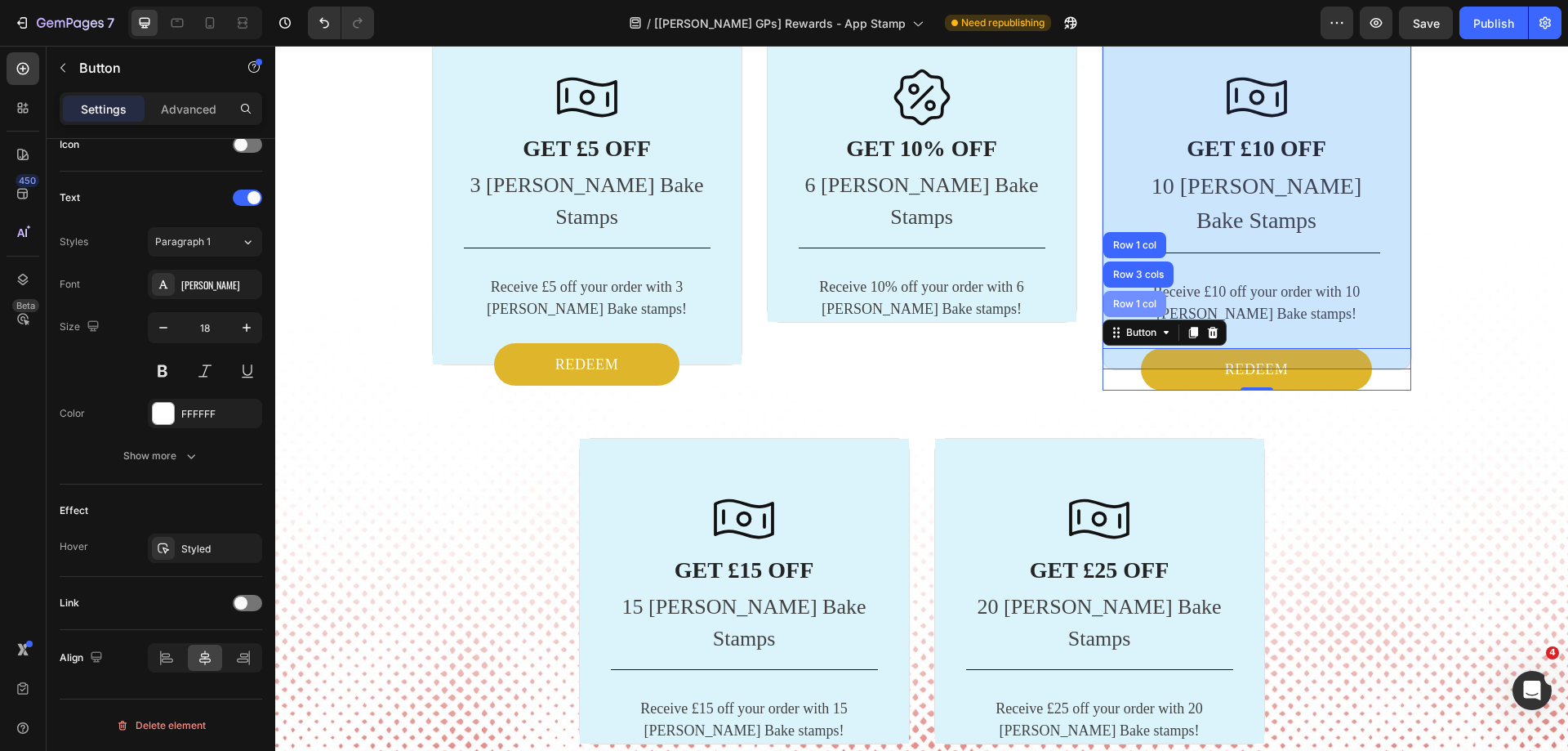
click at [1129, 299] on div "Row 1 col" at bounding box center [1135, 303] width 50 height 10
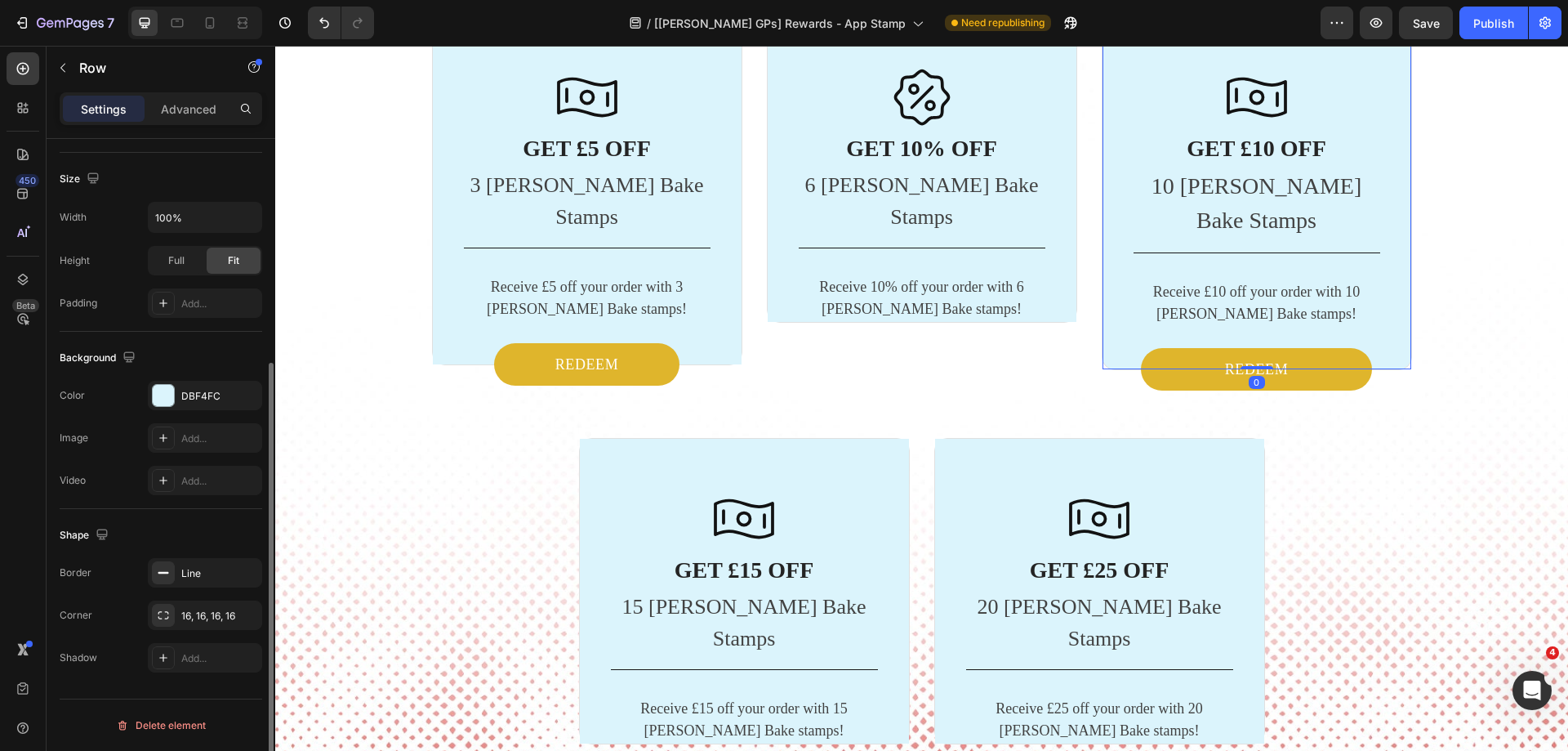
scroll to position [0, 0]
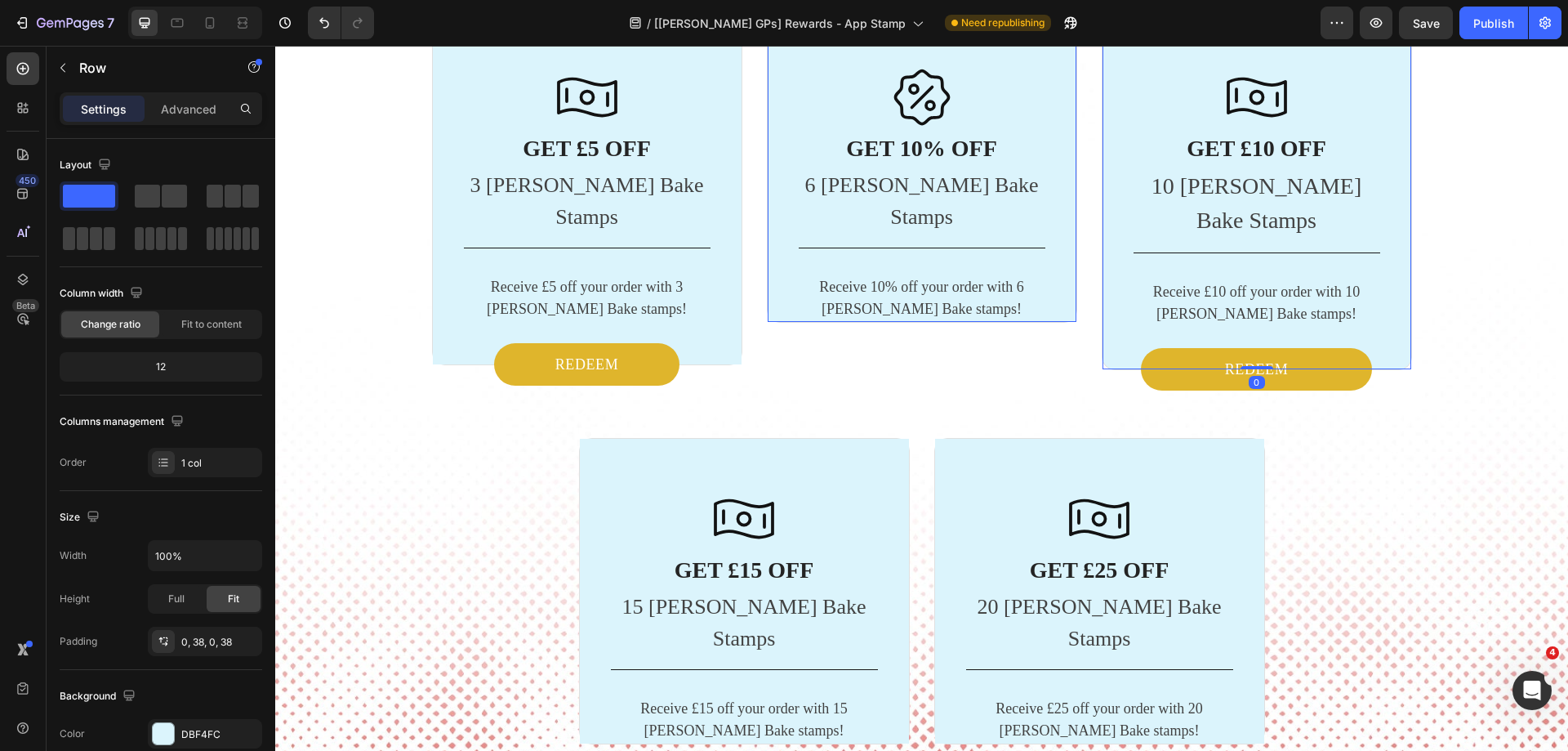
click at [779, 275] on div "Icon GET 10% OFF Heading 6 [PERSON_NAME] Bake Stamps Text block Title Line Rece…" at bounding box center [922, 169] width 309 height 305
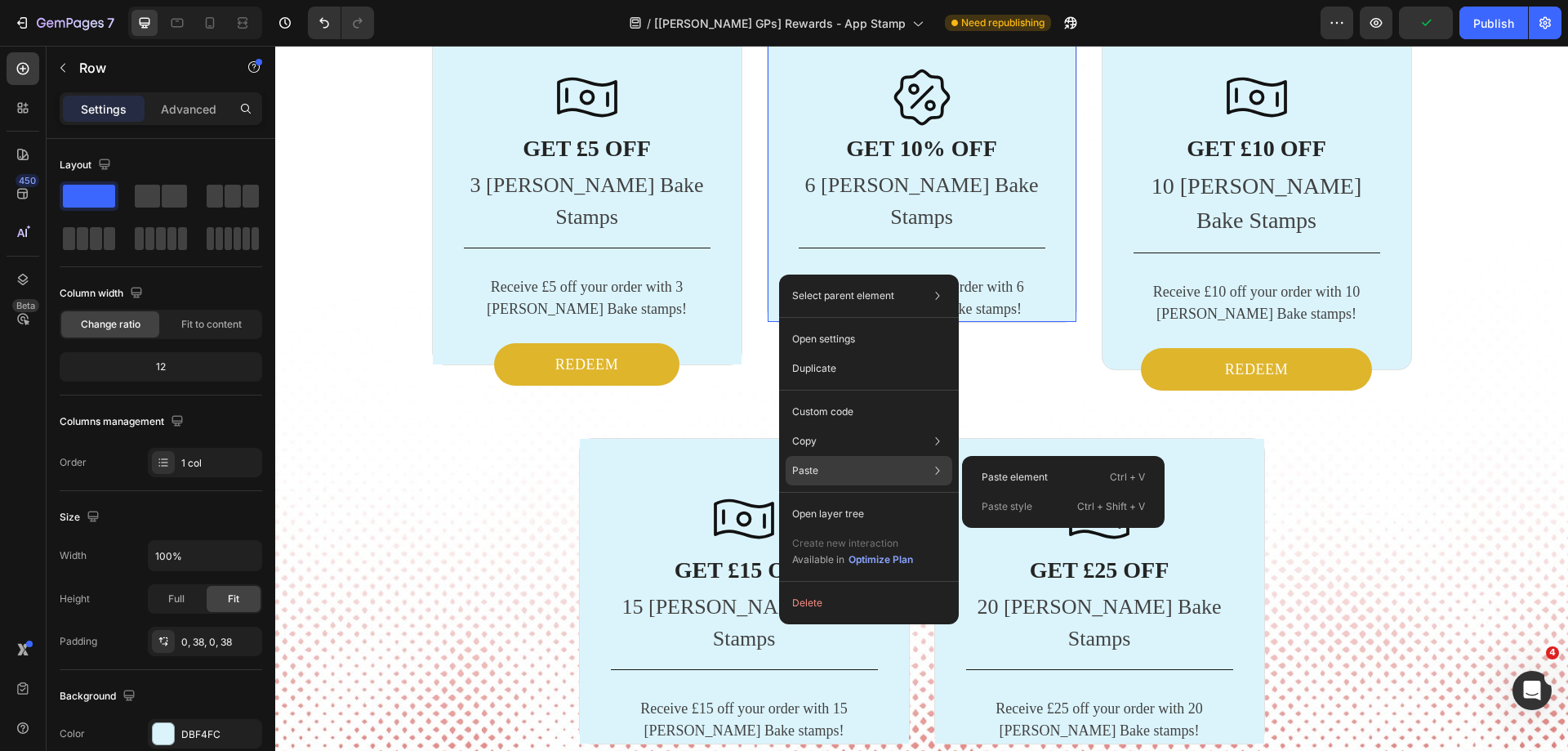
click at [811, 471] on p "Paste" at bounding box center [805, 471] width 26 height 15
click at [989, 473] on p "Paste element" at bounding box center [1014, 477] width 66 height 15
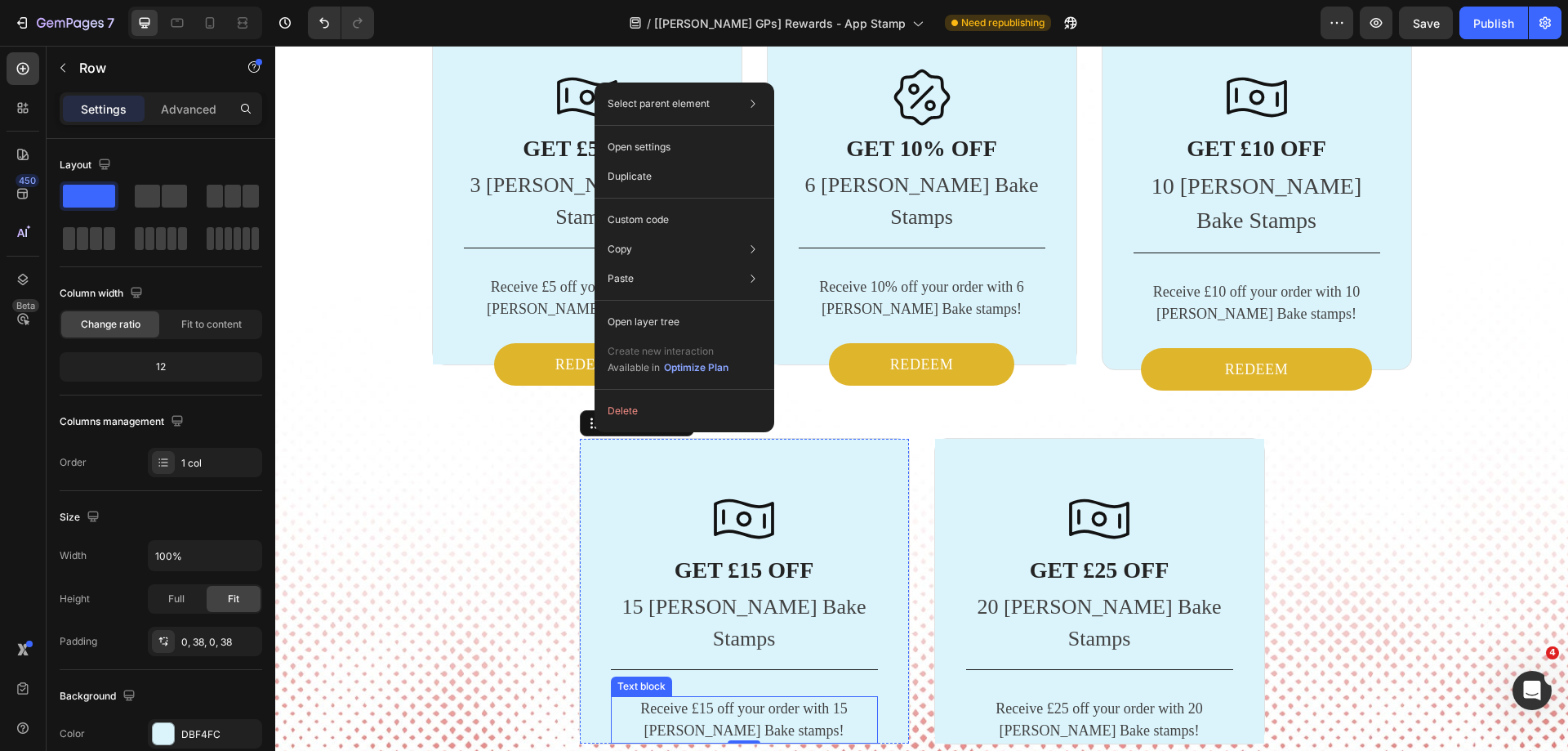
click at [615, 698] on p "Receive £15 off your order with 15 [PERSON_NAME] Bake stamps!" at bounding box center [745, 719] width 264 height 44
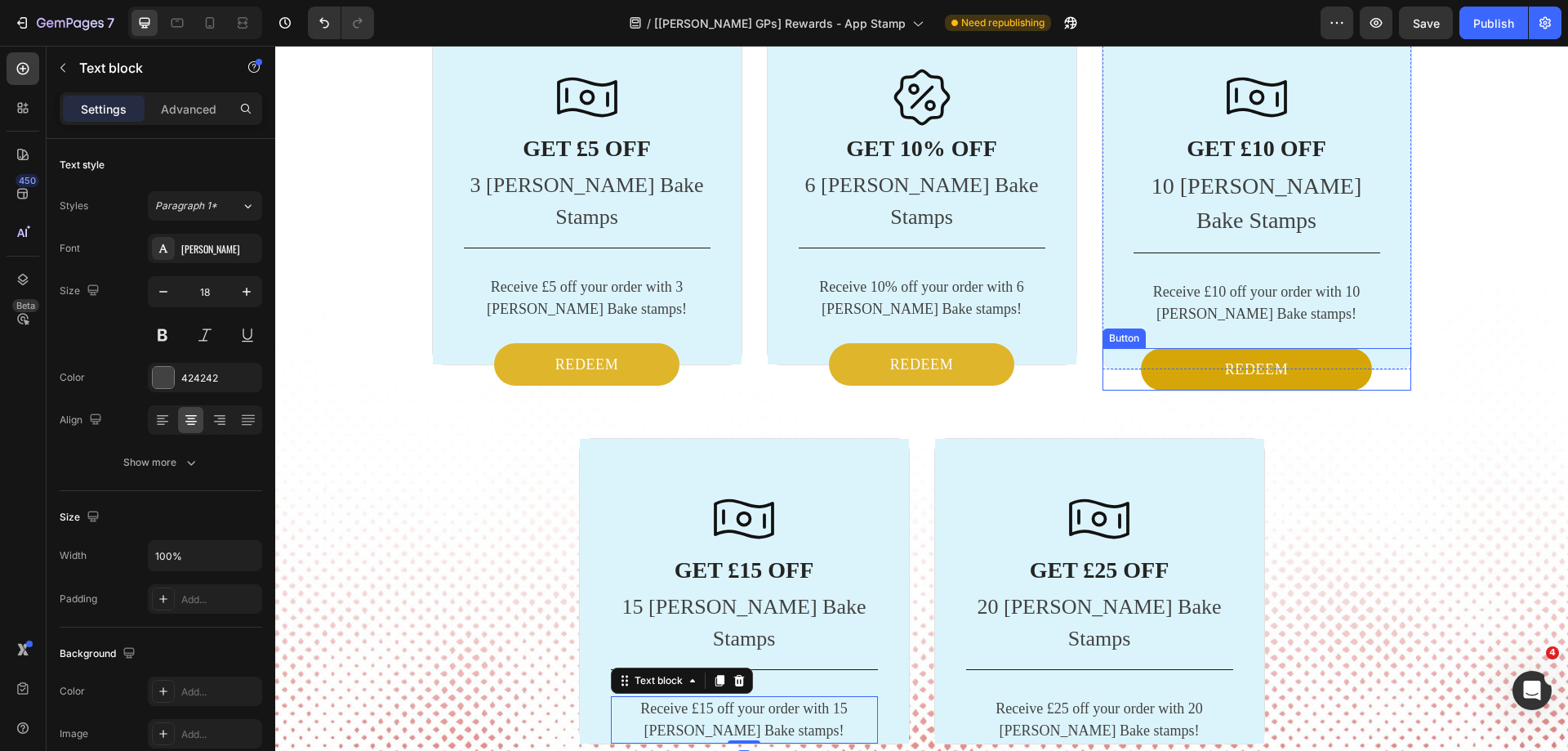
click at [1176, 348] on button "REDEEM" at bounding box center [1256, 369] width 232 height 43
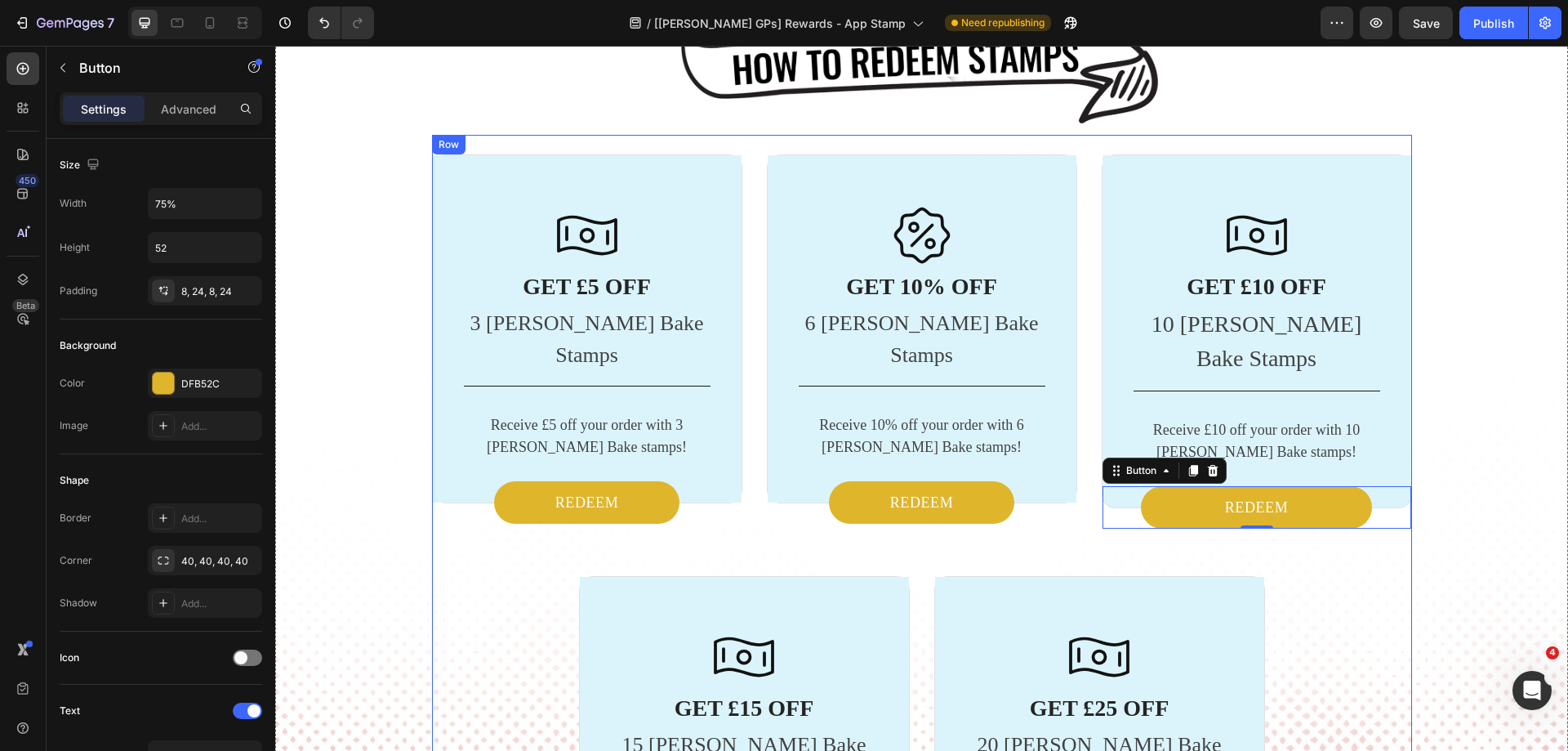
scroll to position [2665, 0]
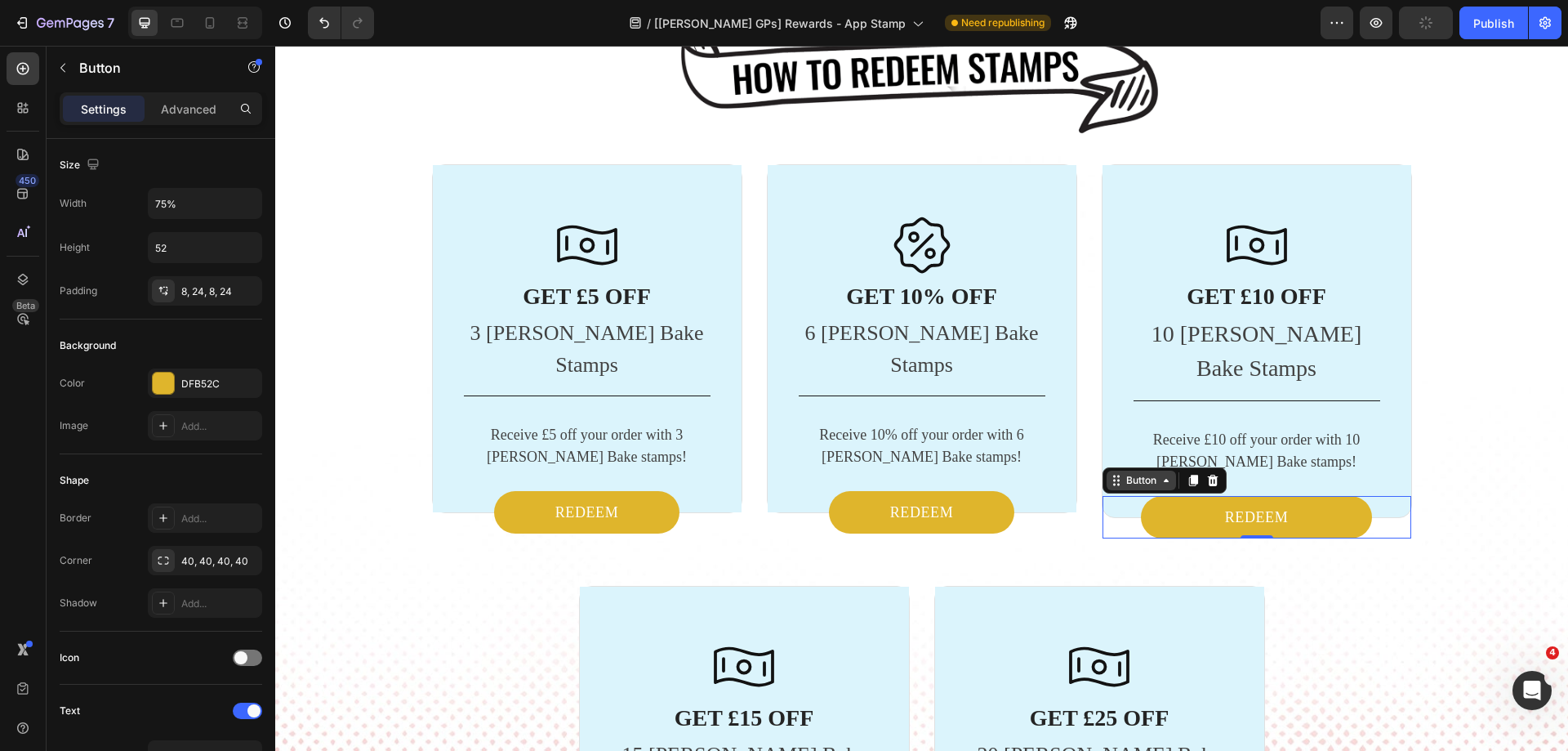
click at [1148, 473] on div "Button" at bounding box center [1141, 480] width 37 height 15
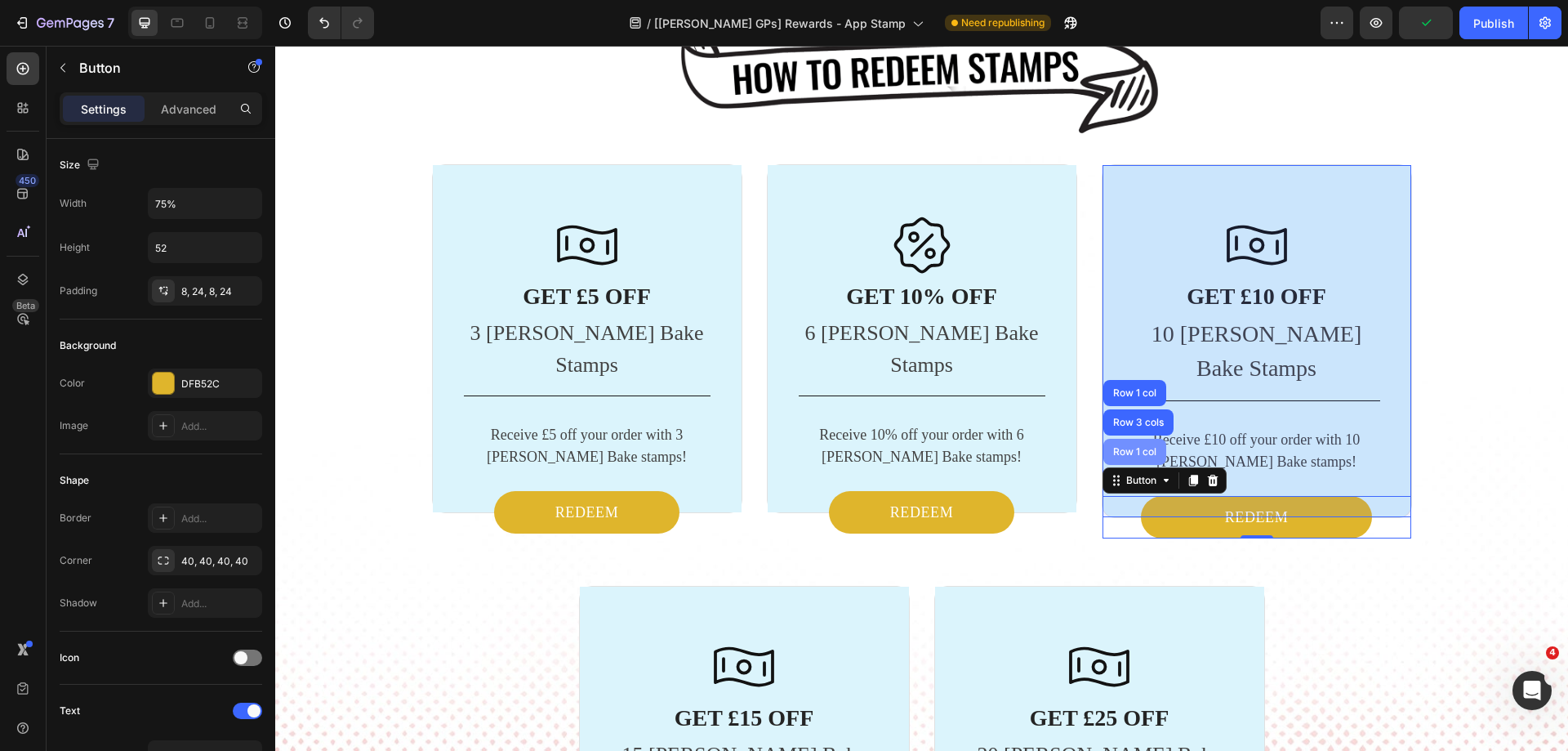
click at [1129, 439] on div "Row 1 col" at bounding box center [1135, 452] width 63 height 26
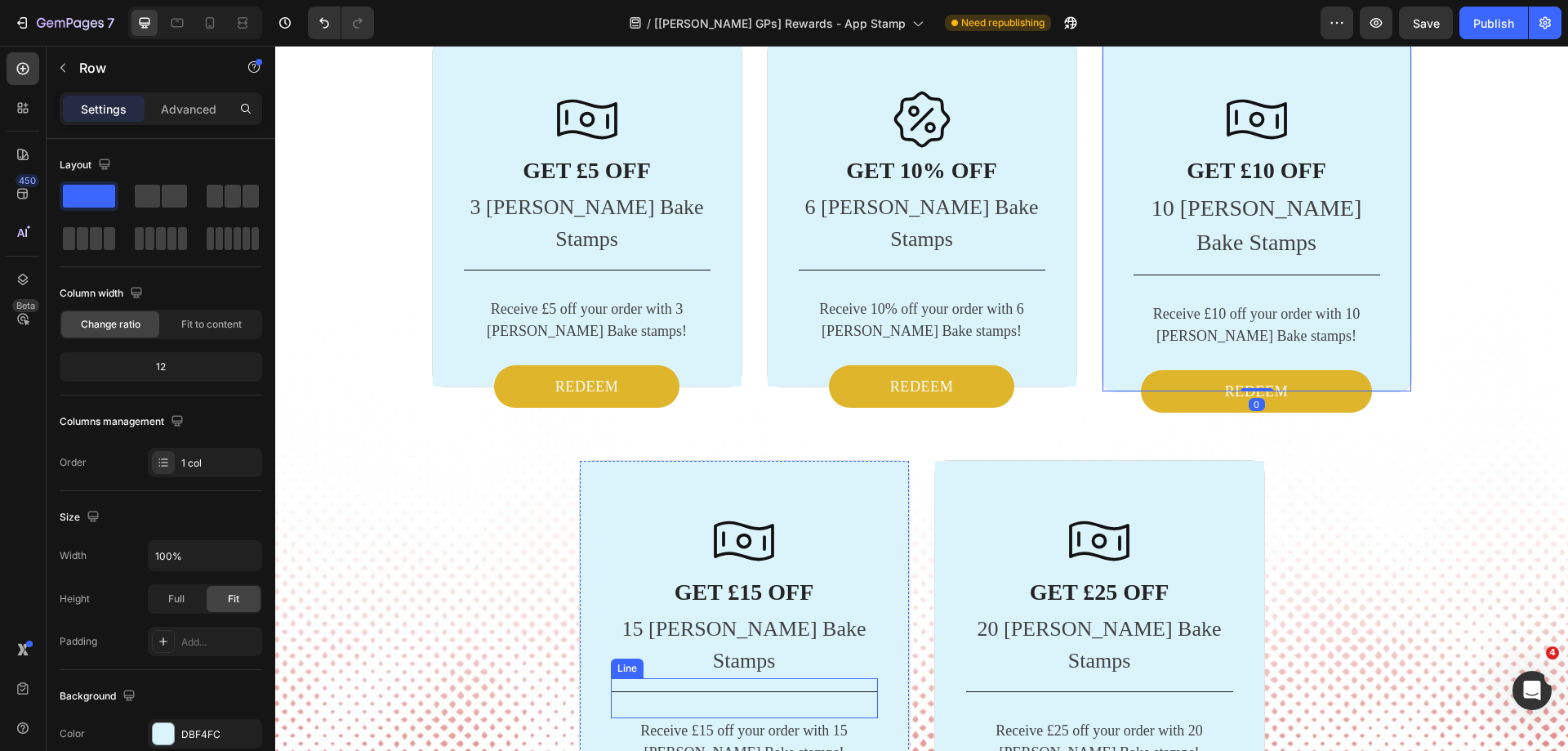
scroll to position [2911, 0]
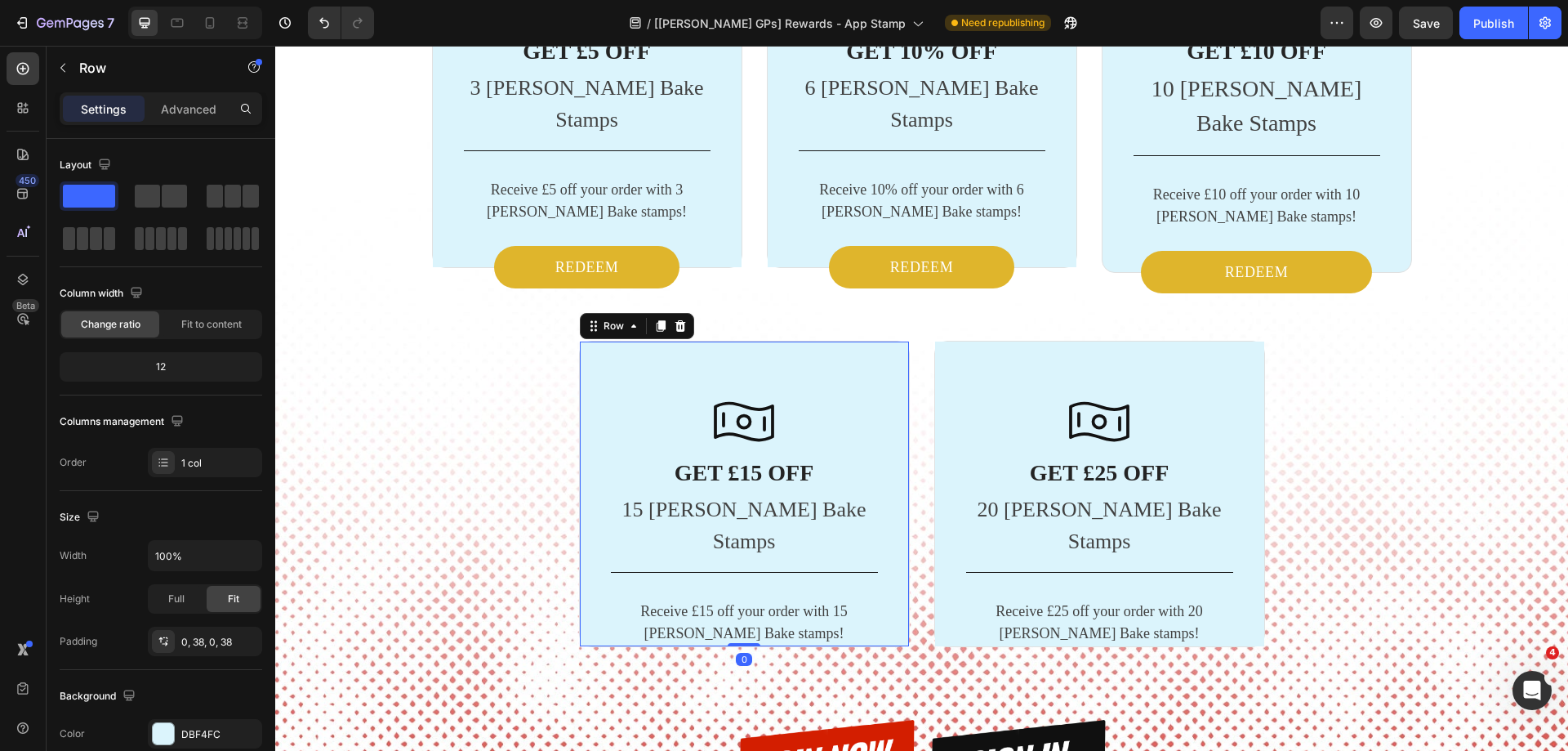
click at [584, 471] on div "Icon GET £15 OFF Heading 15 [PERSON_NAME] Bake Stamps Text block Title Line Rec…" at bounding box center [744, 494] width 329 height 305
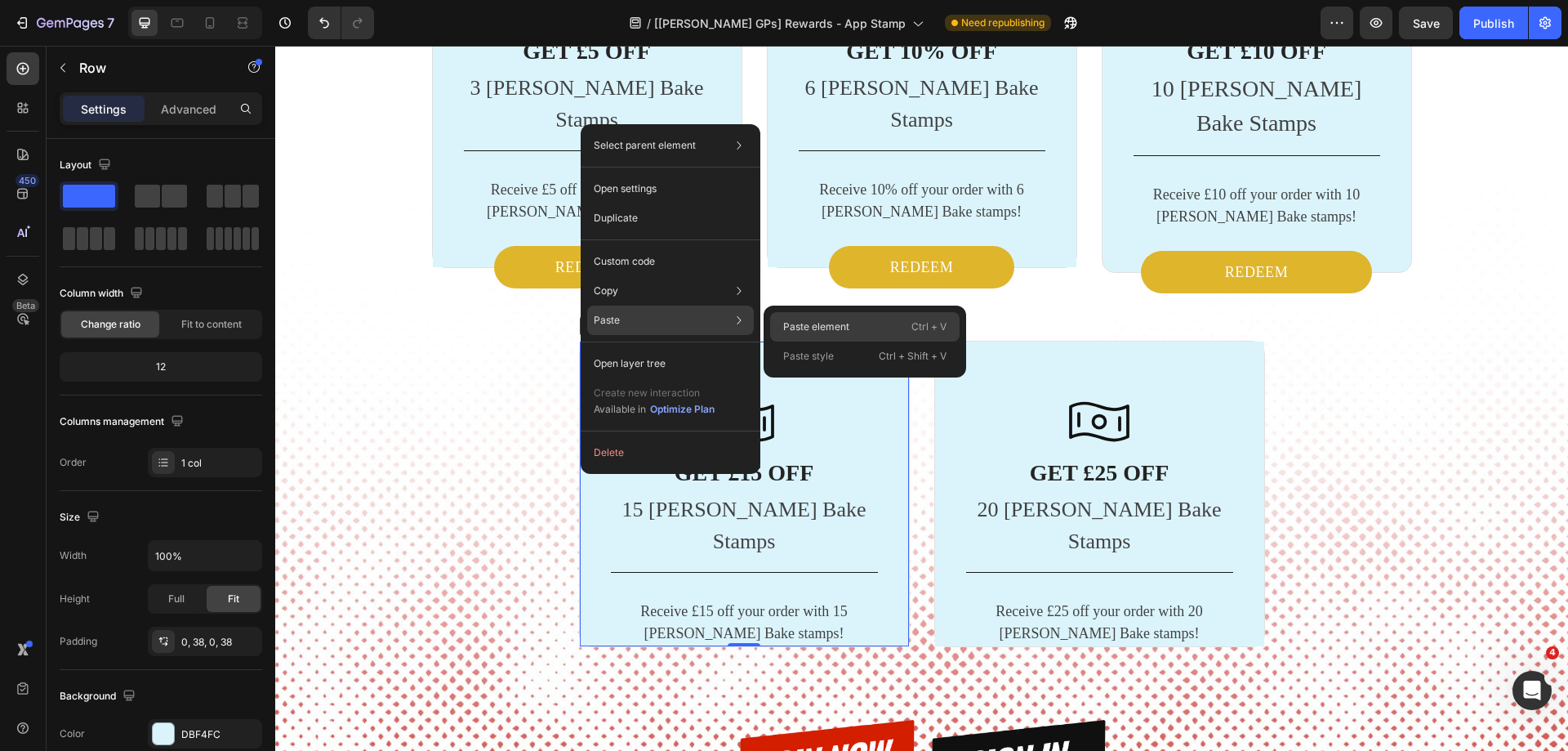
click at [801, 324] on p "Paste element" at bounding box center [816, 327] width 66 height 15
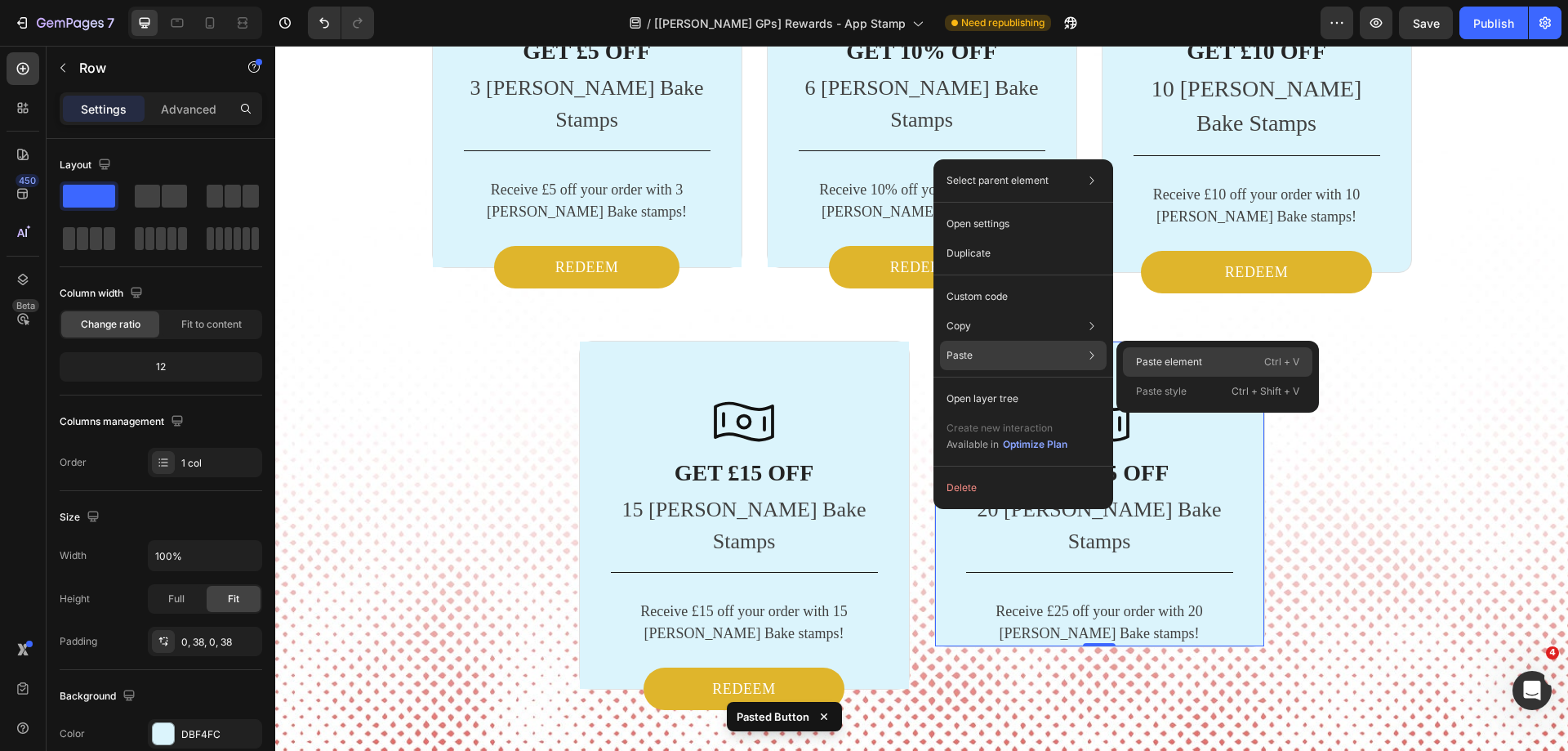
click at [1149, 363] on p "Paste element" at bounding box center [1168, 362] width 66 height 15
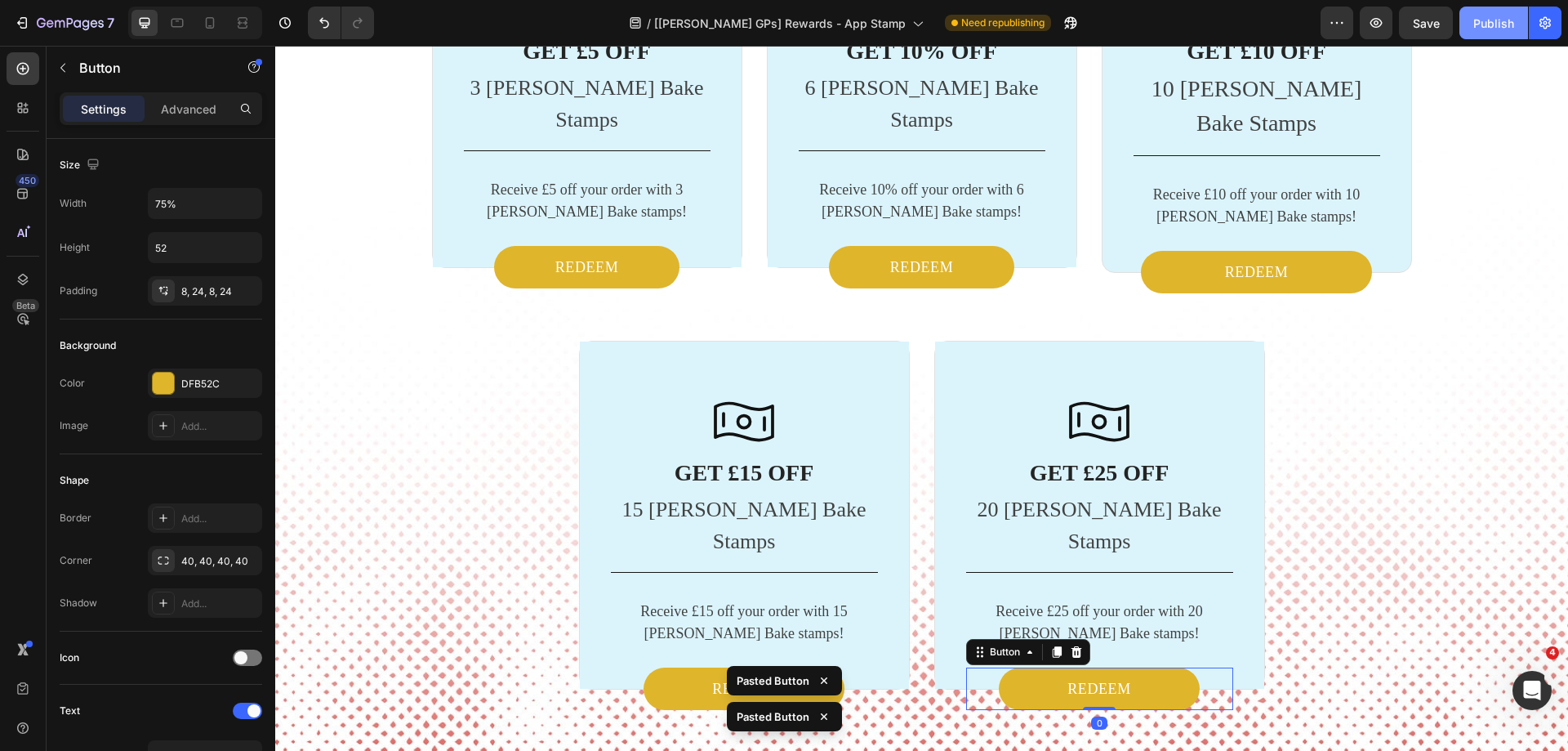
click at [1478, 35] on button "Publish" at bounding box center [1494, 22] width 69 height 33
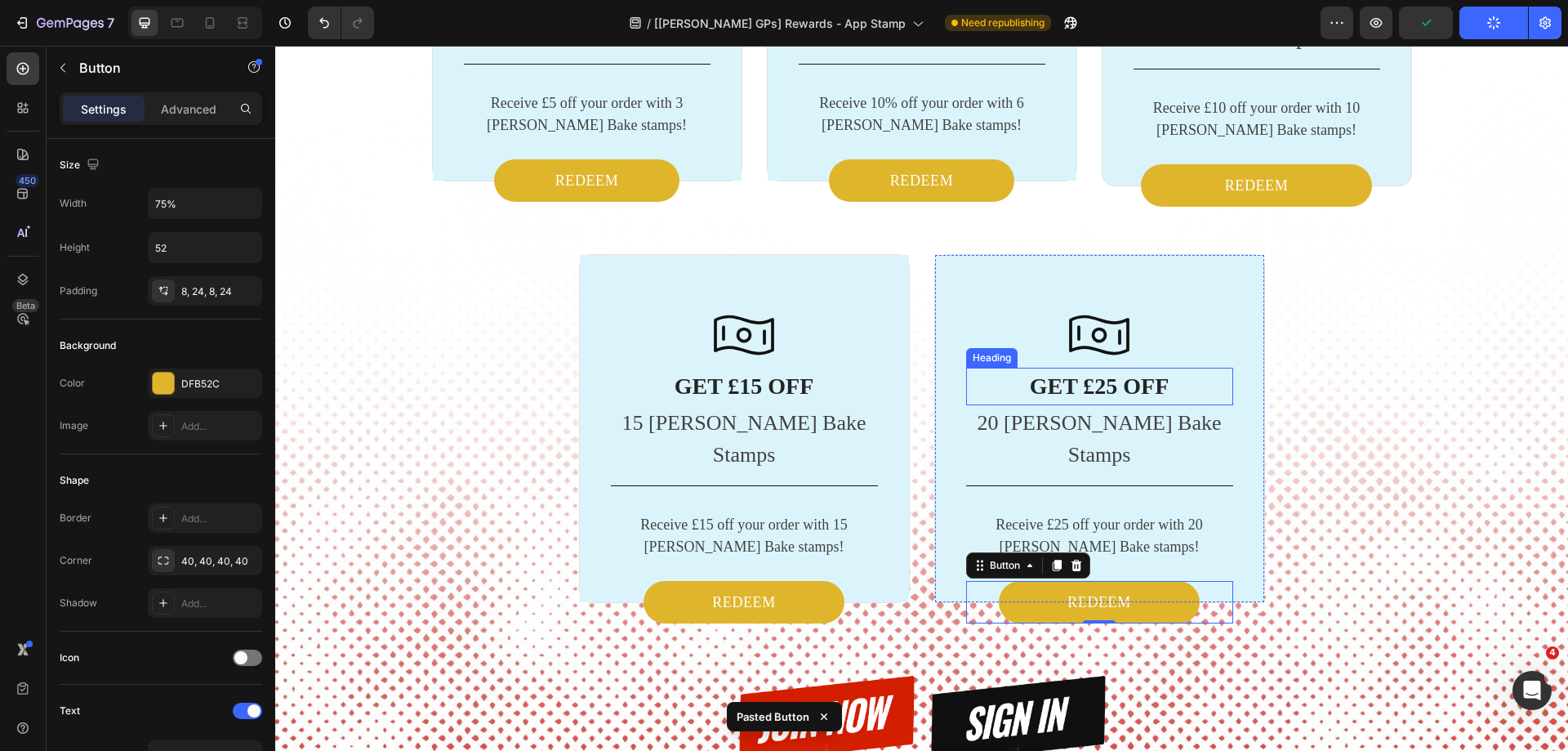
scroll to position [3074, 0]
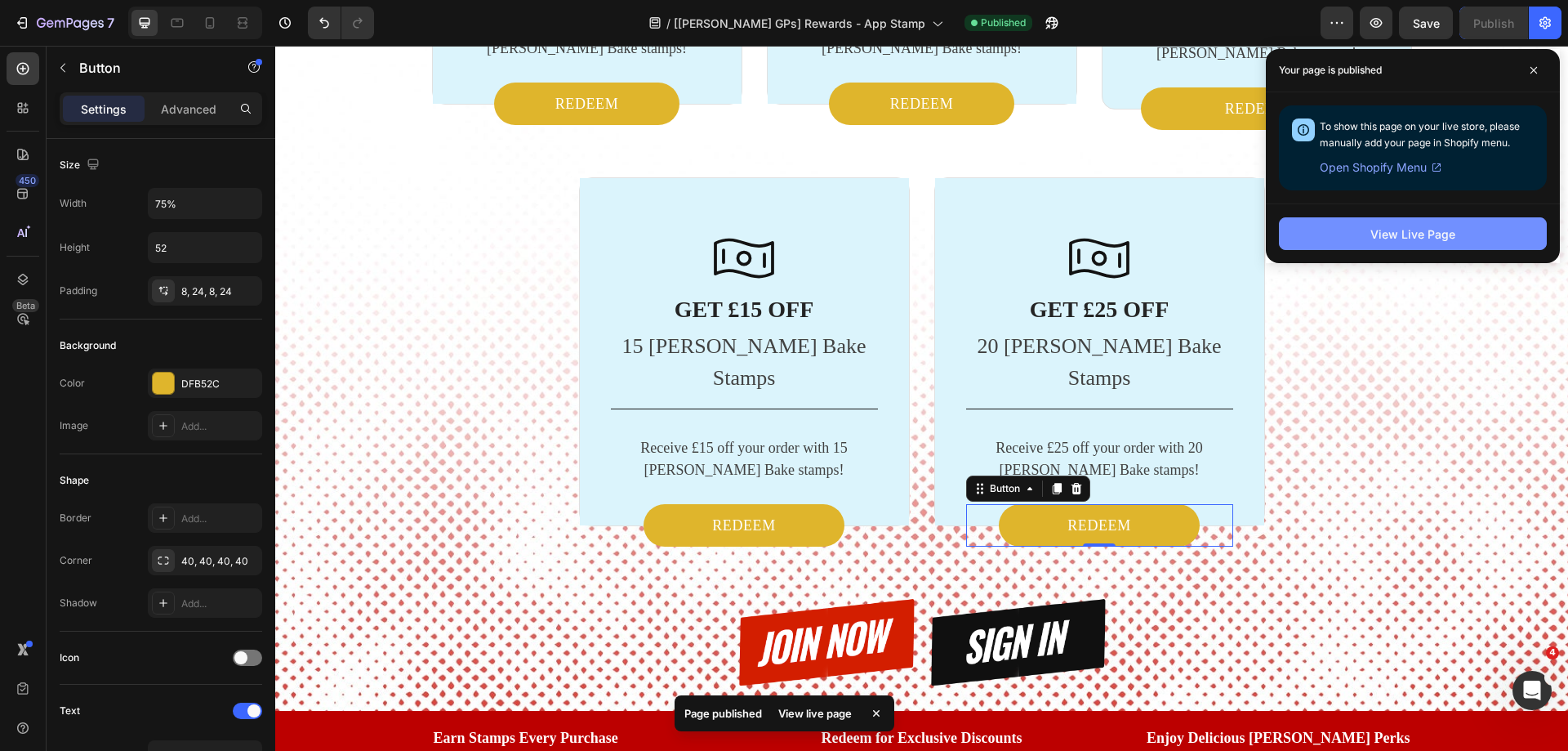
click at [1332, 232] on button "View Live Page" at bounding box center [1413, 234] width 268 height 33
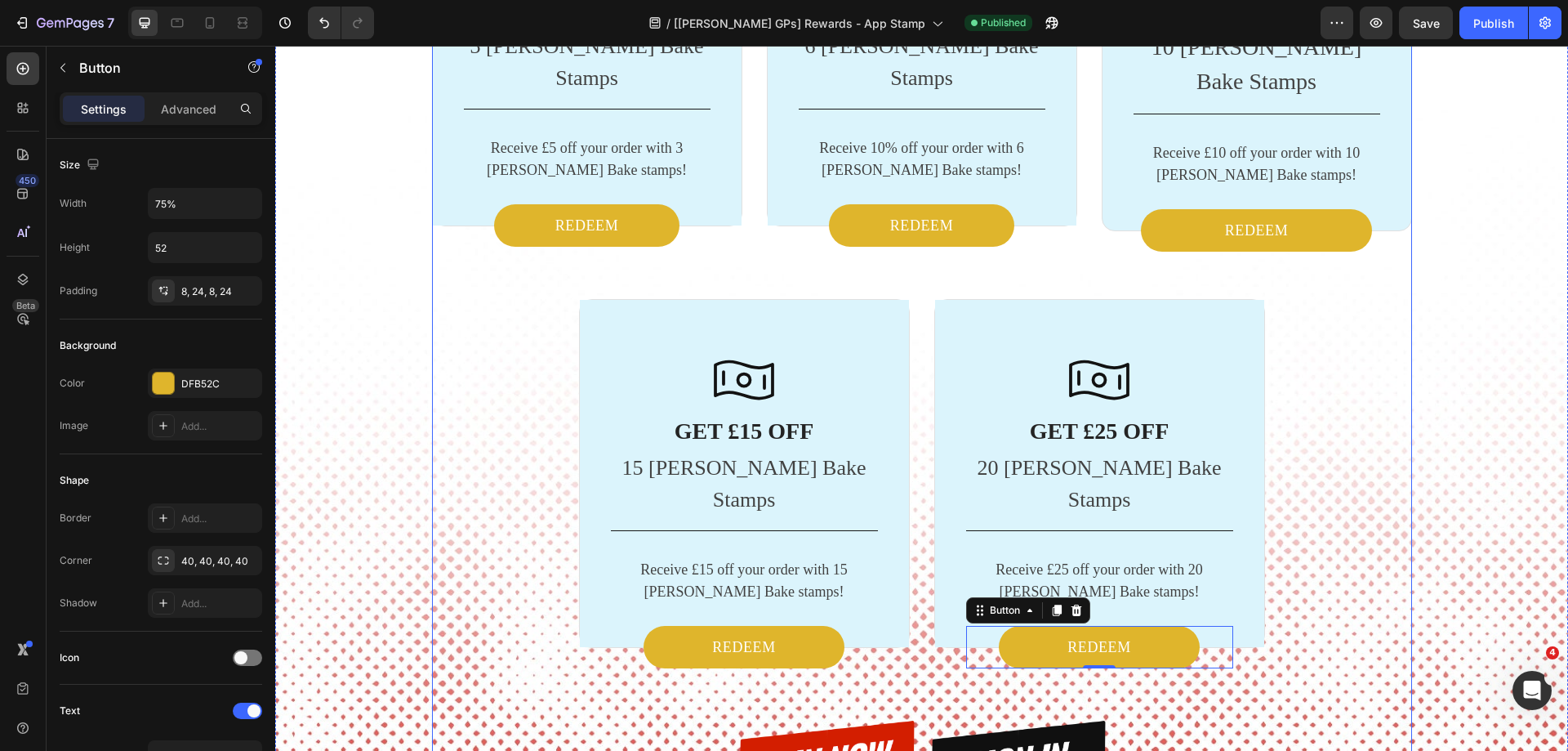
scroll to position [2829, 0]
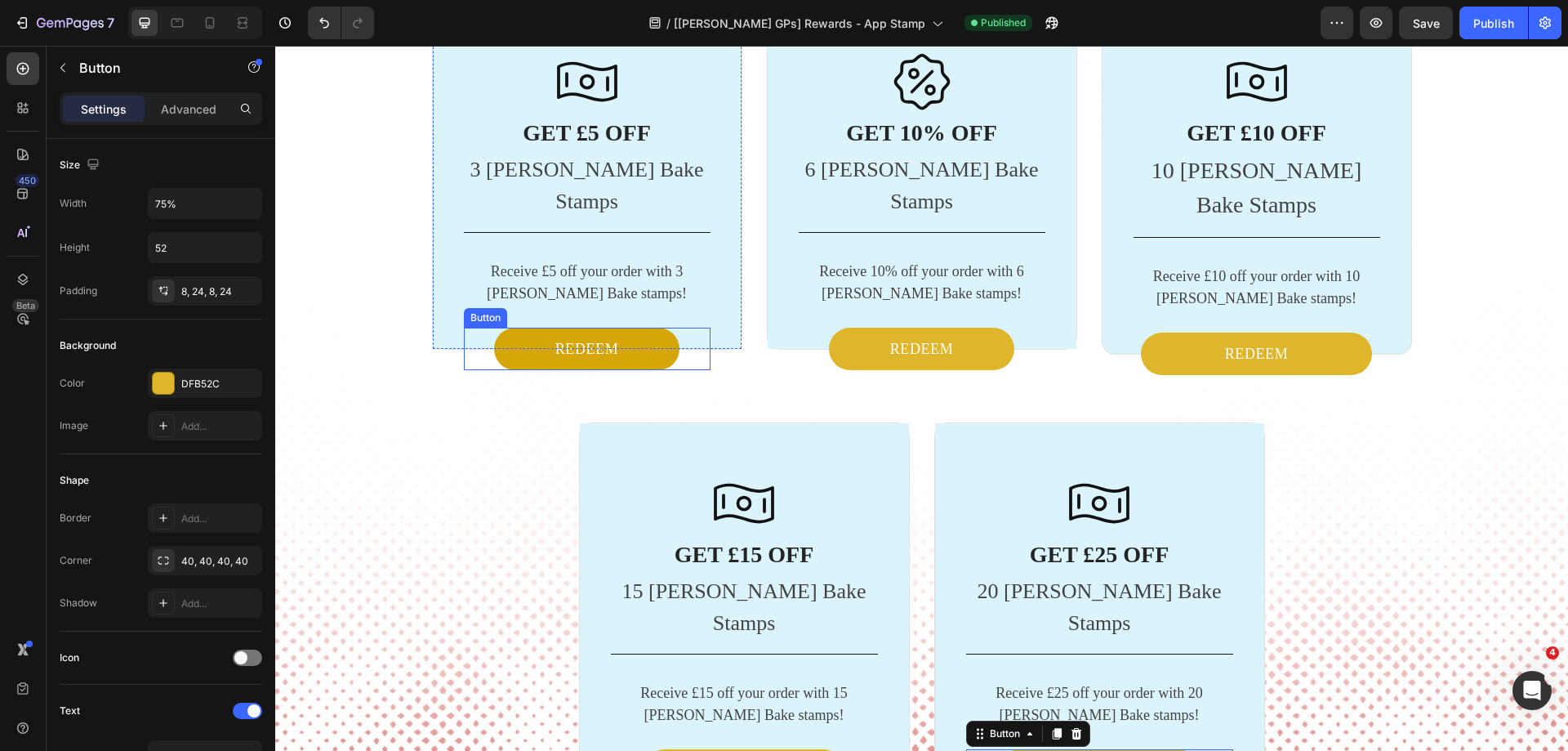
click at [639, 328] on button "REDEEM" at bounding box center [586, 349] width 185 height 43
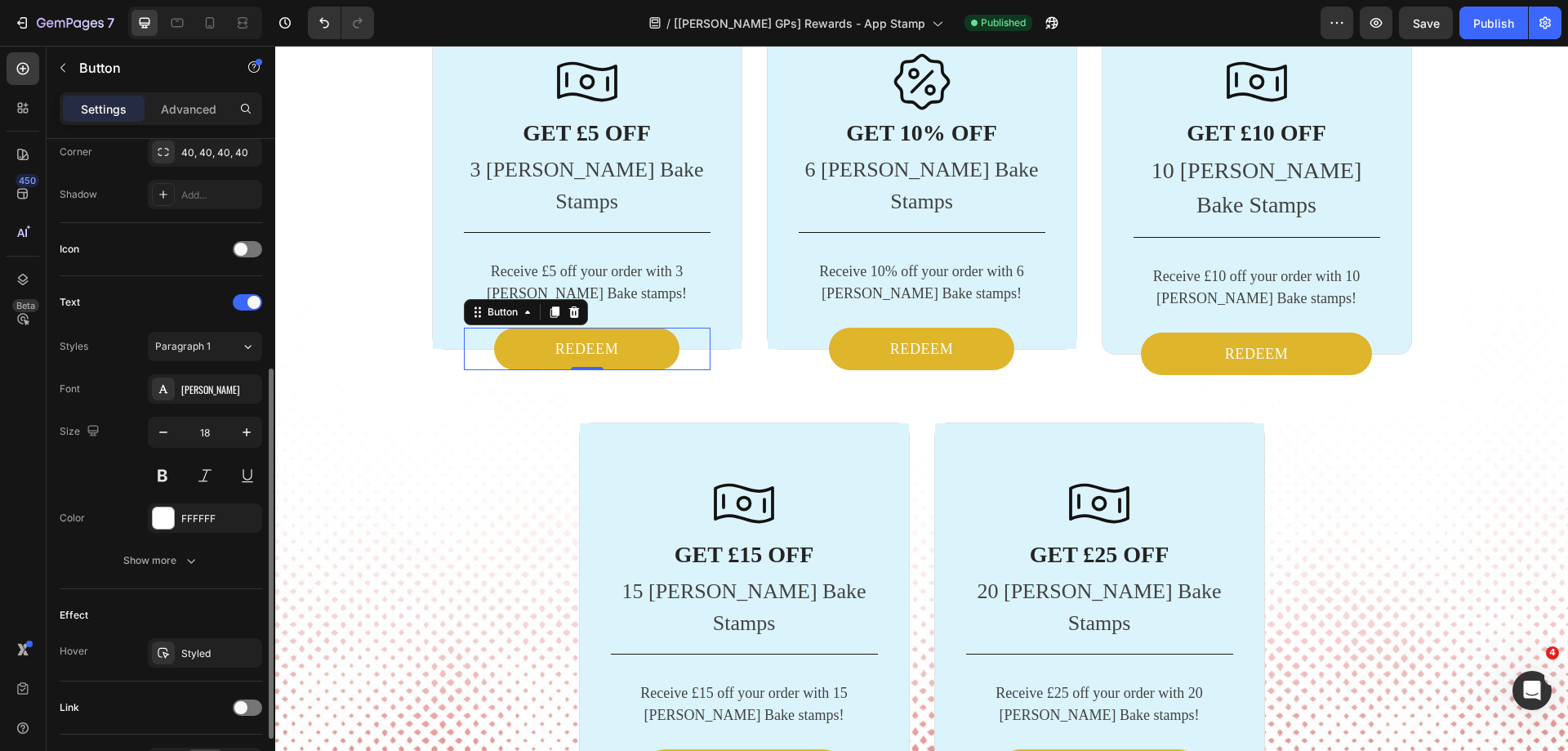
scroll to position [513, 0]
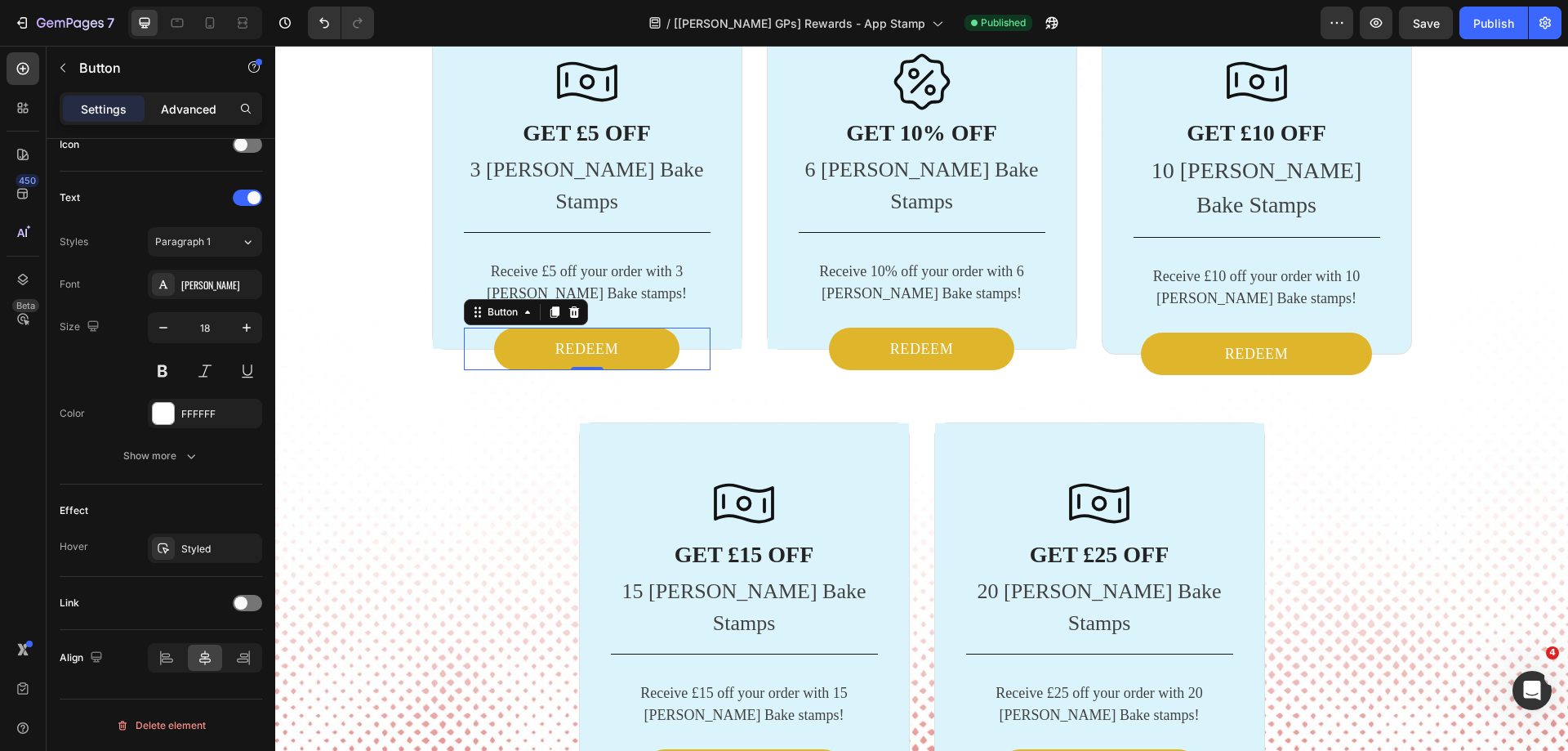
click at [185, 101] on p "Advanced" at bounding box center [189, 109] width 56 height 17
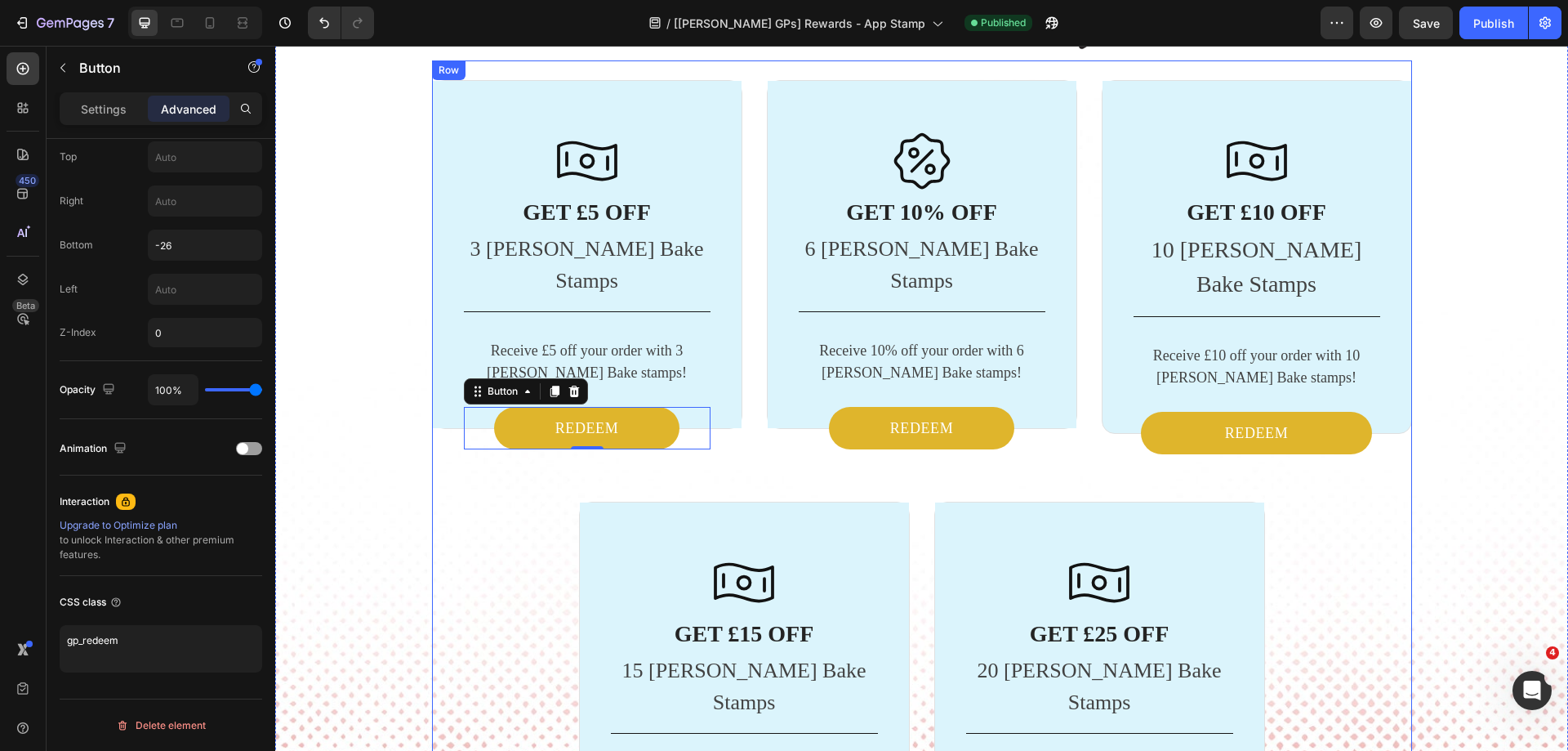
scroll to position [2747, 0]
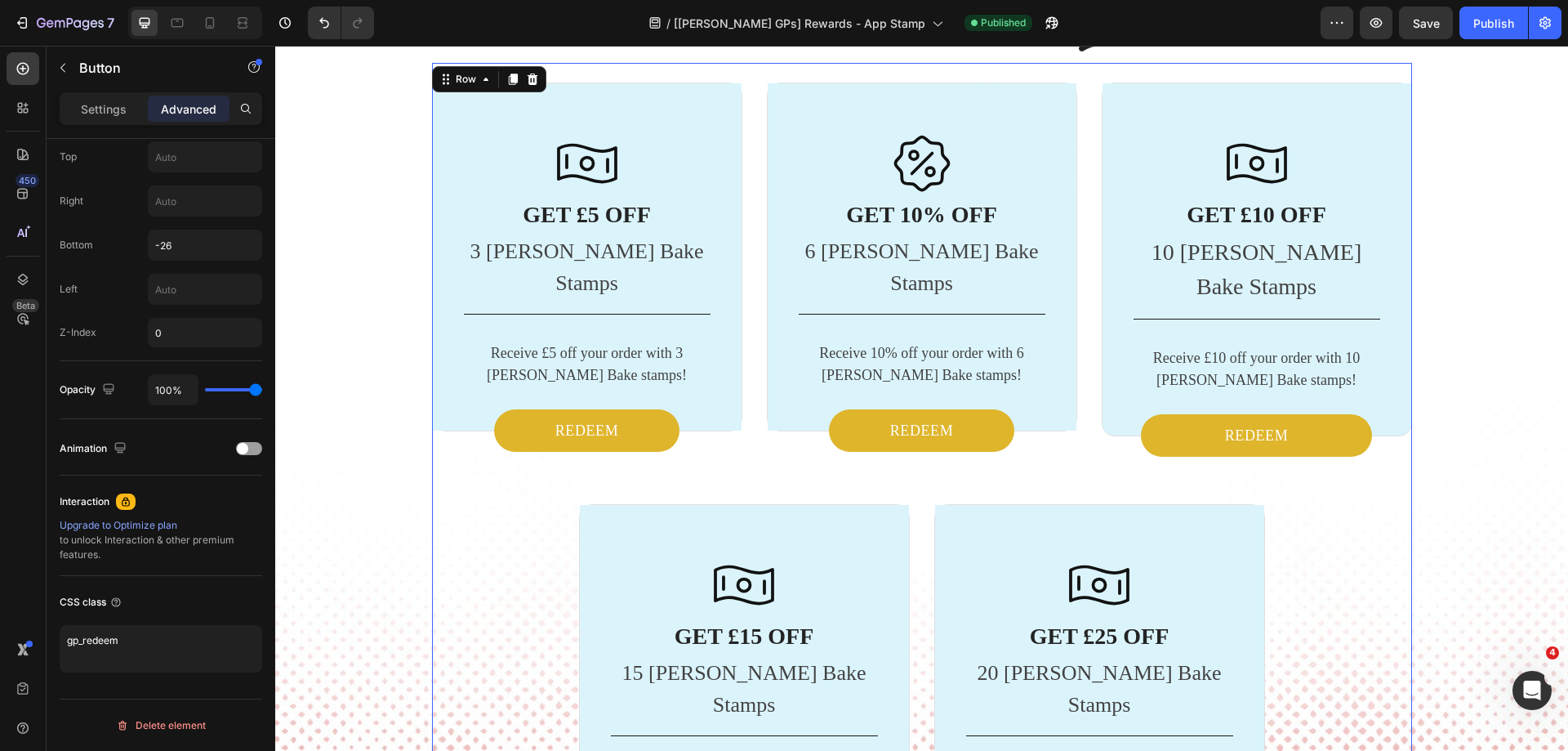
click at [462, 504] on div "Icon GET £5 OFF Heading 3 [PERSON_NAME] Bake Stamps Text block Title Line Recei…" at bounding box center [922, 560] width 980 height 955
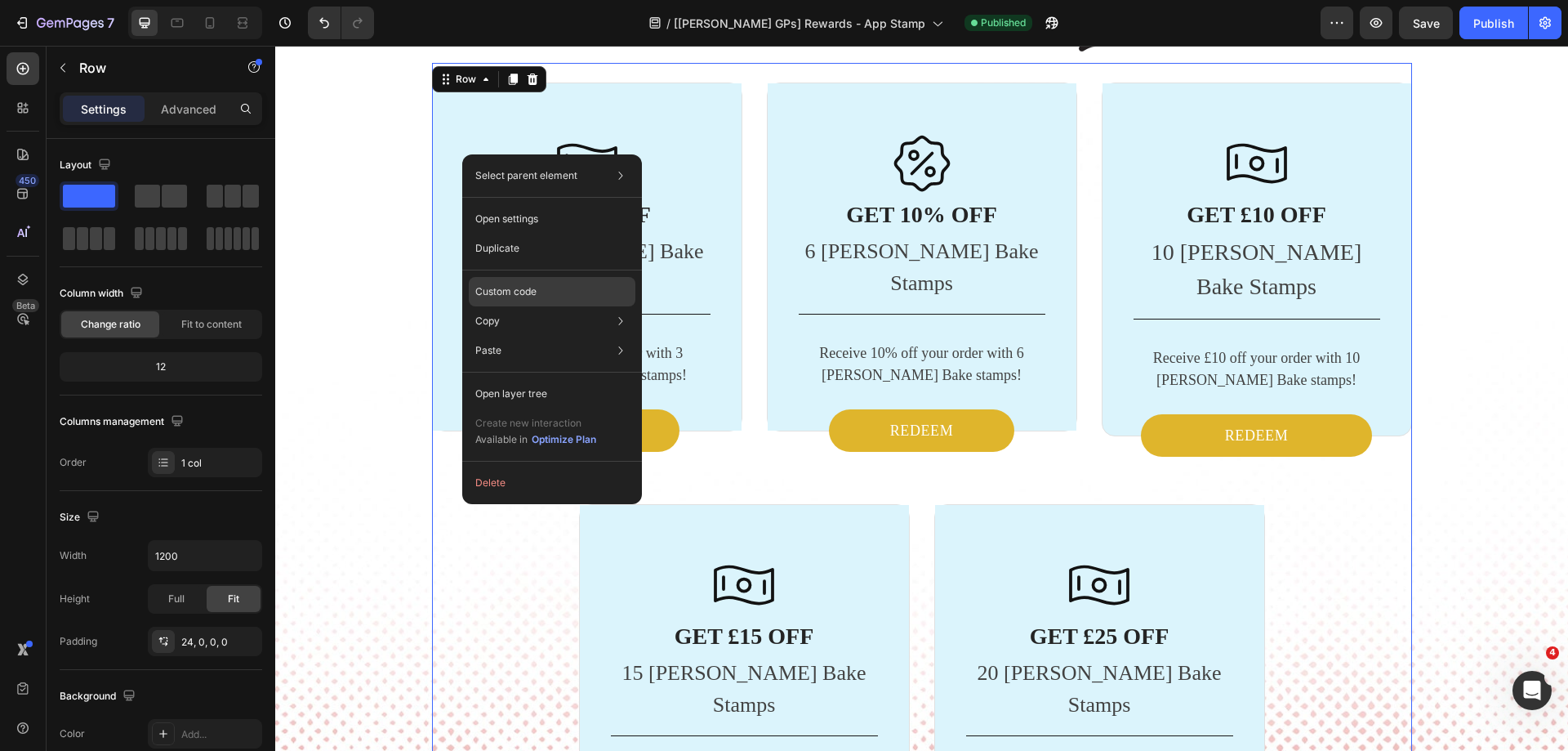
click at [539, 336] on div "Custom code" at bounding box center [551, 351] width 166 height 30
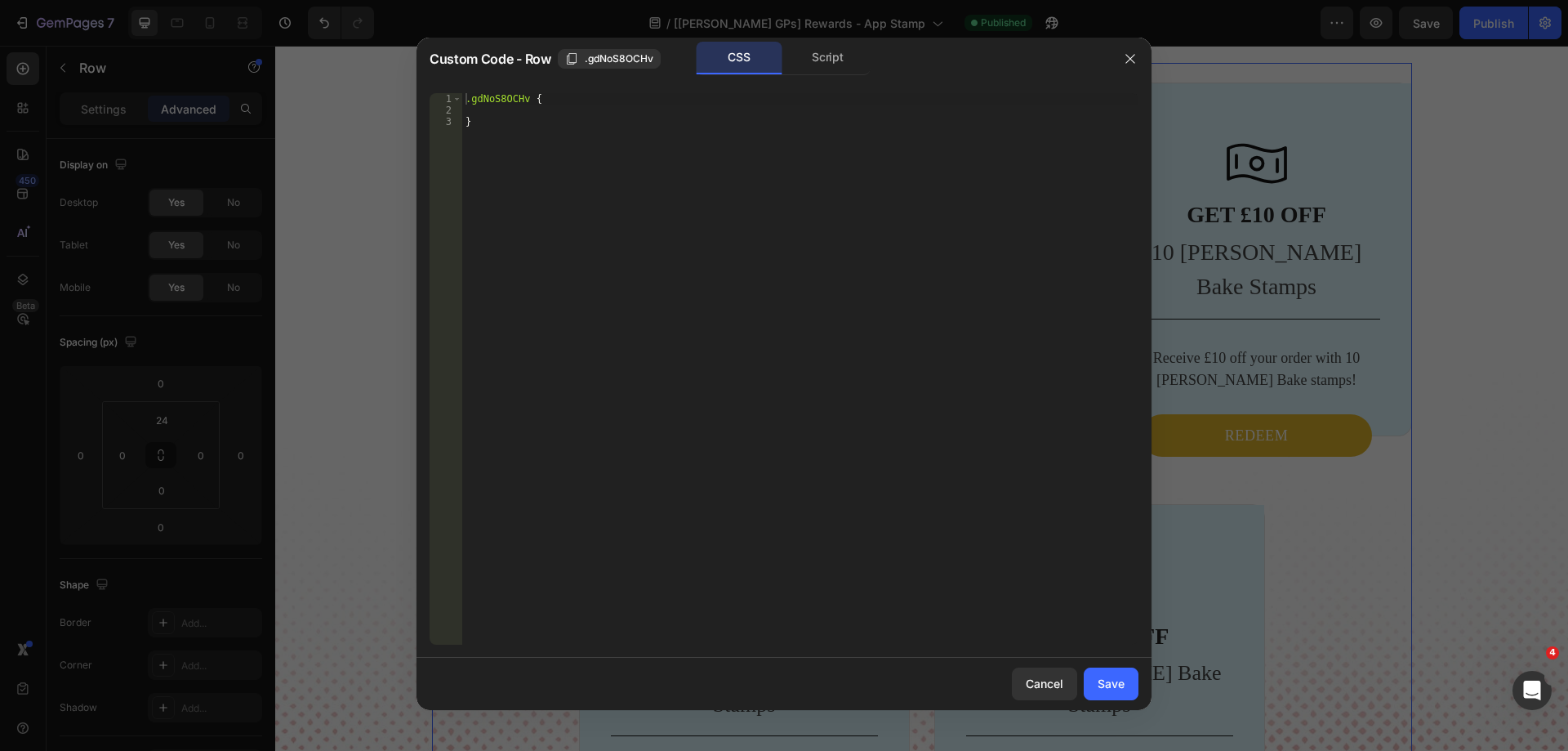
click at [1469, 525] on div at bounding box center [784, 375] width 1568 height 751
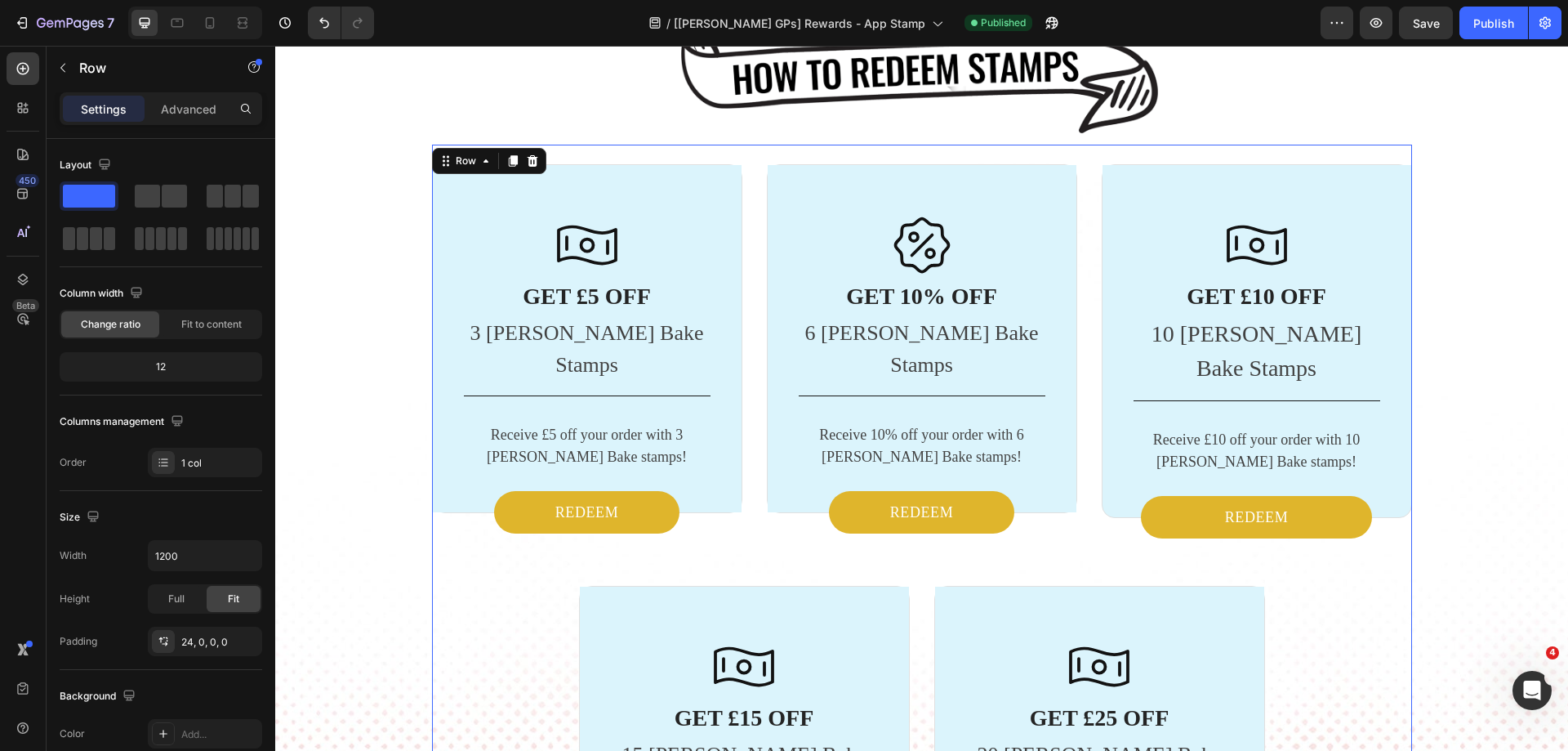
scroll to position [2747, 0]
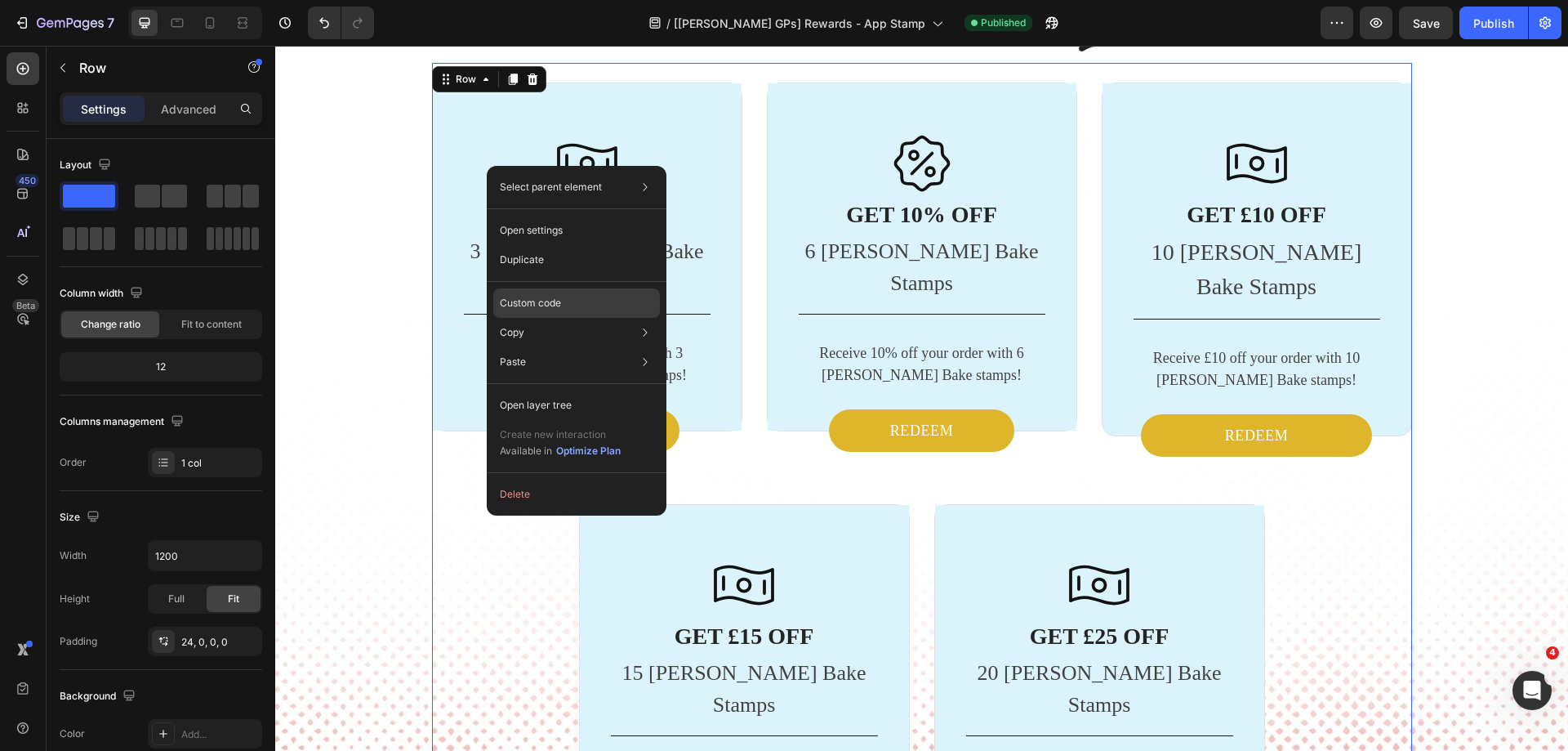
click at [570, 347] on div "Custom code" at bounding box center [576, 362] width 166 height 30
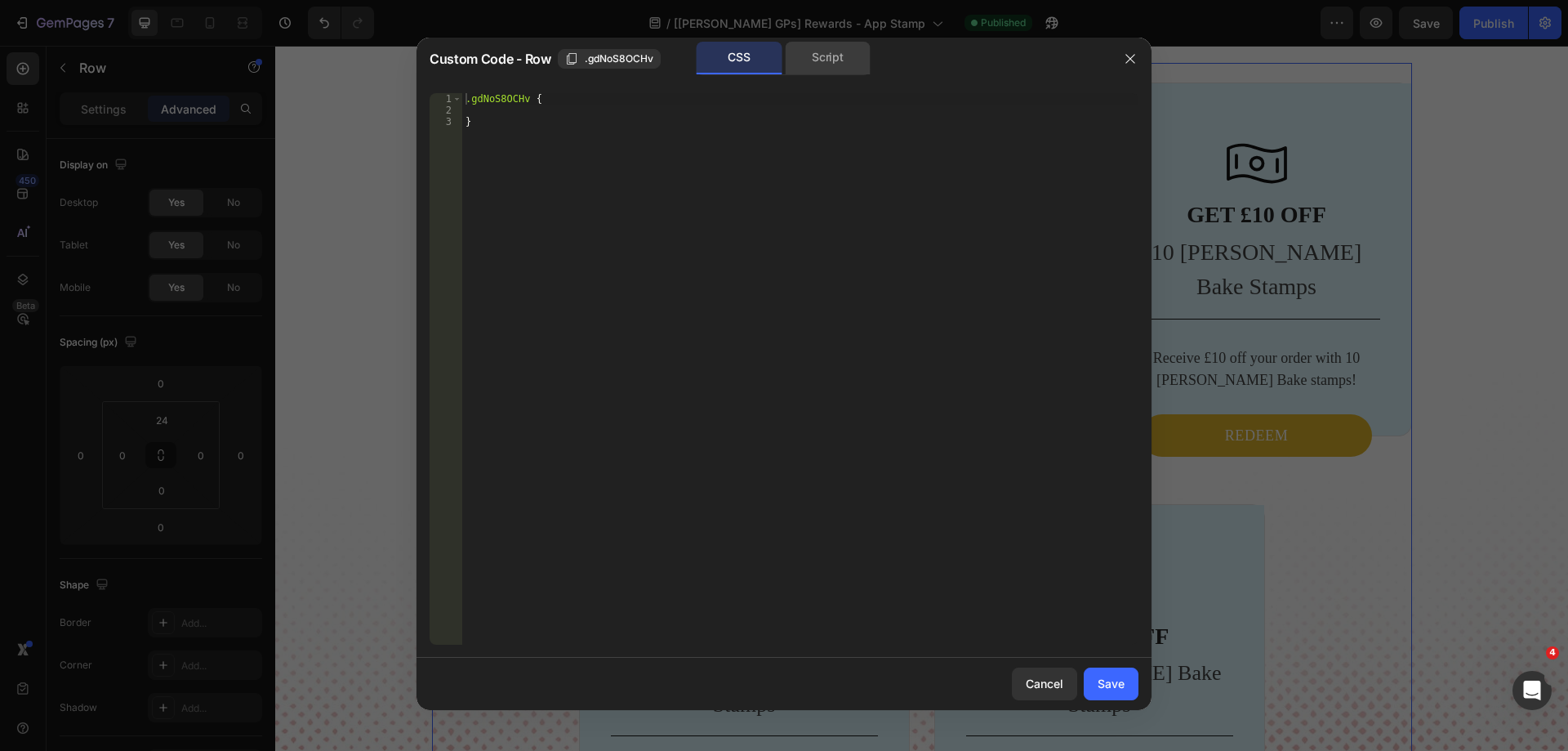
click at [823, 52] on div "Script" at bounding box center [828, 58] width 86 height 33
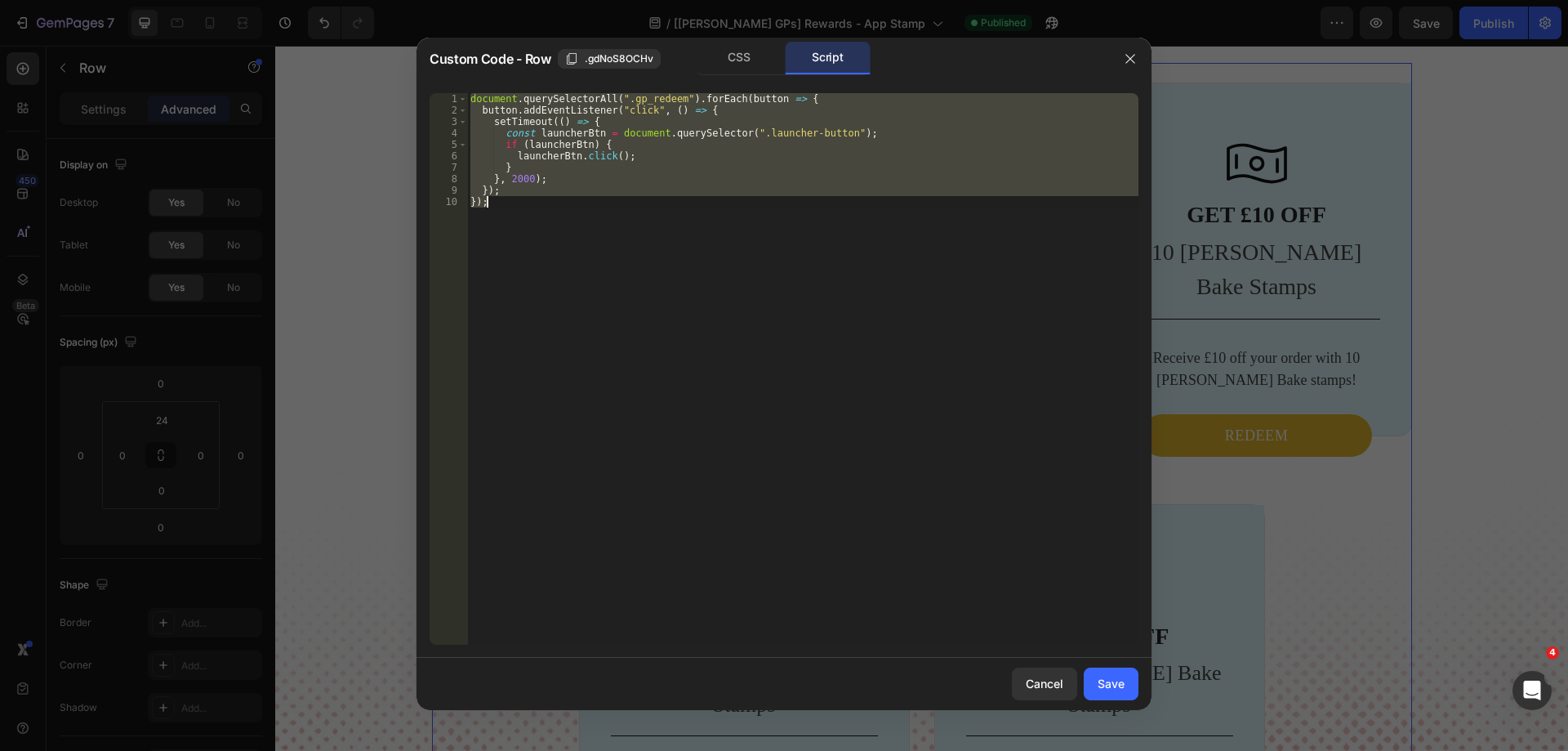
click at [705, 408] on div "document . querySelectorAll ( ".gp_redeem" ) . forEach ( button => { button . a…" at bounding box center [803, 369] width 671 height 552
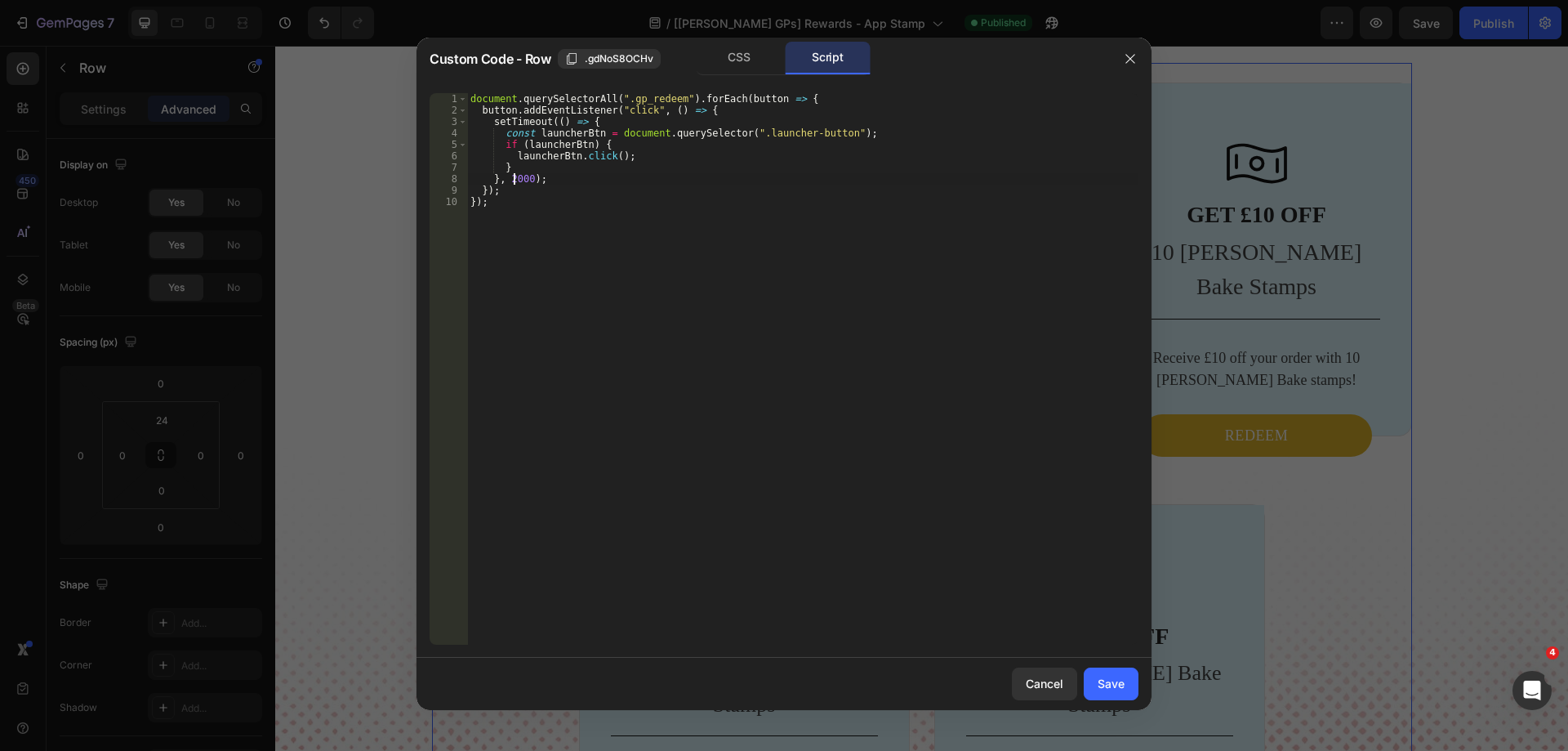
click at [512, 176] on div "document . querySelectorAll ( ".gp_redeem" ) . forEach ( button => { button . a…" at bounding box center [803, 380] width 671 height 574
type textarea "}, 1000);"
click at [1107, 686] on div "Save" at bounding box center [1110, 683] width 27 height 17
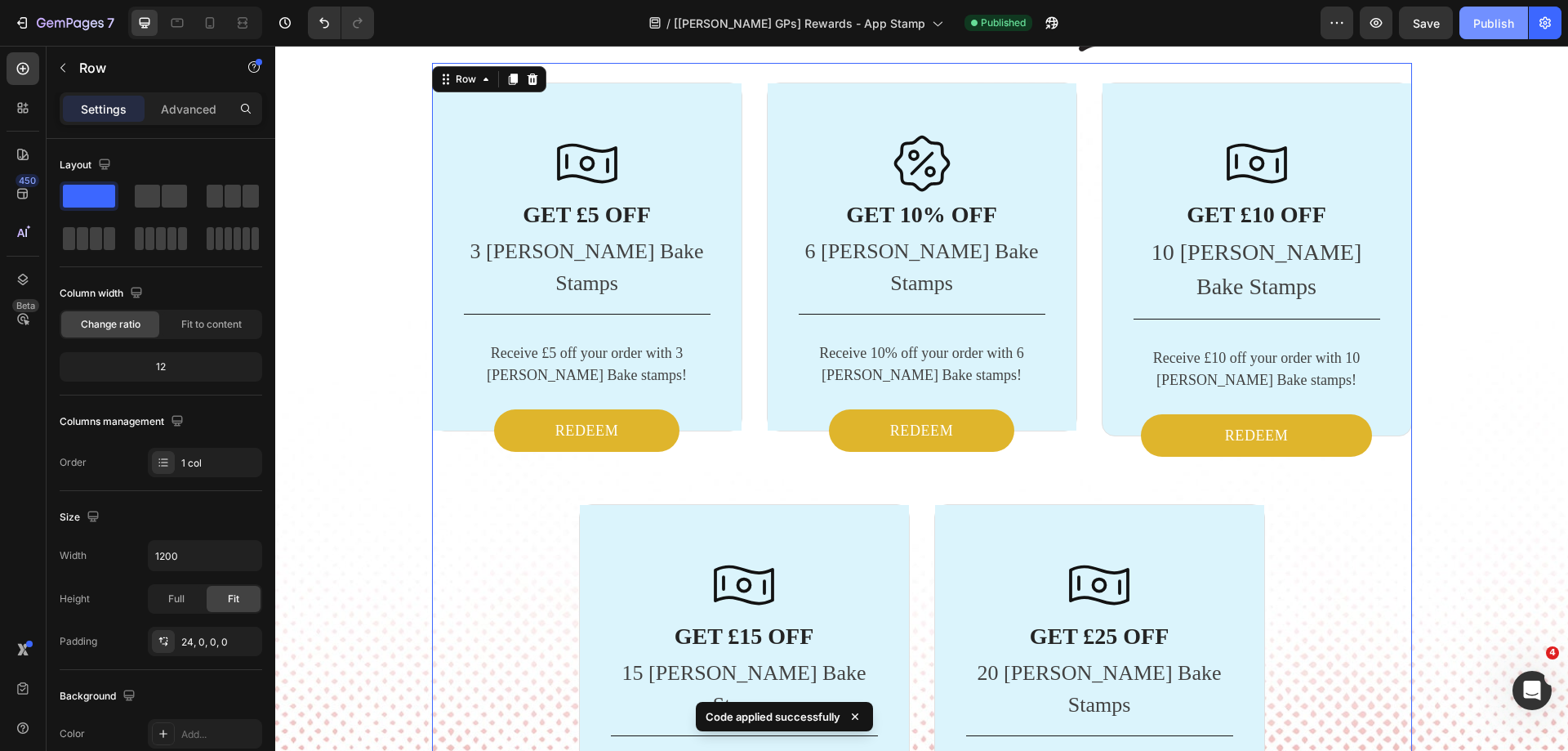
click at [1482, 22] on div "Publish" at bounding box center [1494, 23] width 41 height 17
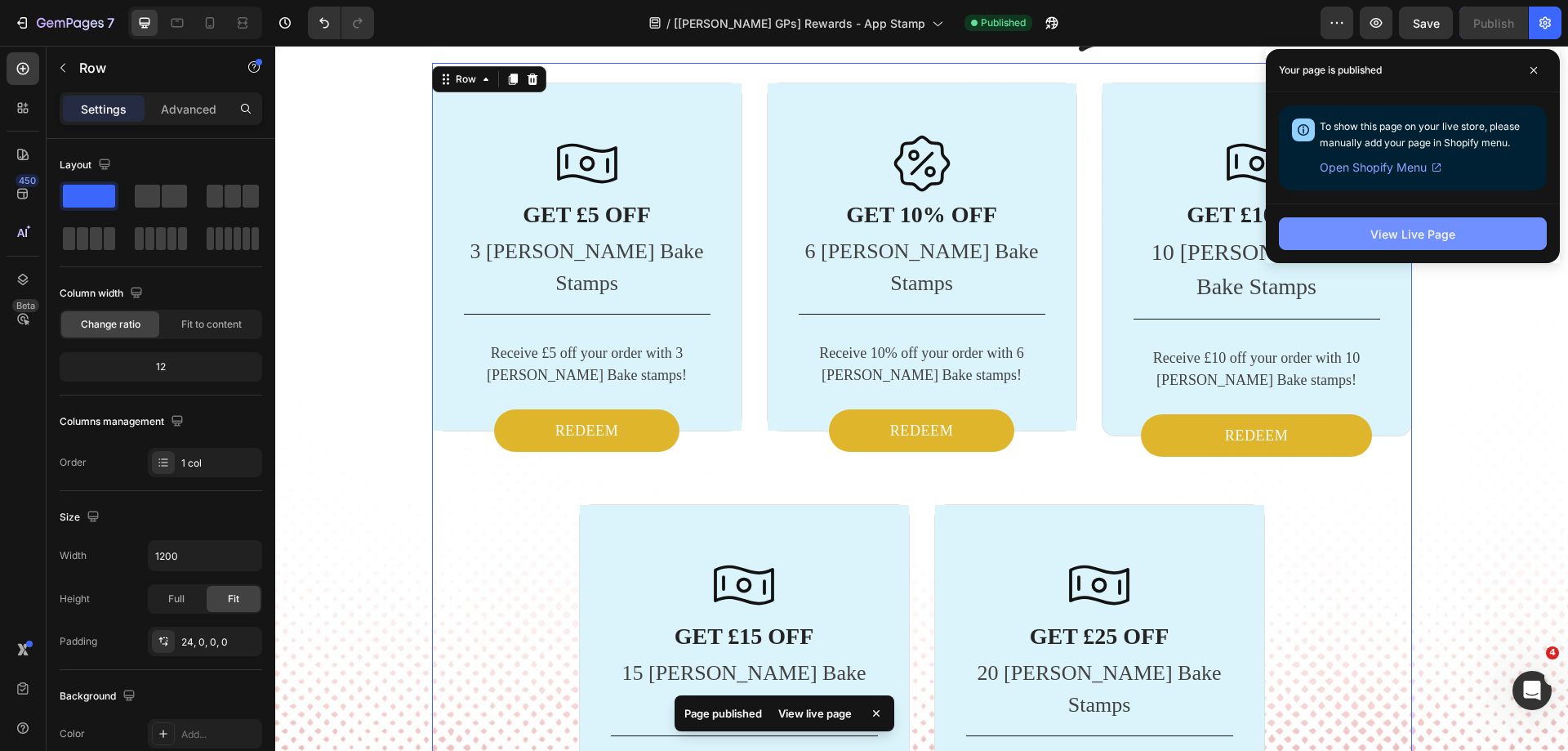
click at [1353, 229] on button "View Live Page" at bounding box center [1413, 234] width 268 height 33
